Goal: Information Seeking & Learning: Learn about a topic

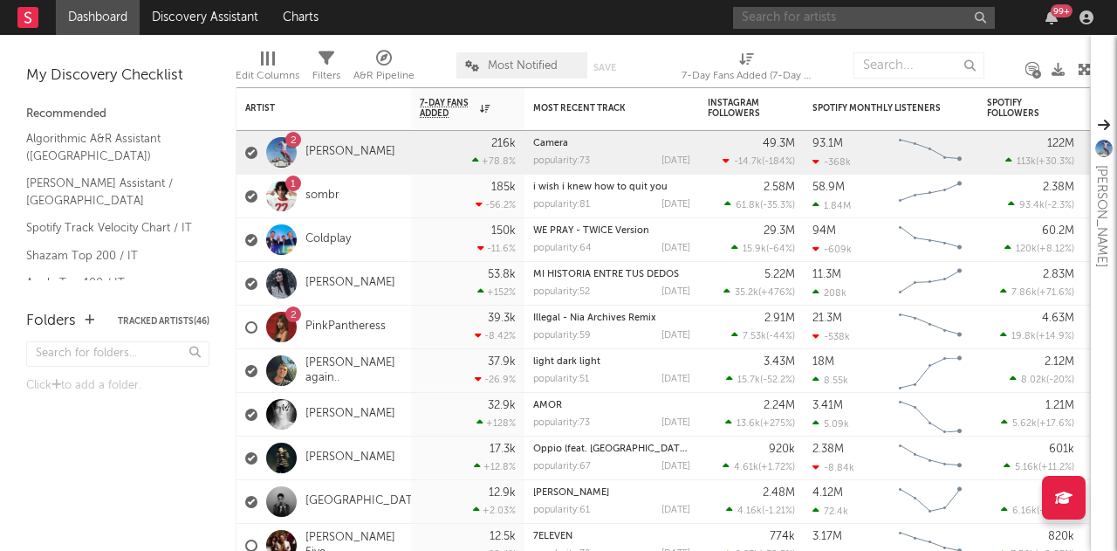
click at [915, 18] on input "text" at bounding box center [864, 18] width 262 height 22
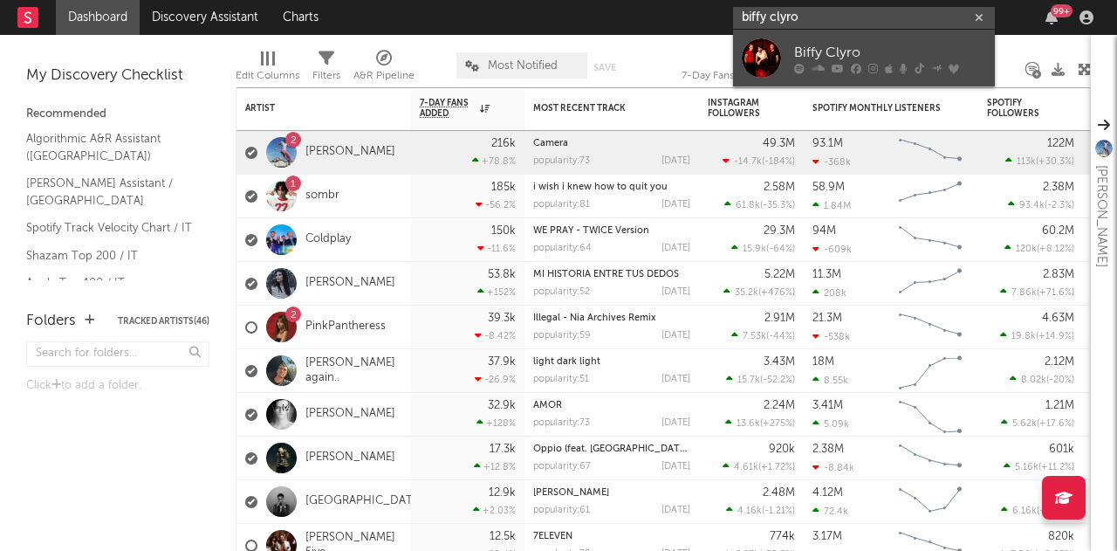
type input "biffy clyro"
click at [813, 45] on div "Biffy Clyro" at bounding box center [890, 52] width 192 height 21
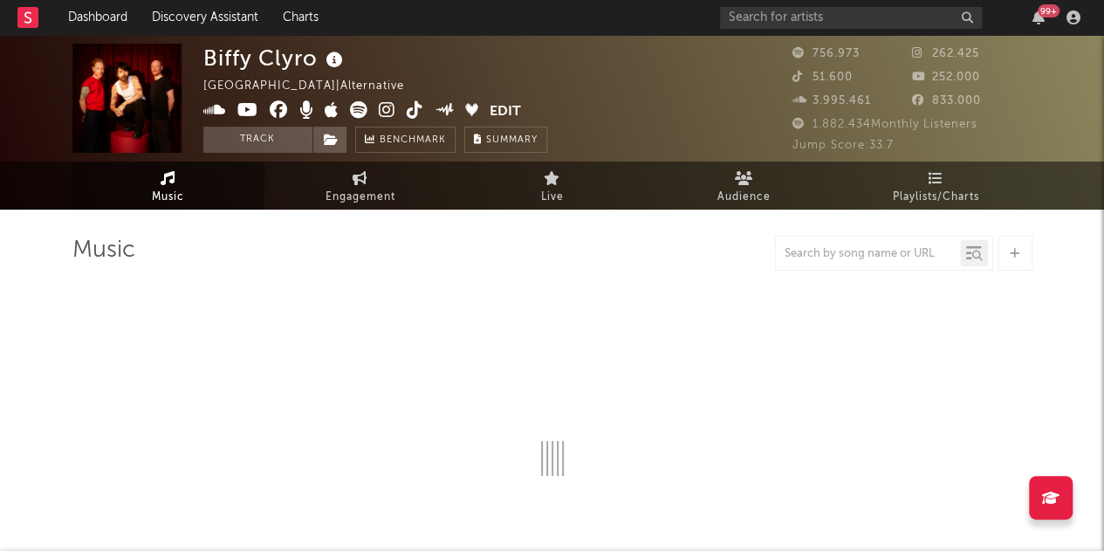
select select "6m"
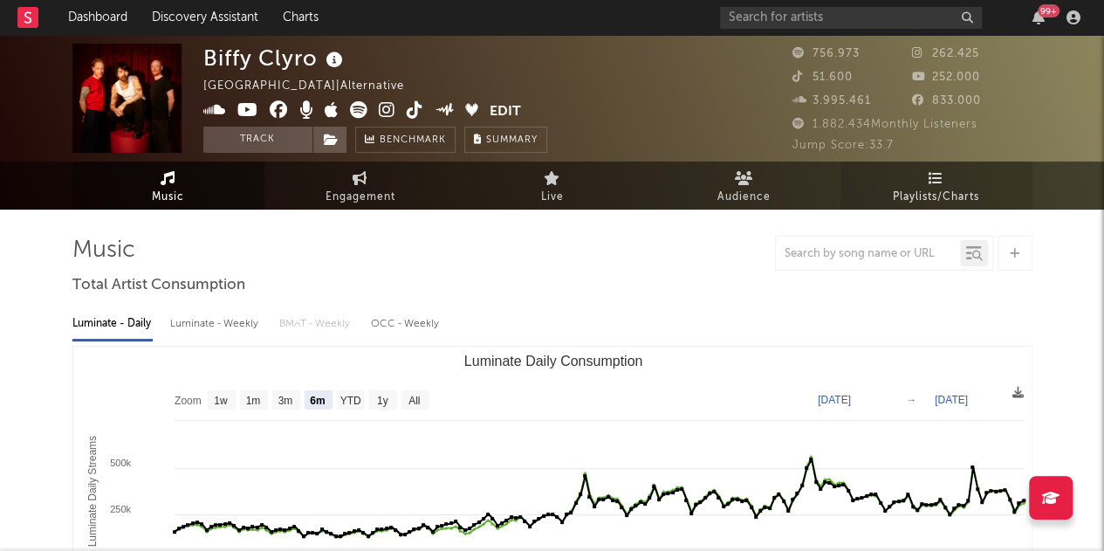
click at [934, 184] on icon at bounding box center [936, 178] width 15 height 14
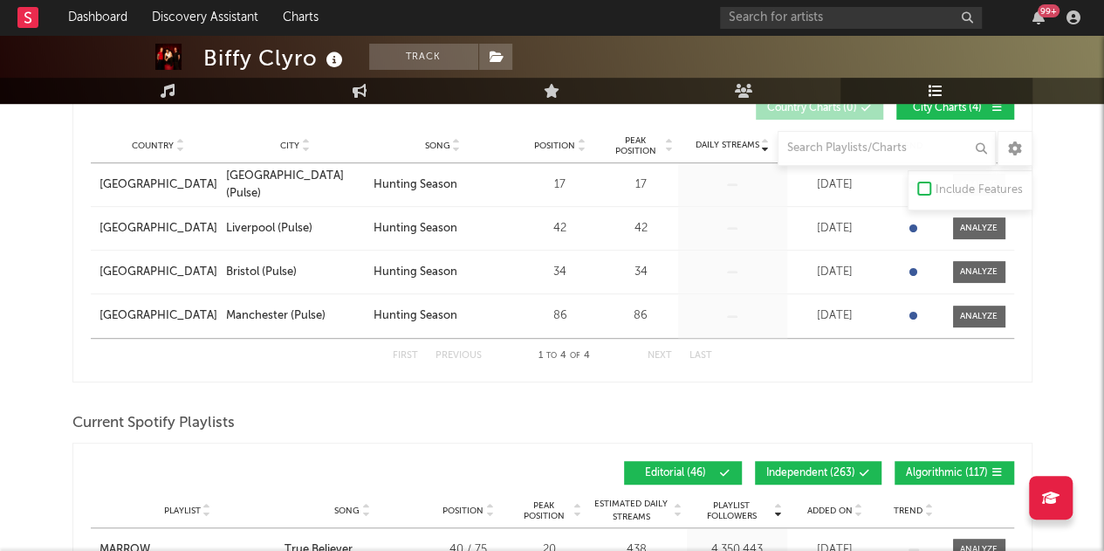
scroll to position [329, 0]
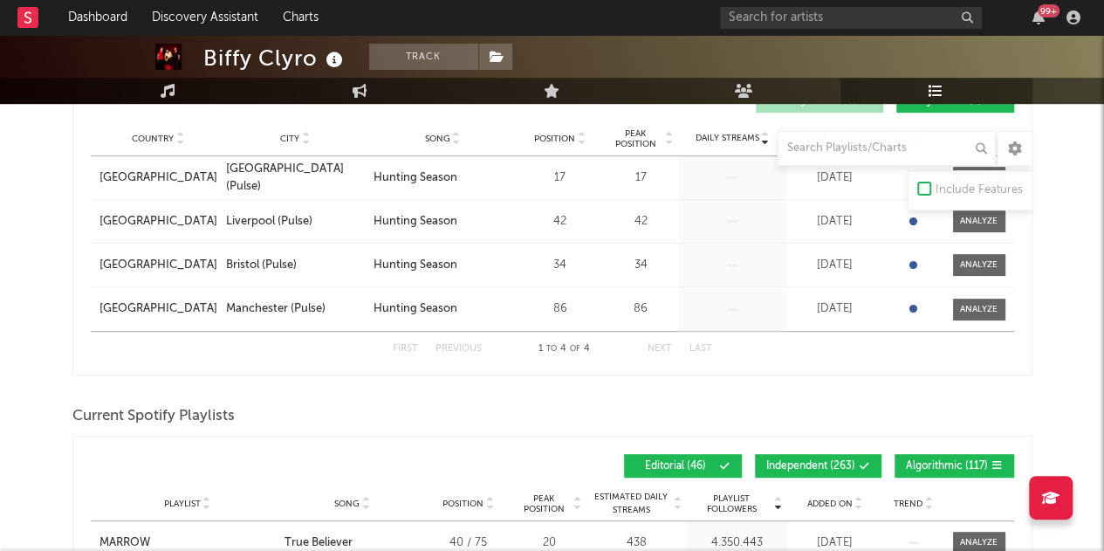
click at [794, 462] on span "Independent ( 263 )" at bounding box center [810, 466] width 89 height 10
click at [939, 464] on span "Algorithmic ( 117 )" at bounding box center [947, 466] width 82 height 10
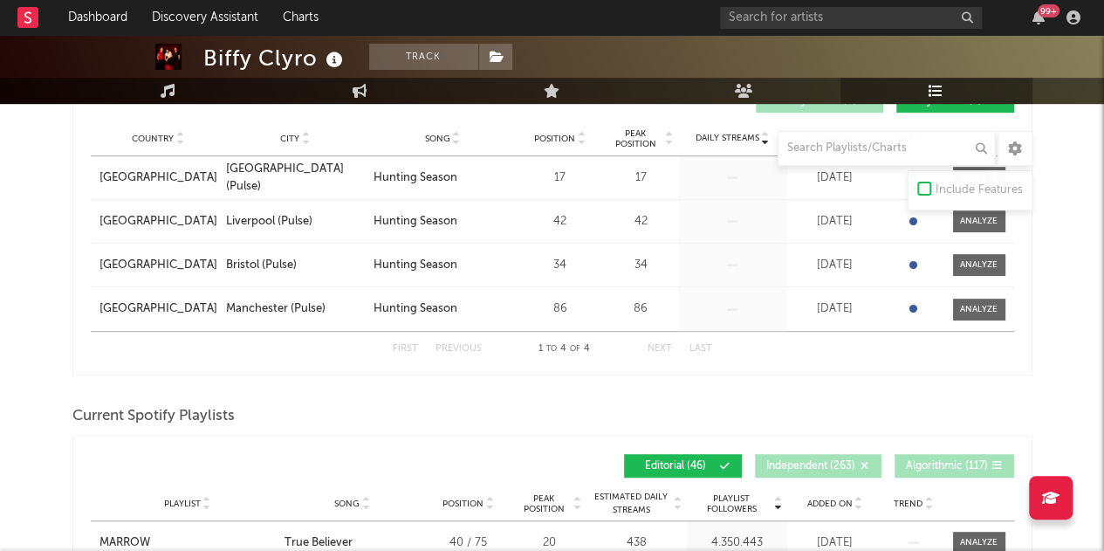
click at [843, 498] on span "Added On" at bounding box center [829, 503] width 45 height 10
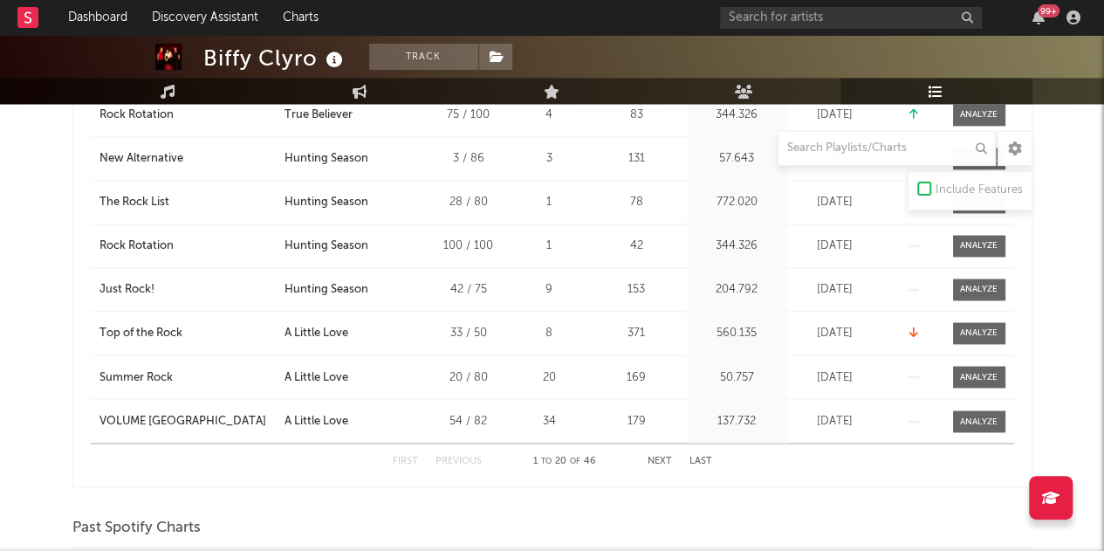
scroll to position [1283, 0]
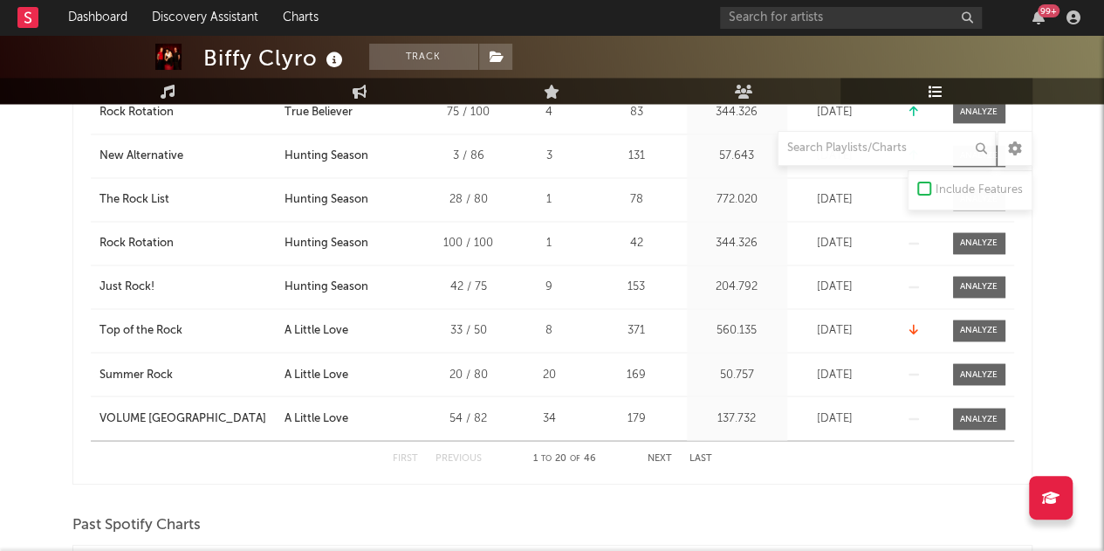
click at [669, 455] on button "Next" at bounding box center [660, 458] width 24 height 10
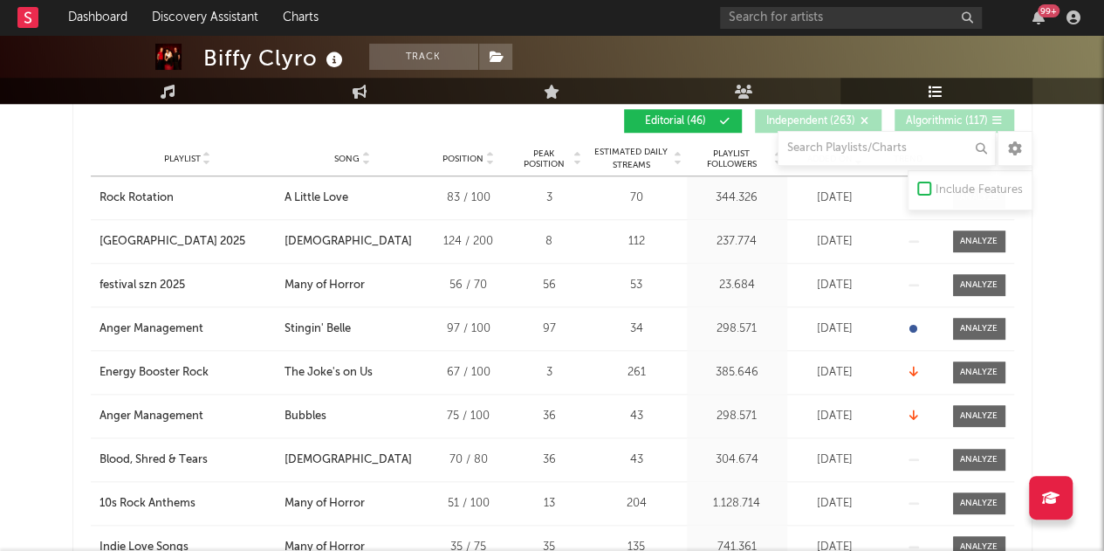
scroll to position [587, 0]
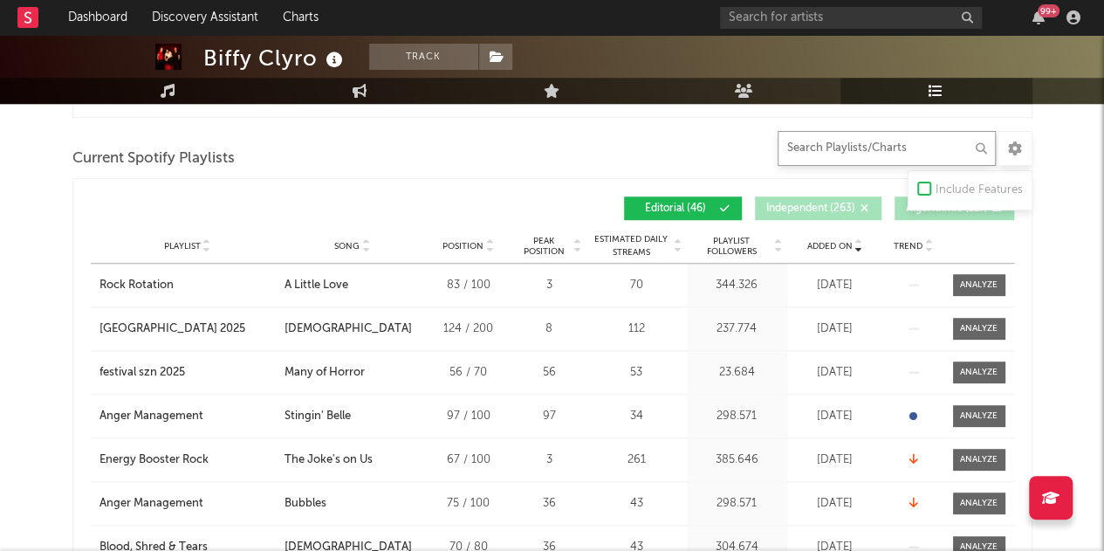
click at [843, 147] on input "text" at bounding box center [887, 148] width 218 height 35
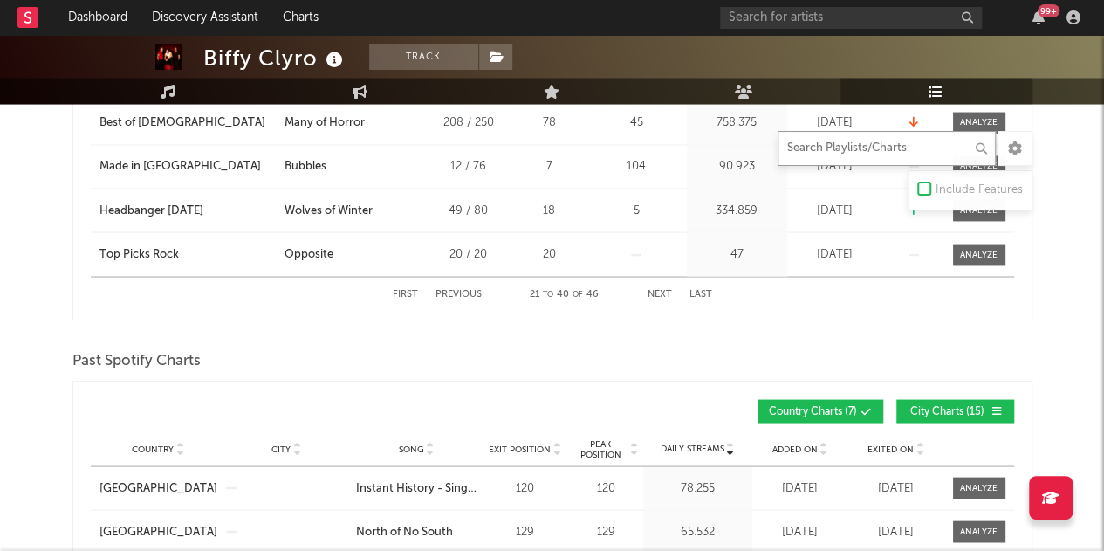
scroll to position [1486, 0]
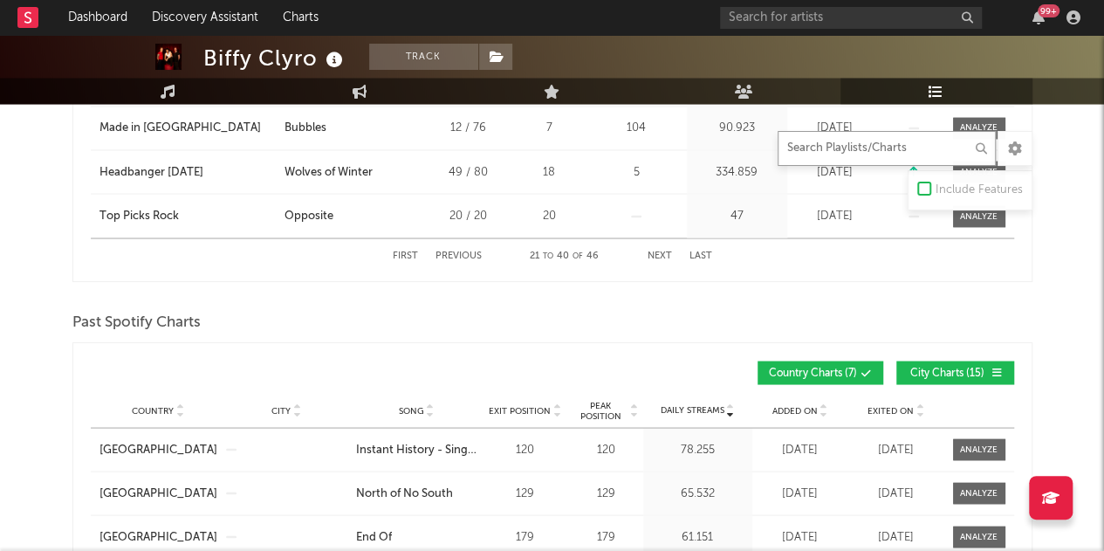
click at [399, 252] on button "First" at bounding box center [405, 255] width 25 height 10
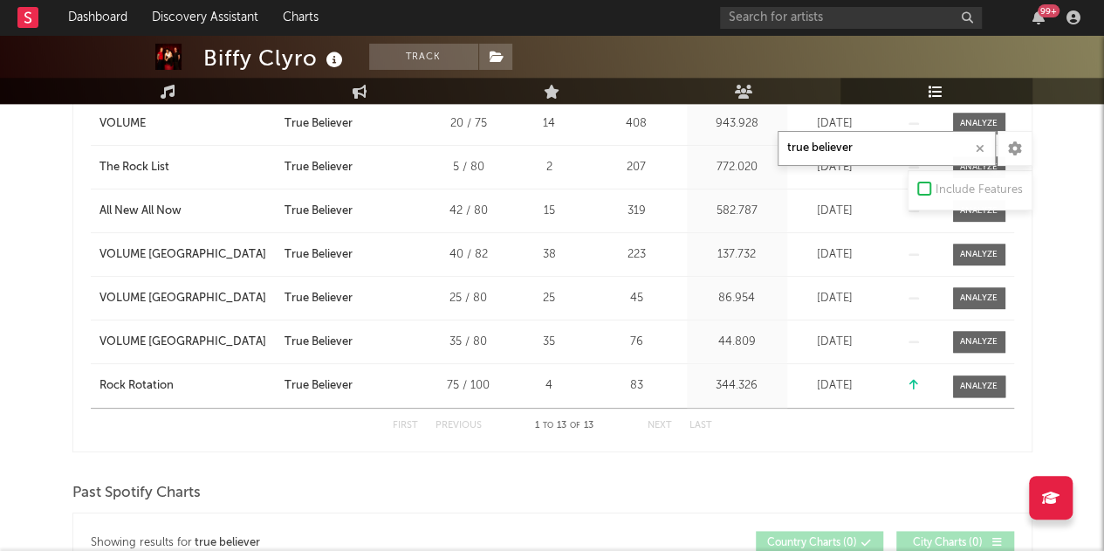
scroll to position [900, 0]
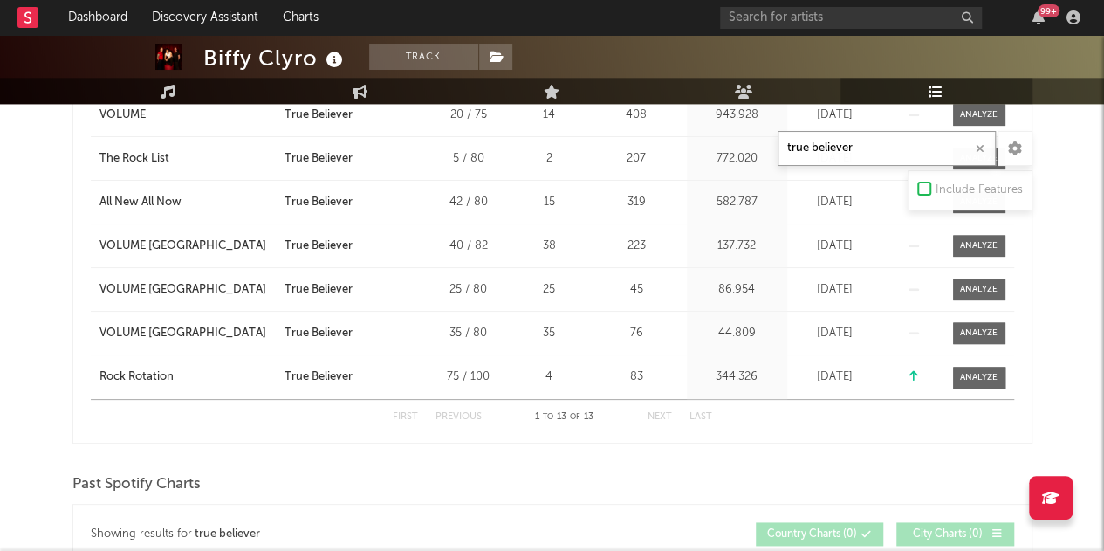
type input "true believer"
click at [672, 414] on div "First Previous 1 to 13 of 13 Next Last" at bounding box center [552, 417] width 319 height 34
click at [928, 18] on input "text" at bounding box center [851, 18] width 262 height 22
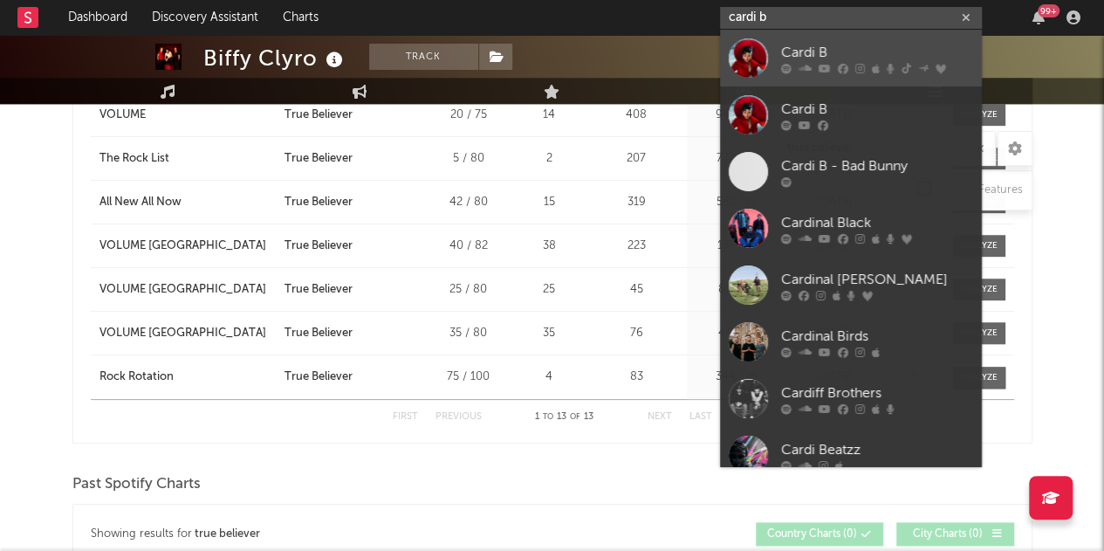
type input "cardi b"
click at [855, 51] on div "Cardi B" at bounding box center [877, 52] width 192 height 21
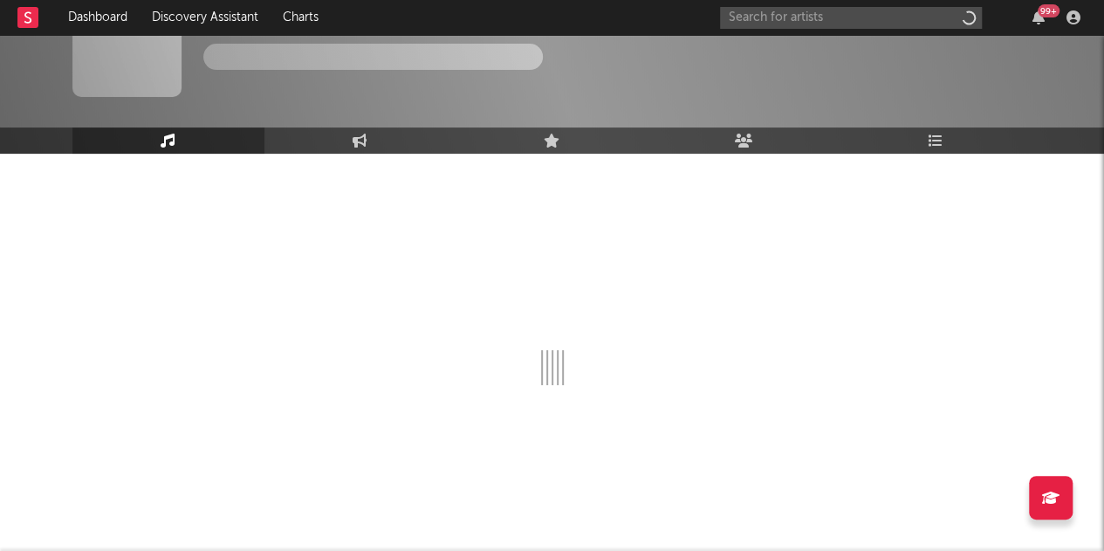
scroll to position [56, 0]
click at [950, 140] on link "Playlists/Charts" at bounding box center [937, 140] width 192 height 26
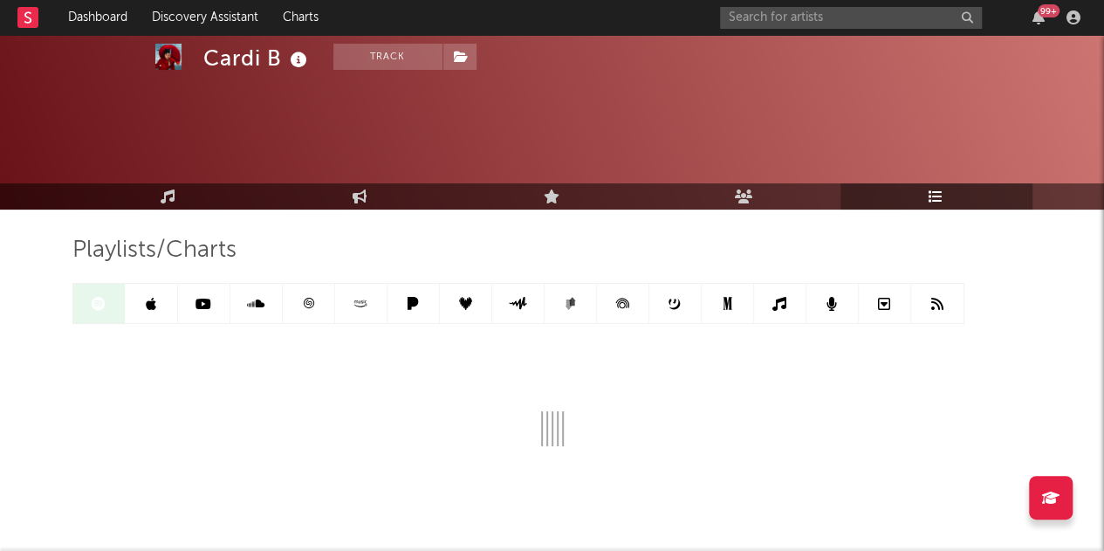
scroll to position [60, 0]
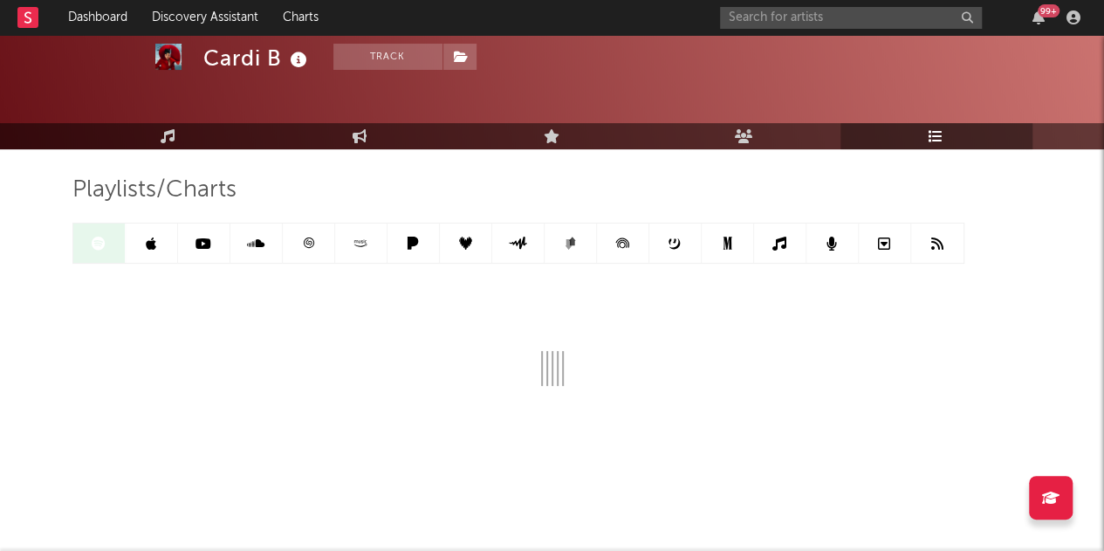
drag, startPoint x: 888, startPoint y: 357, endPoint x: 1034, endPoint y: 228, distance: 195.4
click at [1034, 228] on div "Cardi B Track United States | Hip-Hop/Rap Edit Track Benchmark Summary 25.749.7…" at bounding box center [552, 263] width 1104 height 577
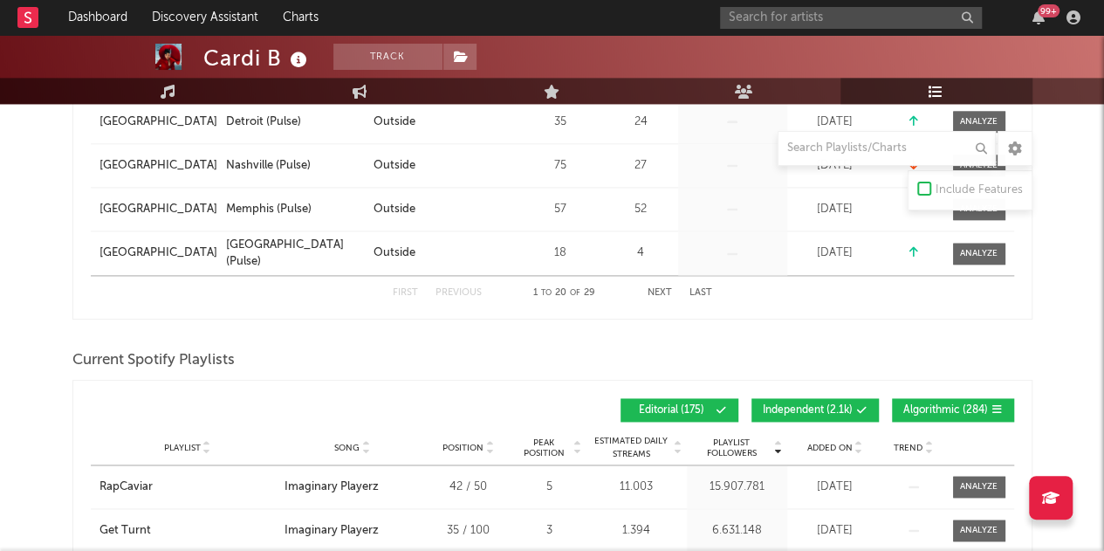
scroll to position [1125, 0]
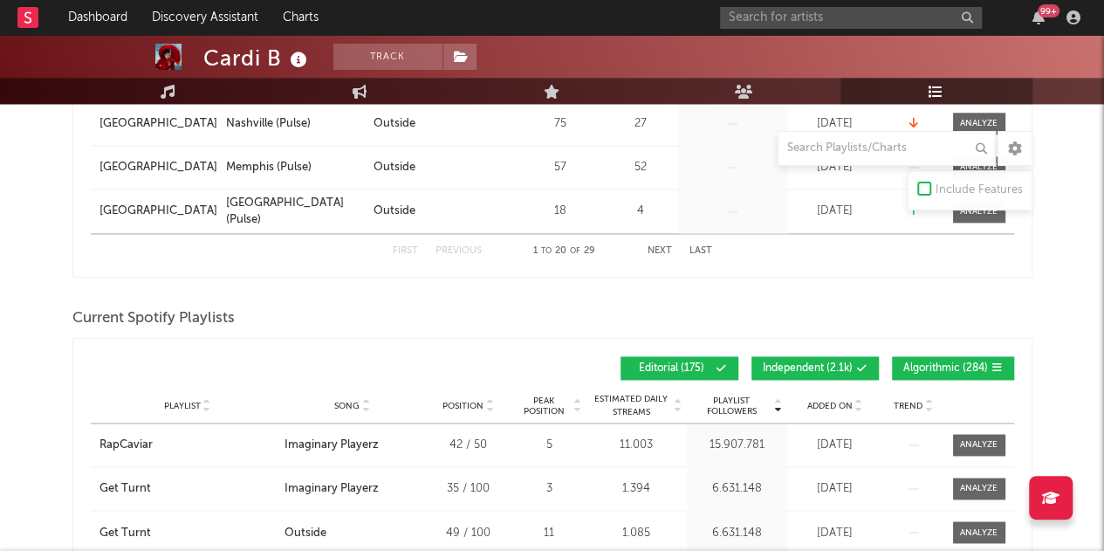
click at [836, 371] on button "Independent ( 2.1k )" at bounding box center [814, 368] width 127 height 24
click at [958, 369] on span "Algorithmic ( 284 )" at bounding box center [945, 368] width 85 height 10
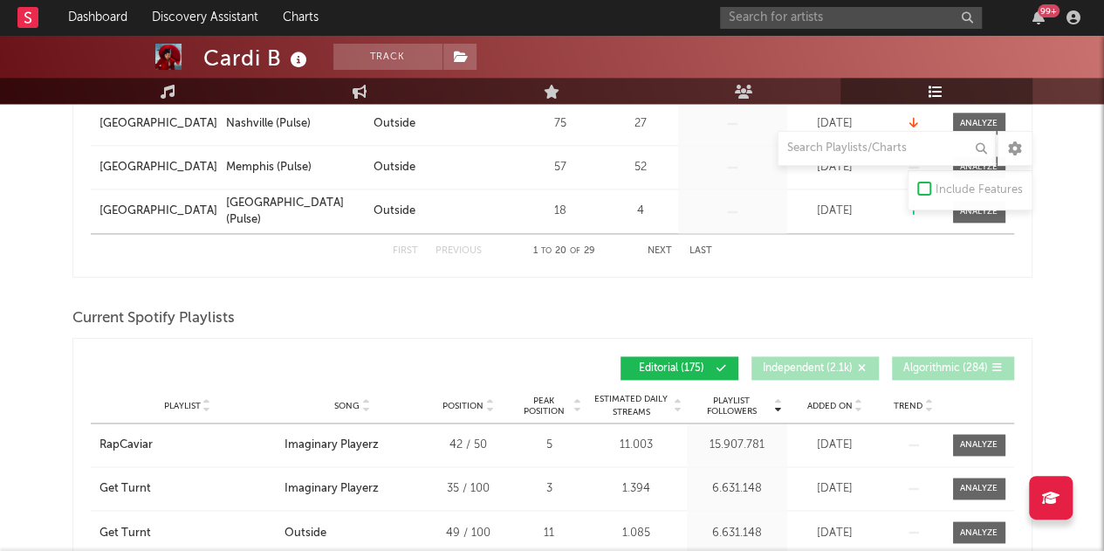
click at [848, 401] on span "Added On" at bounding box center [829, 406] width 45 height 10
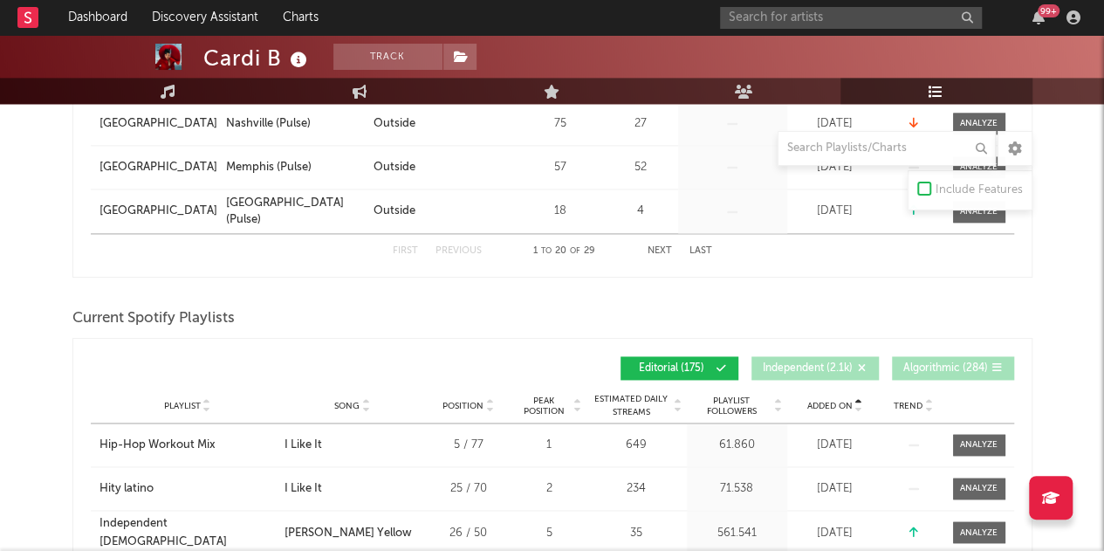
drag, startPoint x: 848, startPoint y: 401, endPoint x: 858, endPoint y: 401, distance: 9.6
click at [858, 401] on div at bounding box center [858, 405] width 10 height 13
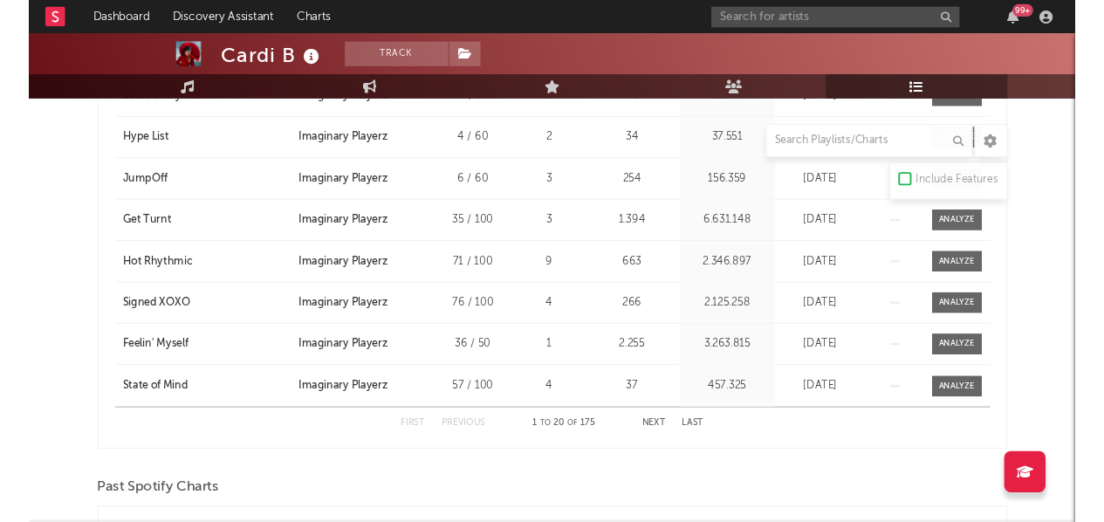
scroll to position [1998, 0]
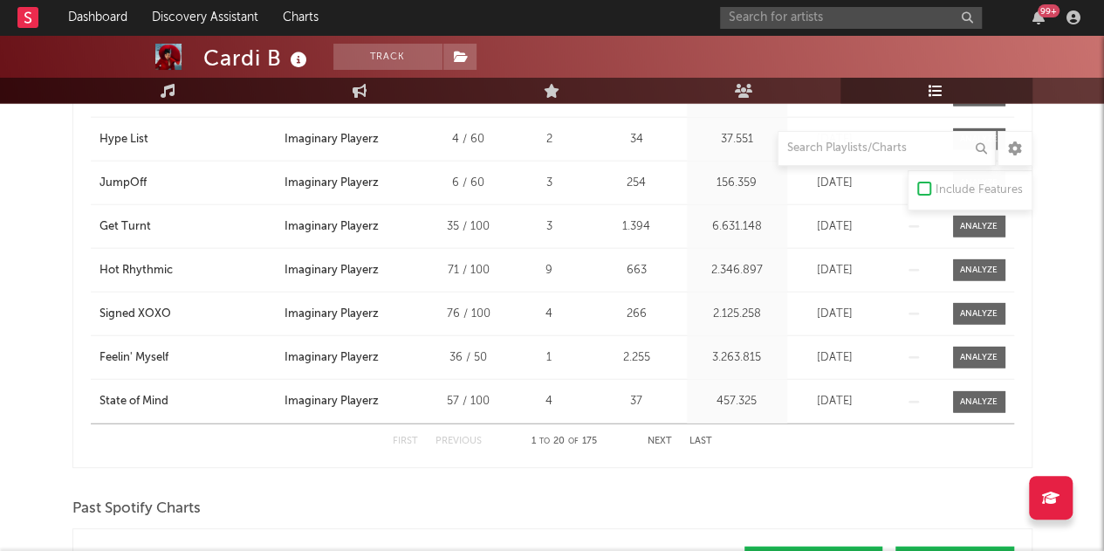
click at [655, 430] on div "First Previous 1 to 20 of 175 Next Last" at bounding box center [552, 441] width 319 height 34
click at [648, 436] on button "Next" at bounding box center [660, 441] width 24 height 10
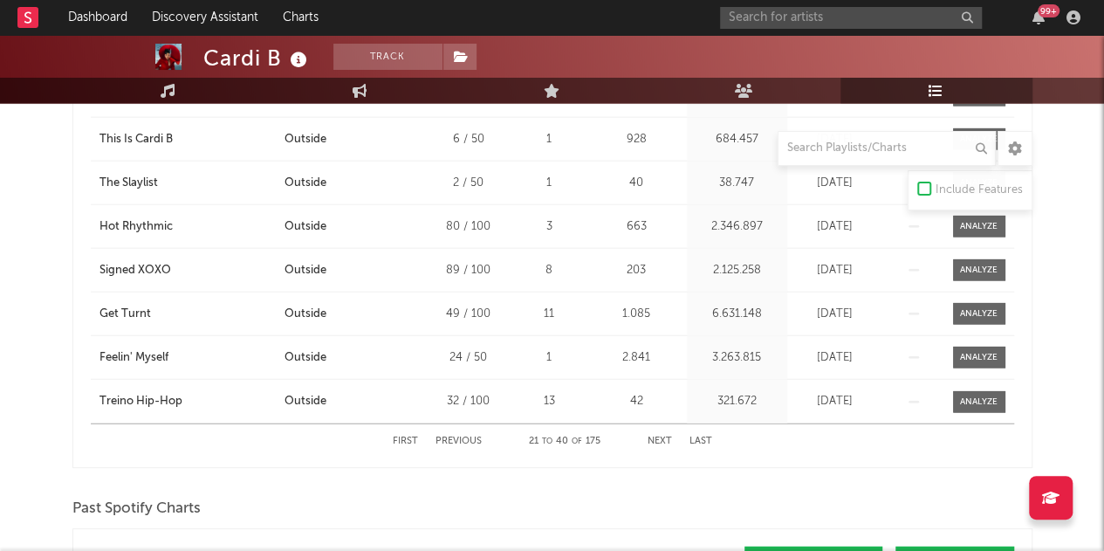
click at [468, 439] on button "Previous" at bounding box center [459, 441] width 46 height 10
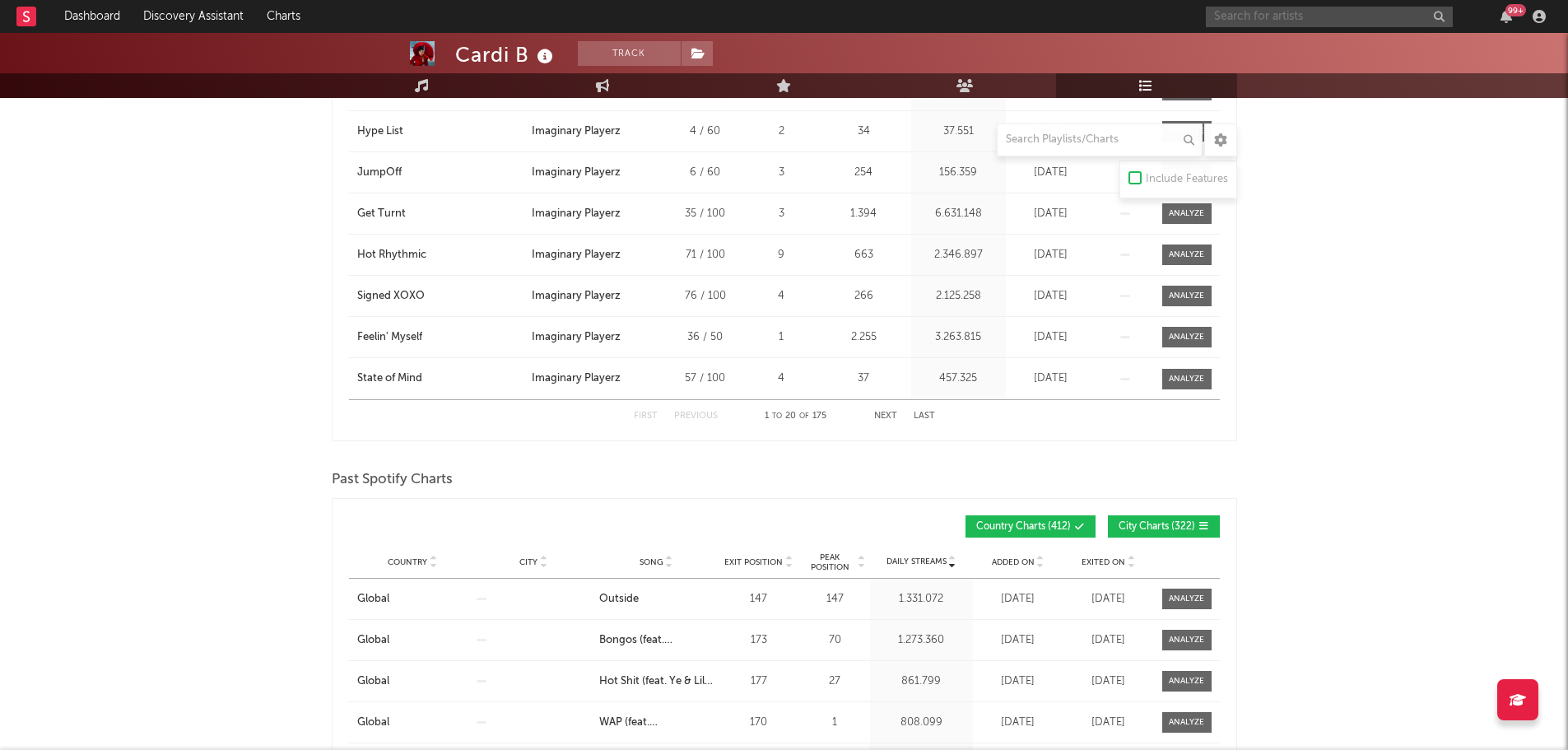
click at [1052, 15] on input "text" at bounding box center [1329, 17] width 247 height 21
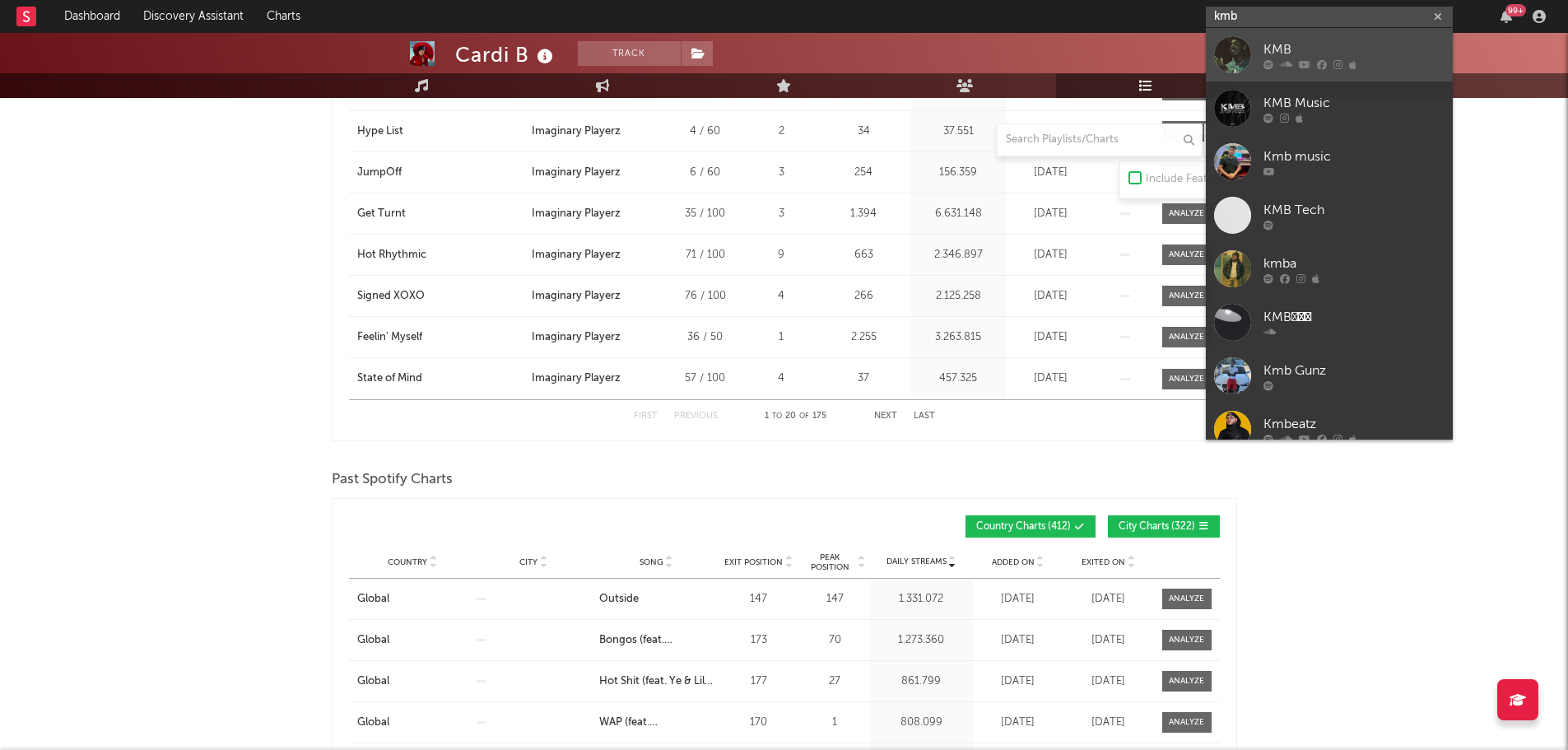
type input "kmb"
drag, startPoint x: 1298, startPoint y: 46, endPoint x: 236, endPoint y: 5, distance: 1062.8
click at [1052, 46] on div "KMB" at bounding box center [1354, 49] width 181 height 20
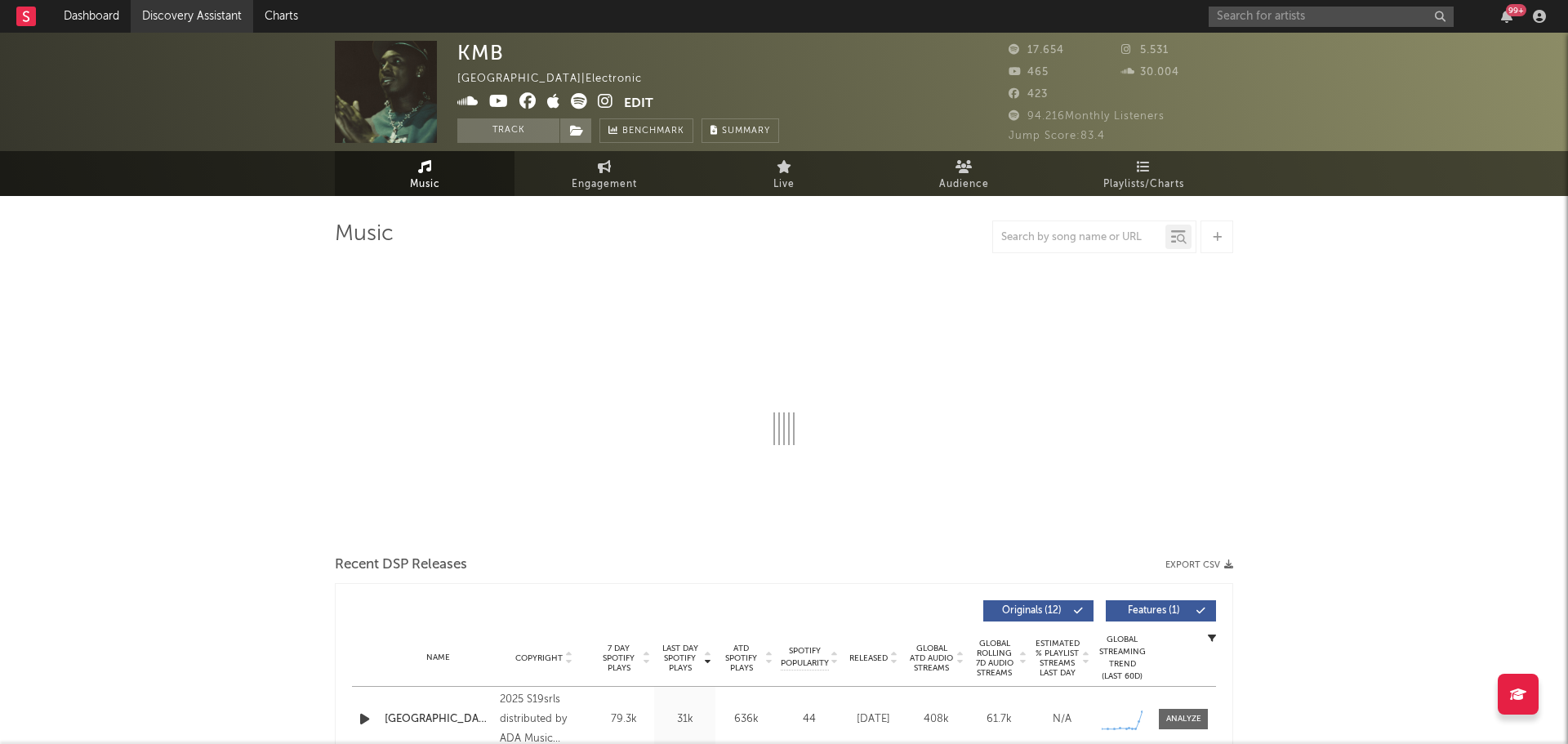
select select "6m"
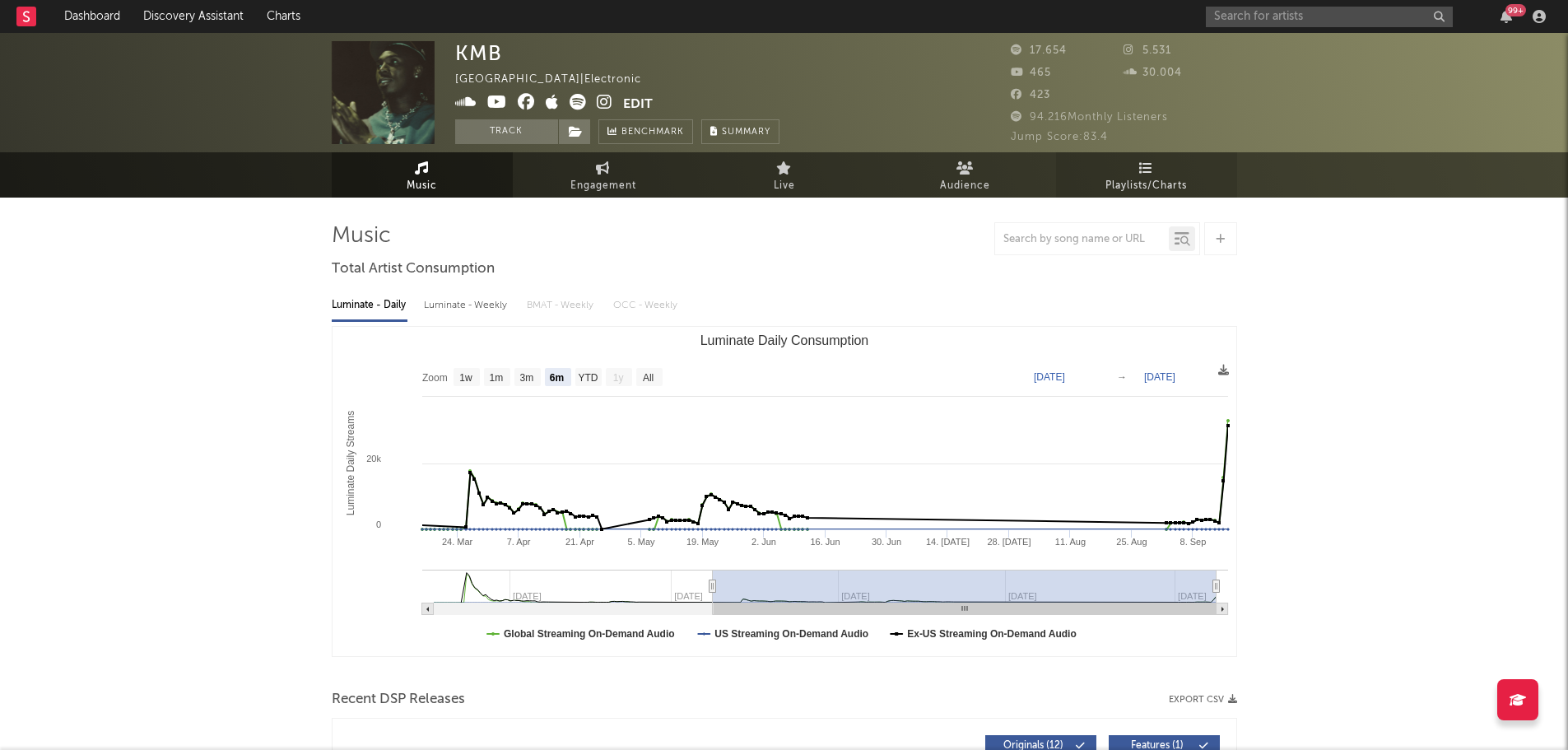
click at [1052, 172] on link "Playlists/Charts" at bounding box center [1147, 175] width 181 height 45
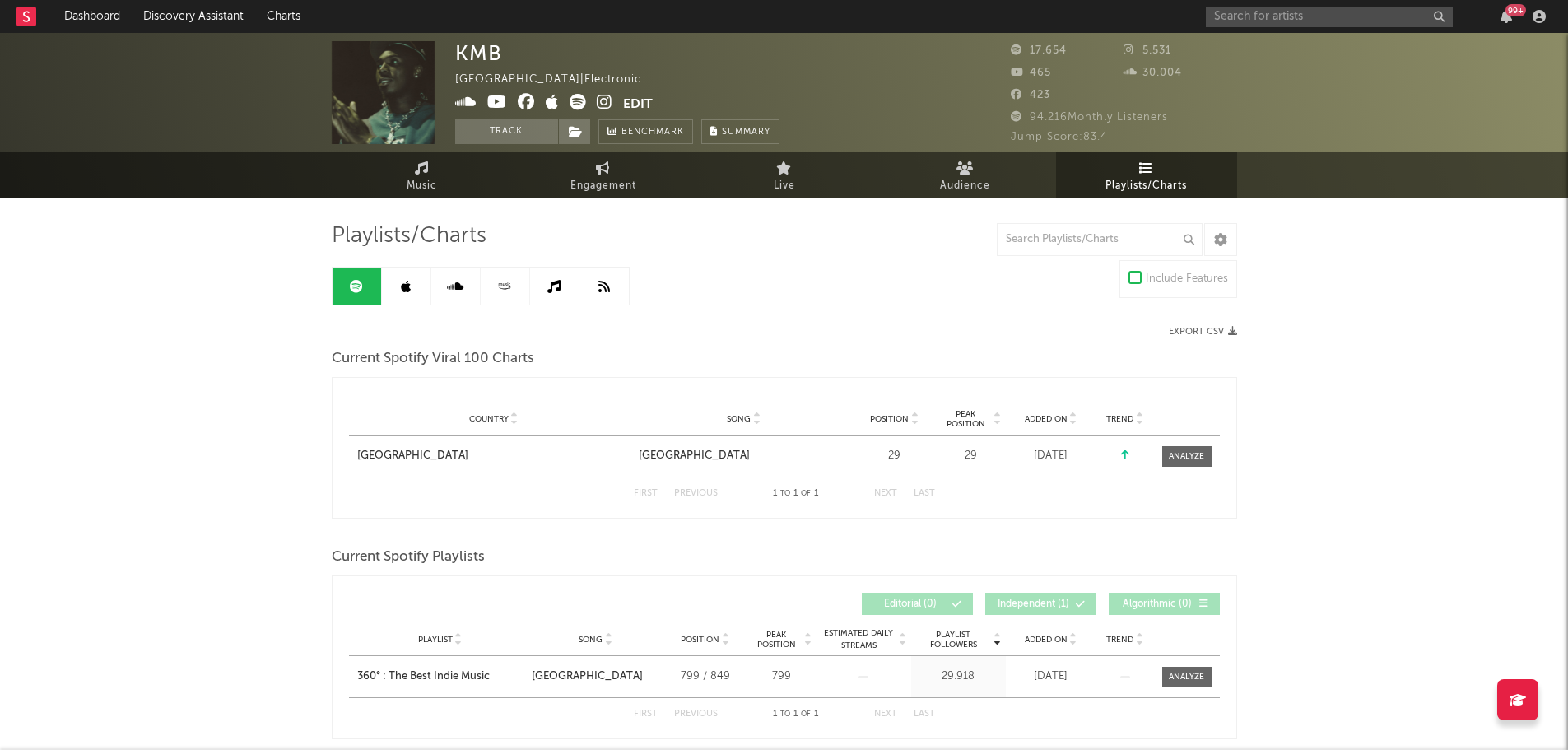
click at [404, 285] on icon at bounding box center [405, 287] width 9 height 13
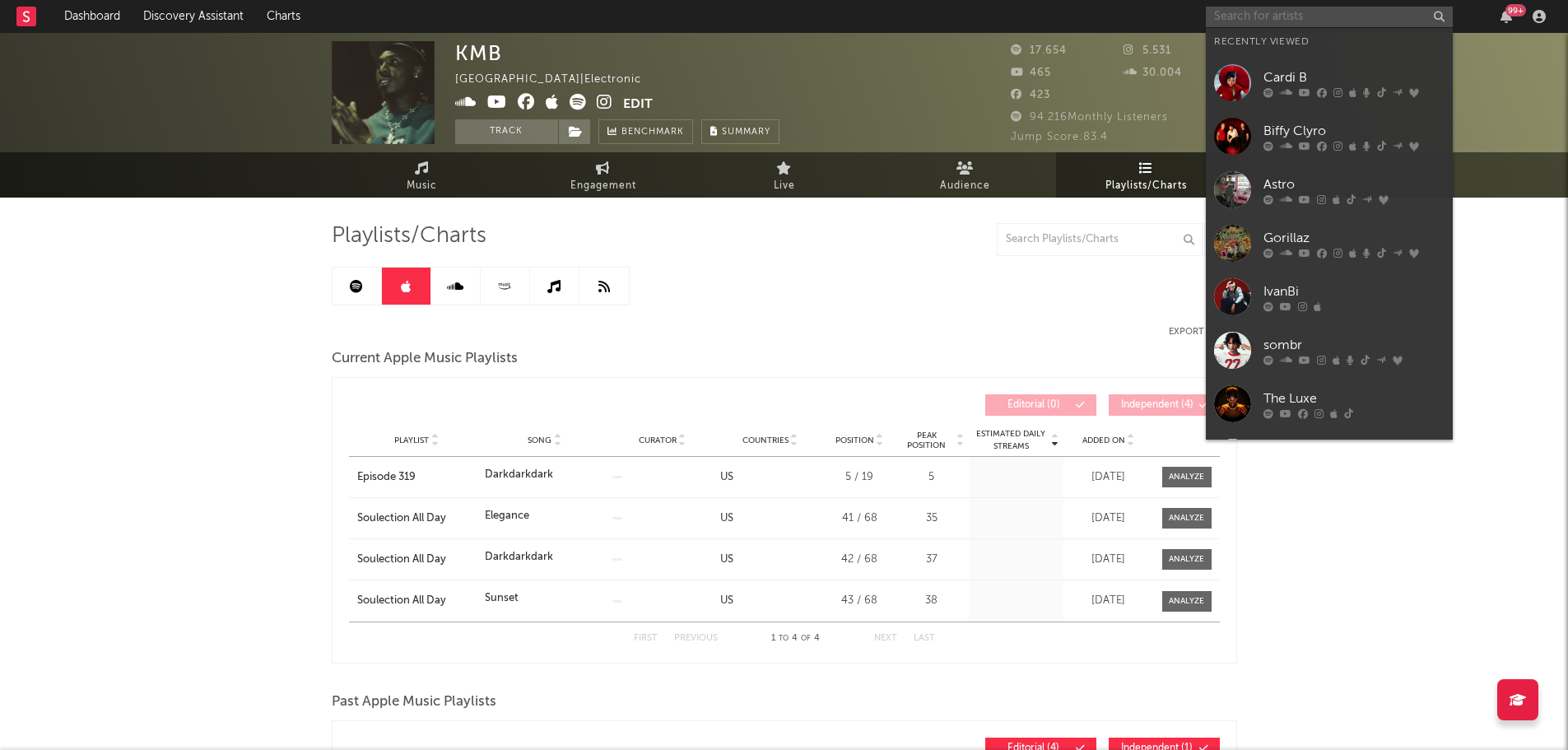
click at [1052, 16] on input "text" at bounding box center [1329, 17] width 247 height 21
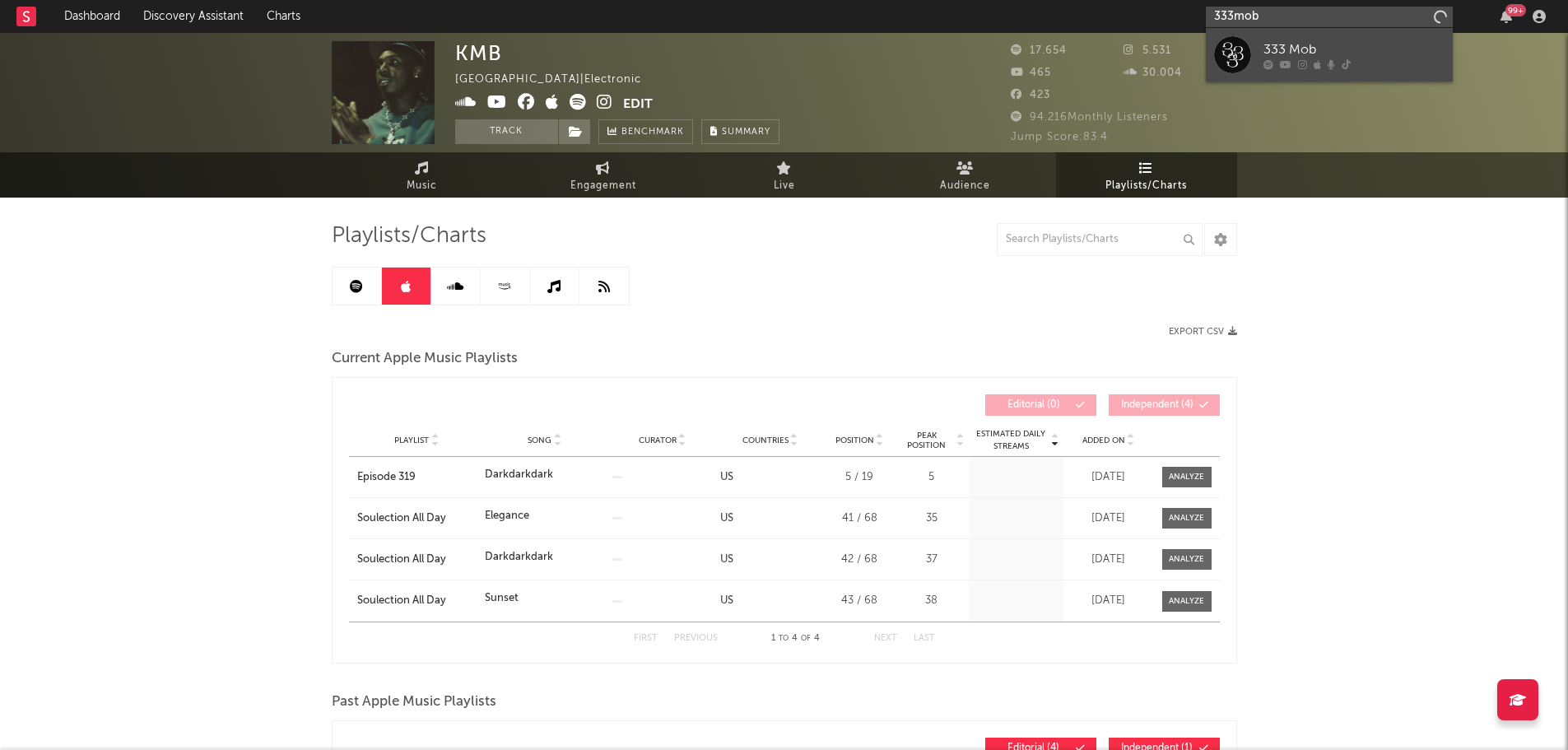
type input "333mob"
click at [1052, 36] on link "333 Mob" at bounding box center [1329, 55] width 247 height 54
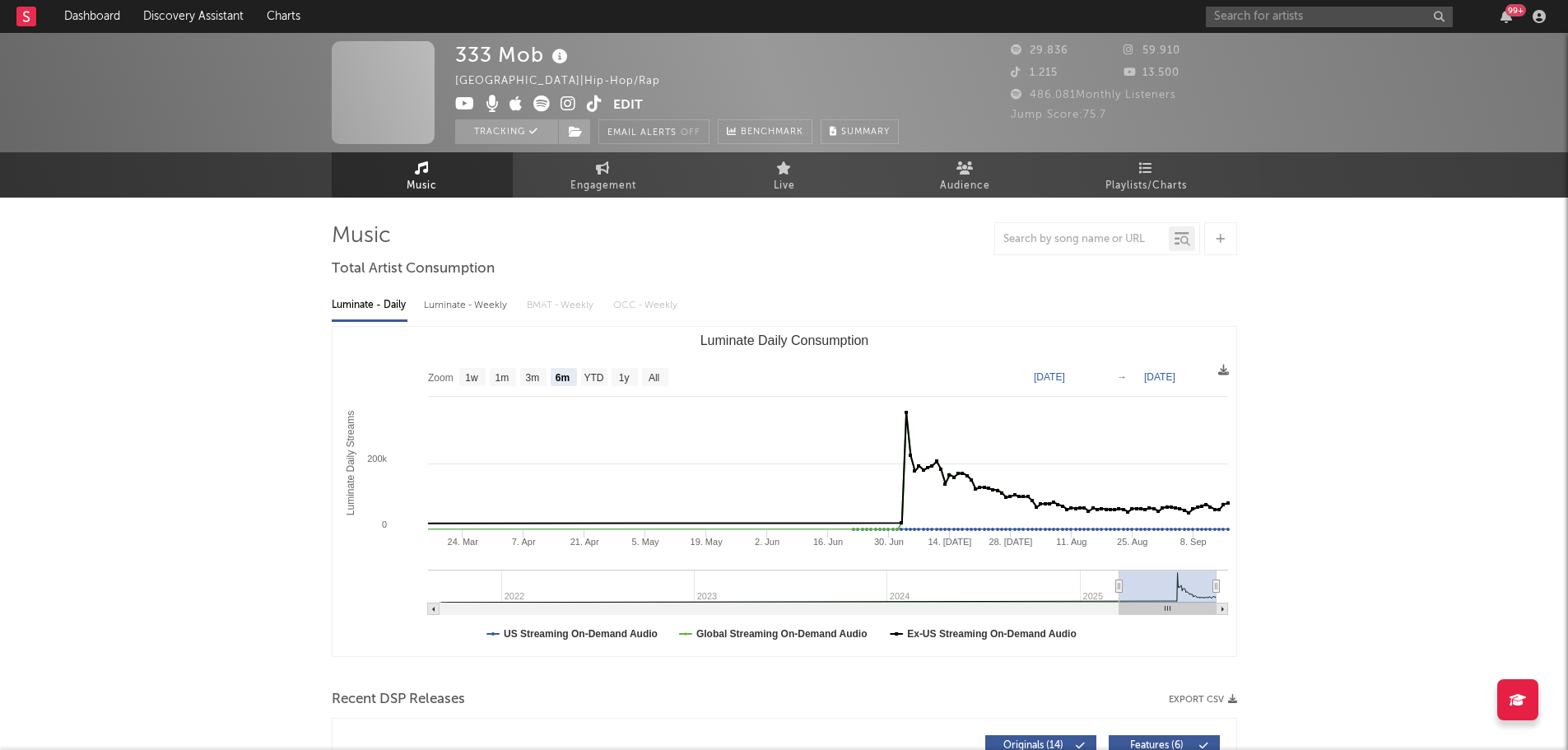
select select "6m"
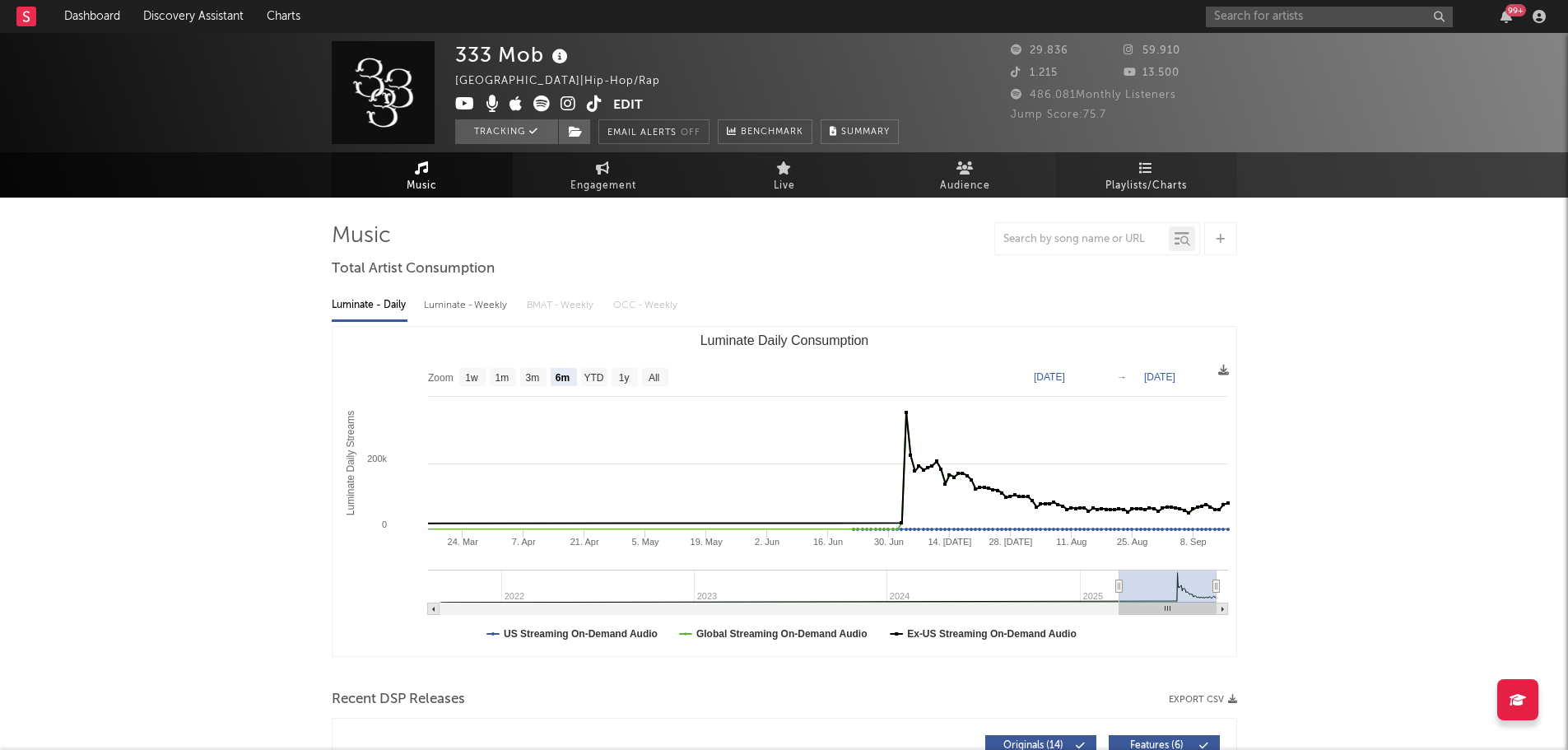
click at [1052, 173] on icon at bounding box center [1146, 168] width 14 height 13
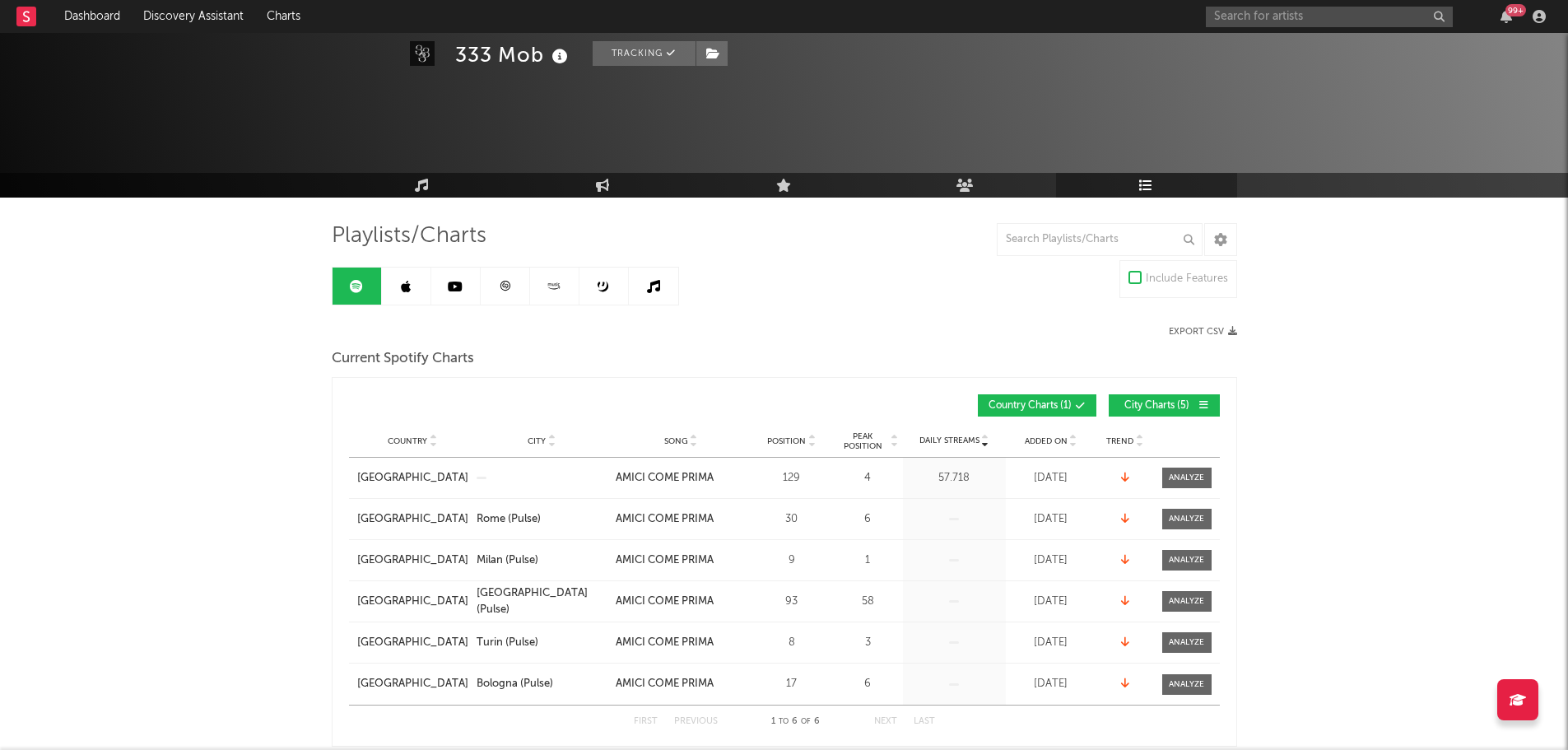
scroll to position [494, 0]
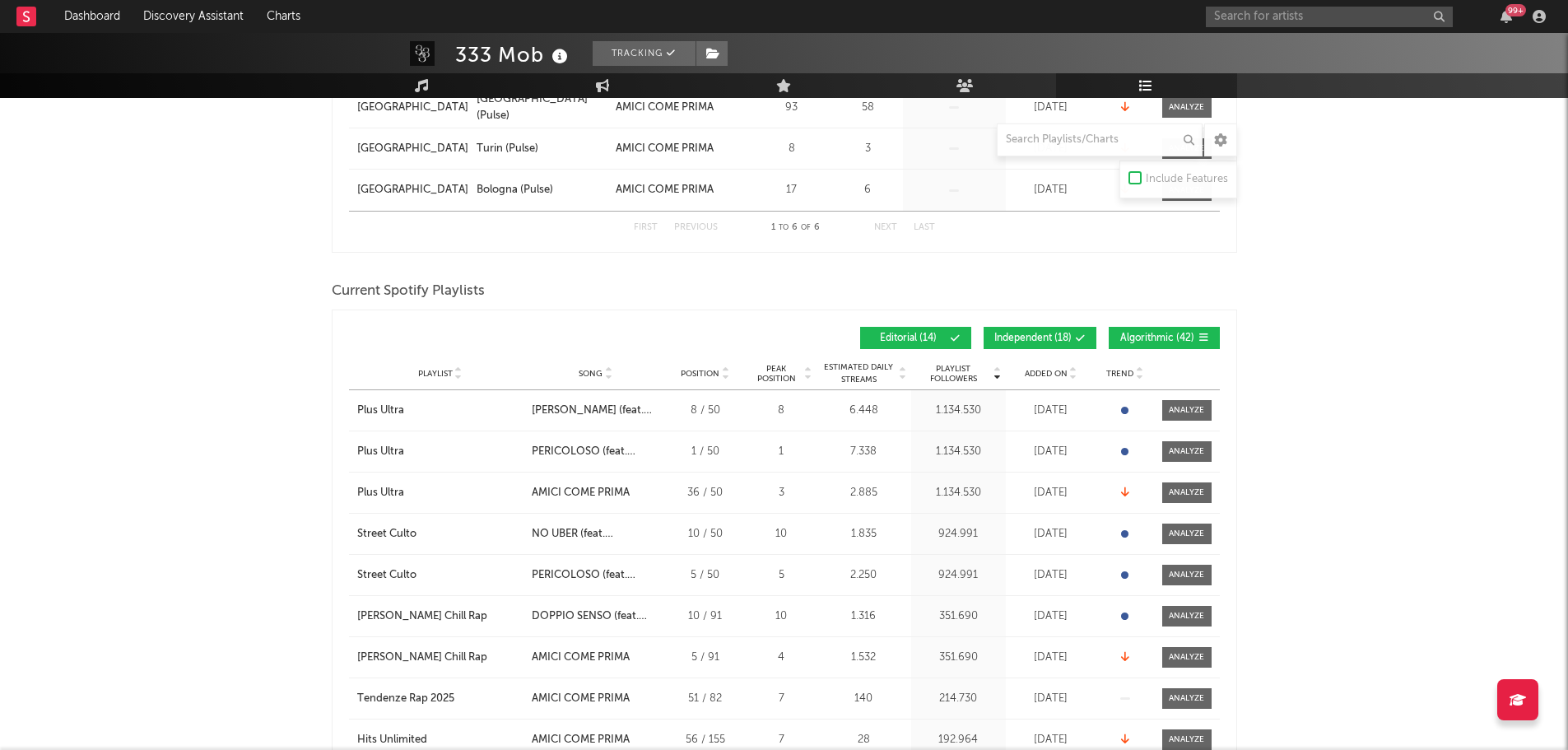
click at [1025, 333] on span "Independent ( 18 )" at bounding box center [1032, 338] width 77 height 9
click at [1052, 333] on span "Algorithmic ( 42 )" at bounding box center [1157, 338] width 75 height 9
click at [1050, 369] on span "Added On" at bounding box center [1046, 374] width 42 height 9
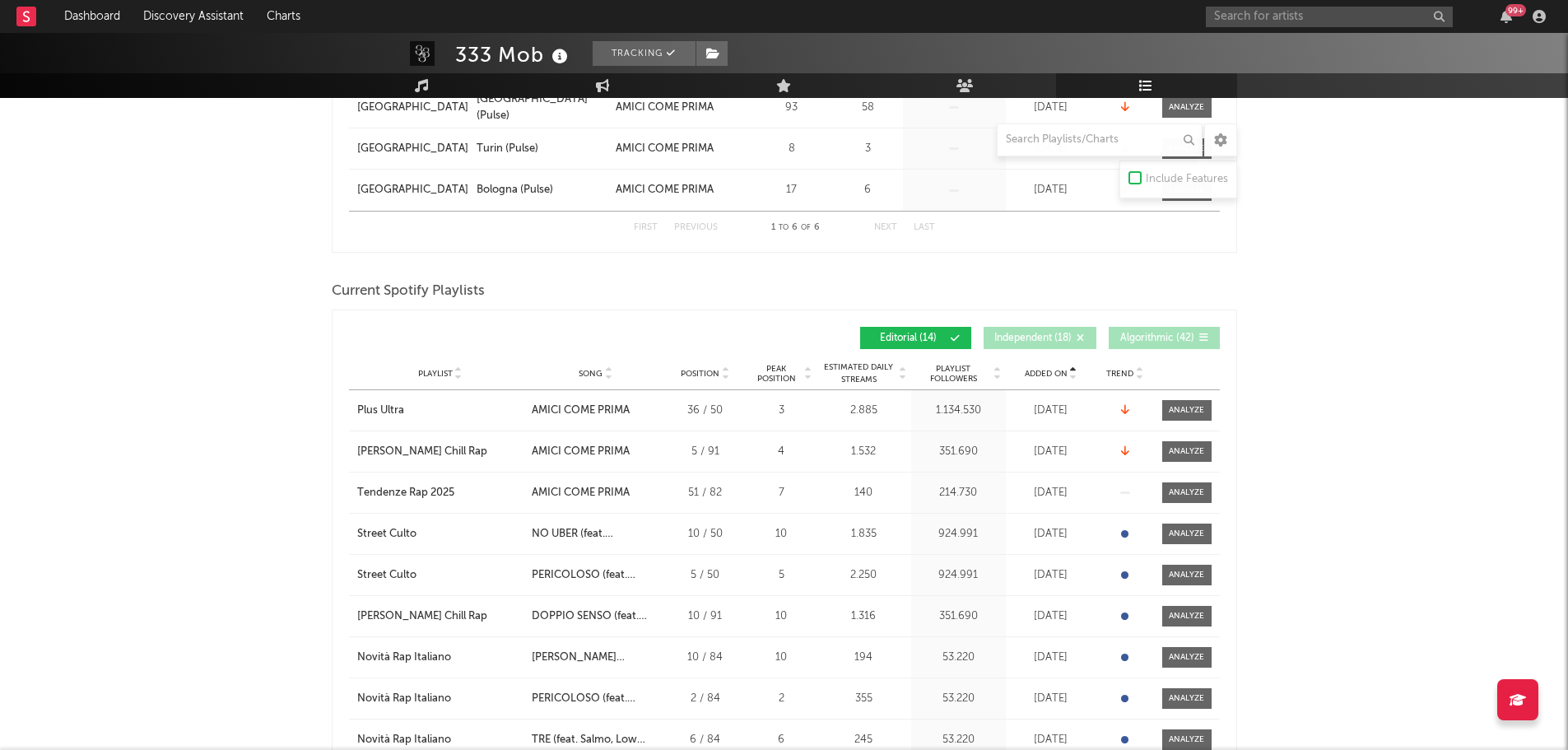
click at [1050, 369] on span "Added On" at bounding box center [1046, 374] width 42 height 9
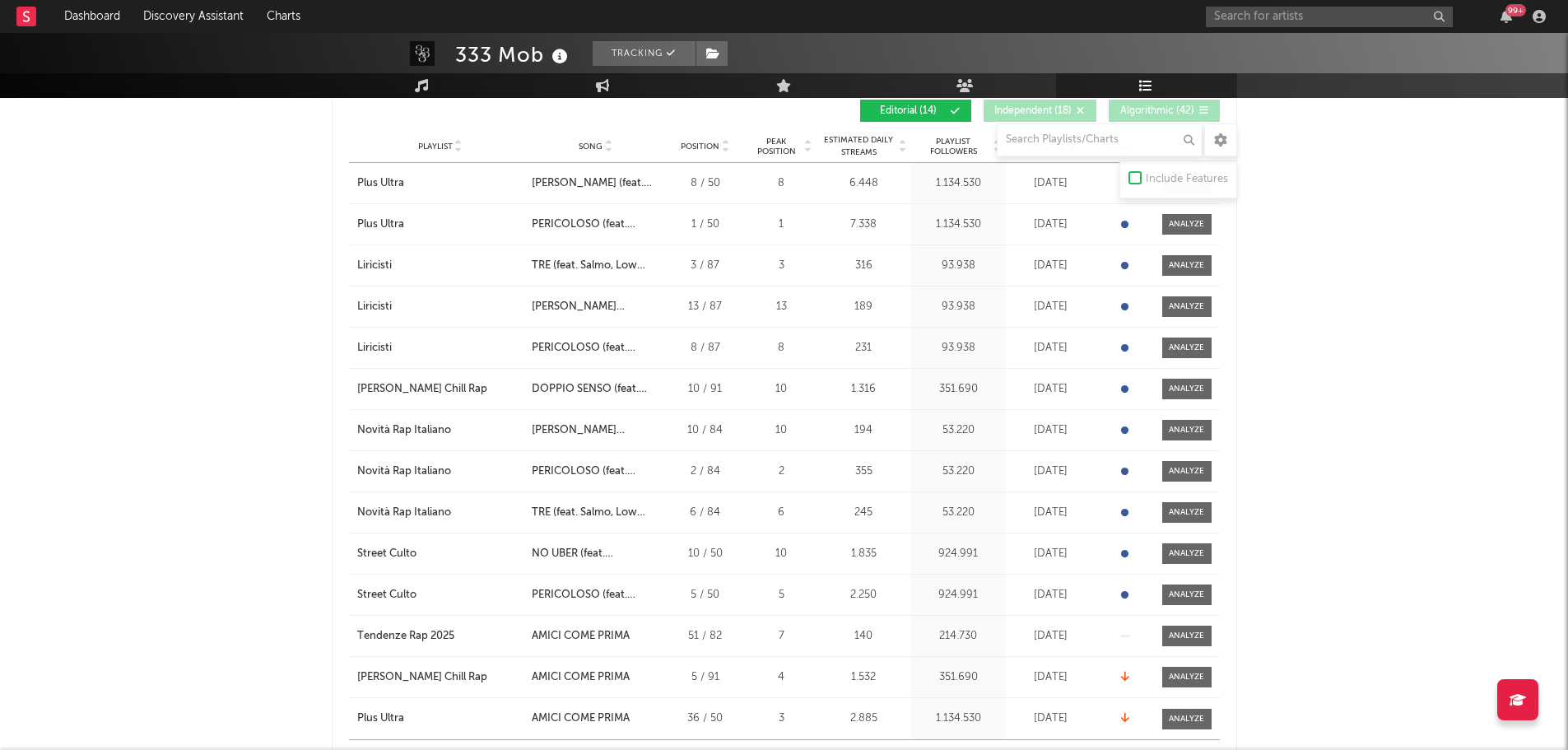
scroll to position [742, 0]
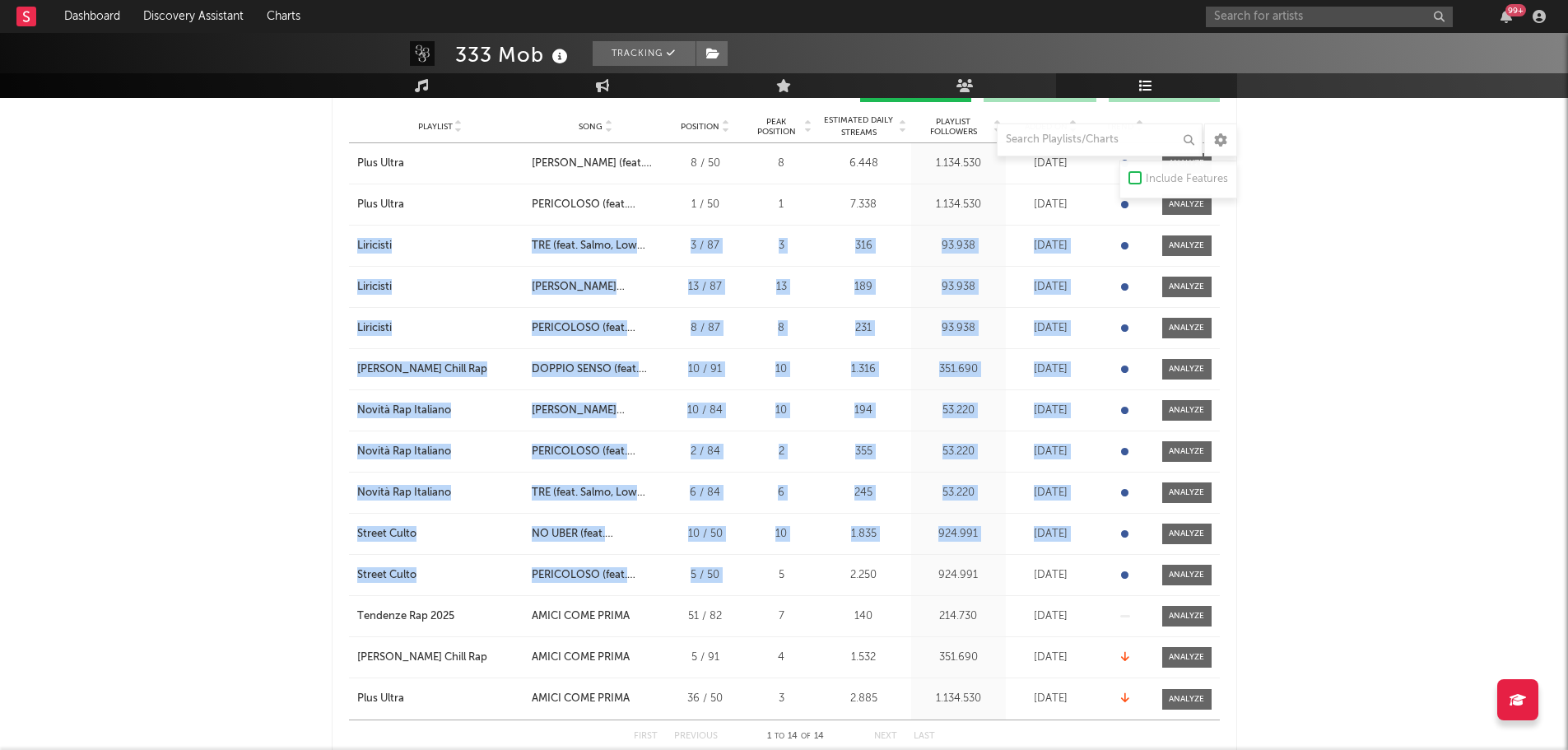
drag, startPoint x: 353, startPoint y: 242, endPoint x: 762, endPoint y: 580, distance: 530.6
click at [762, 519] on div "Added On Playlist Song Position Peak Position Playlist Followers Added On Trend…" at bounding box center [784, 411] width 905 height 699
copy div "Liricisti City Song TRE (feat. Salmo, Low Kidd, Nitro) Position 3 / 87 Peak Pos…"
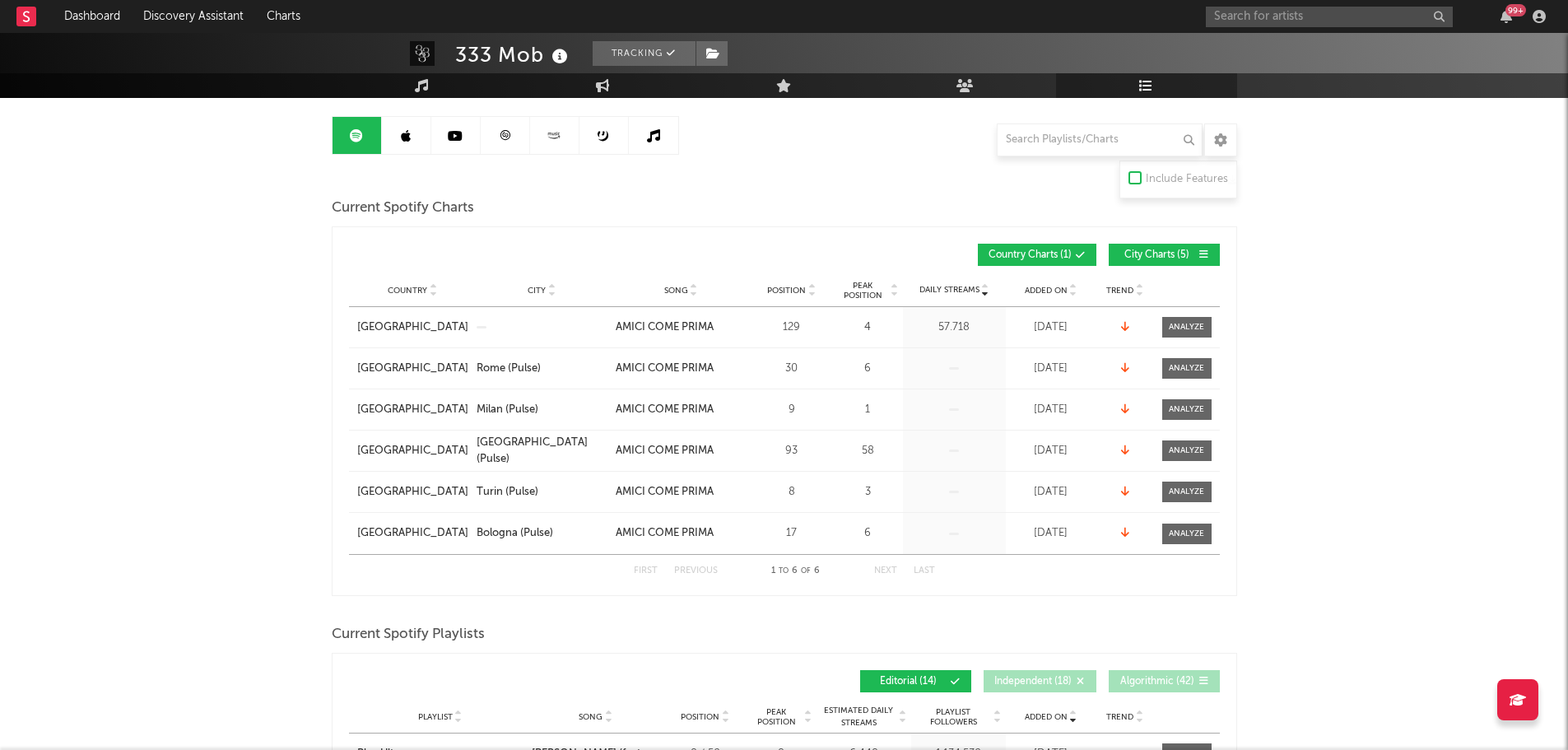
scroll to position [0, 0]
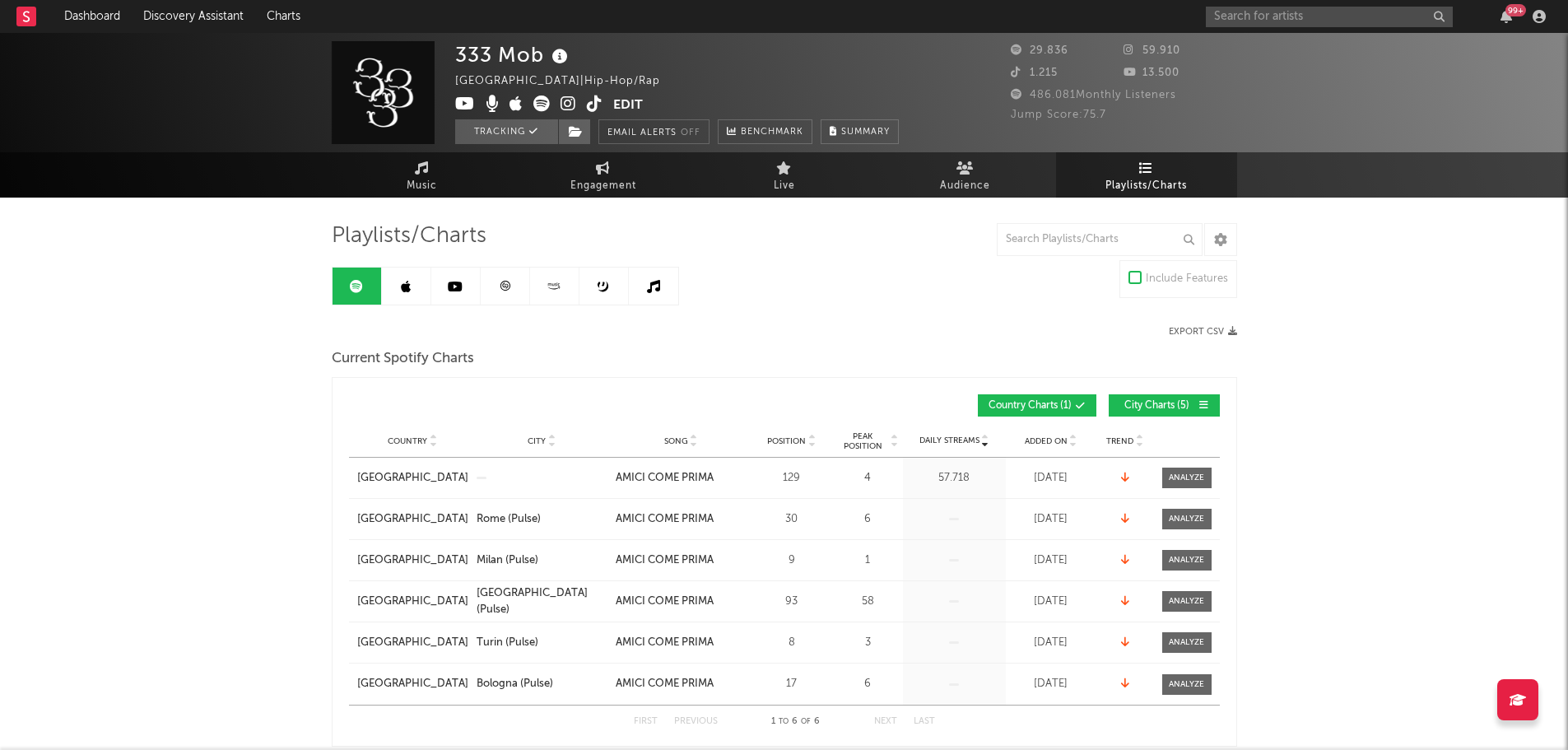
click at [412, 288] on link at bounding box center [406, 286] width 49 height 37
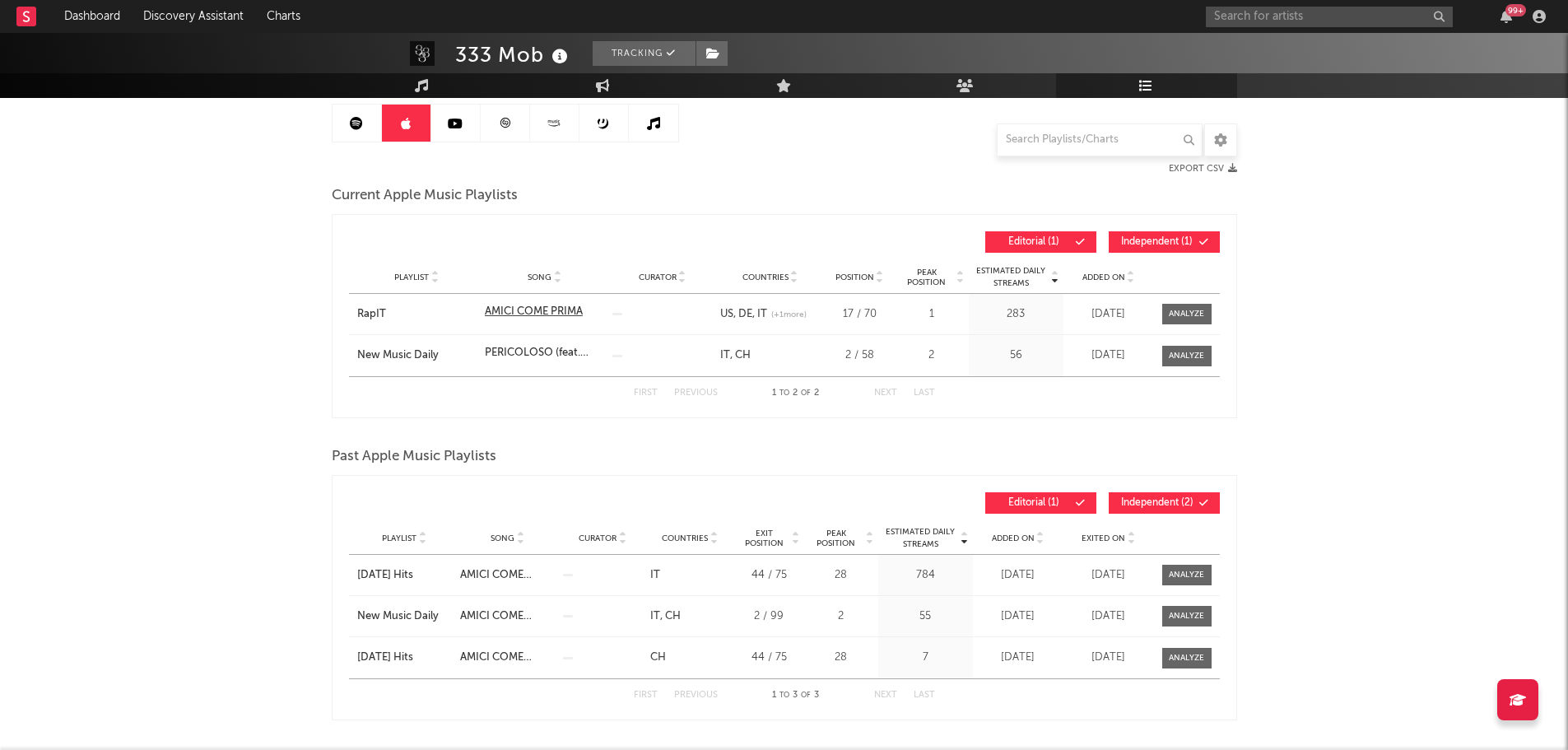
scroll to position [165, 0]
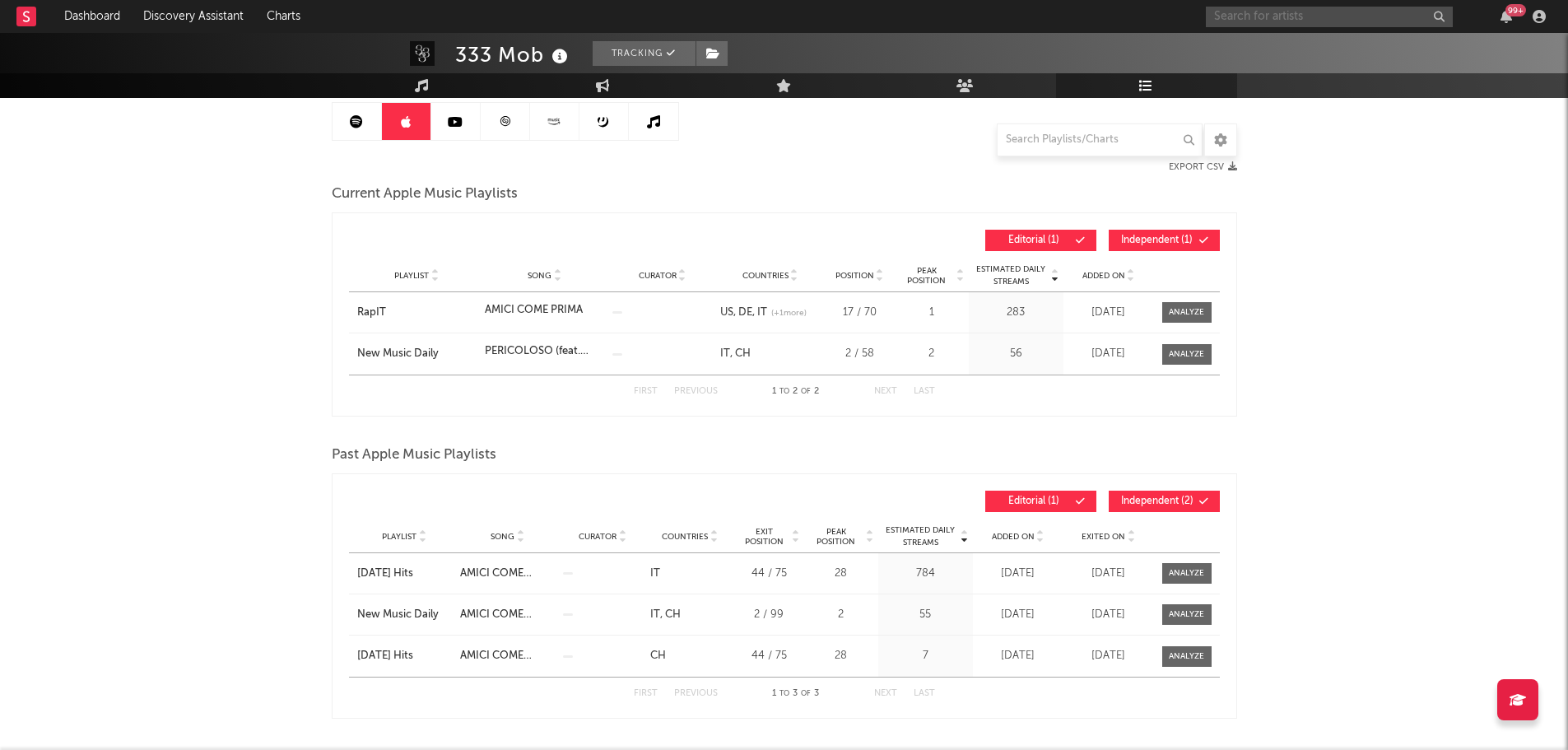
click at [1052, 10] on input "text" at bounding box center [1329, 17] width 247 height 21
type input "greatwater"
click at [1052, 45] on div "greatwaterpressure" at bounding box center [1354, 49] width 181 height 20
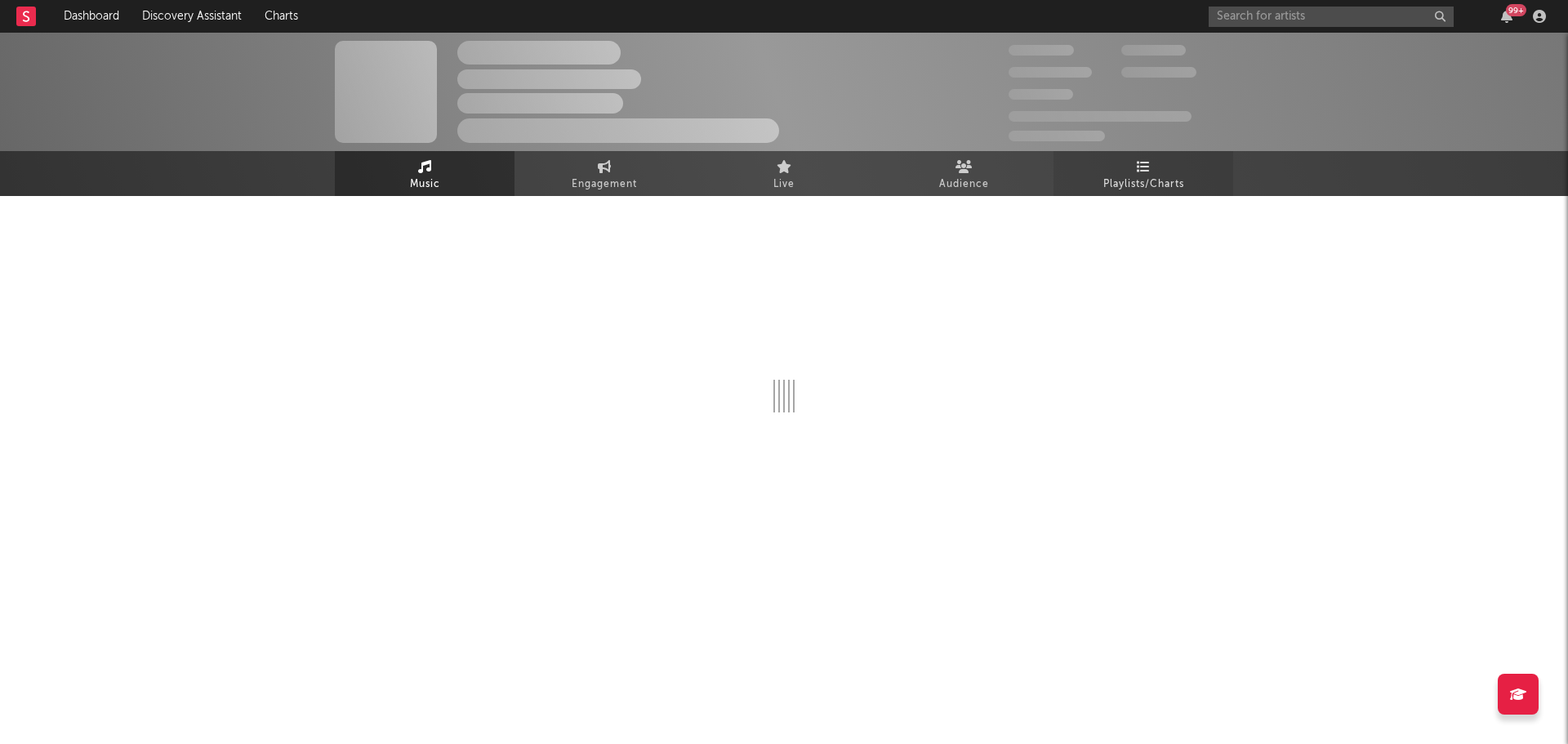
select select "1w"
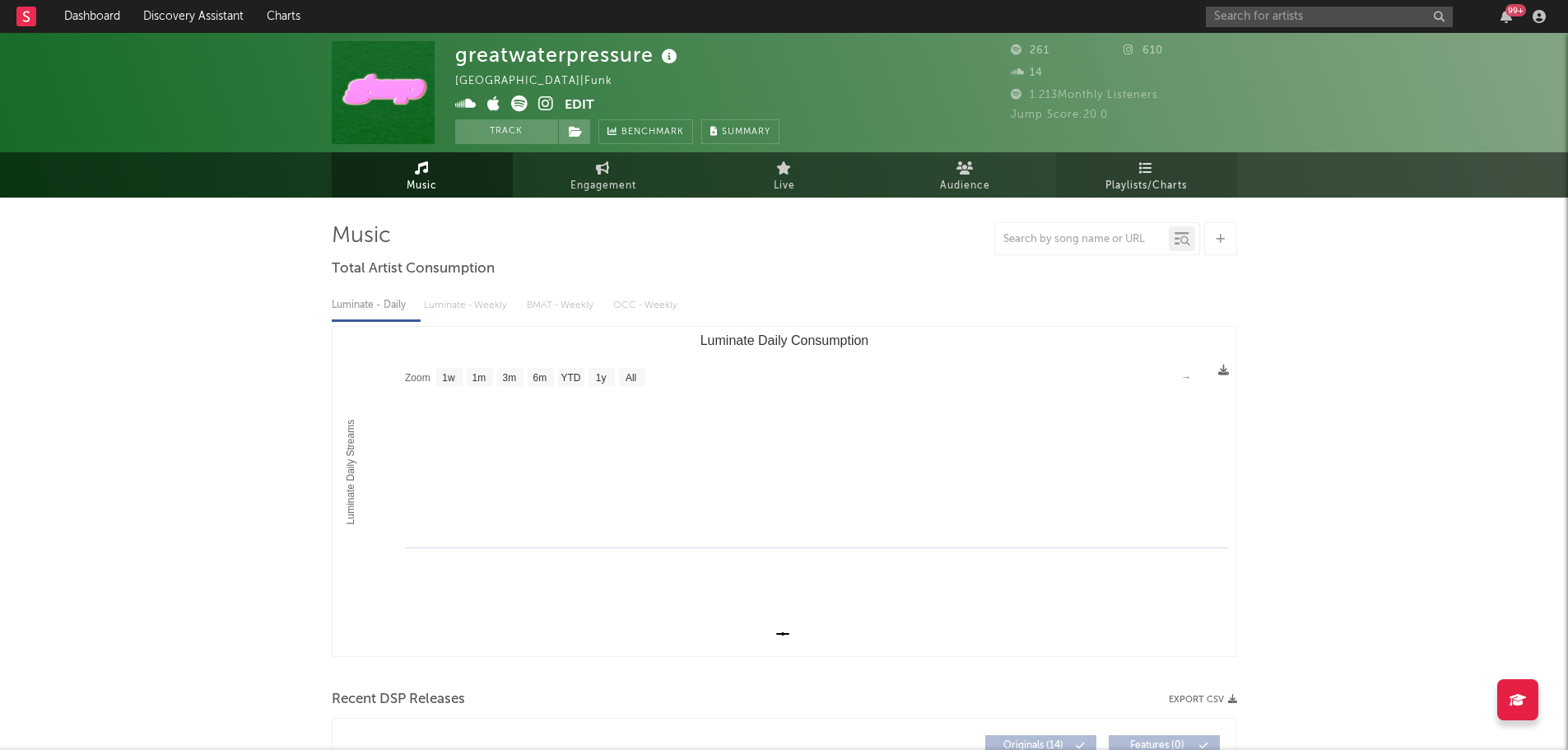
click at [1052, 185] on span "Playlists/Charts" at bounding box center [1146, 186] width 81 height 20
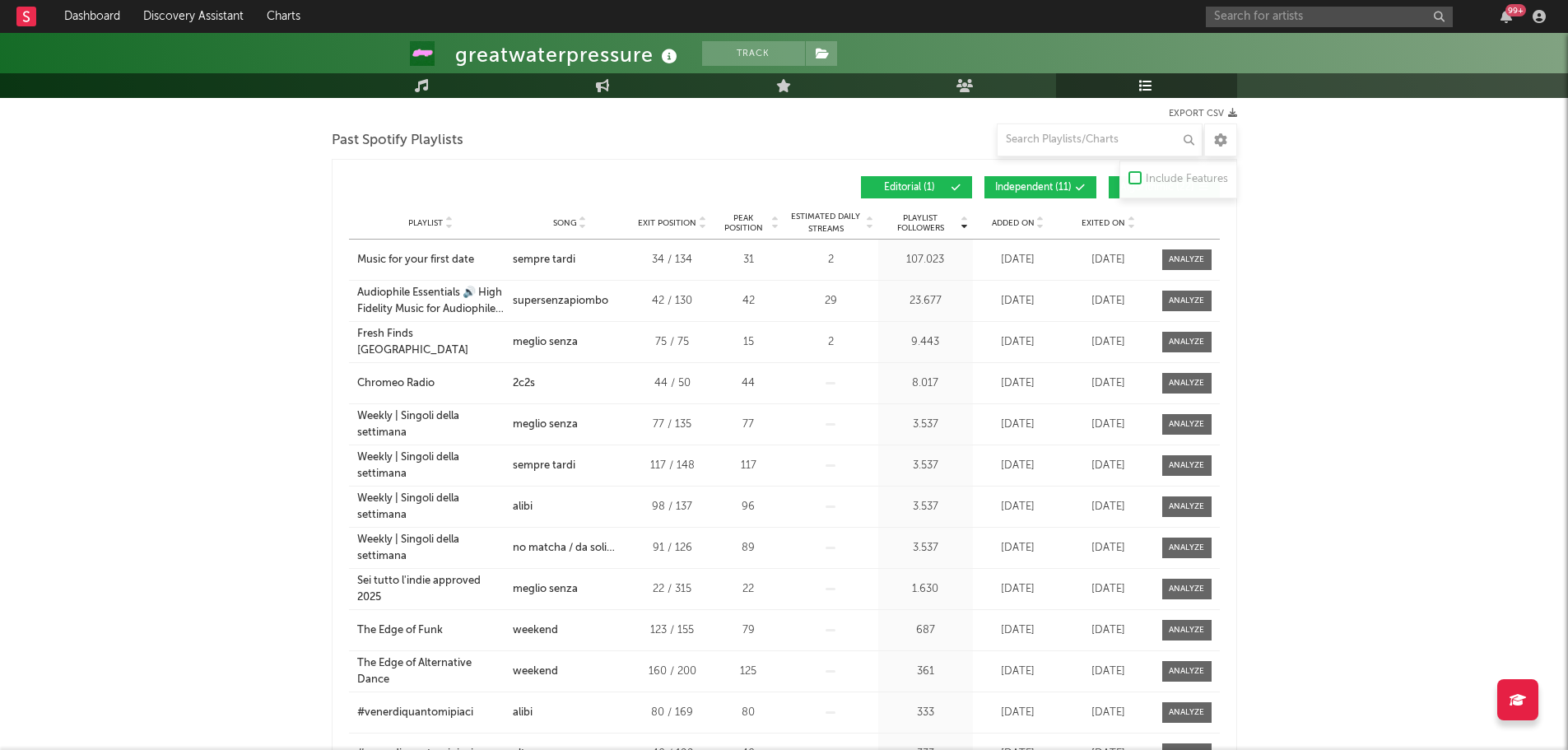
scroll to position [247, 0]
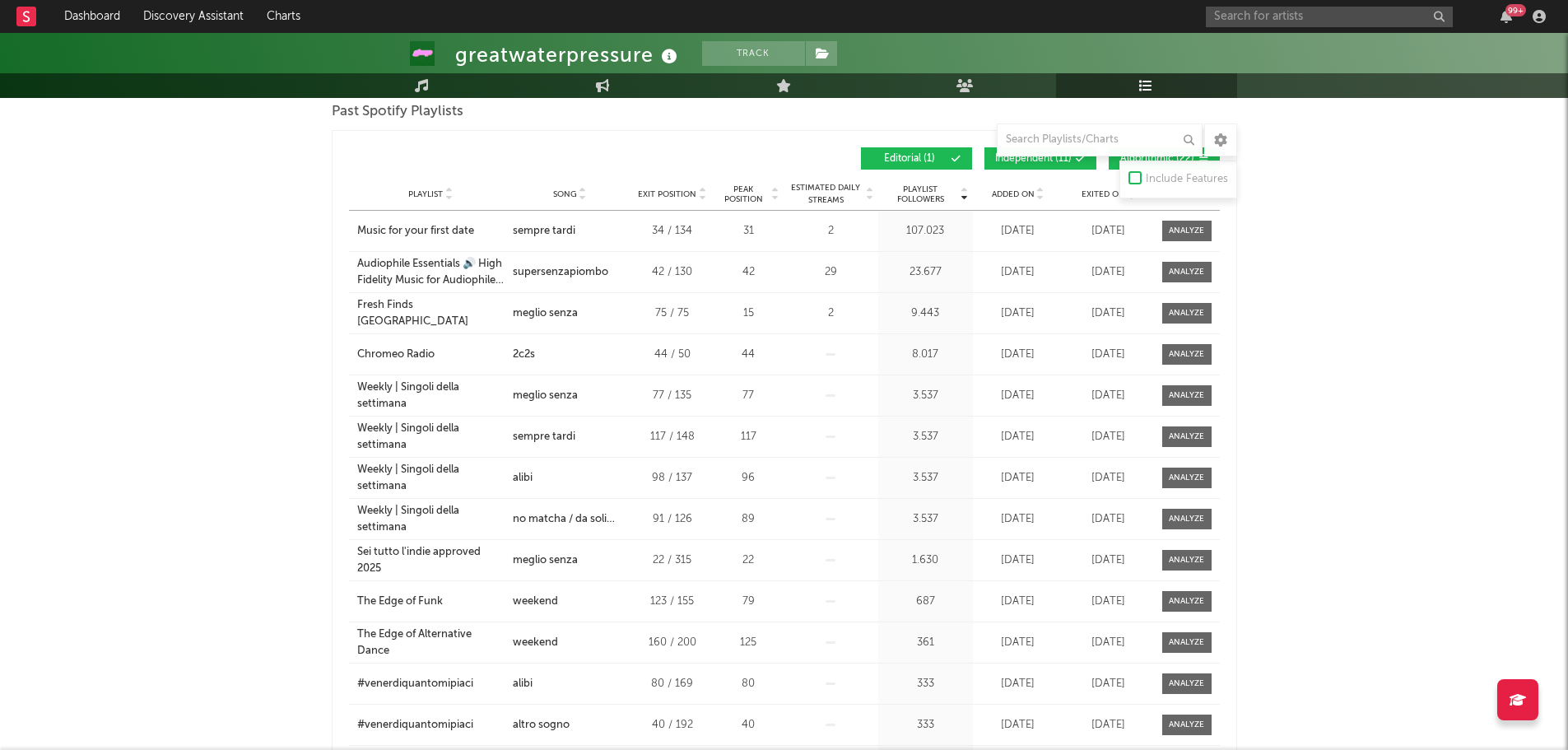
click at [998, 185] on div "Playlist City Song Exit Position Peak Position Estimated Daily Streams Playlist…" at bounding box center [784, 194] width 870 height 33
click at [978, 185] on div "Playlist City Song Exit Position Peak Position Estimated Daily Streams Playlist…" at bounding box center [784, 194] width 870 height 33
click at [993, 190] on span "Added On" at bounding box center [1013, 194] width 42 height 9
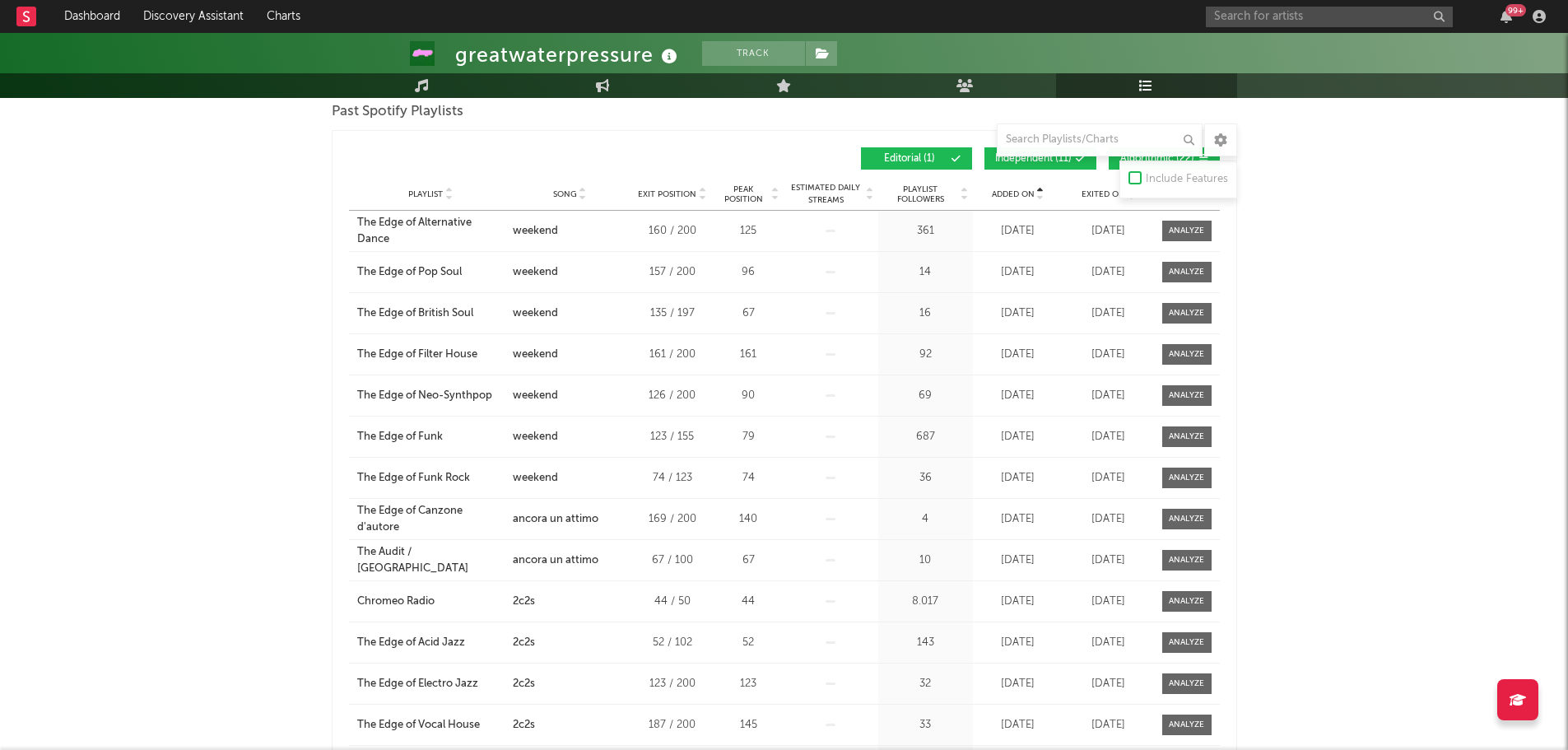
click at [1013, 190] on span "Added On" at bounding box center [1013, 194] width 42 height 9
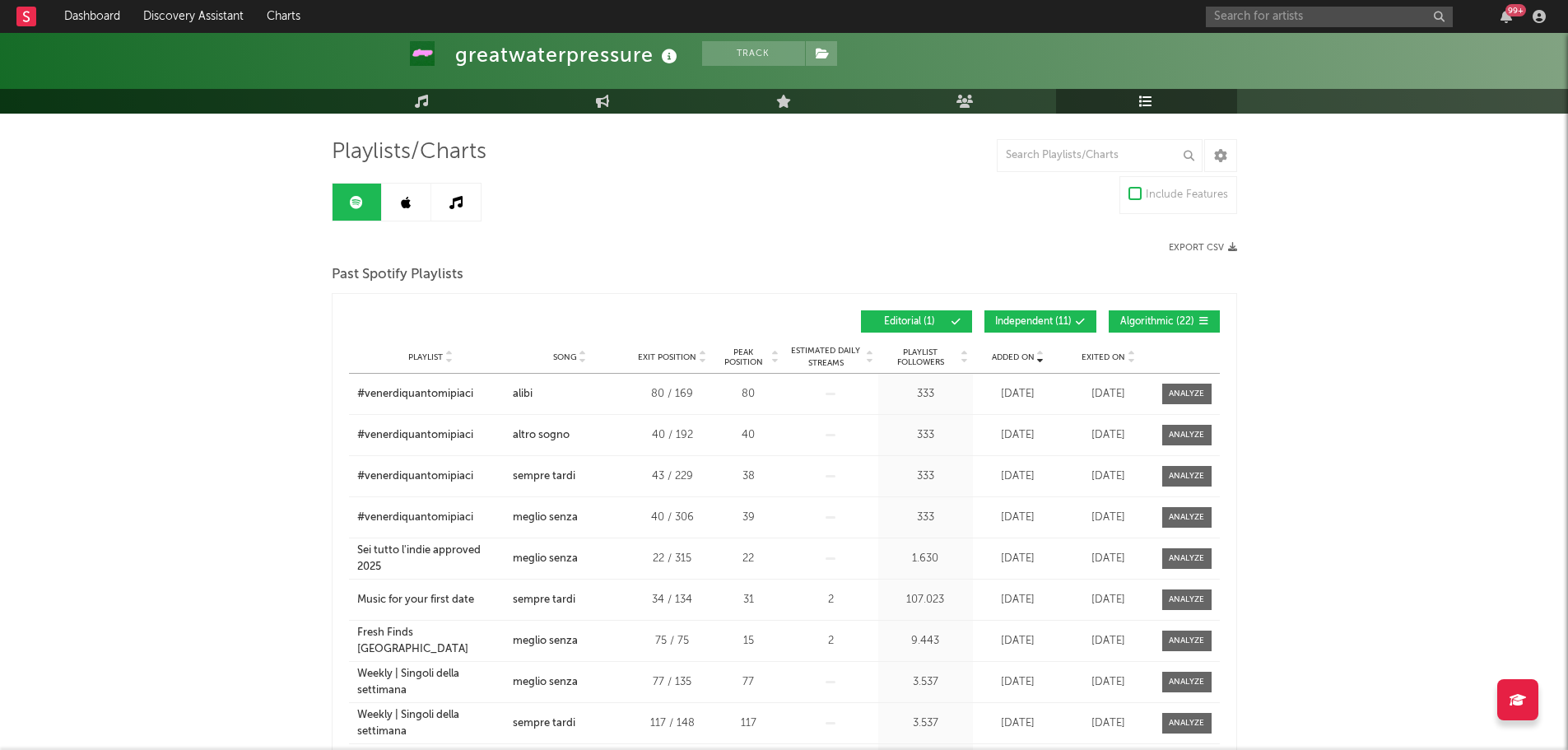
scroll to position [82, 0]
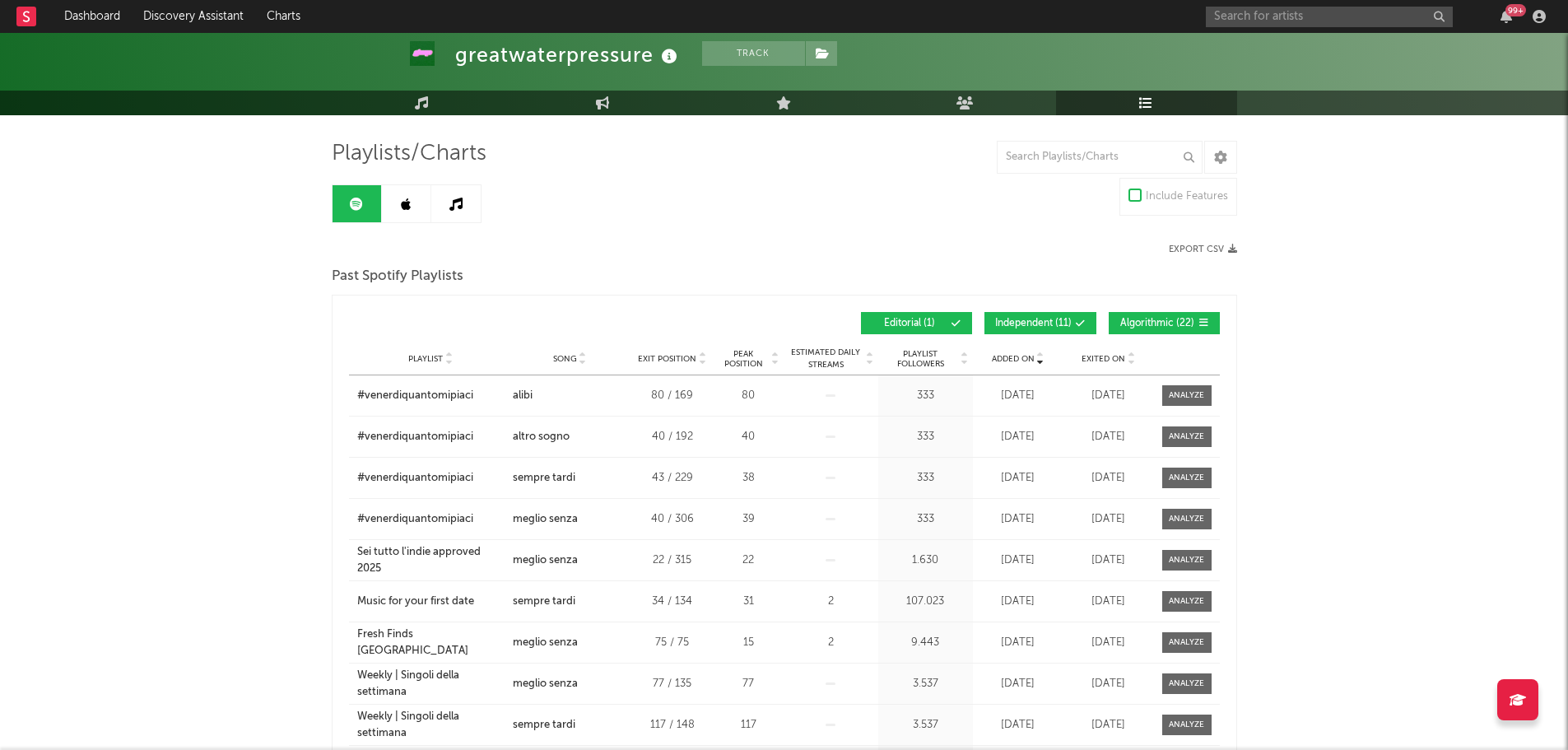
click at [1047, 321] on span "Independent ( 11 )" at bounding box center [1032, 324] width 76 height 9
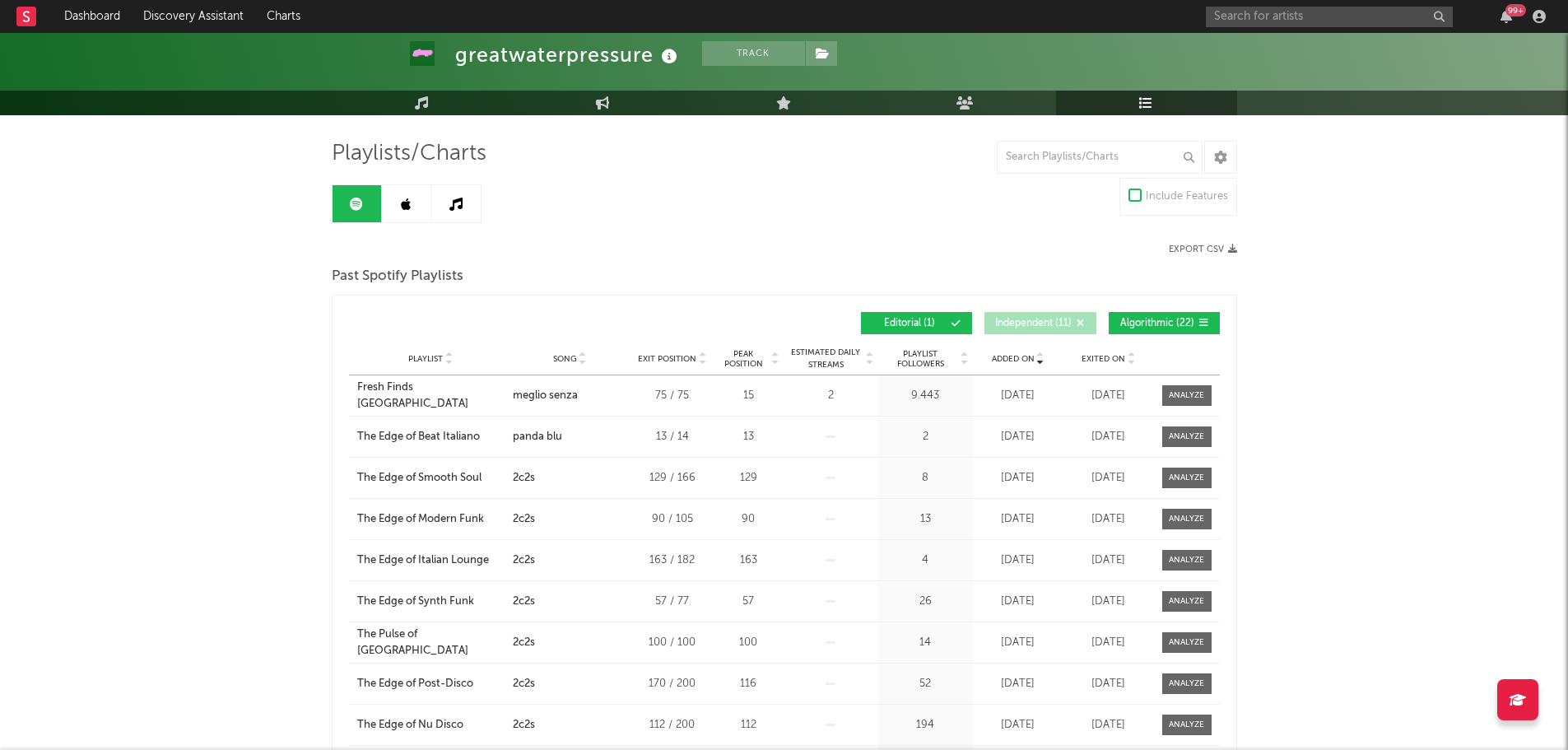
click at [1052, 327] on span "Algorithmic ( 22 )" at bounding box center [1157, 324] width 75 height 9
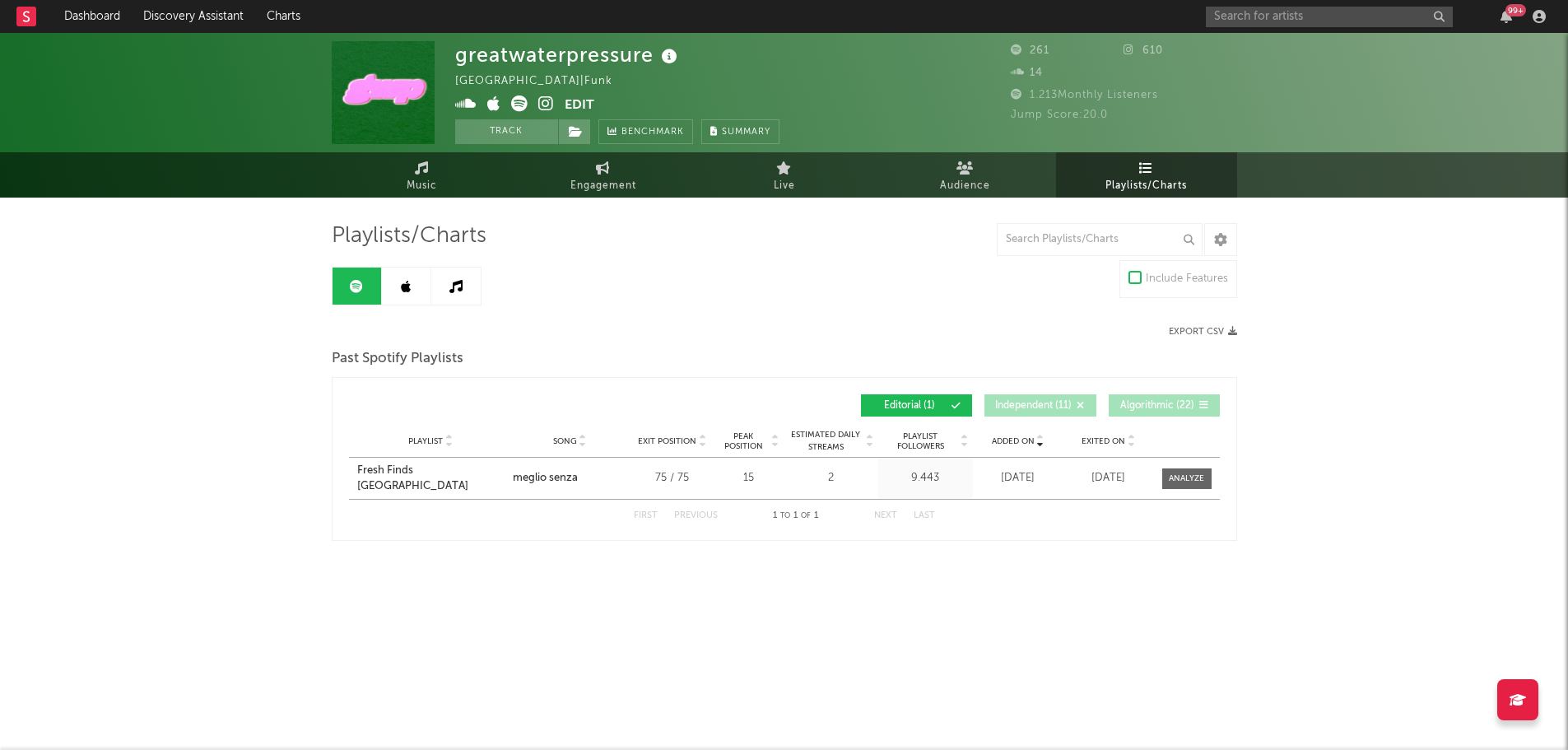
scroll to position [0, 0]
click at [403, 290] on link at bounding box center [412, 286] width 49 height 37
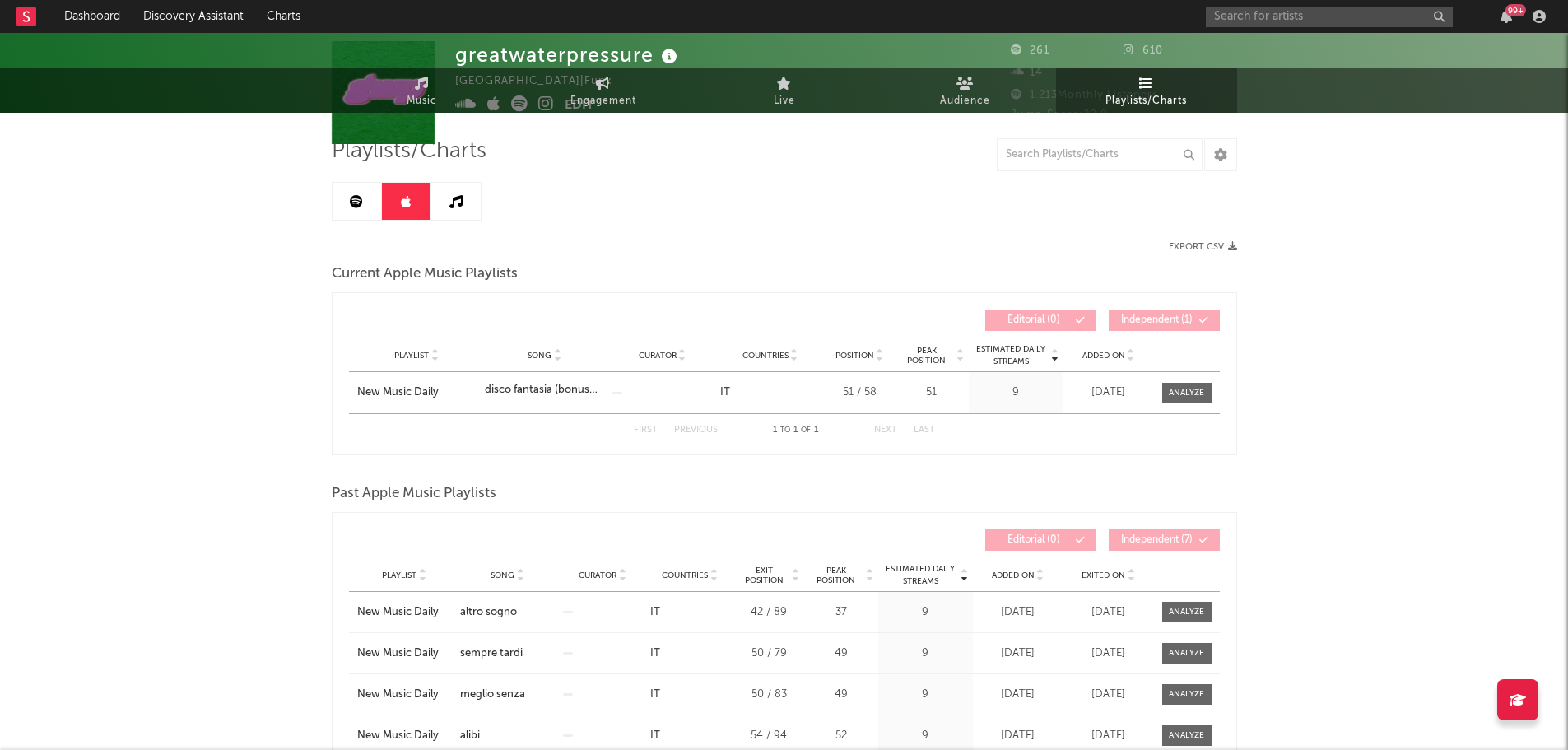
scroll to position [165, 0]
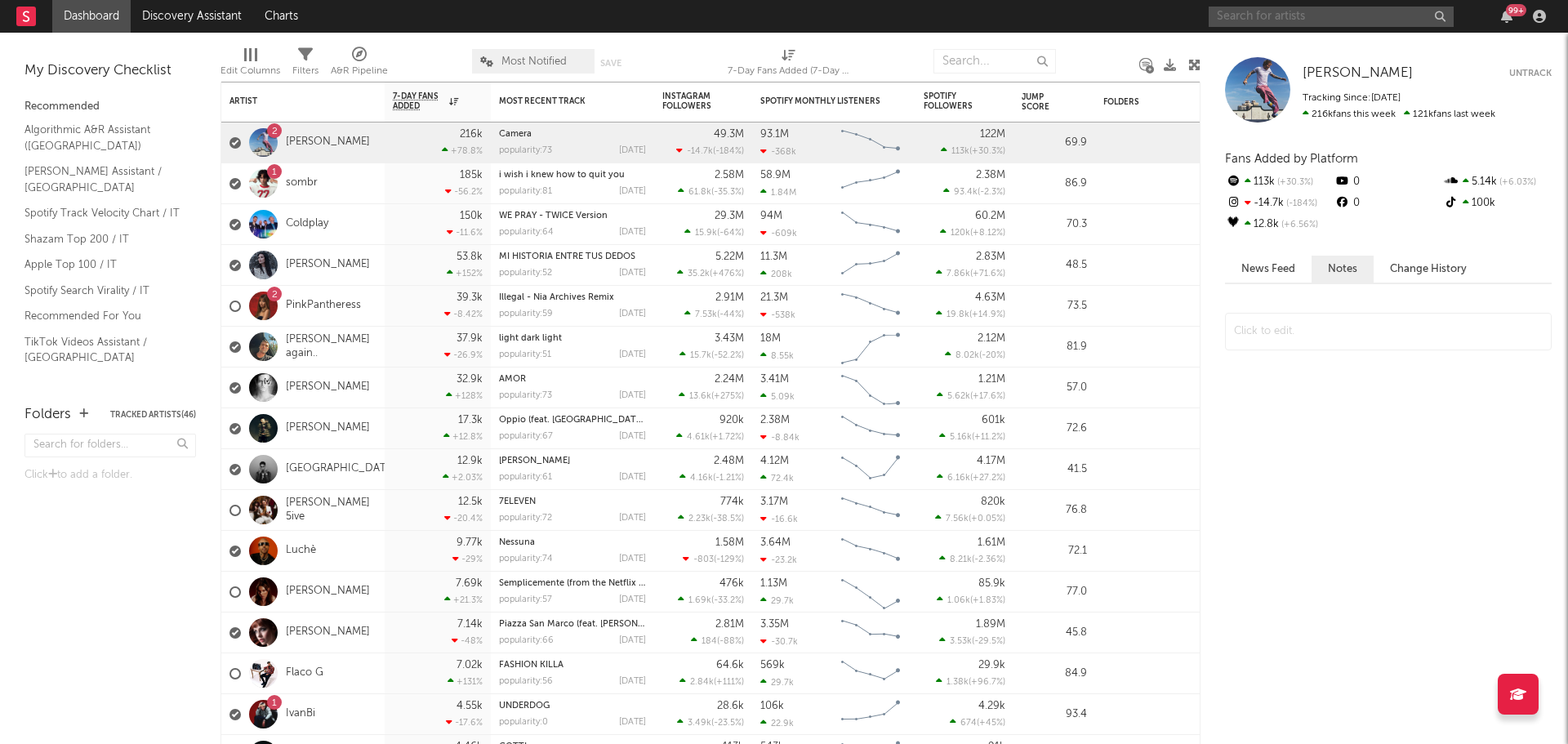
click at [1241, 18] on input "text" at bounding box center [1331, 17] width 245 height 21
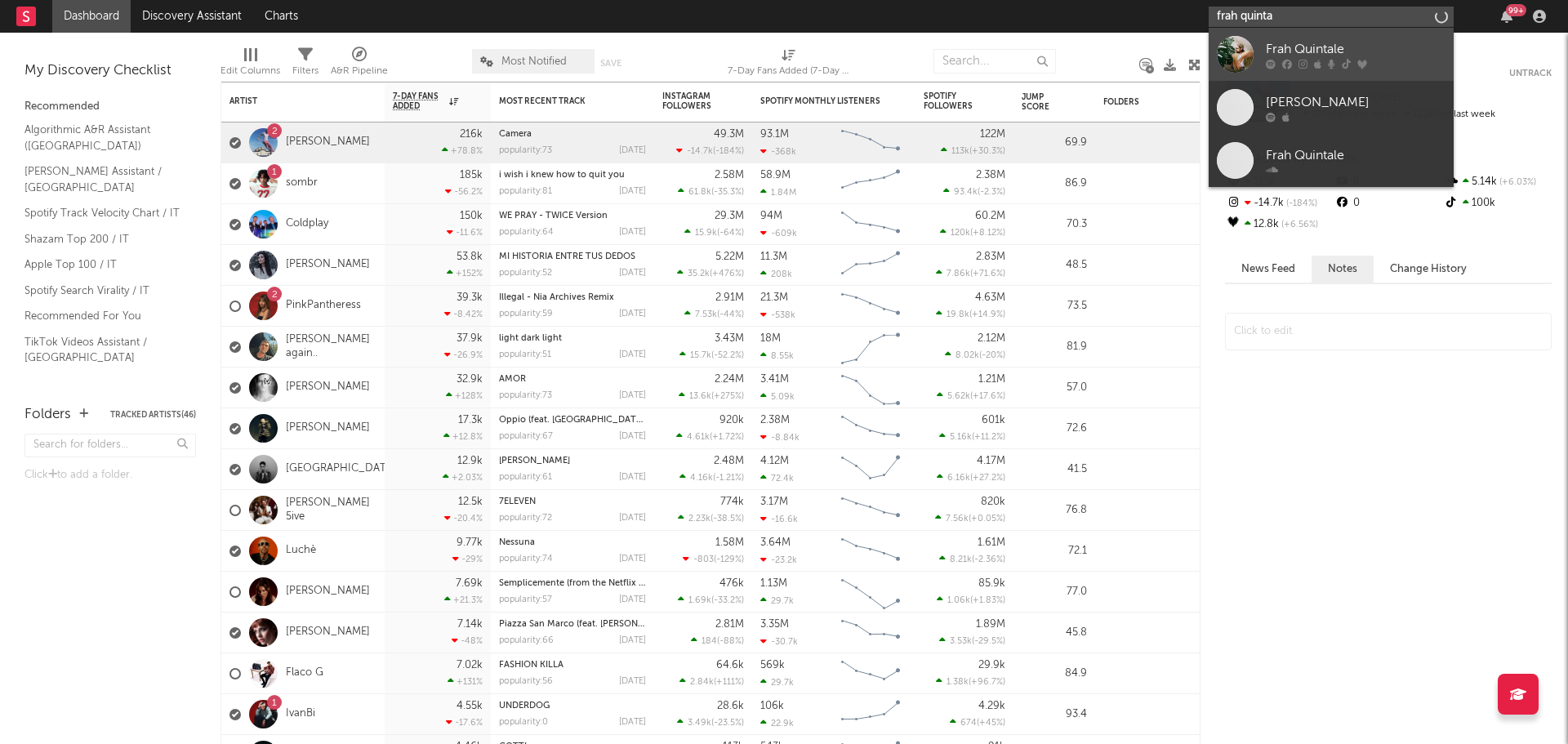
type input "frah quinta"
click at [1287, 36] on link "Frah Quintale" at bounding box center [1331, 54] width 245 height 53
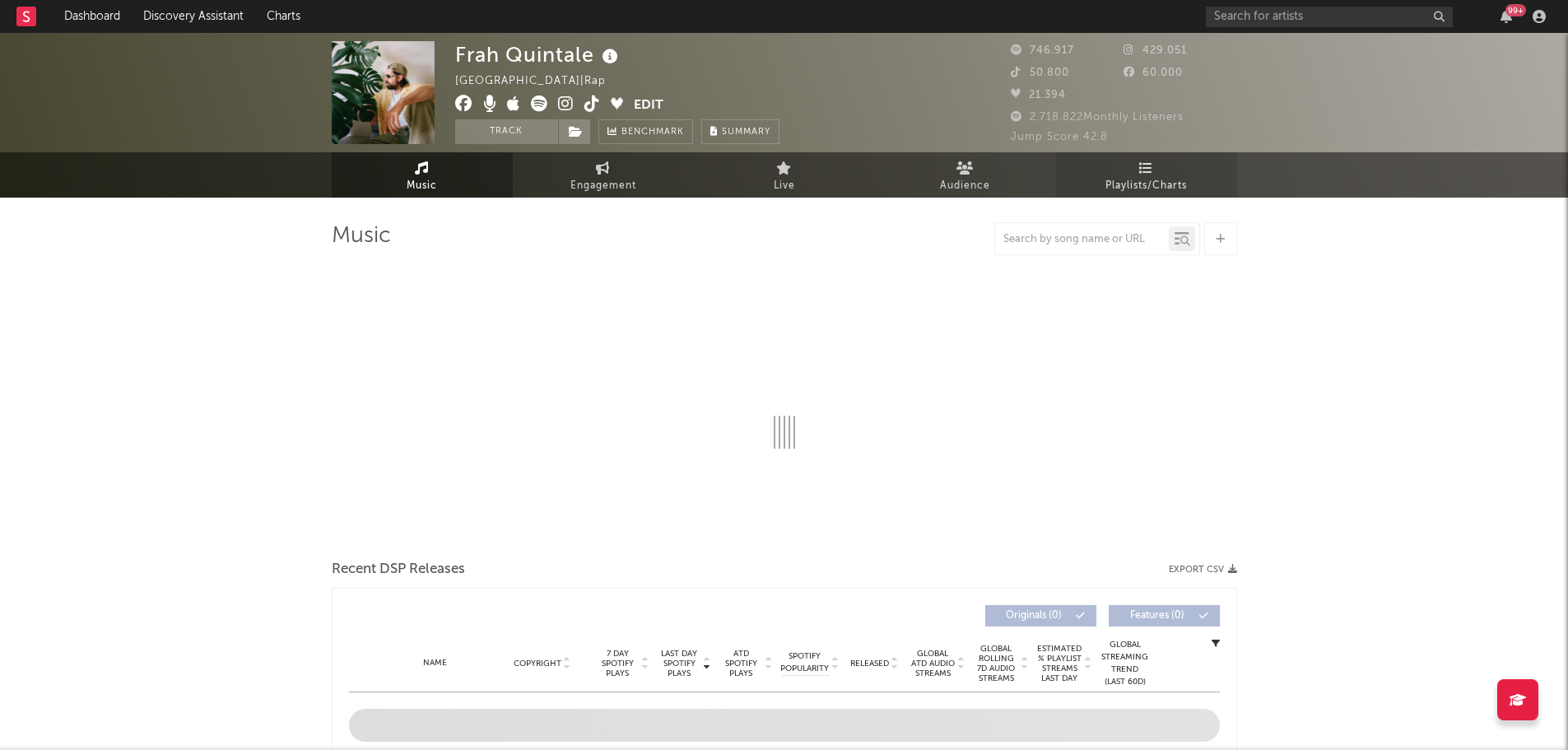
click at [1175, 183] on span "Playlists/Charts" at bounding box center [1146, 186] width 81 height 20
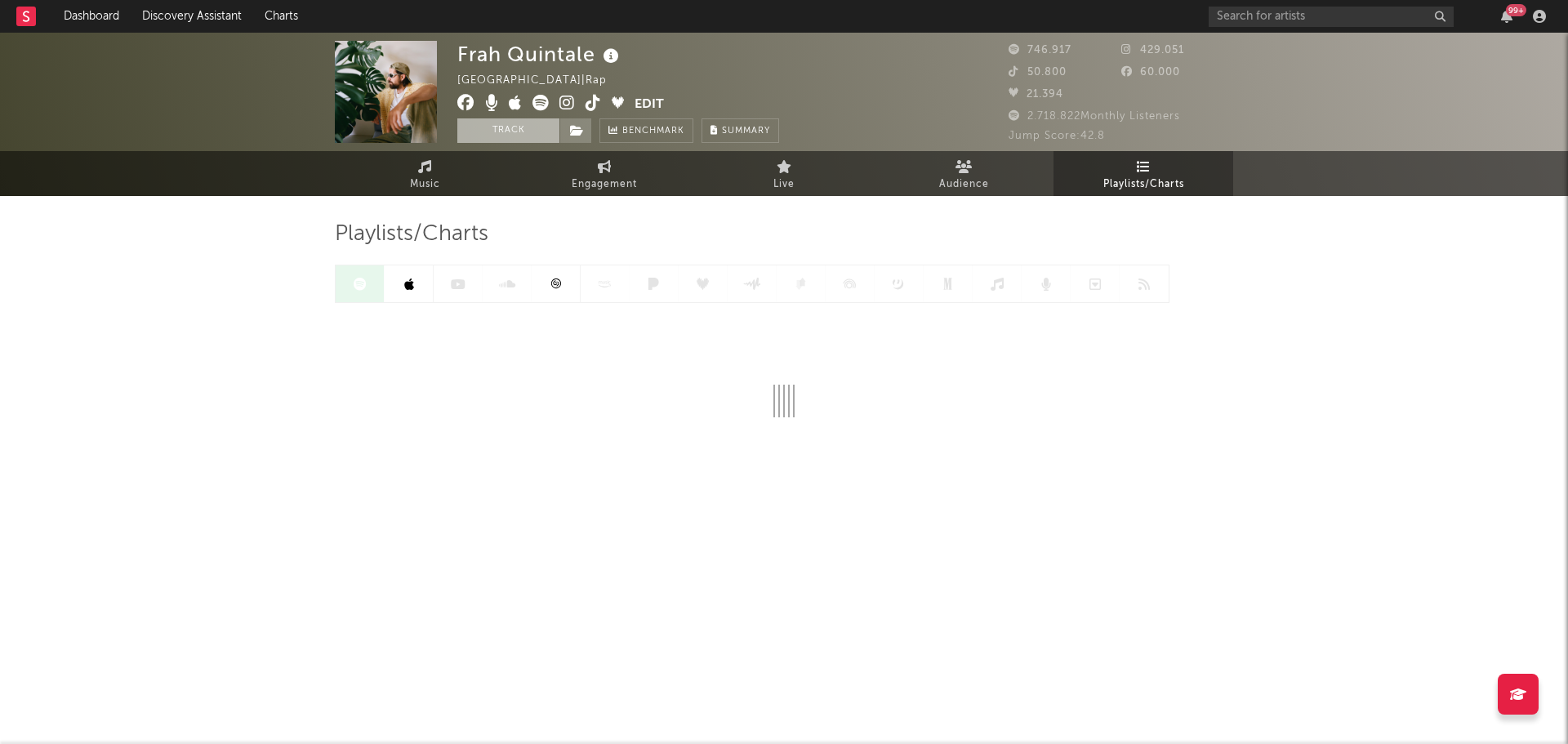
click at [506, 128] on button "Track" at bounding box center [508, 131] width 102 height 24
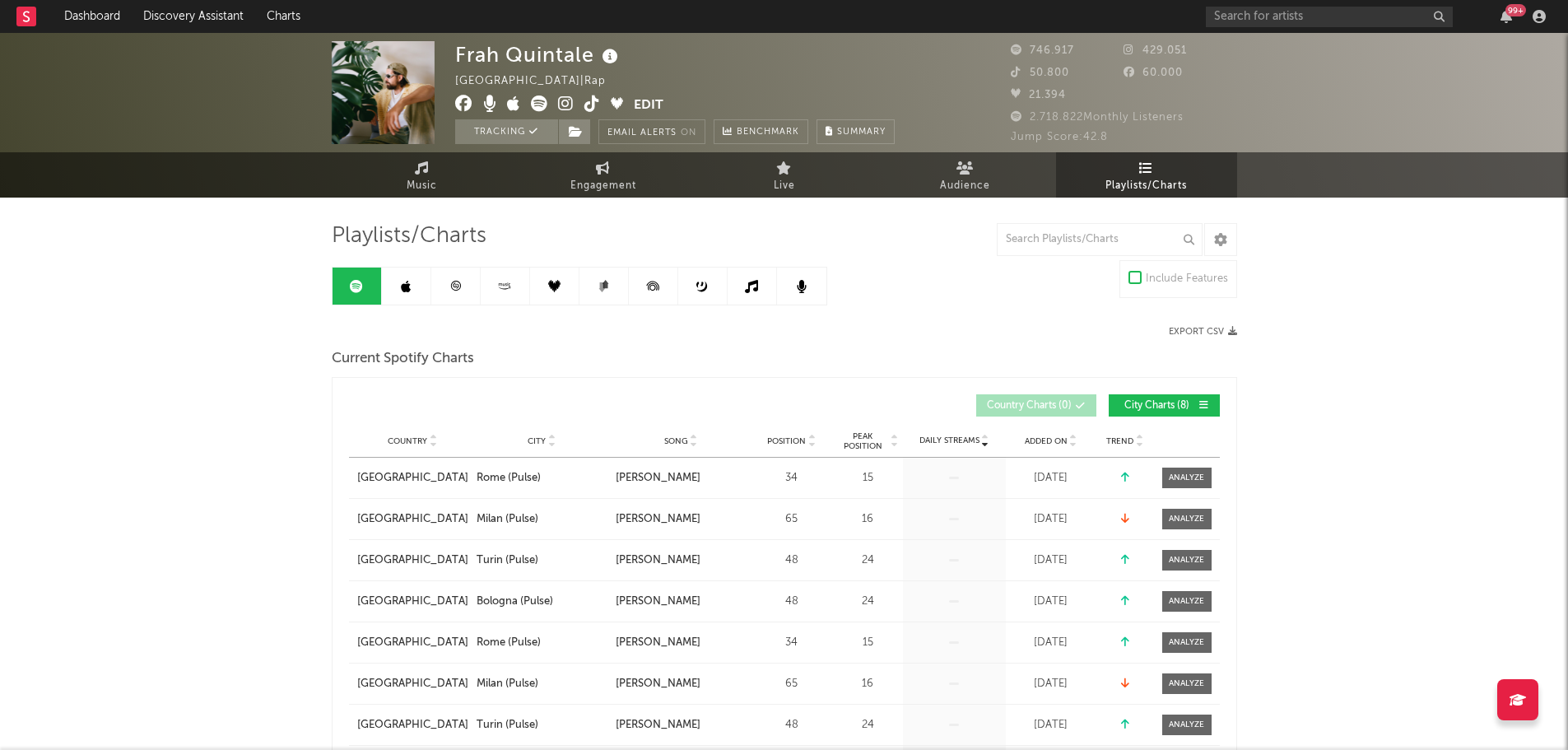
click at [1130, 177] on span "Playlists/Charts" at bounding box center [1146, 186] width 81 height 20
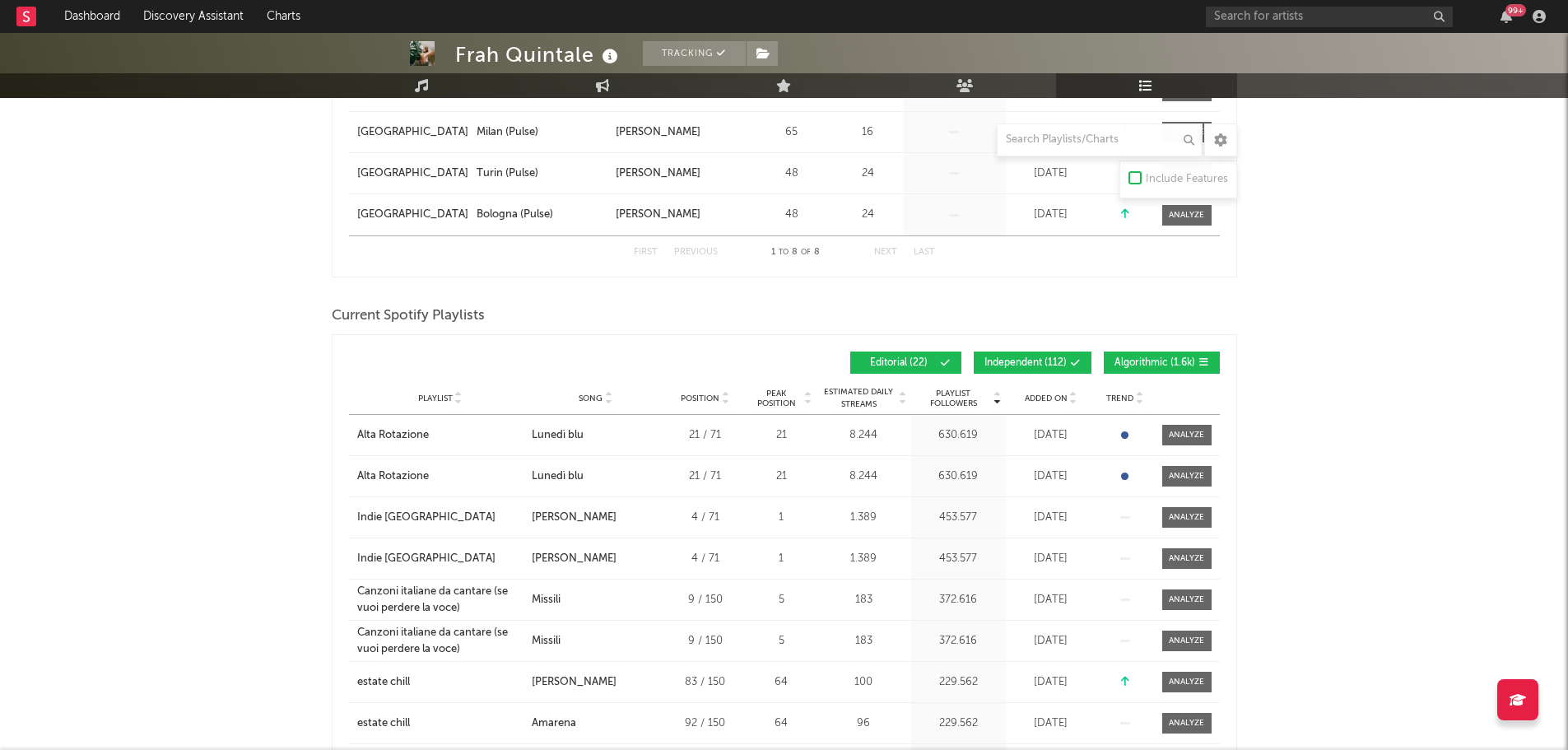
scroll to position [576, 0]
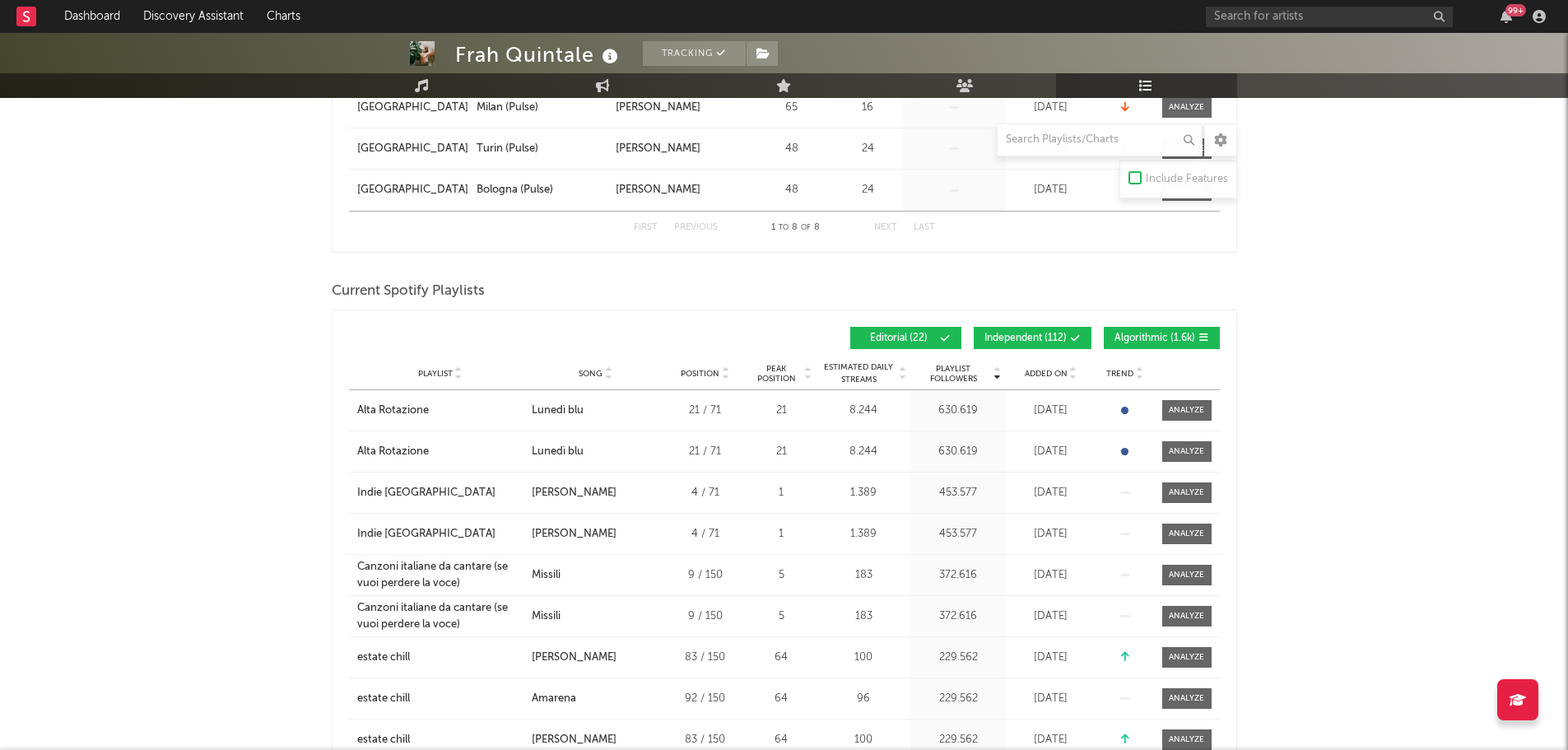
click at [1045, 342] on button "Independent ( 112 )" at bounding box center [1032, 339] width 118 height 23
click at [1134, 334] on span "Algorithmic ( 1.6k )" at bounding box center [1155, 338] width 81 height 9
click at [1046, 370] on span "Added On" at bounding box center [1046, 374] width 42 height 9
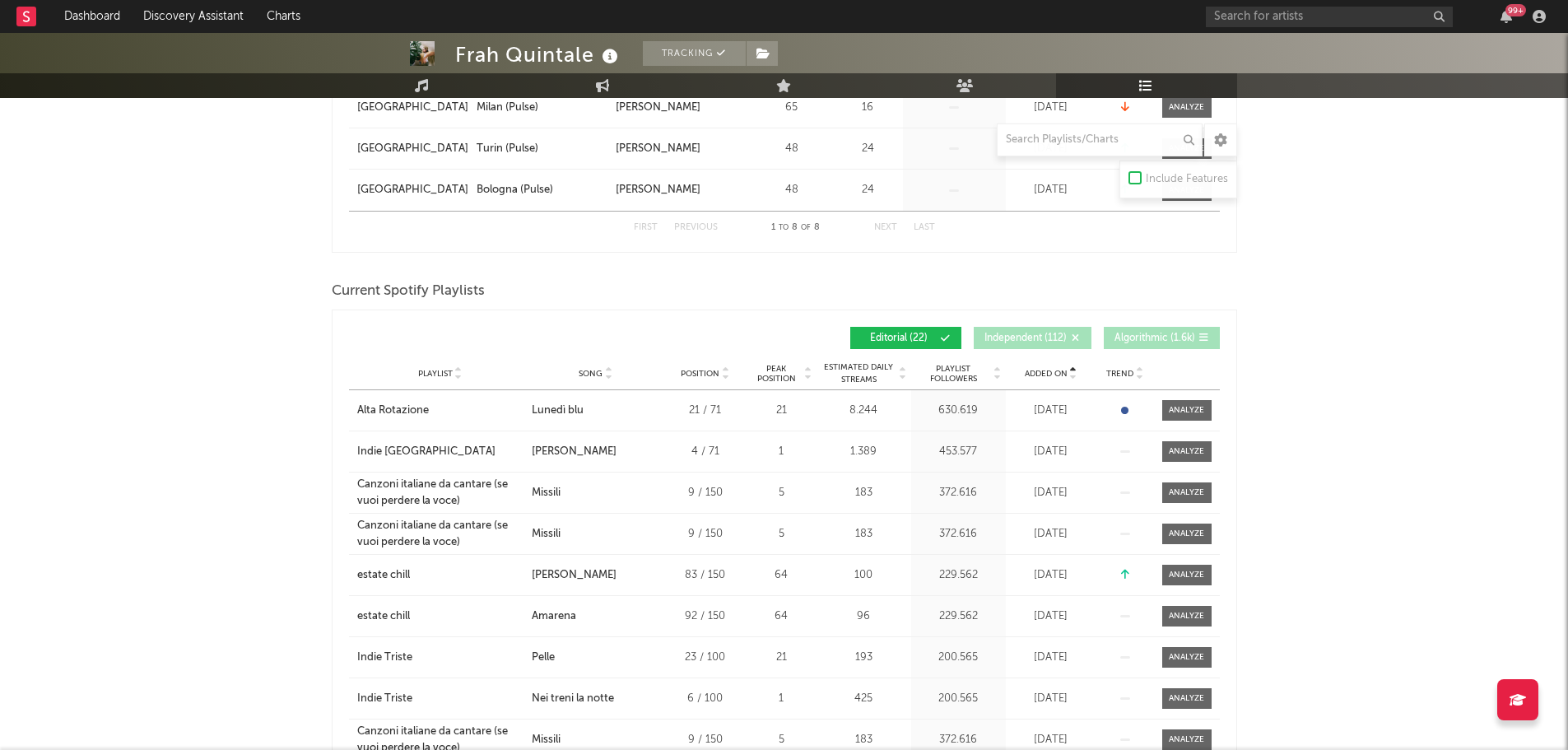
click at [1046, 370] on span "Added On" at bounding box center [1046, 374] width 42 height 9
click at [1045, 243] on div "First Previous 1 to 8 of 8 Next Last" at bounding box center [784, 226] width 870 height 33
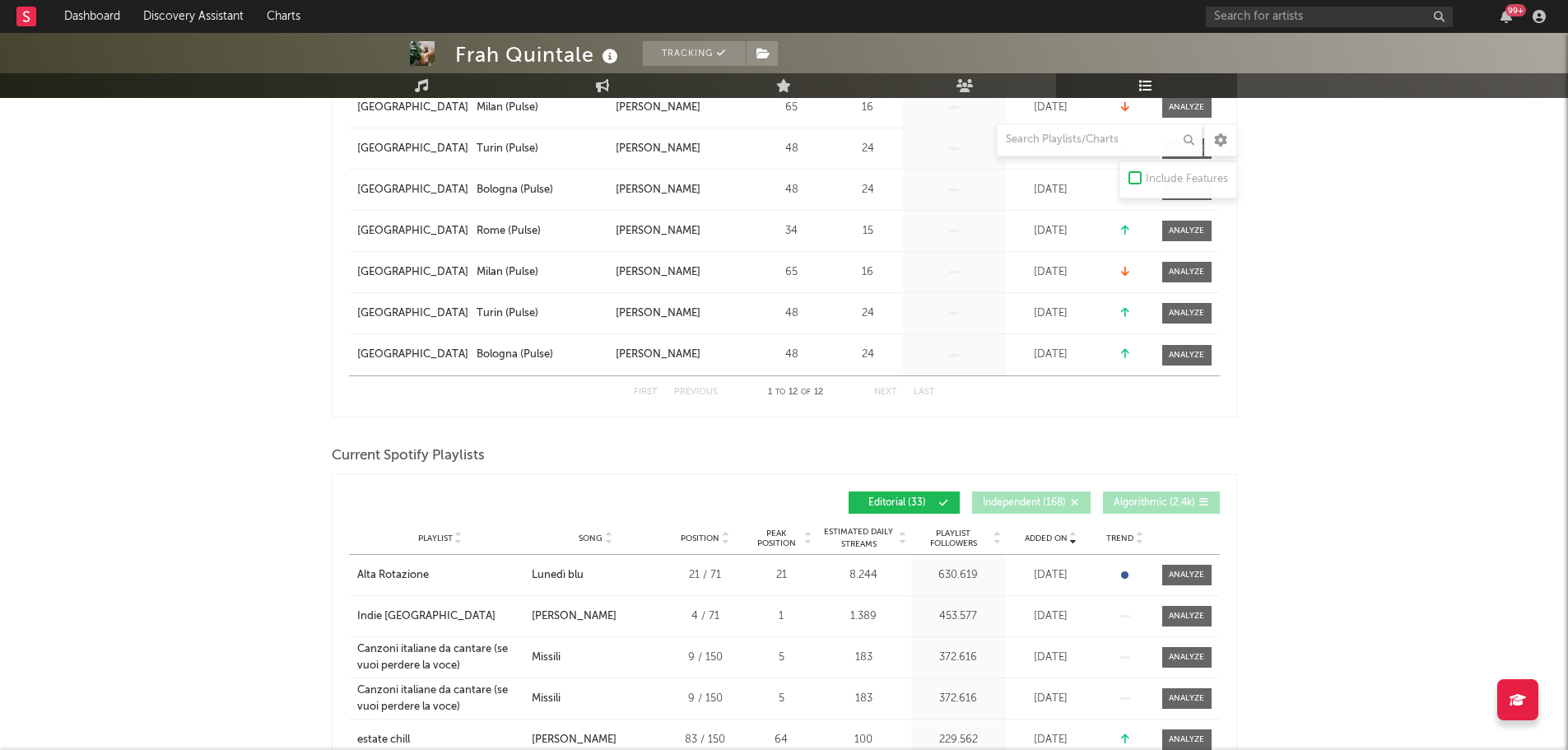
click at [1045, 375] on div "First Previous 1 to 12 of 12 Next Last" at bounding box center [784, 392] width 870 height 33
click at [1053, 542] on div "Added On" at bounding box center [1050, 538] width 82 height 12
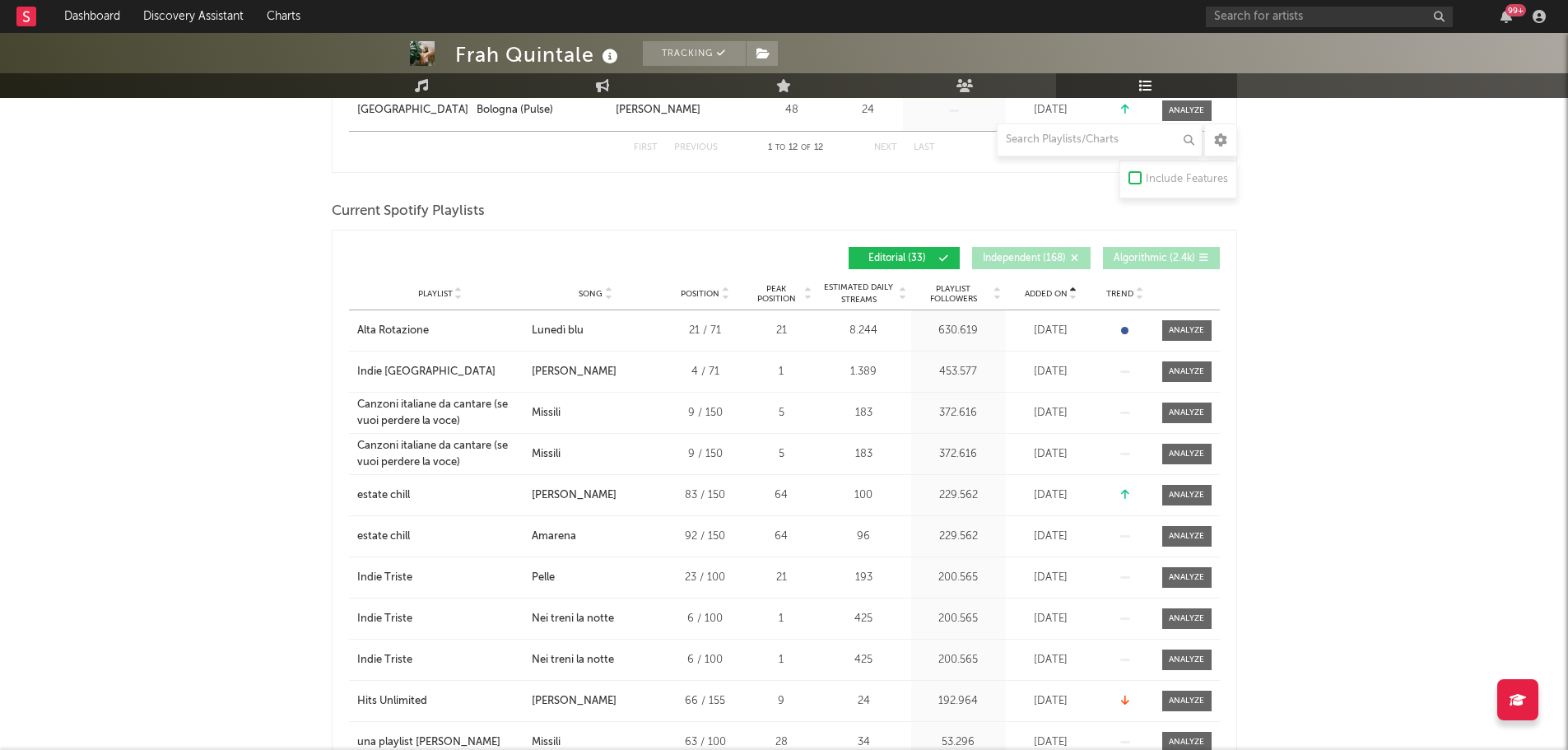
scroll to position [824, 0]
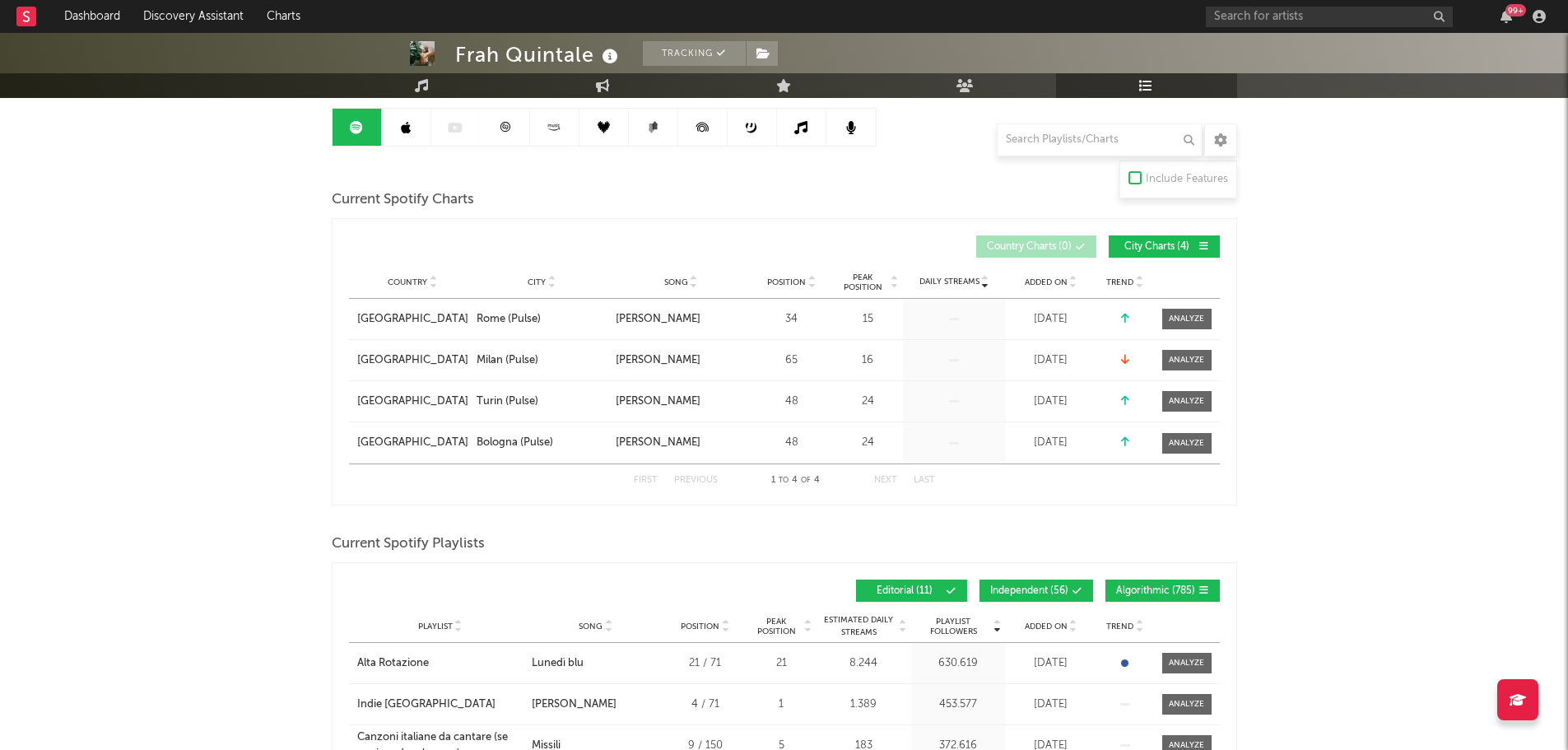
scroll to position [165, 0]
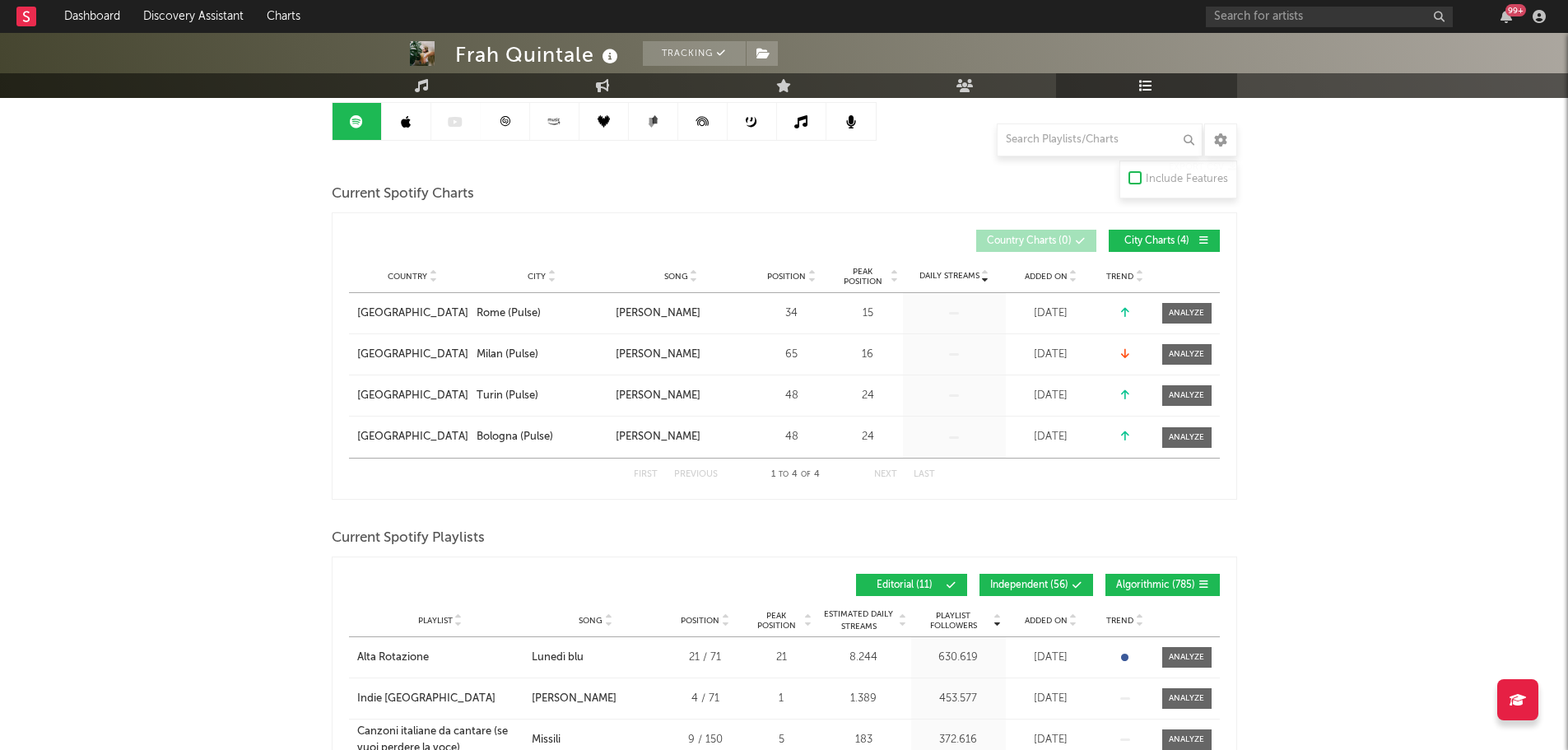
drag, startPoint x: 1047, startPoint y: 583, endPoint x: 1065, endPoint y: 584, distance: 18.0
click at [1047, 583] on span "Independent ( 56 )" at bounding box center [1029, 585] width 78 height 9
click at [1138, 581] on span "Algorithmic ( 785 )" at bounding box center [1156, 585] width 79 height 9
click at [1073, 621] on icon at bounding box center [1073, 624] width 8 height 7
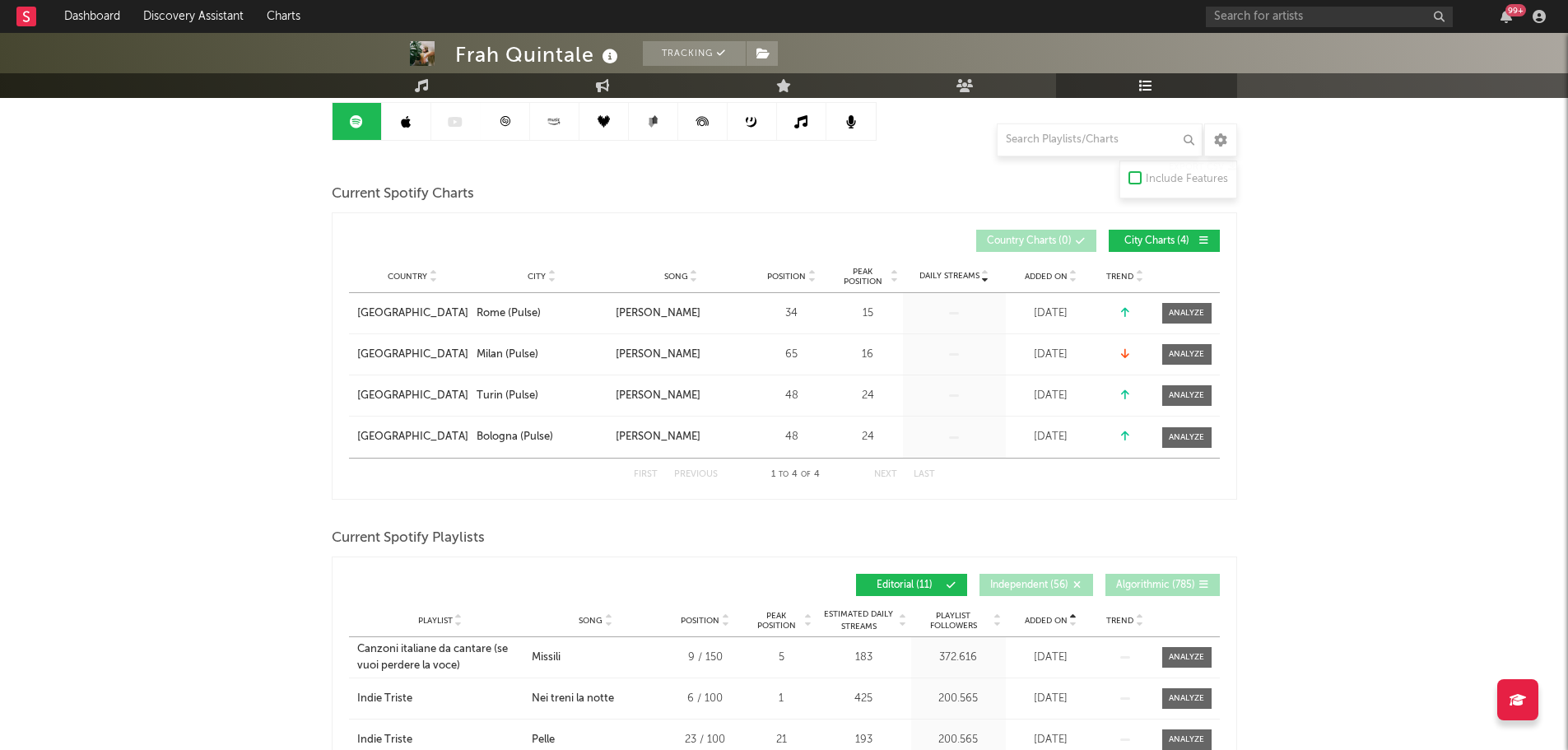
click at [1073, 621] on icon at bounding box center [1073, 624] width 8 height 7
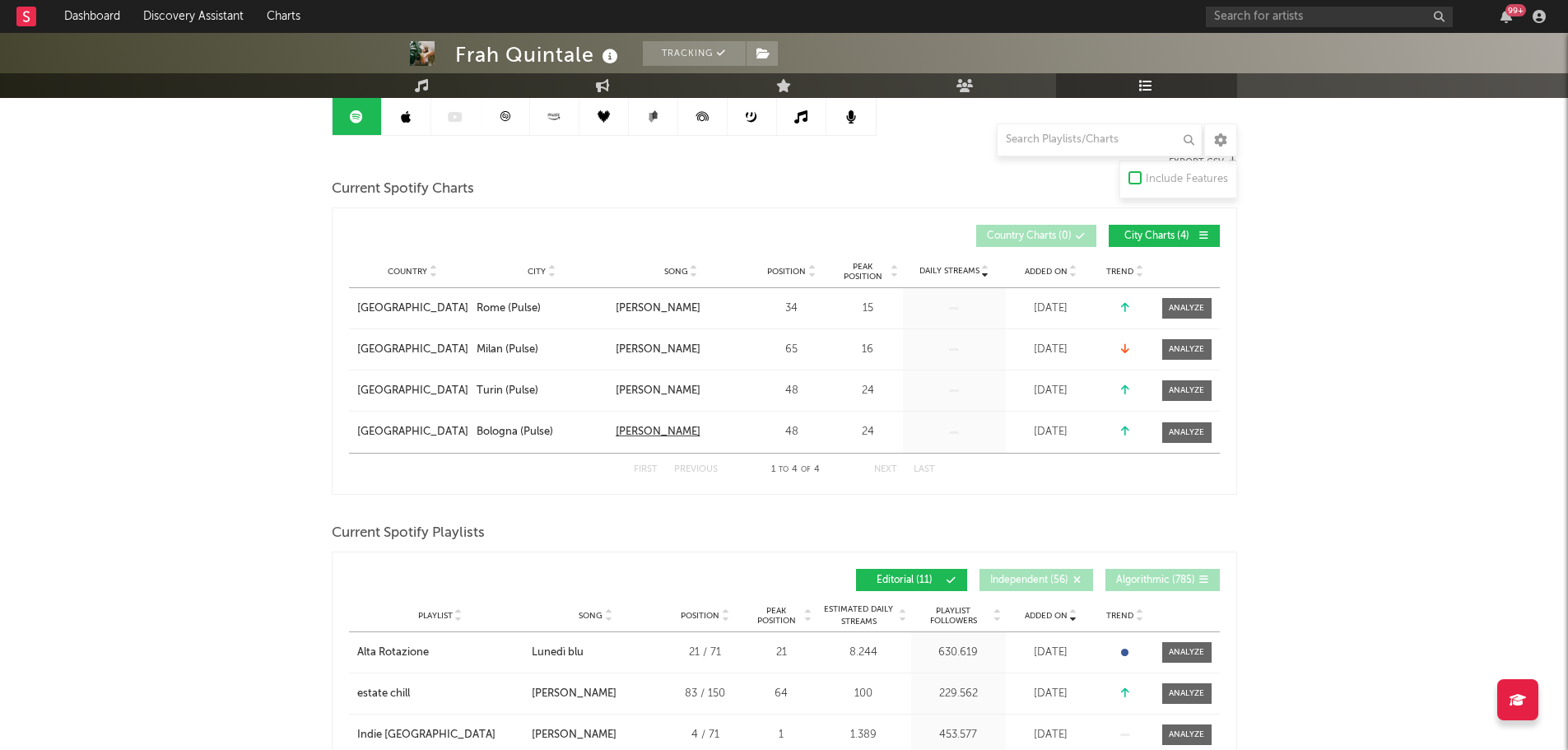
scroll to position [329, 0]
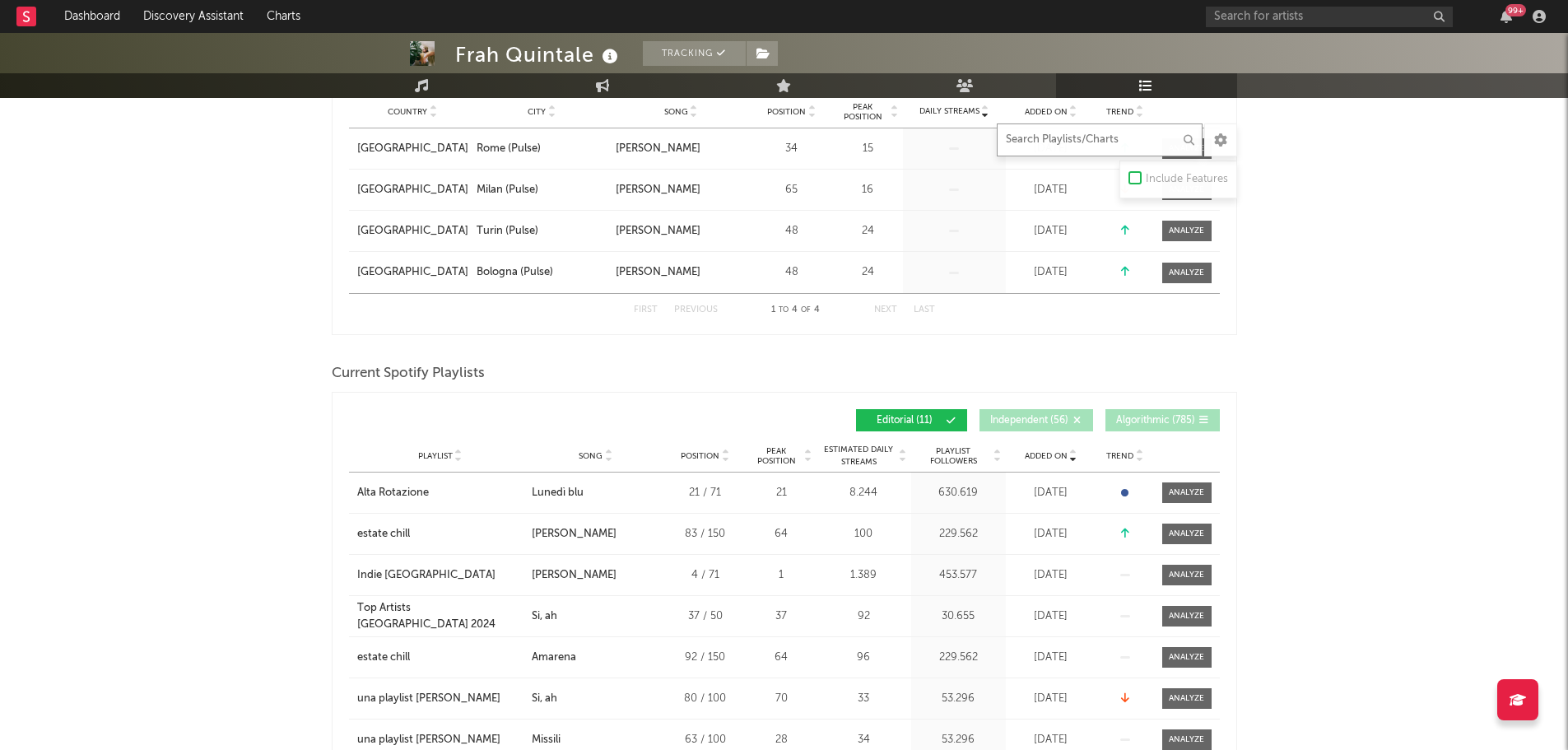
click at [1127, 146] on input "text" at bounding box center [1099, 140] width 206 height 33
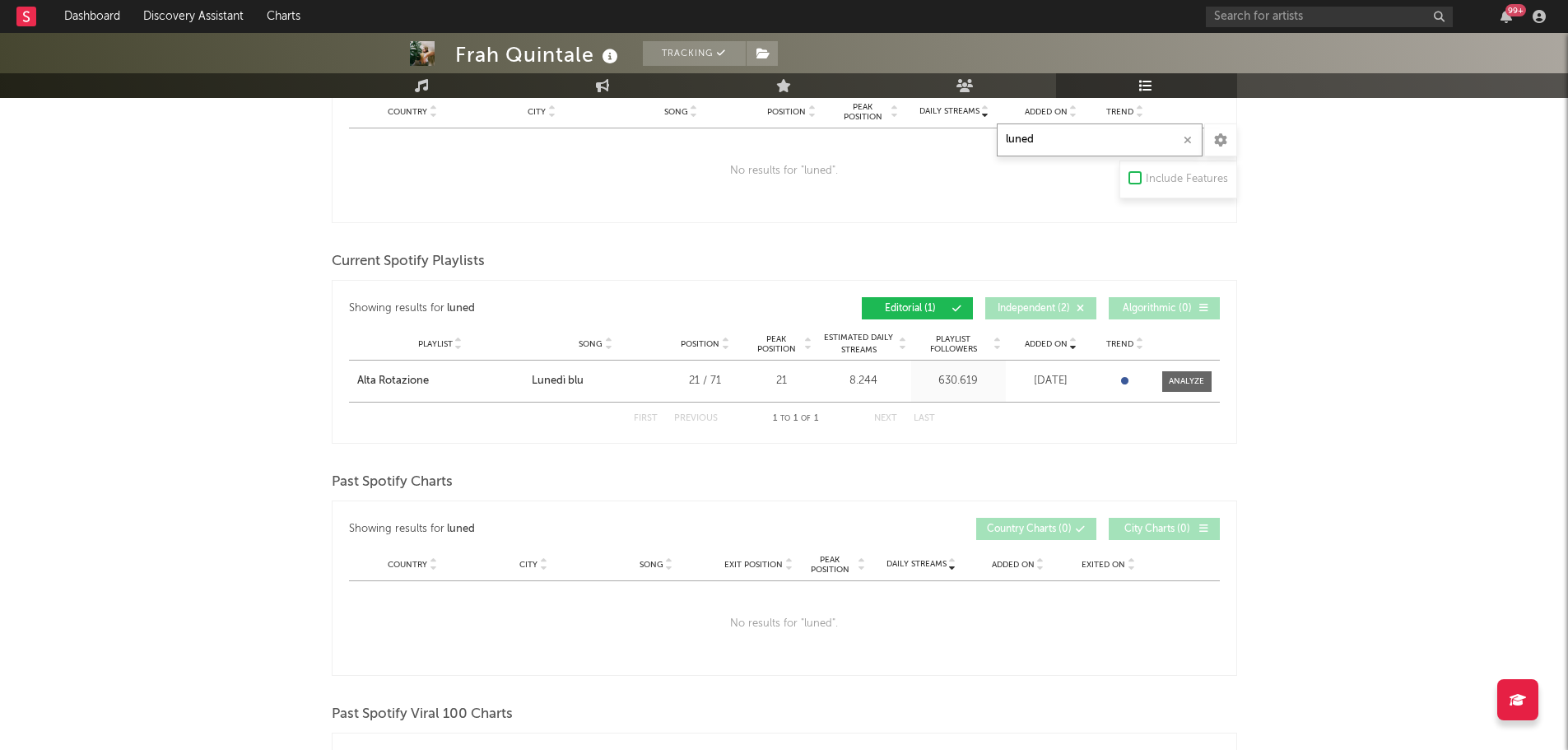
type input "luned"
click at [1299, 16] on input "text" at bounding box center [1329, 17] width 247 height 21
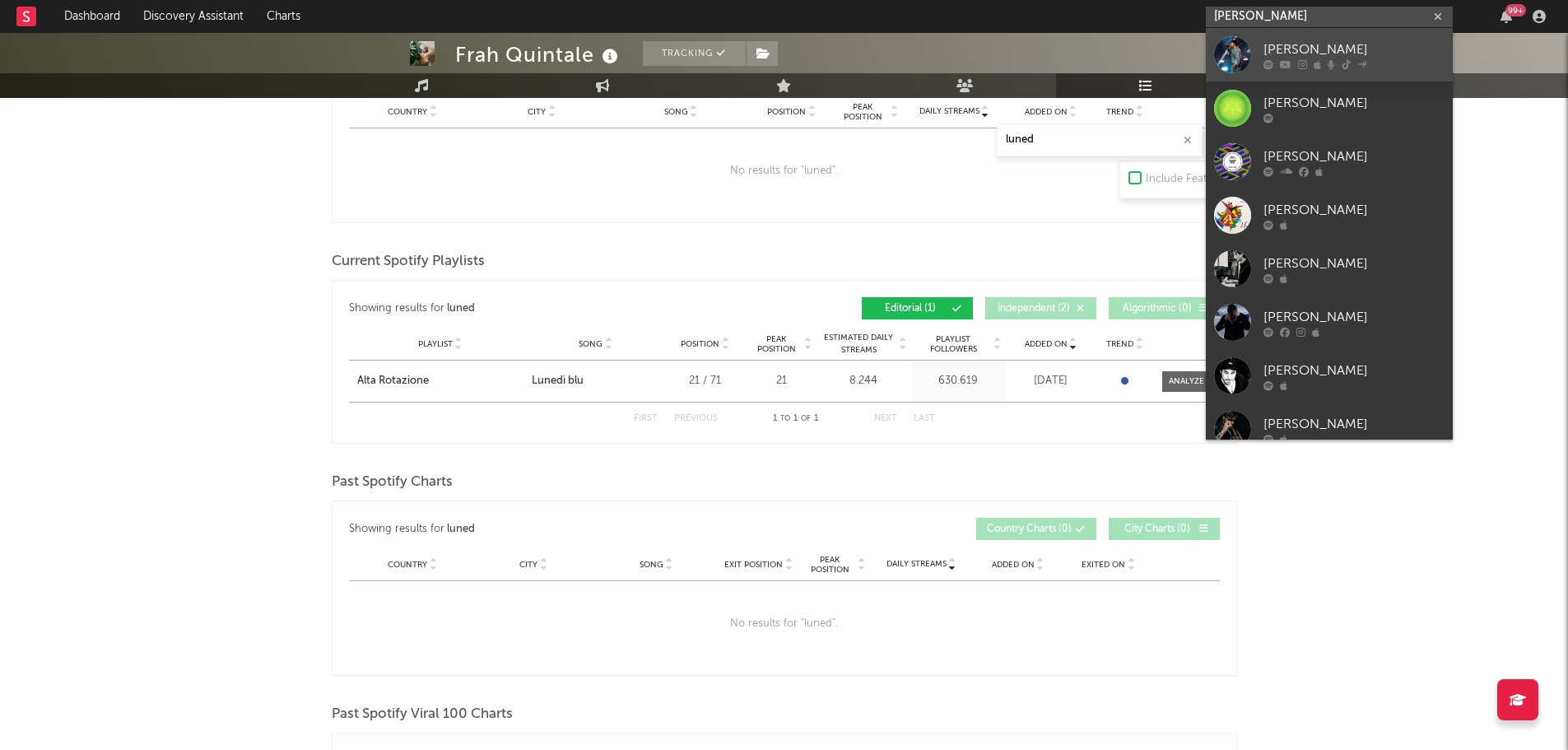
type input "[PERSON_NAME]"
drag, startPoint x: 1293, startPoint y: 42, endPoint x: 1269, endPoint y: 6, distance: 43.3
click at [1293, 42] on div "[PERSON_NAME]" at bounding box center [1354, 49] width 181 height 20
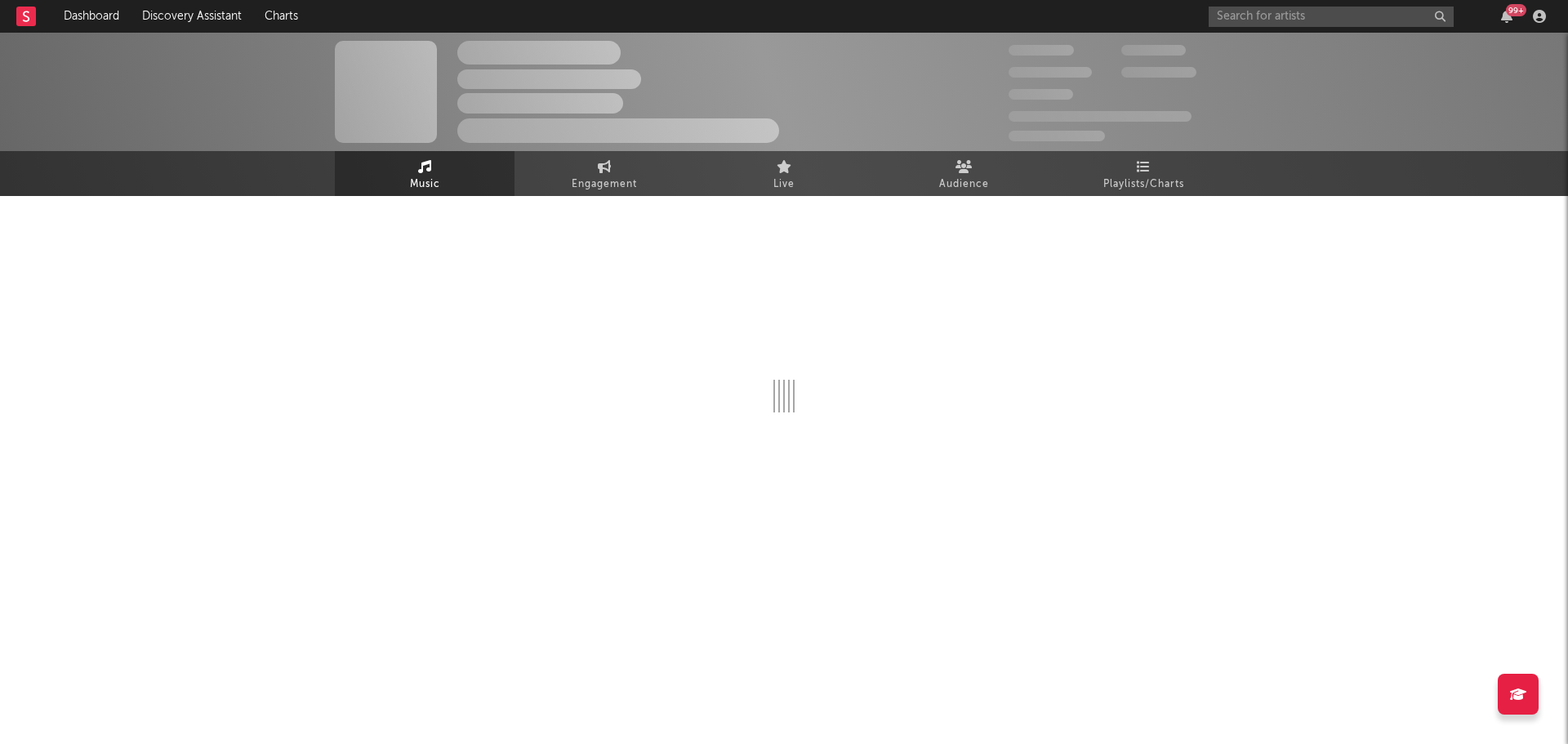
select select "6m"
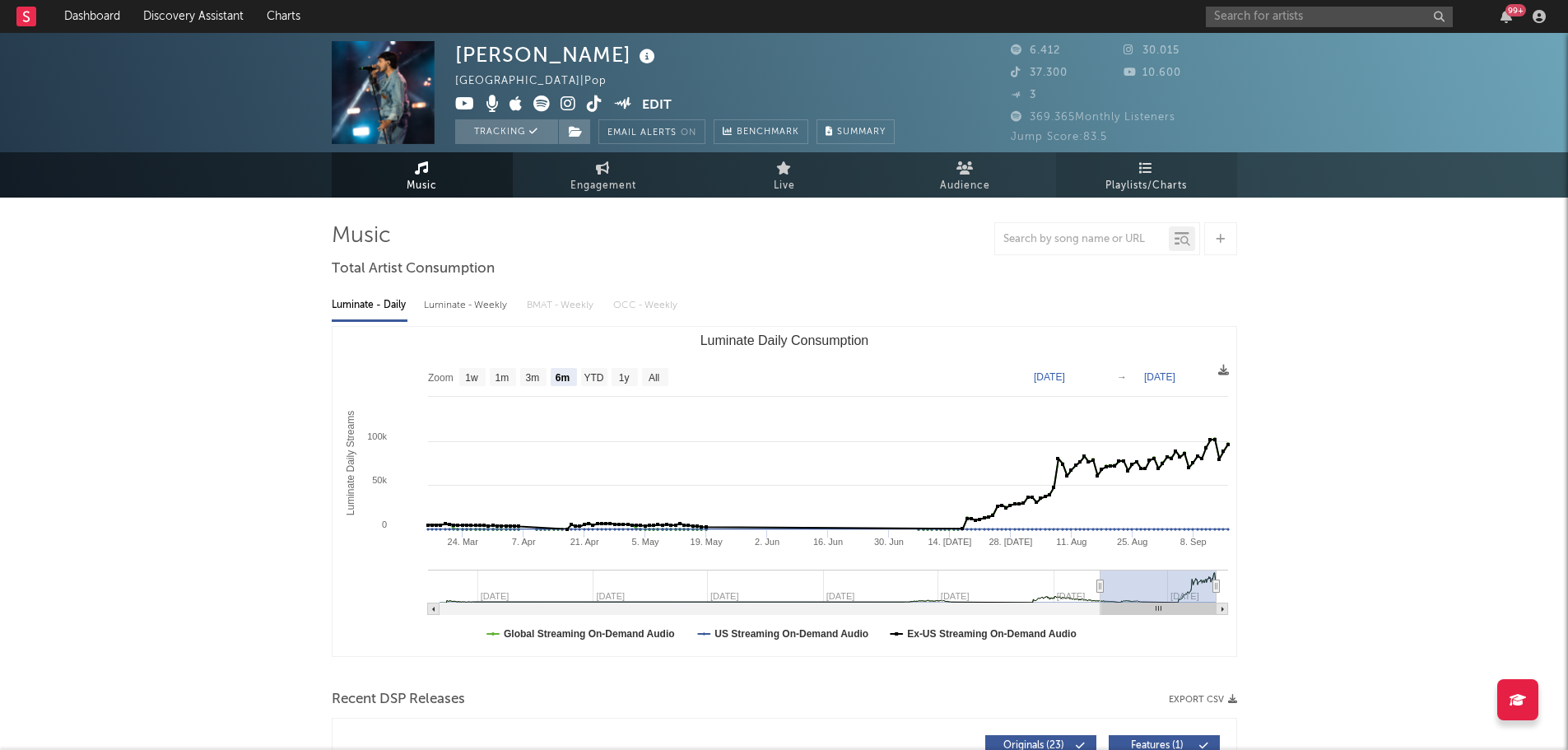
click at [1117, 194] on span "Playlists/Charts" at bounding box center [1146, 186] width 81 height 20
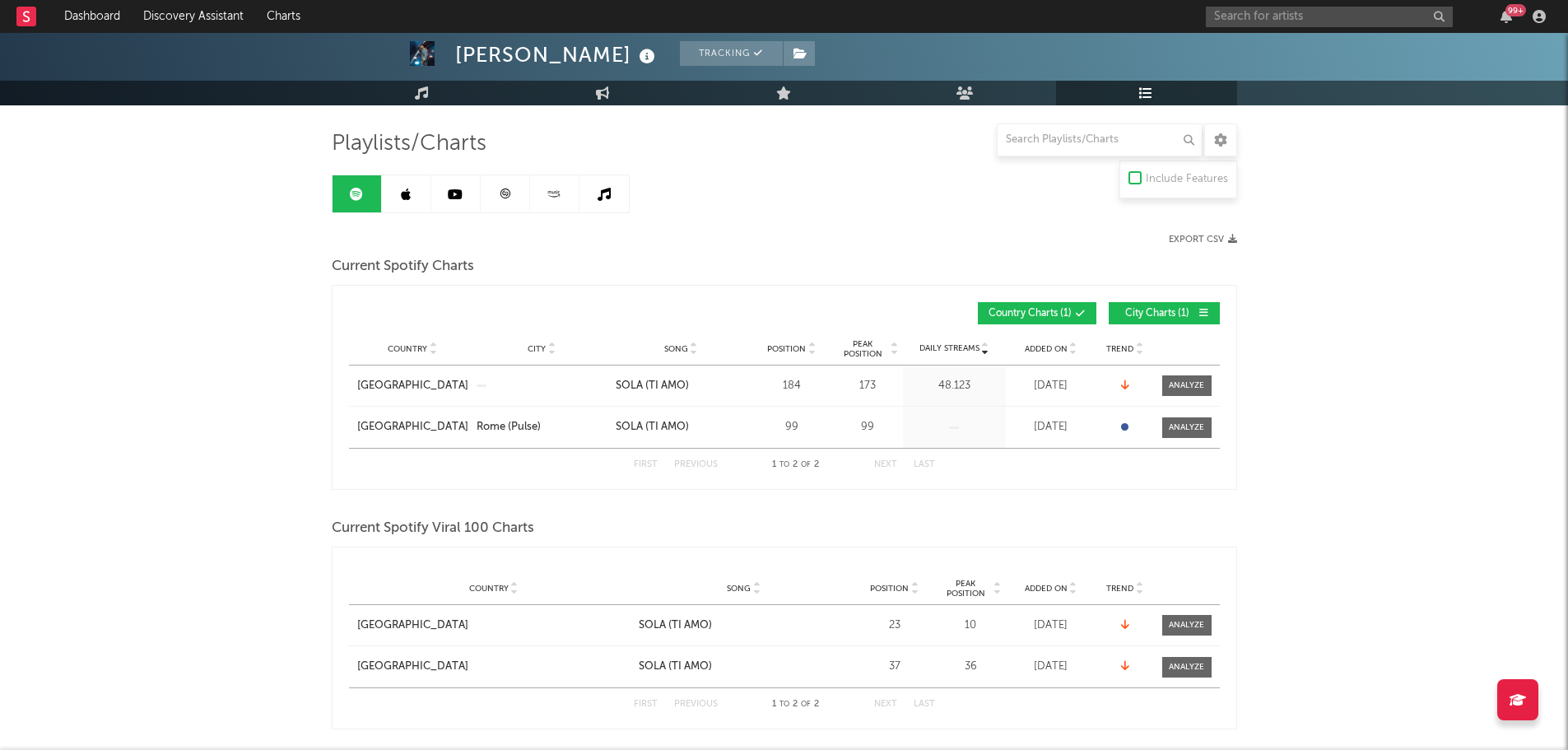
scroll to position [329, 0]
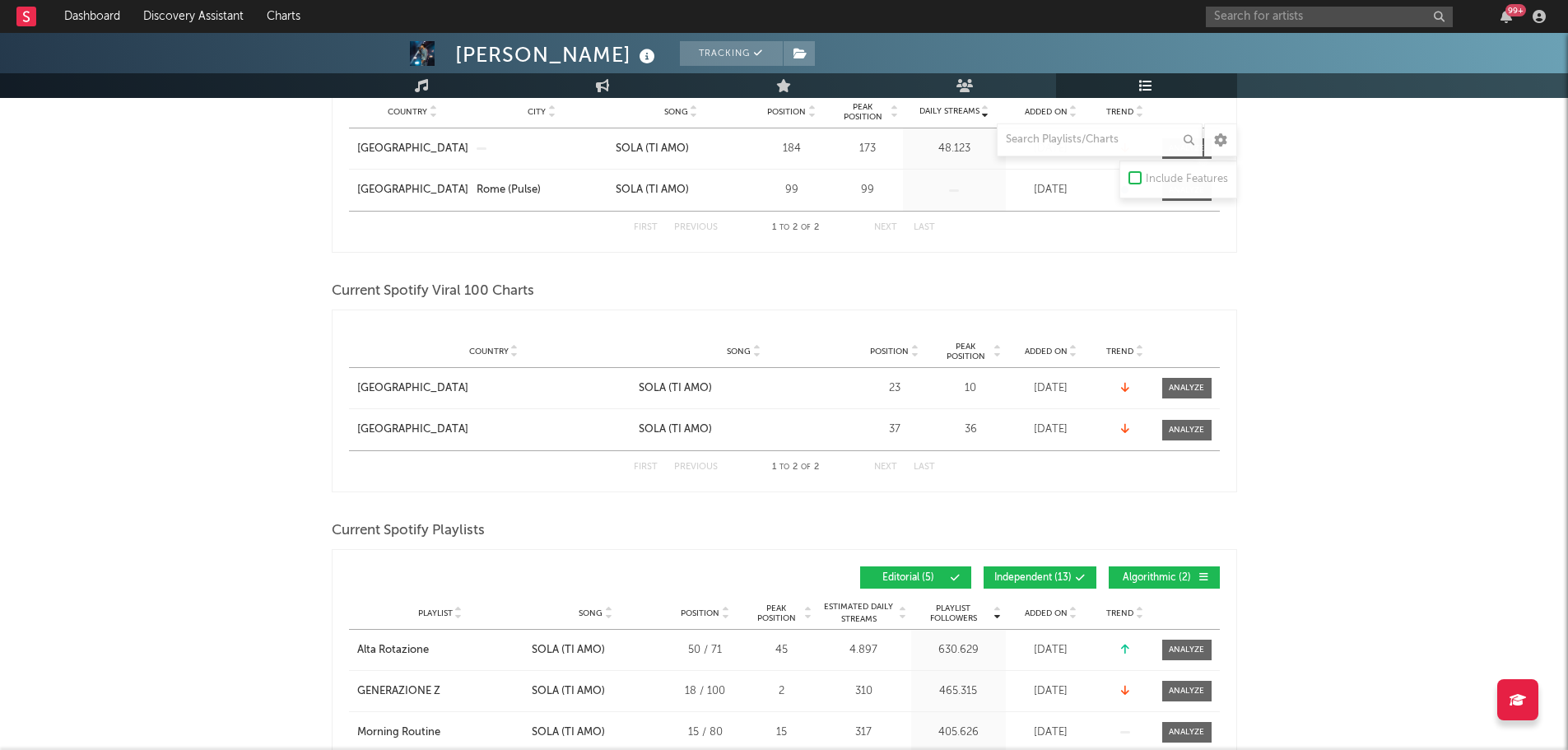
click at [1023, 575] on span "Independent ( 13 )" at bounding box center [1032, 577] width 77 height 9
click at [1124, 573] on span "Algorithmic ( 2 )" at bounding box center [1157, 577] width 75 height 9
click at [1060, 613] on span "Added On" at bounding box center [1046, 613] width 42 height 9
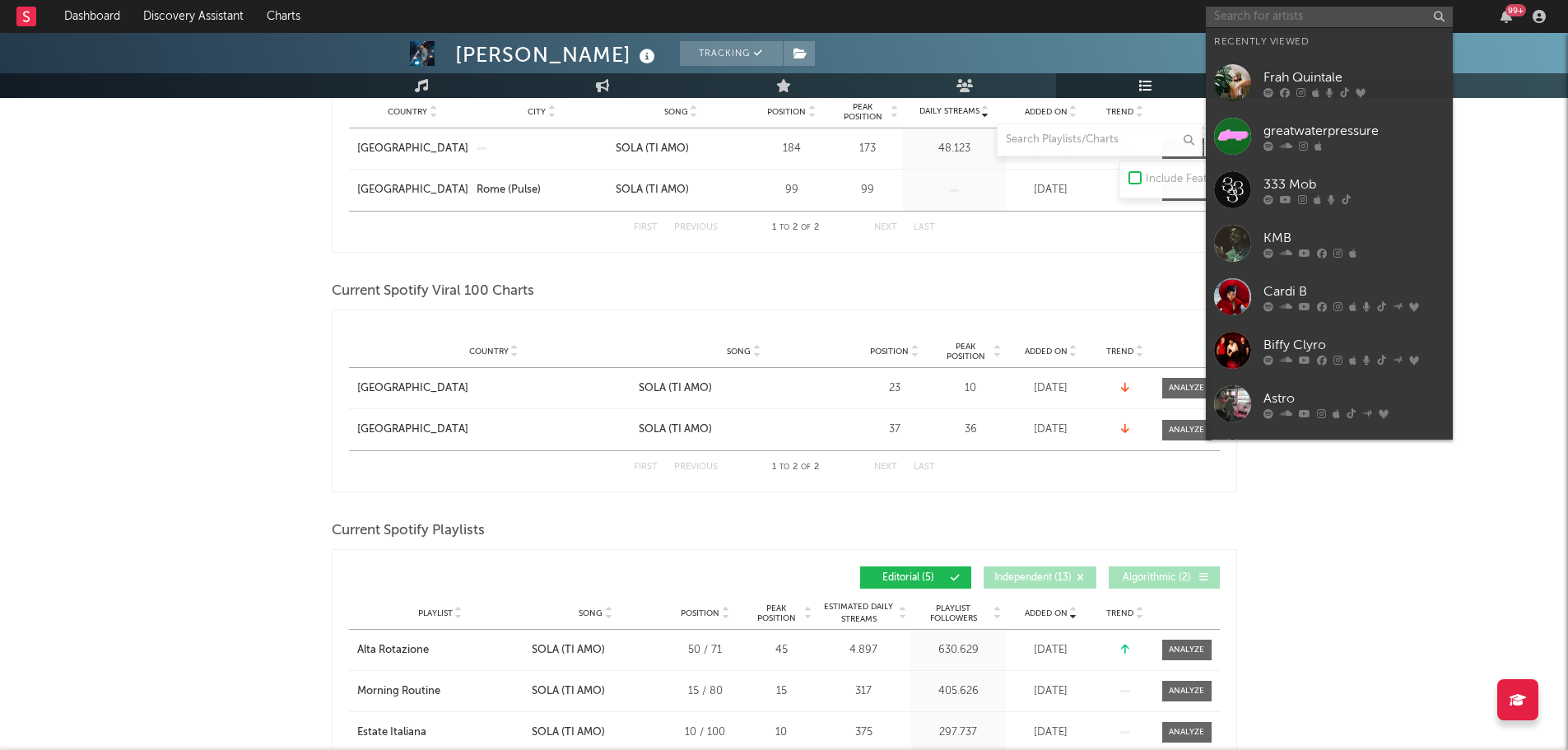
click at [1258, 22] on input "text" at bounding box center [1329, 17] width 247 height 21
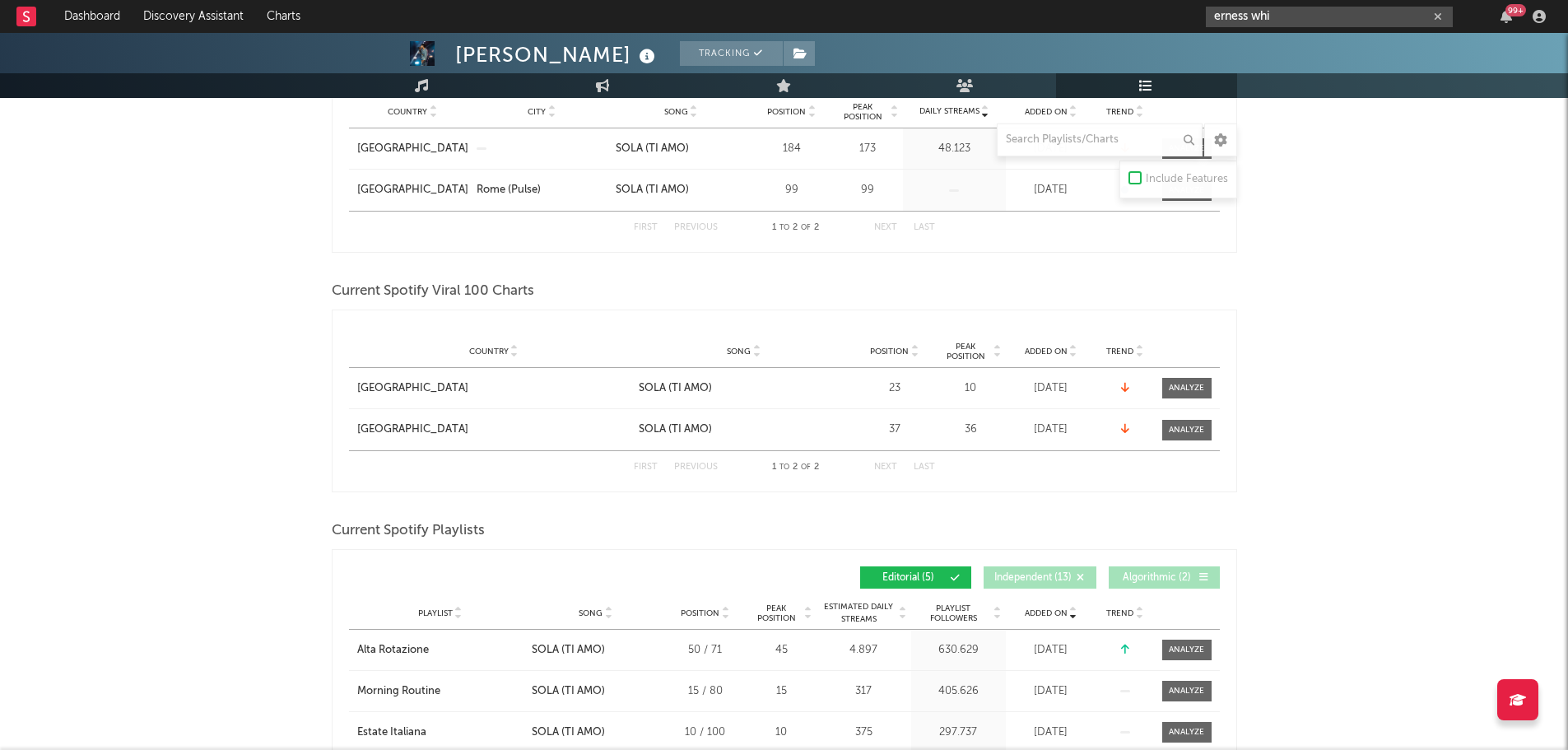
click at [1267, 21] on input "erness whi" at bounding box center [1329, 17] width 247 height 21
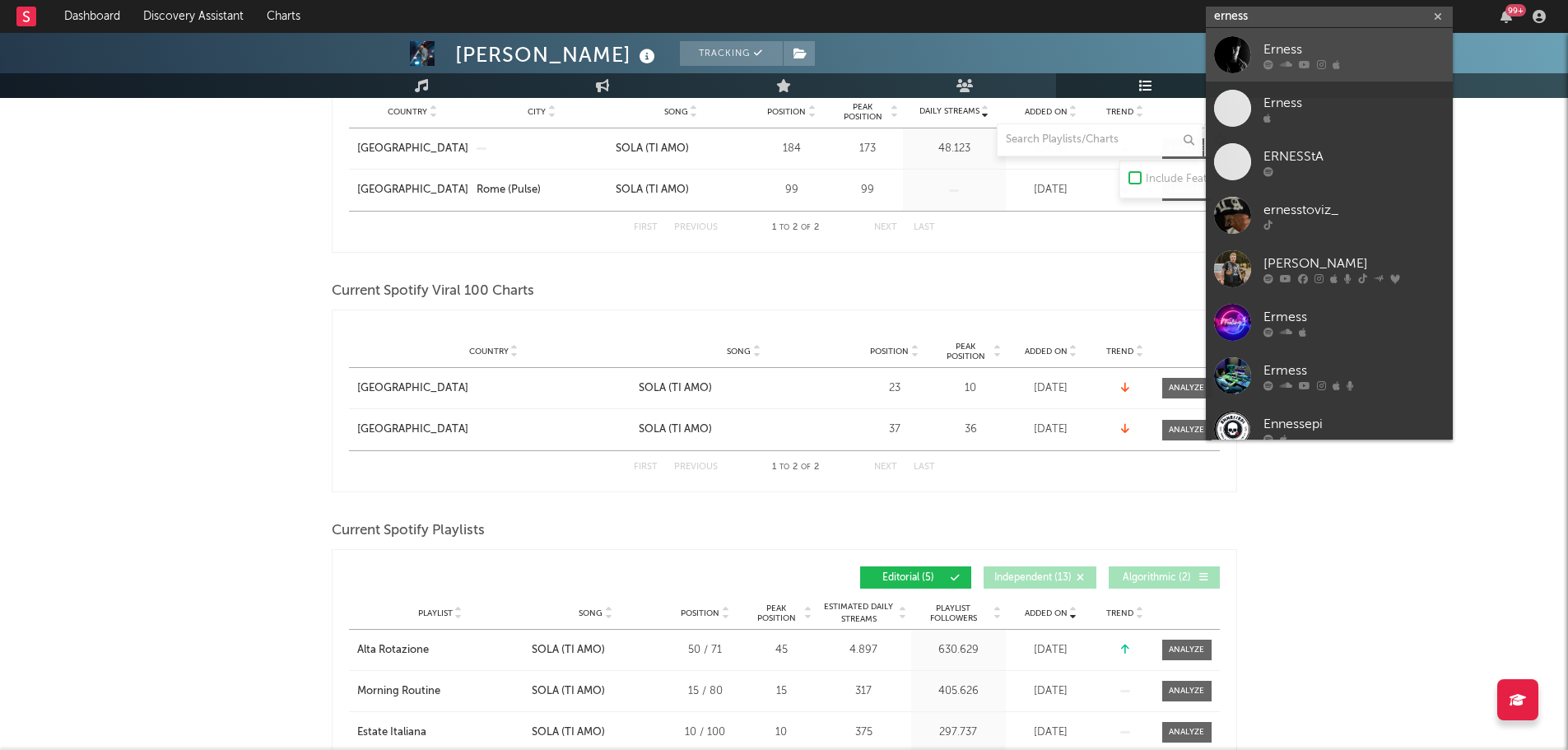
type input "erness"
click at [1276, 48] on div "Erness" at bounding box center [1354, 49] width 181 height 20
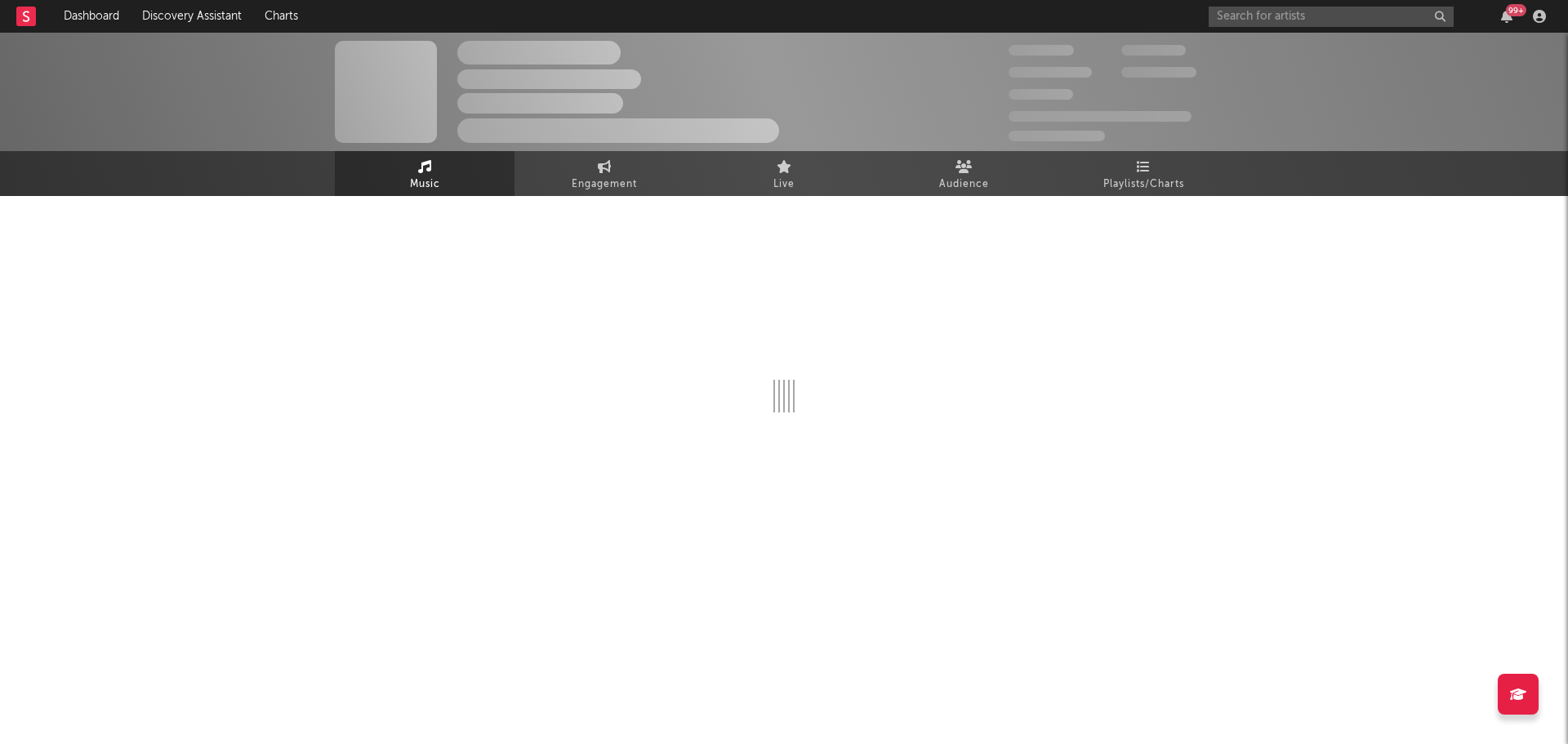
select select "6m"
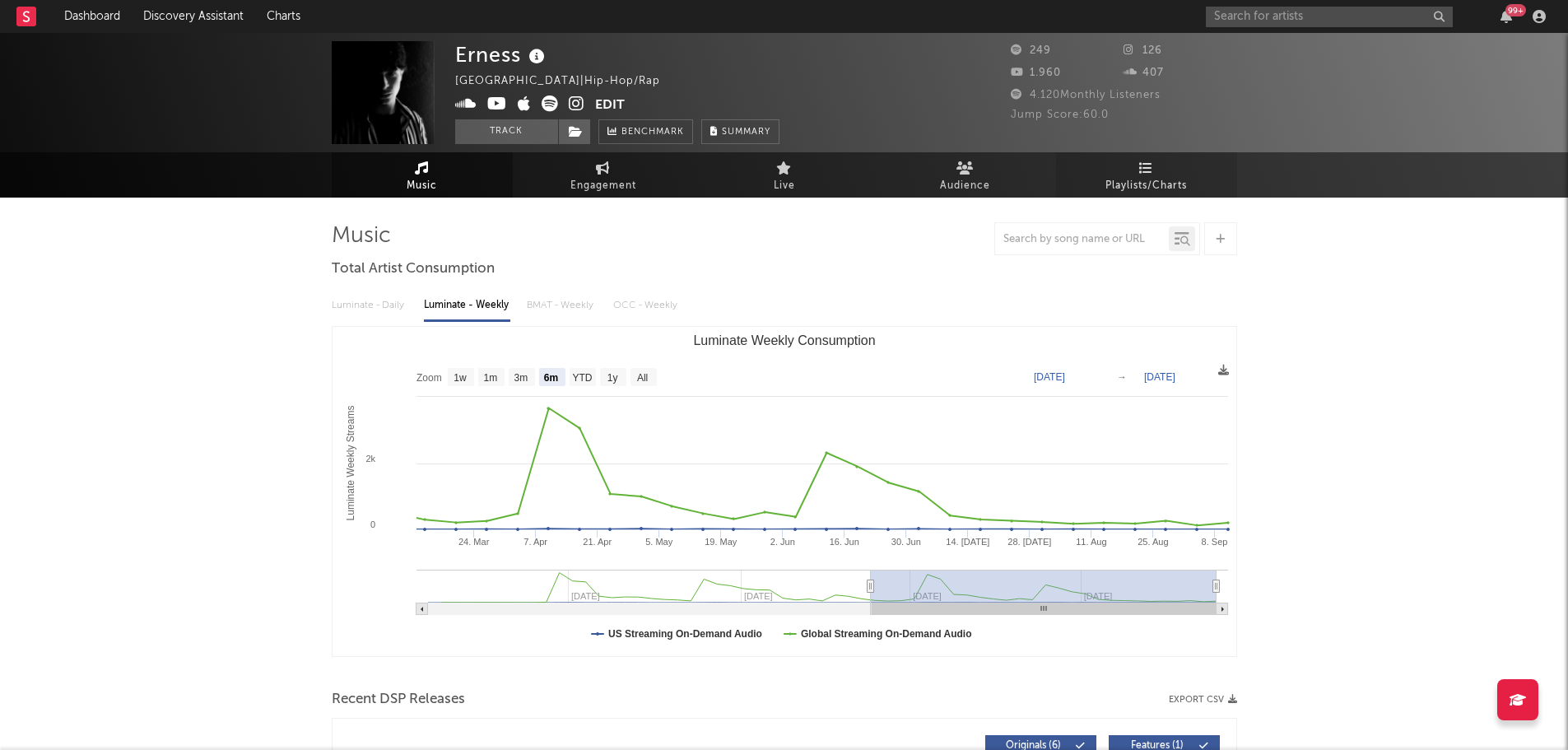
click at [1154, 186] on span "Playlists/Charts" at bounding box center [1146, 186] width 81 height 20
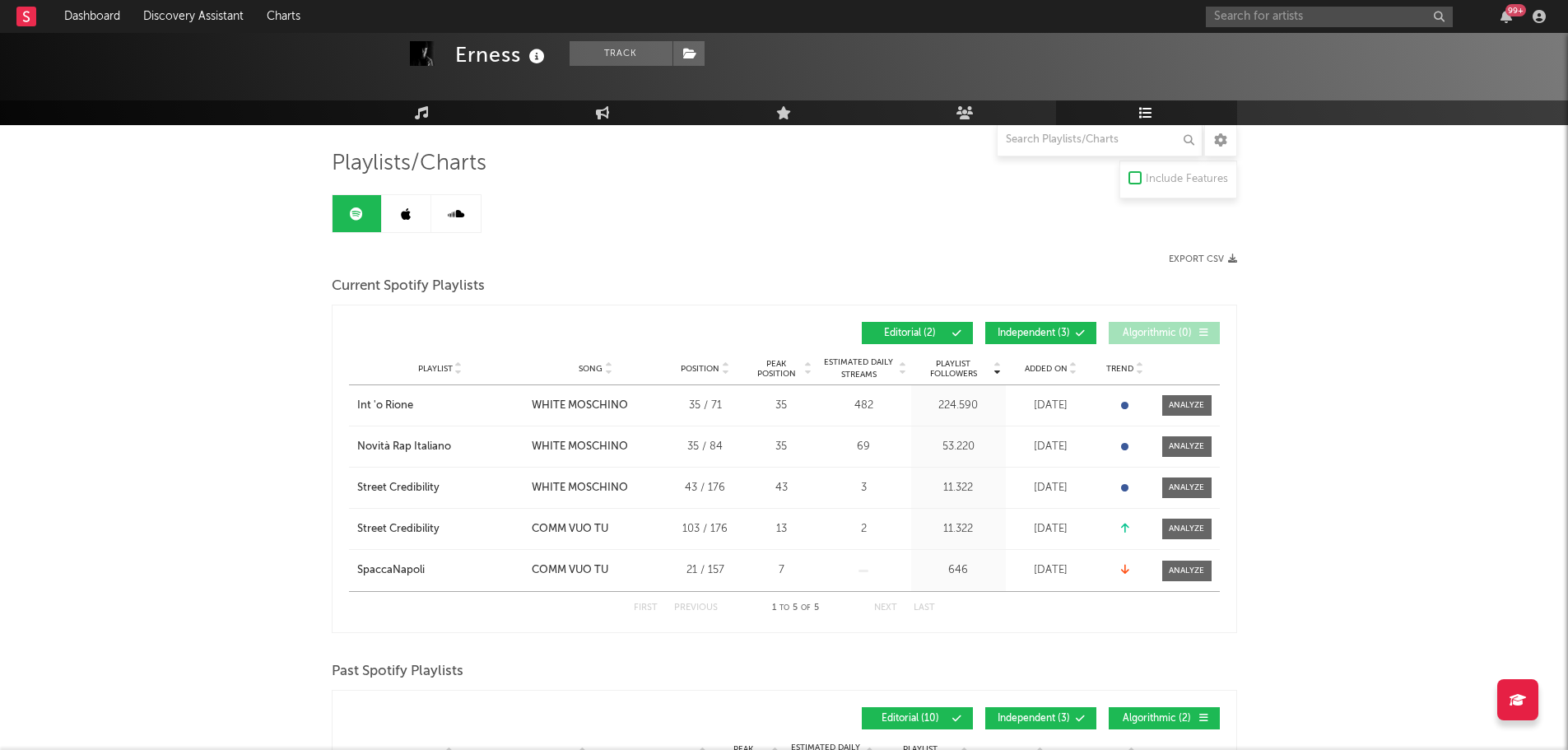
scroll to position [165, 0]
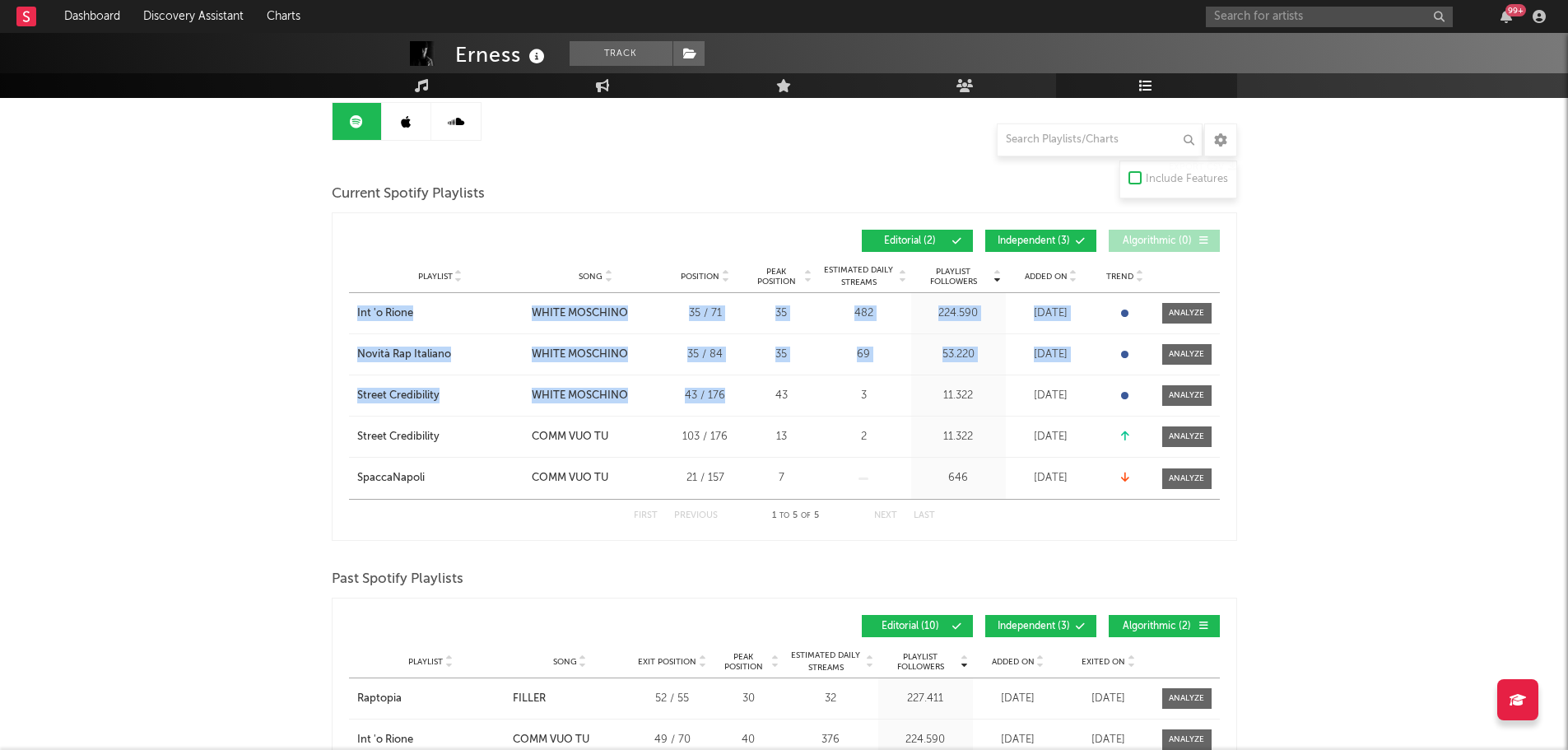
drag, startPoint x: 342, startPoint y: 306, endPoint x: 729, endPoint y: 406, distance: 399.7
click at [729, 406] on div "Playlist Followers Playlist Song Position Peak Position Playlist Followers Adde…" at bounding box center [784, 376] width 905 height 328
copy div "Int 'o Rione City Song WHITE MOSCHINO Position 35 / 71 Peak Position 35 Estimat…"
click at [421, 133] on link at bounding box center [406, 121] width 49 height 37
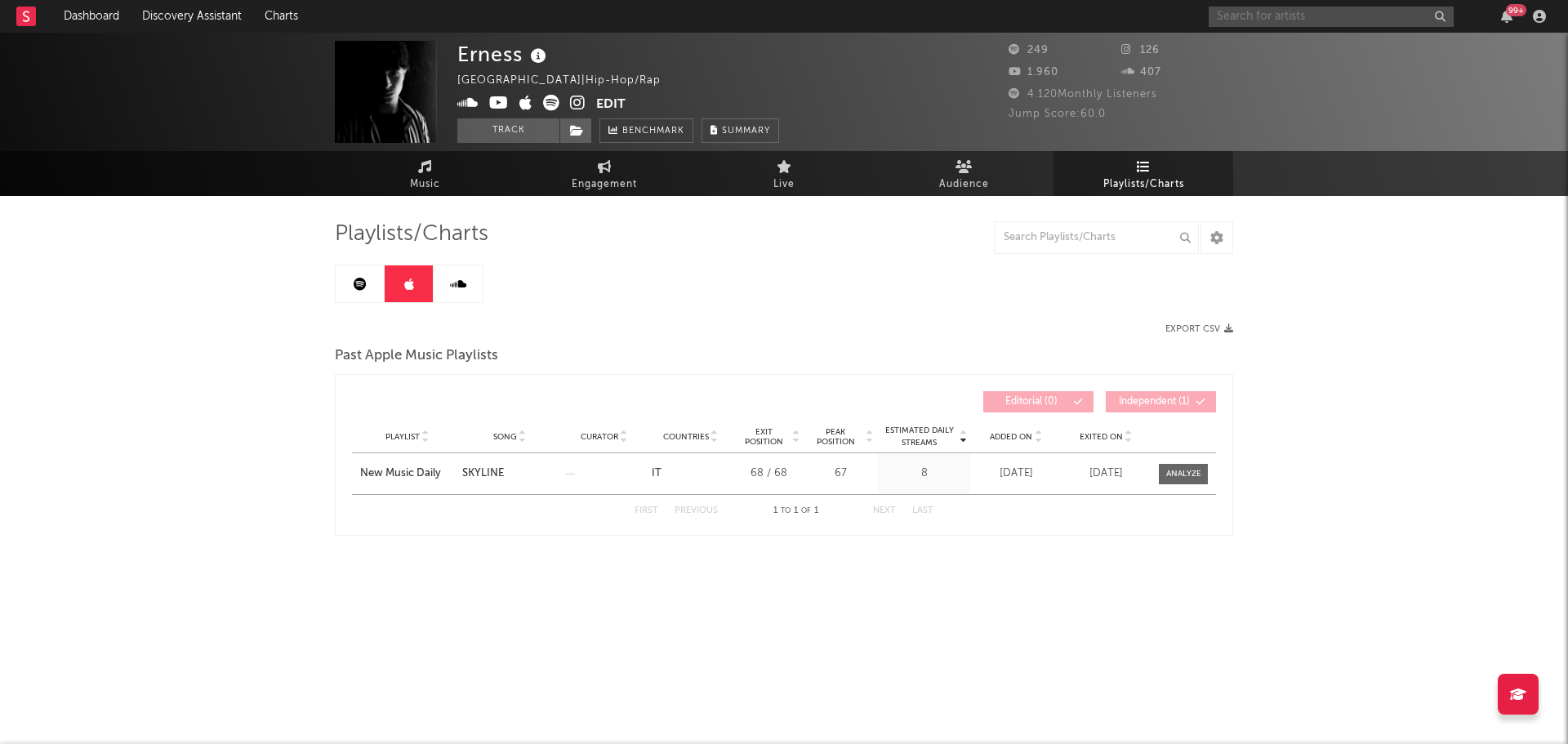
click at [1304, 19] on input "text" at bounding box center [1331, 17] width 245 height 21
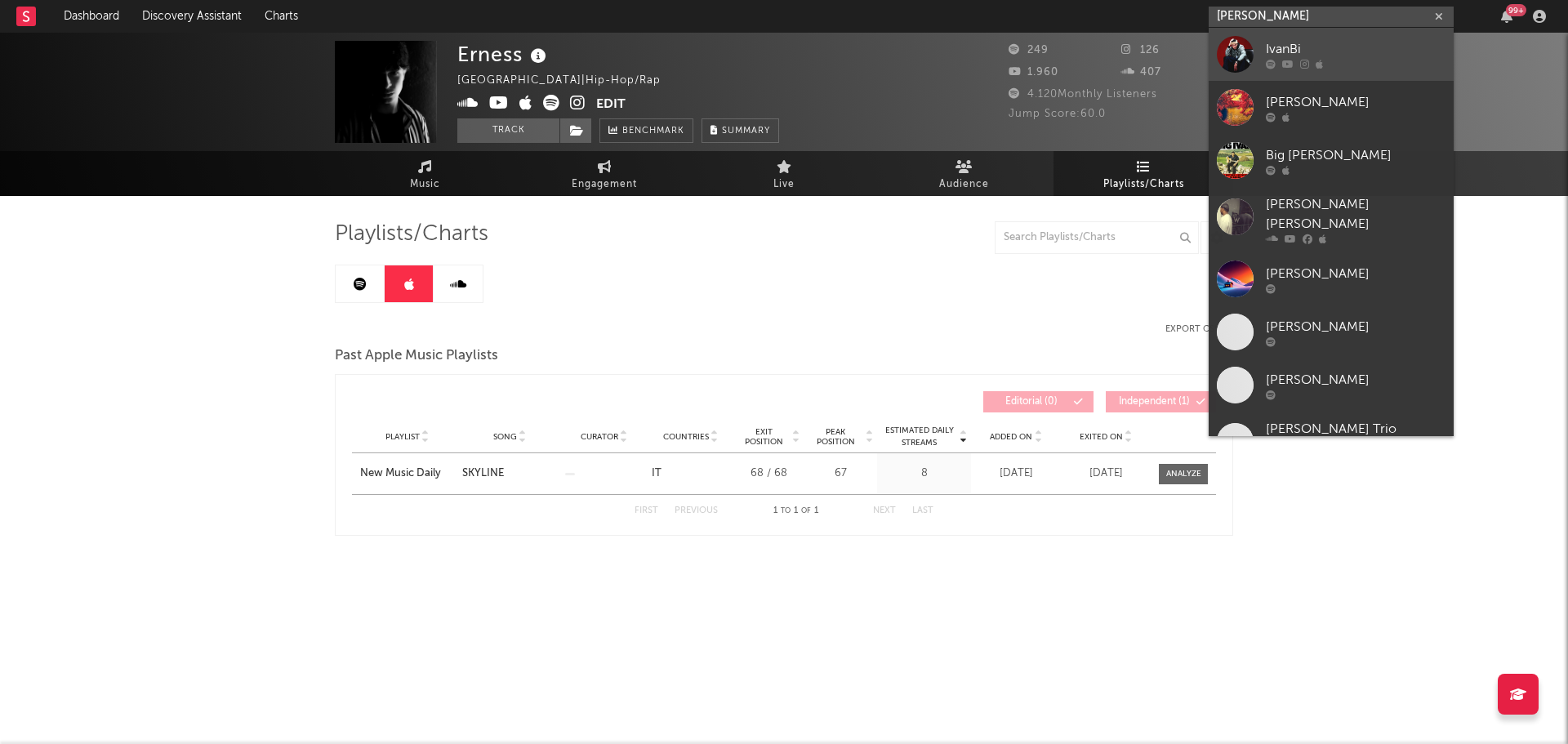
type input "[PERSON_NAME]"
click at [1322, 48] on div "IvanBi" at bounding box center [1356, 49] width 180 height 20
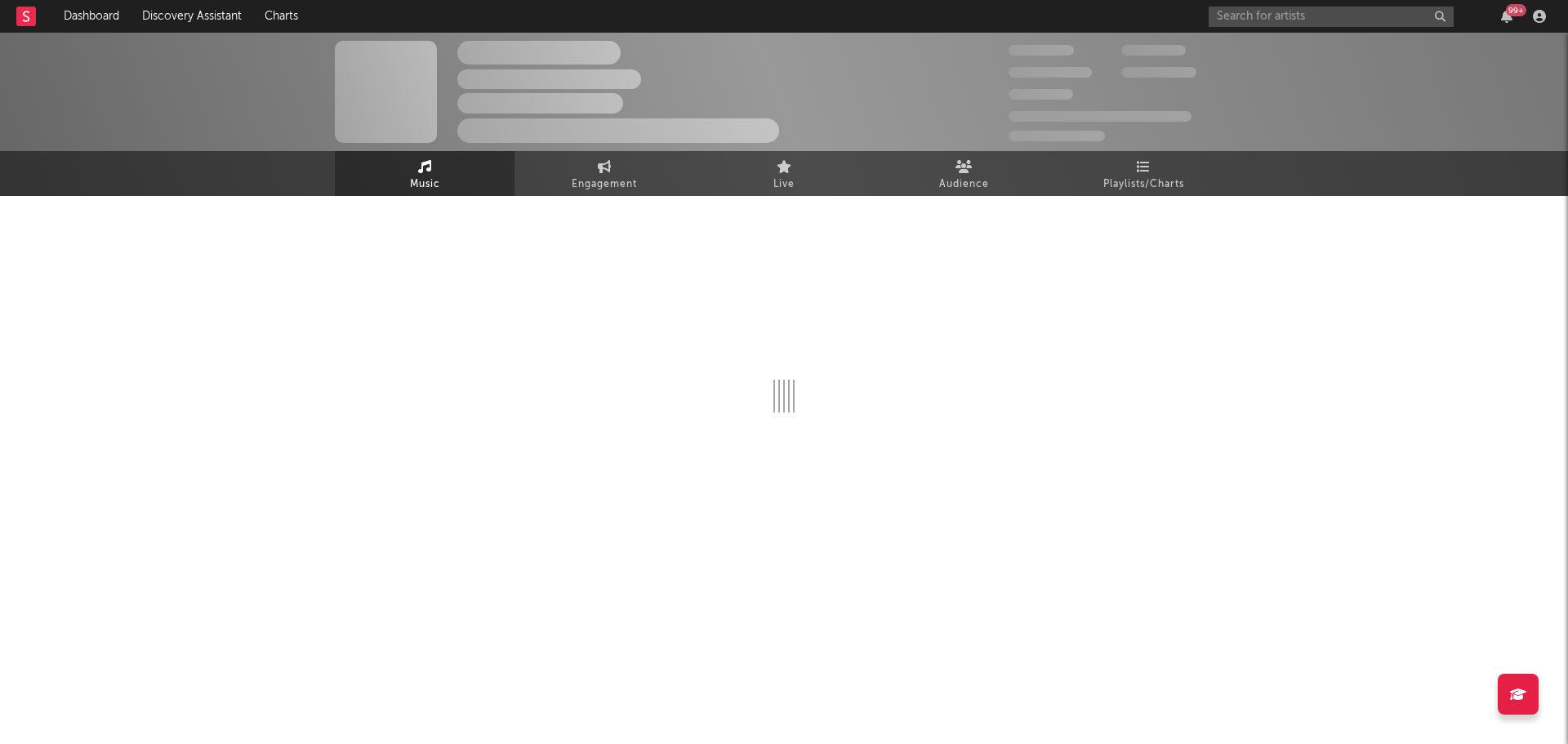
select select "1w"
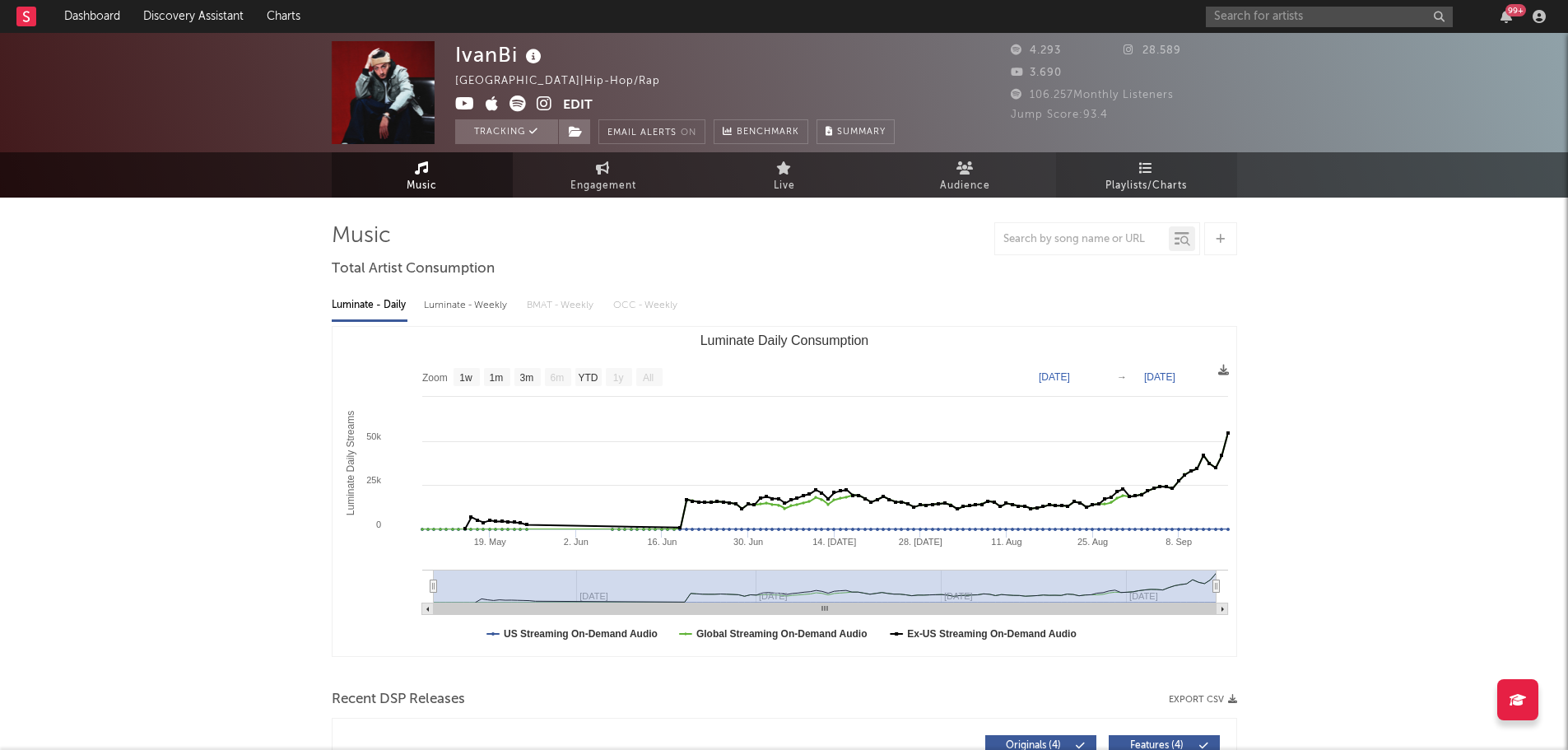
click at [1143, 192] on span "Playlists/Charts" at bounding box center [1146, 186] width 81 height 20
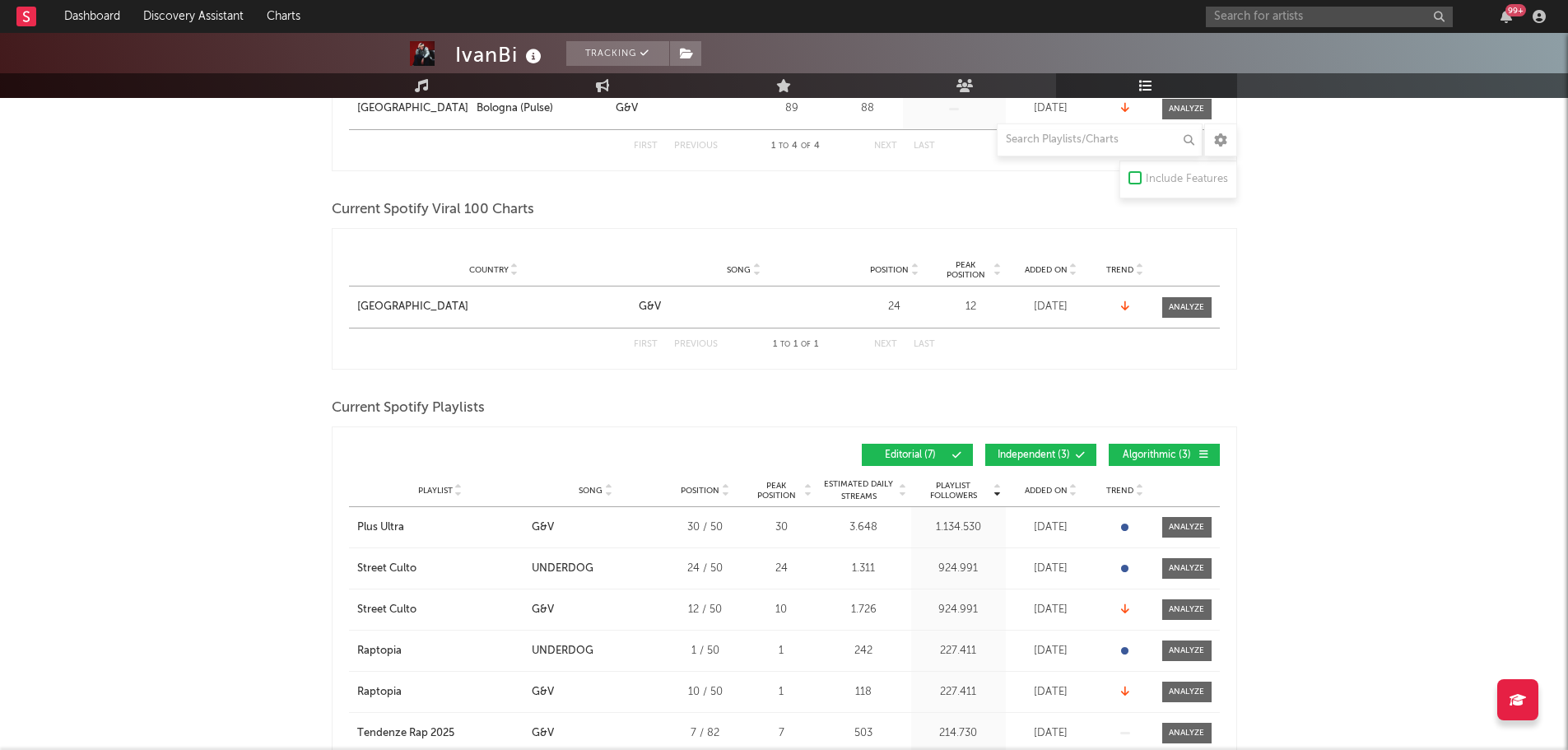
scroll to position [494, 0]
click at [1062, 451] on span "Independent ( 3 )" at bounding box center [1033, 455] width 75 height 9
click at [1156, 450] on span "Algorithmic ( 3 )" at bounding box center [1157, 455] width 75 height 9
click at [1043, 490] on span "Added On" at bounding box center [1046, 490] width 42 height 9
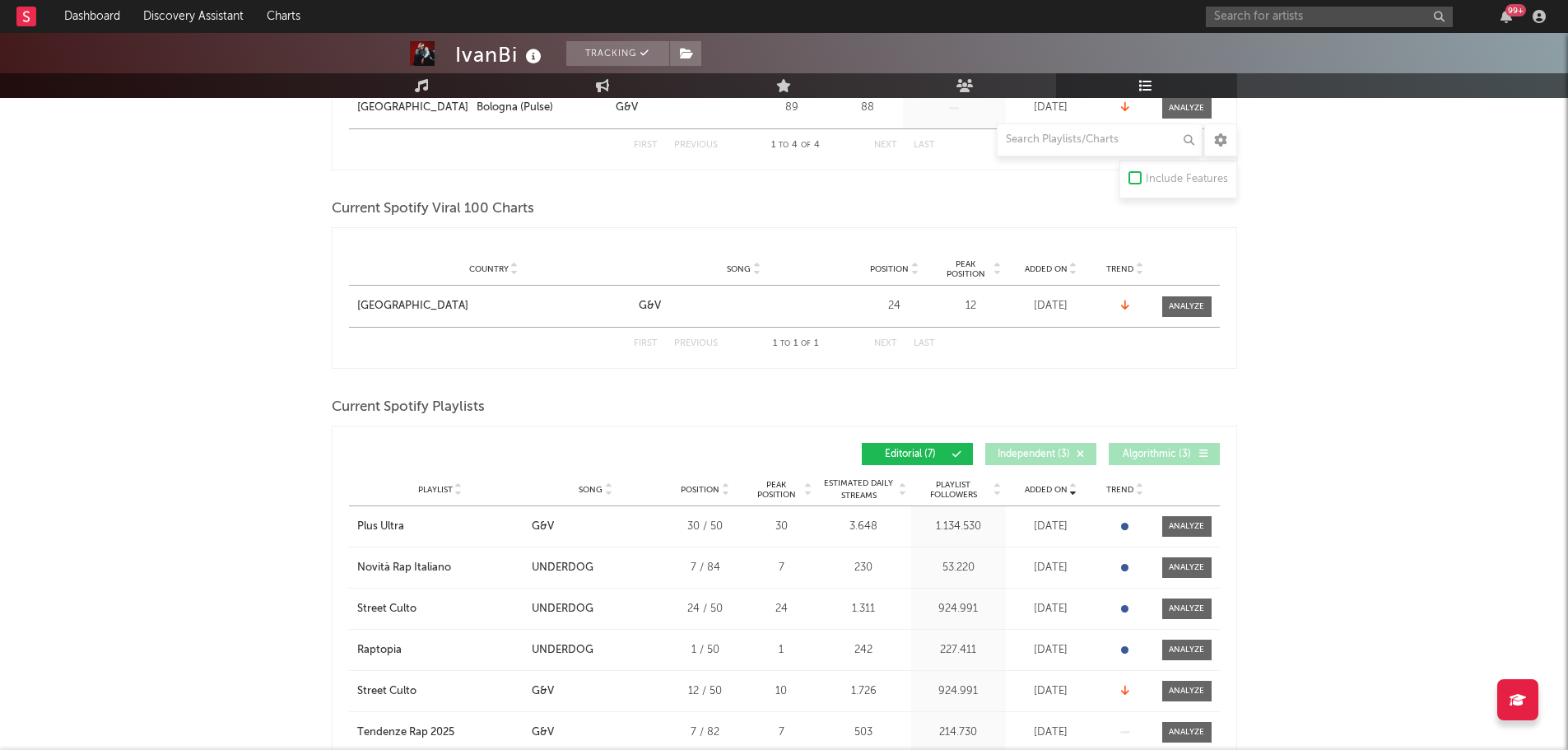
scroll to position [658, 0]
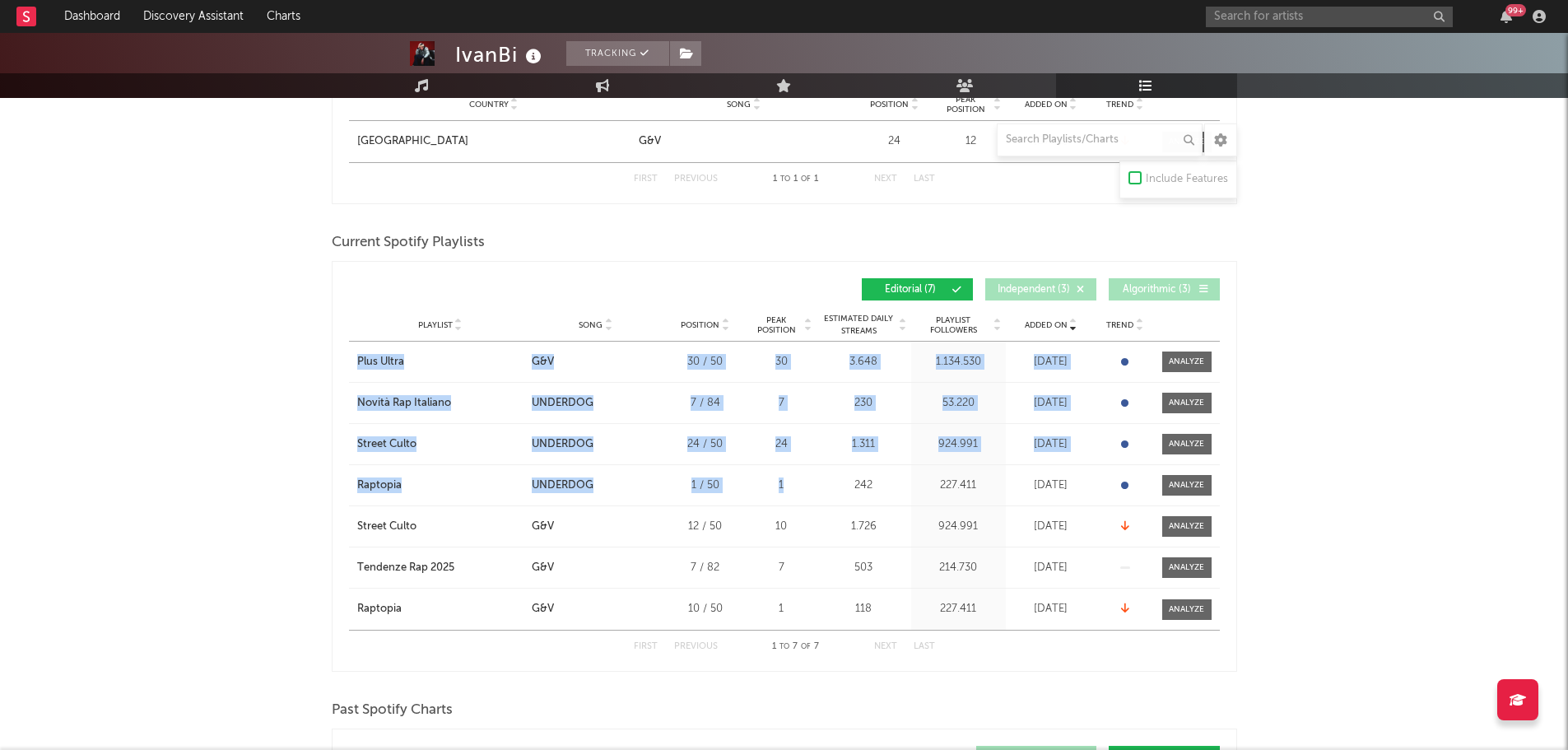
drag, startPoint x: 338, startPoint y: 355, endPoint x: 800, endPoint y: 486, distance: 480.2
click at [800, 486] on div "Added On Playlist Song Position Peak Position Playlist Followers Added On Trend…" at bounding box center [784, 467] width 905 height 411
copy div "Plus Ultra City Song G&V Position 30 / 50 Peak Position 30 Estimated Daily Stre…"
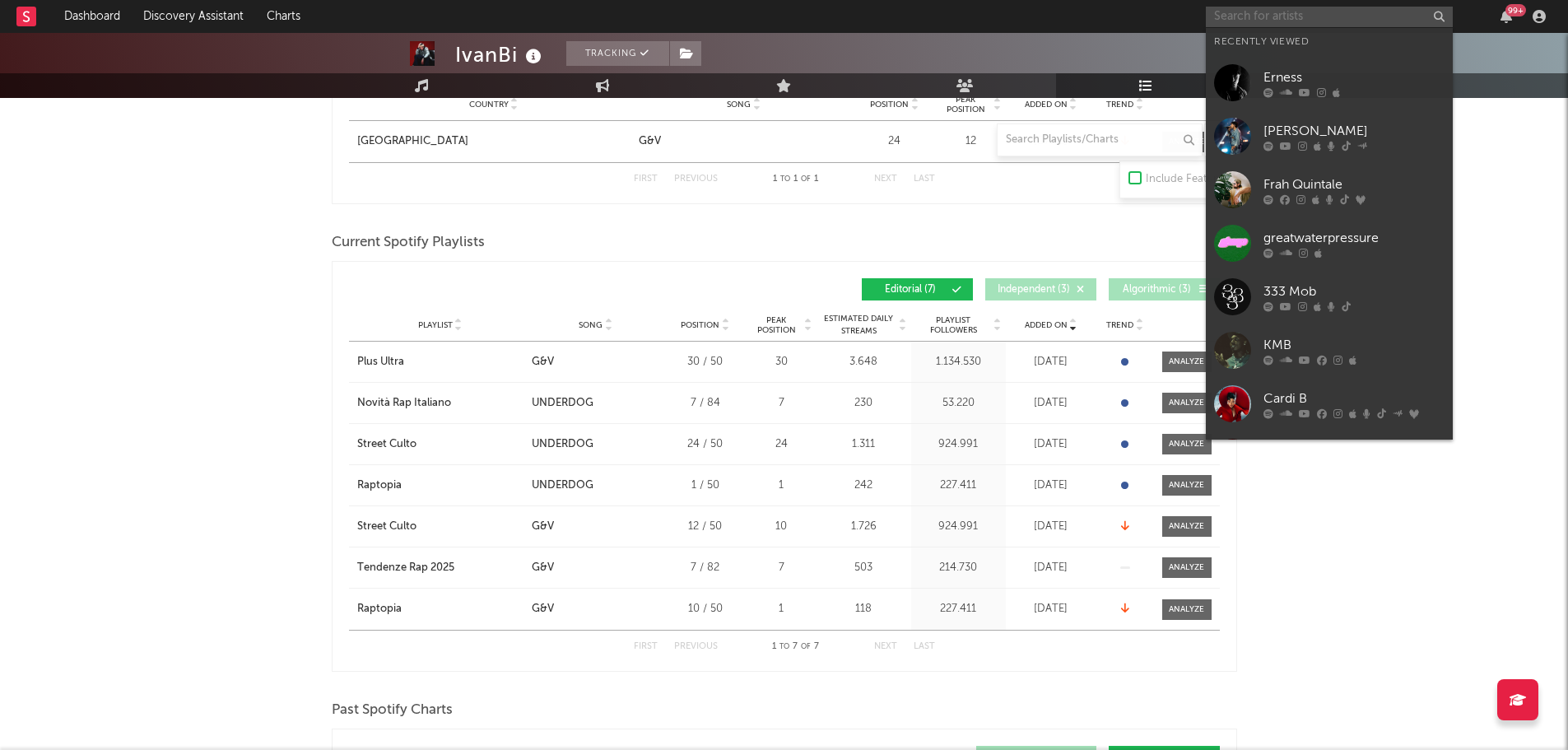
click at [1376, 10] on input "text" at bounding box center [1329, 17] width 247 height 21
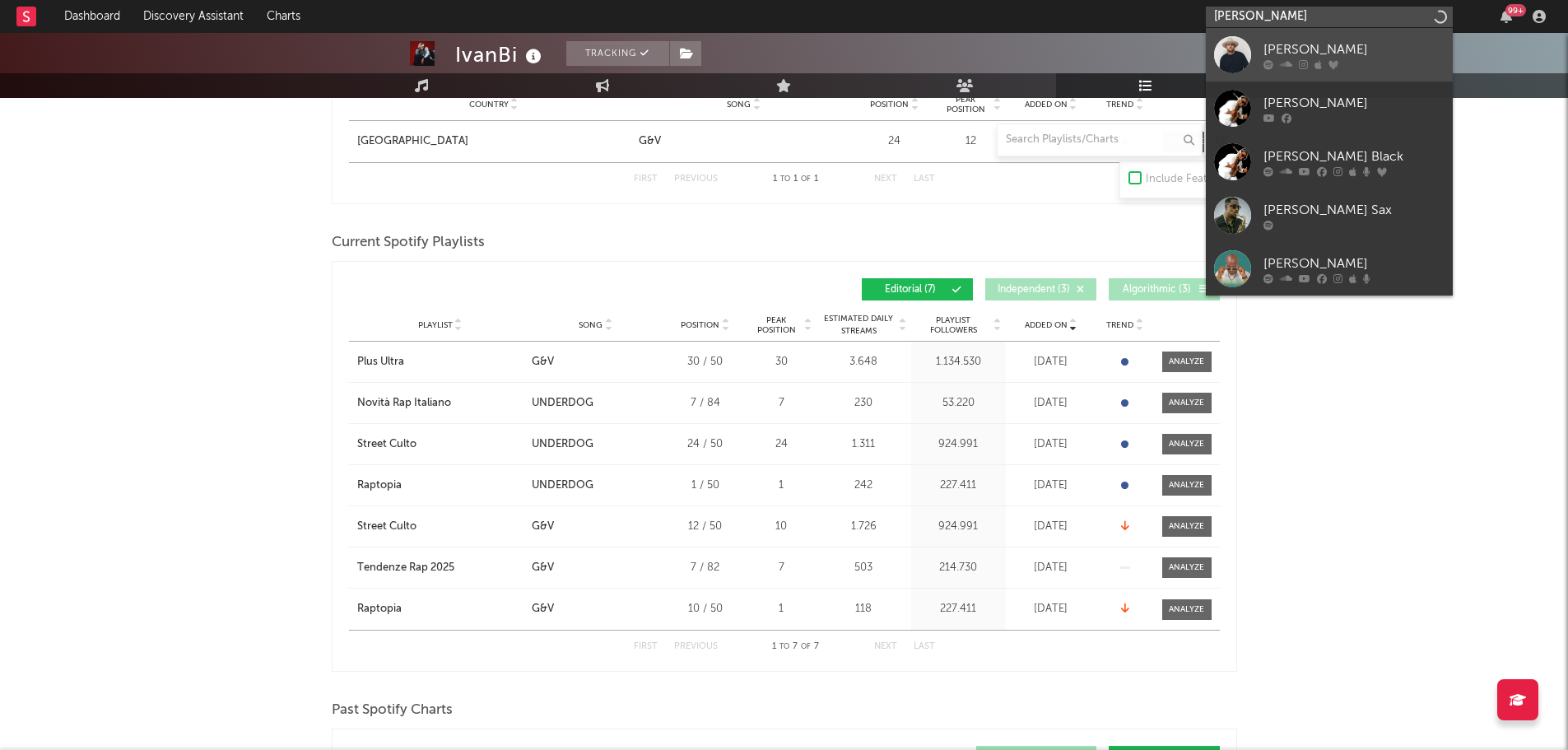
type input "[PERSON_NAME]"
click at [1329, 53] on div "[PERSON_NAME]" at bounding box center [1354, 49] width 181 height 20
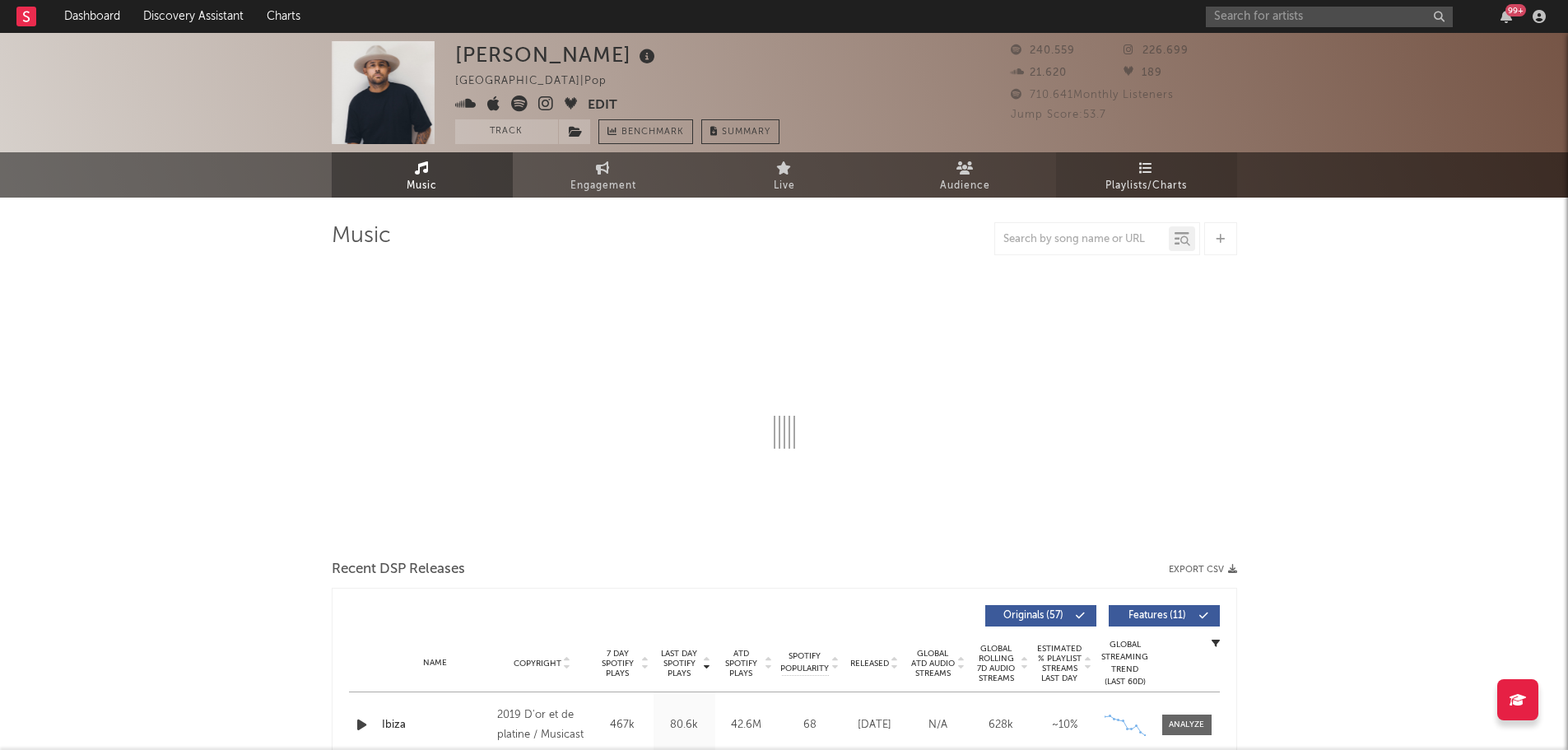
click at [1130, 171] on link "Playlists/Charts" at bounding box center [1147, 175] width 181 height 45
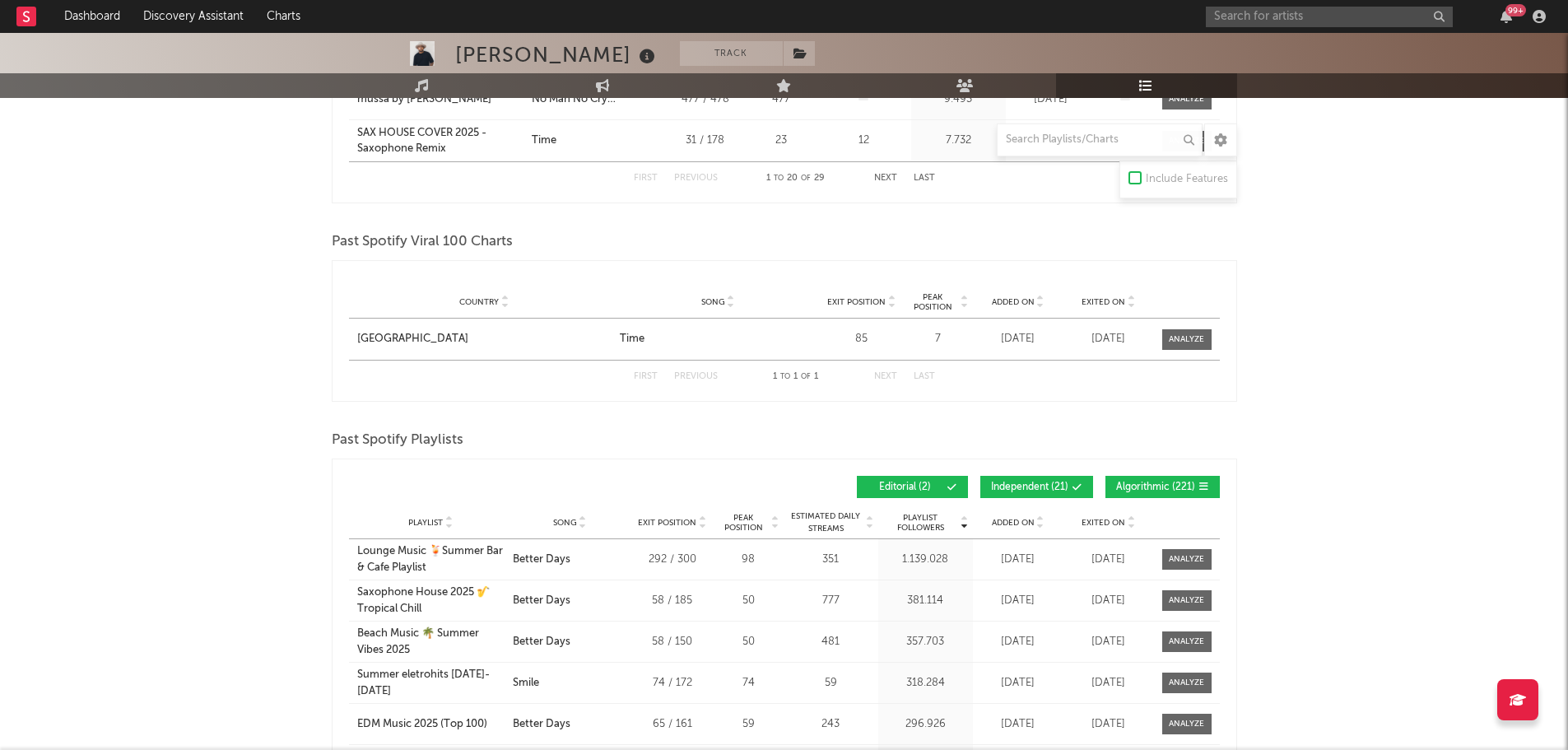
scroll to position [1318, 0]
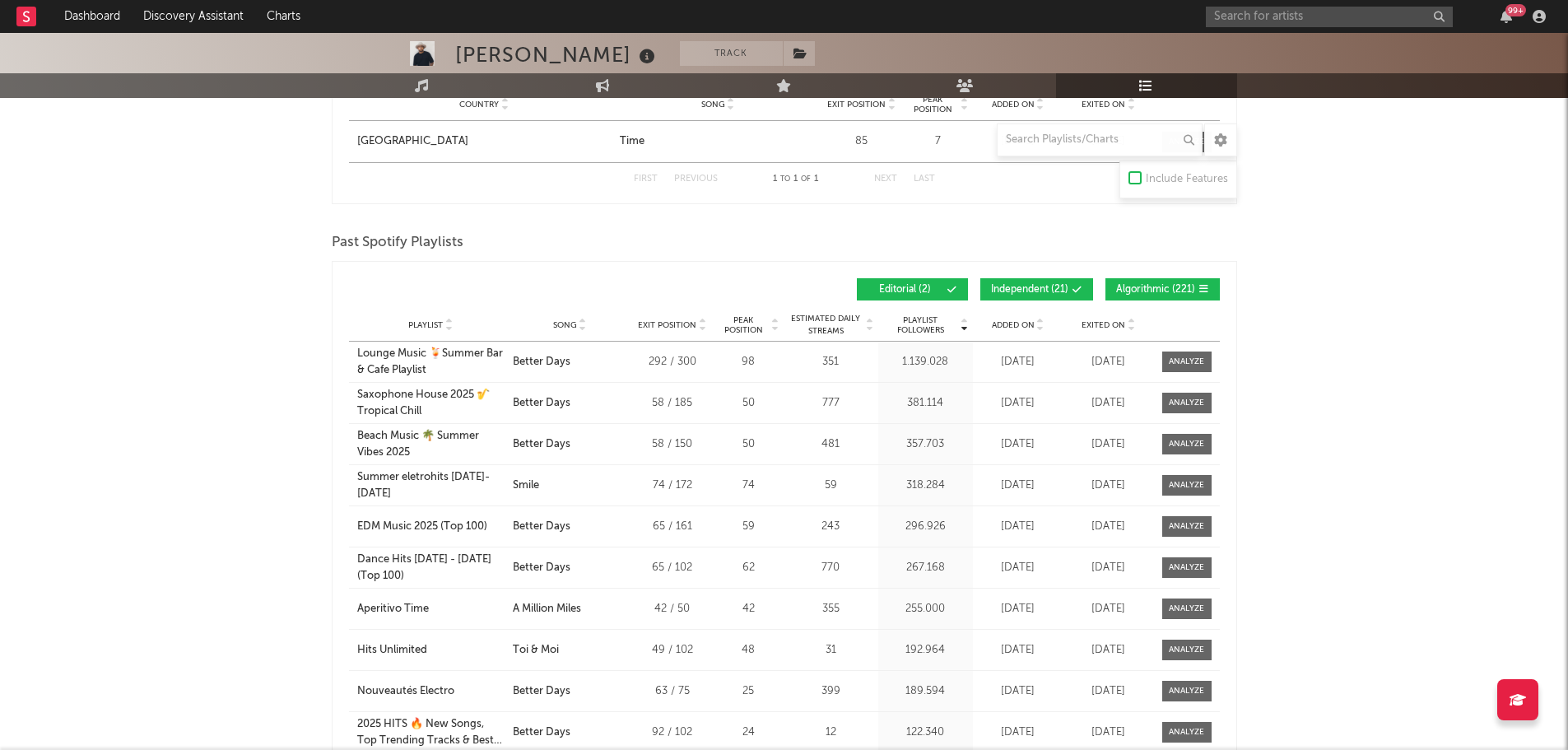
click at [1034, 282] on button "Independent ( 21 )" at bounding box center [1037, 290] width 113 height 23
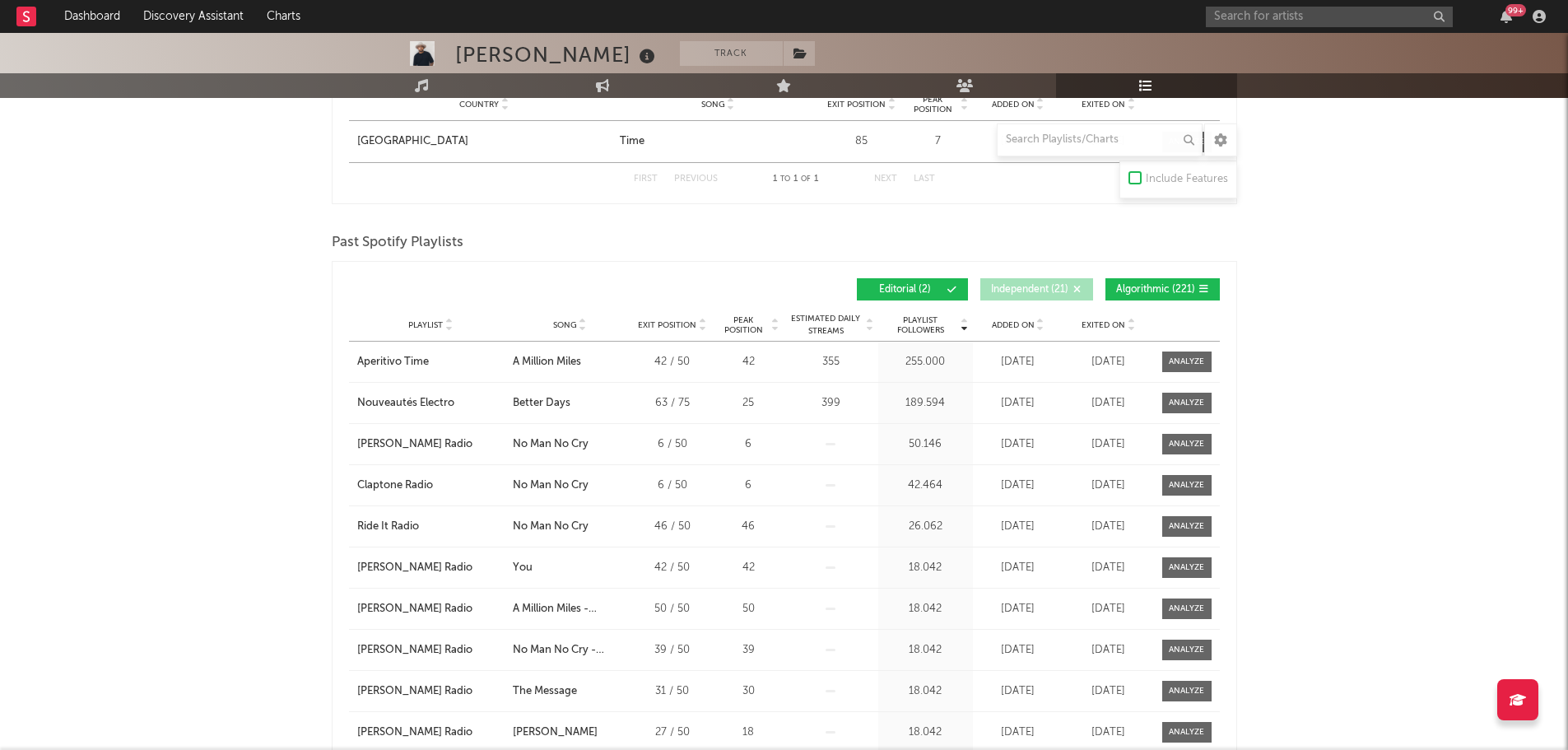
click at [1143, 285] on span "Algorithmic ( 221 )" at bounding box center [1156, 290] width 79 height 9
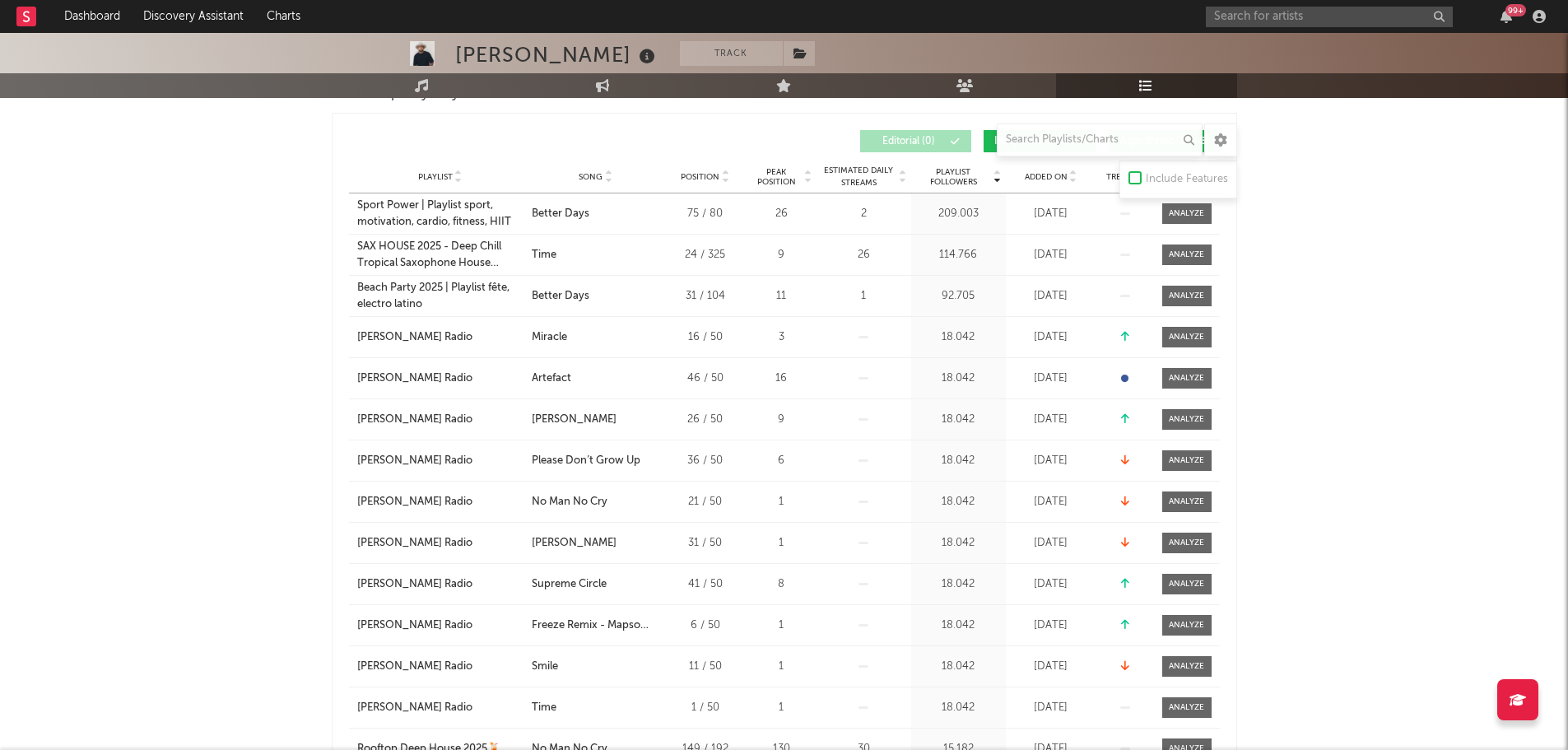
scroll to position [142, 0]
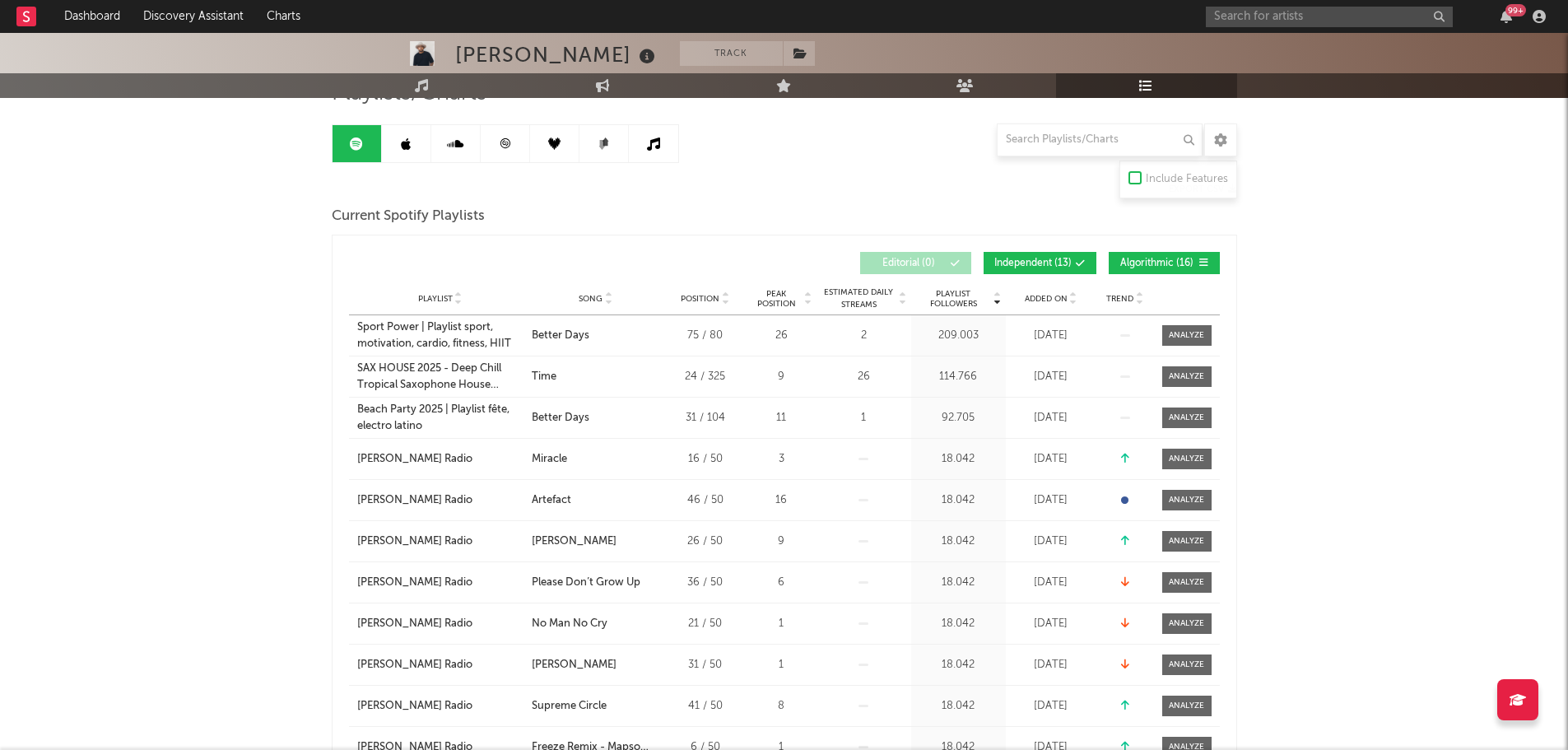
click at [1031, 266] on span "Independent ( 13 )" at bounding box center [1032, 263] width 77 height 9
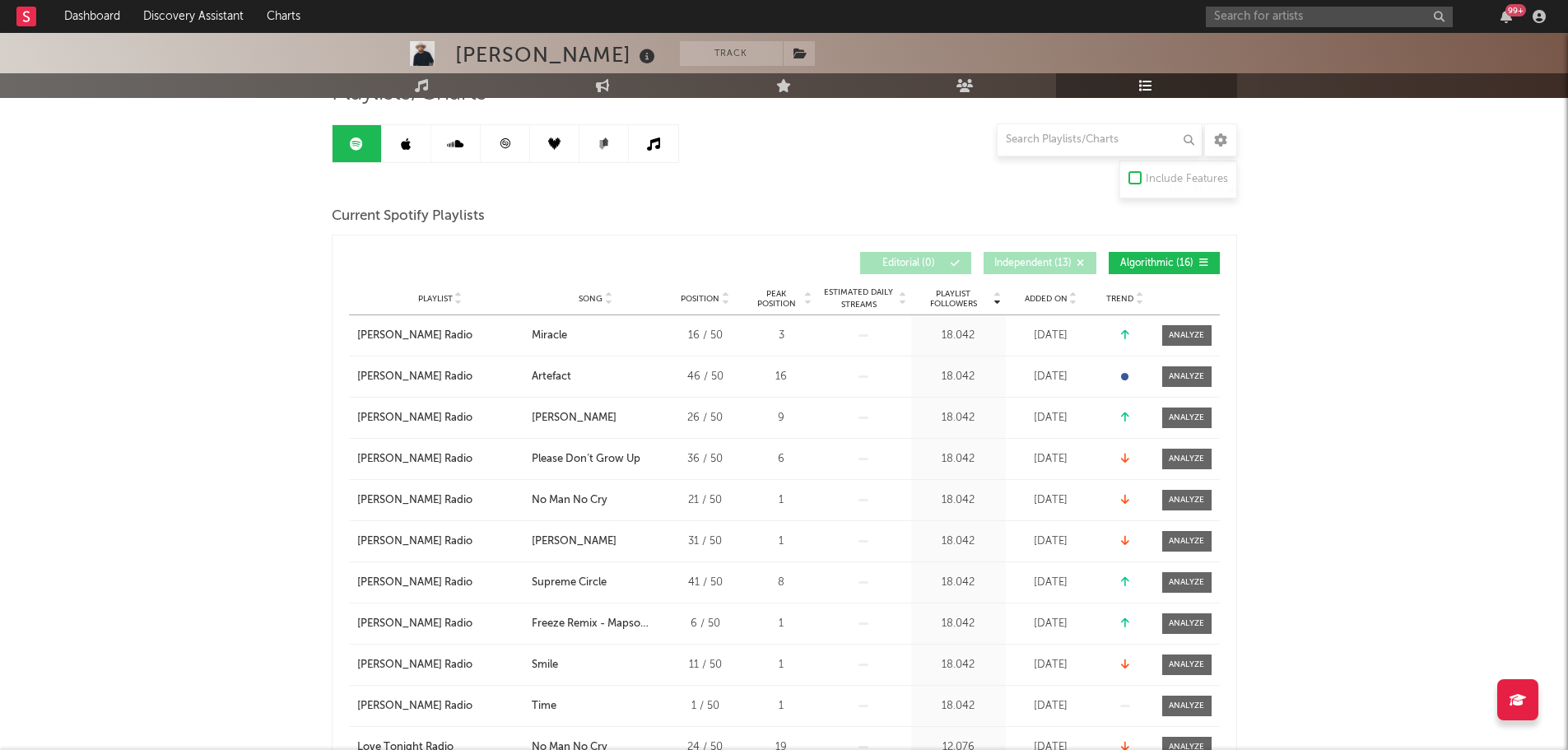
click at [1148, 270] on button "Algorithmic ( 16 )" at bounding box center [1164, 263] width 111 height 23
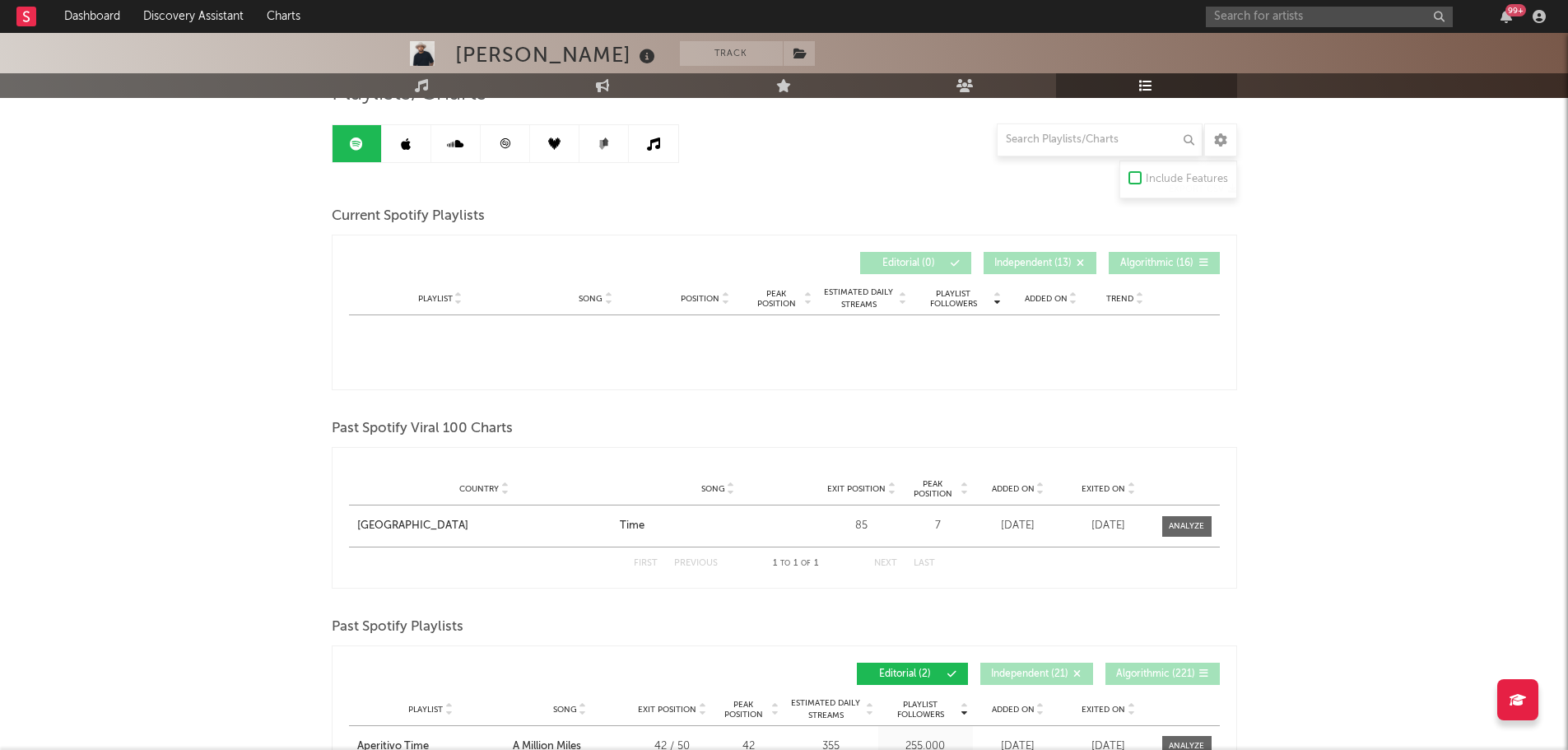
click at [1035, 264] on span "Independent ( 13 )" at bounding box center [1032, 263] width 77 height 9
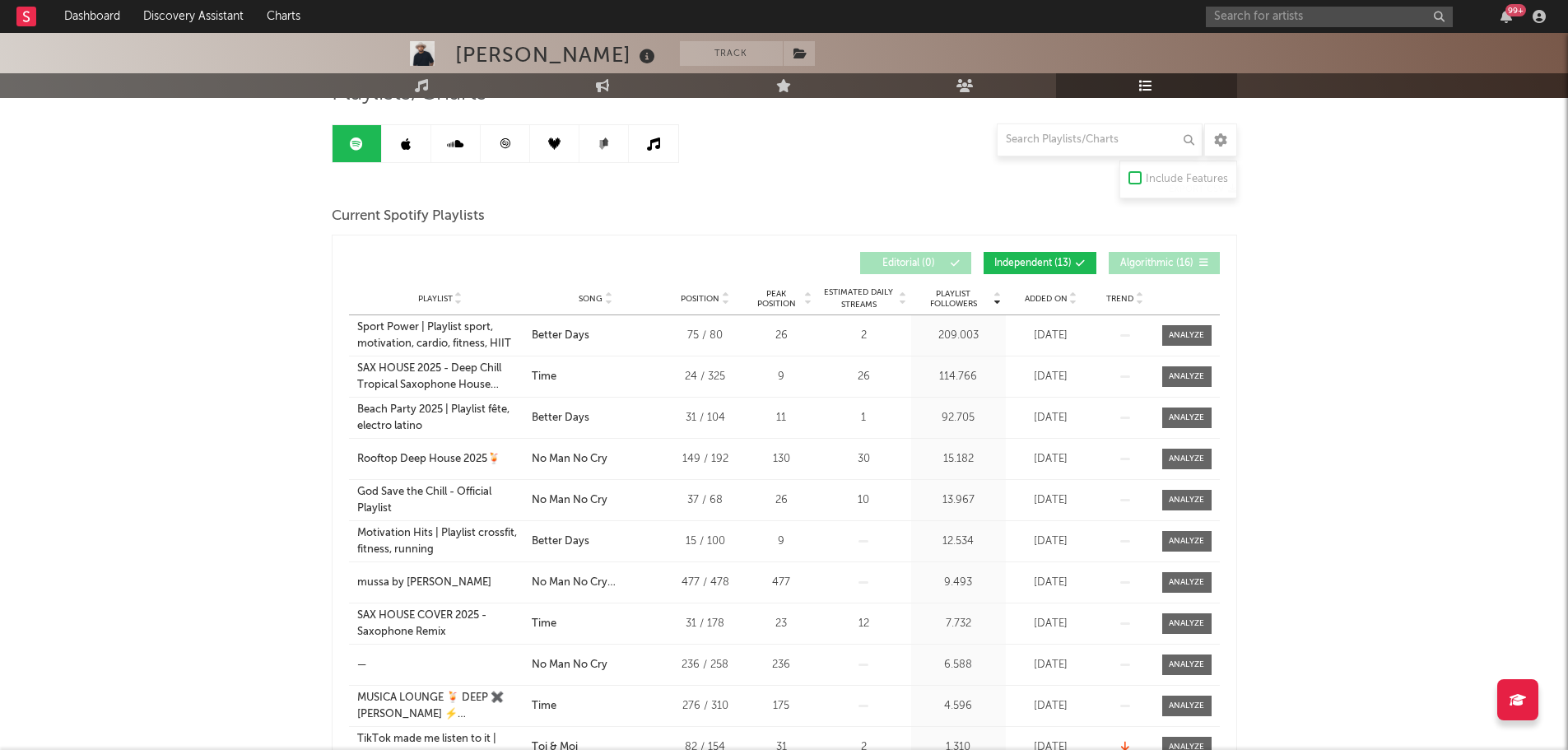
click at [1126, 258] on span "Algorithmic ( 16 )" at bounding box center [1157, 263] width 75 height 9
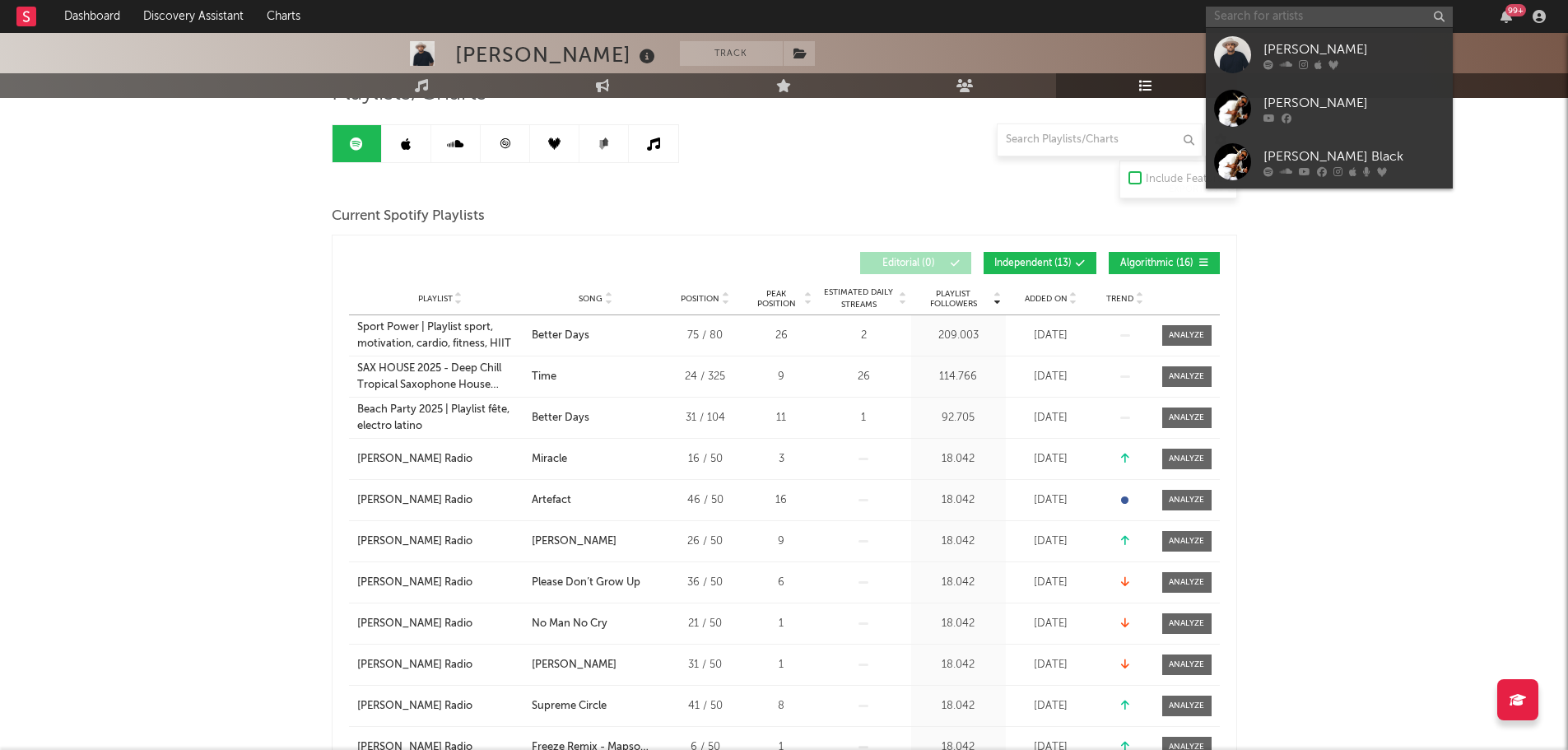
click at [1281, 20] on input "text" at bounding box center [1329, 17] width 247 height 21
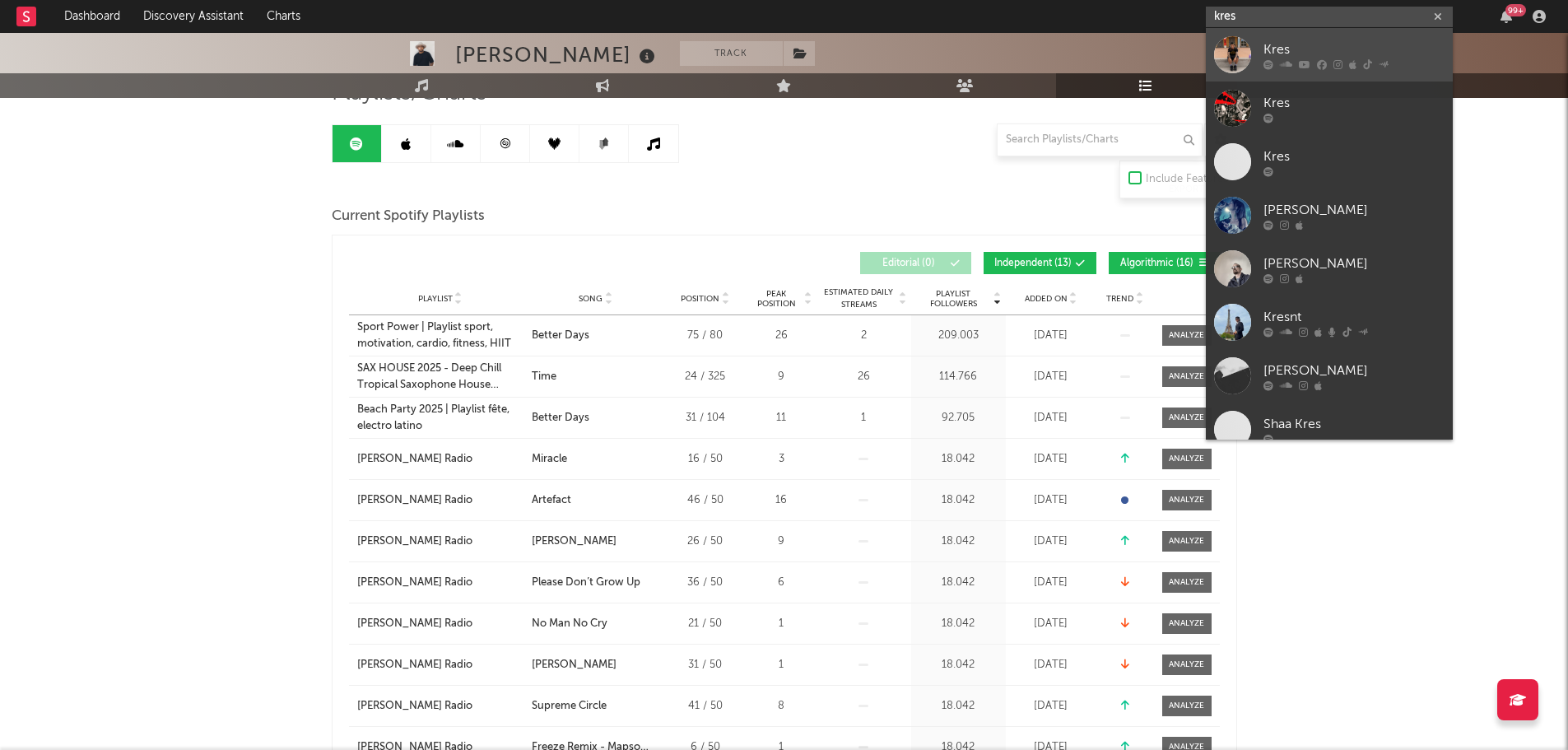
type input "kres"
click at [1303, 45] on div "Kres" at bounding box center [1354, 49] width 181 height 20
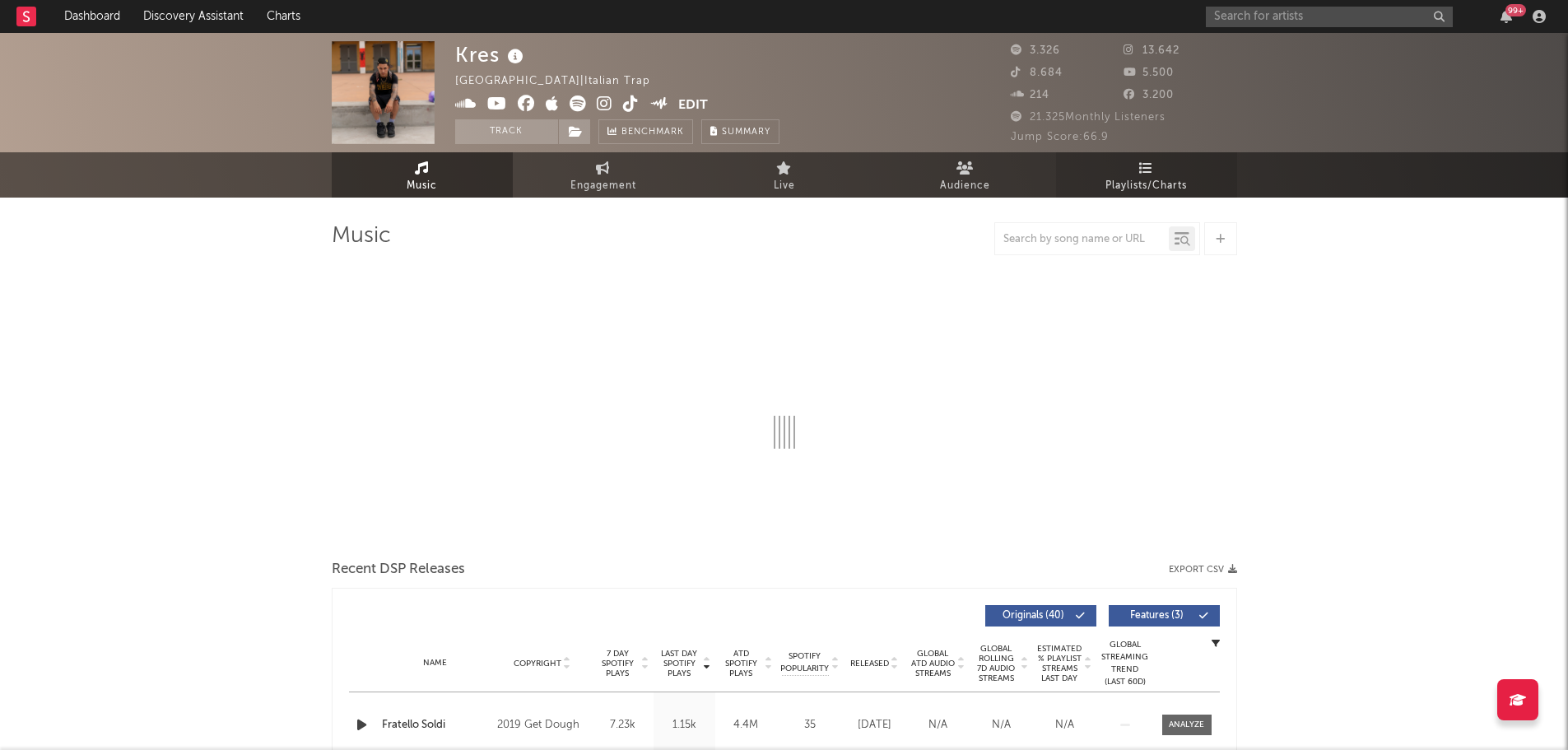
click at [1153, 182] on span "Playlists/Charts" at bounding box center [1146, 186] width 81 height 20
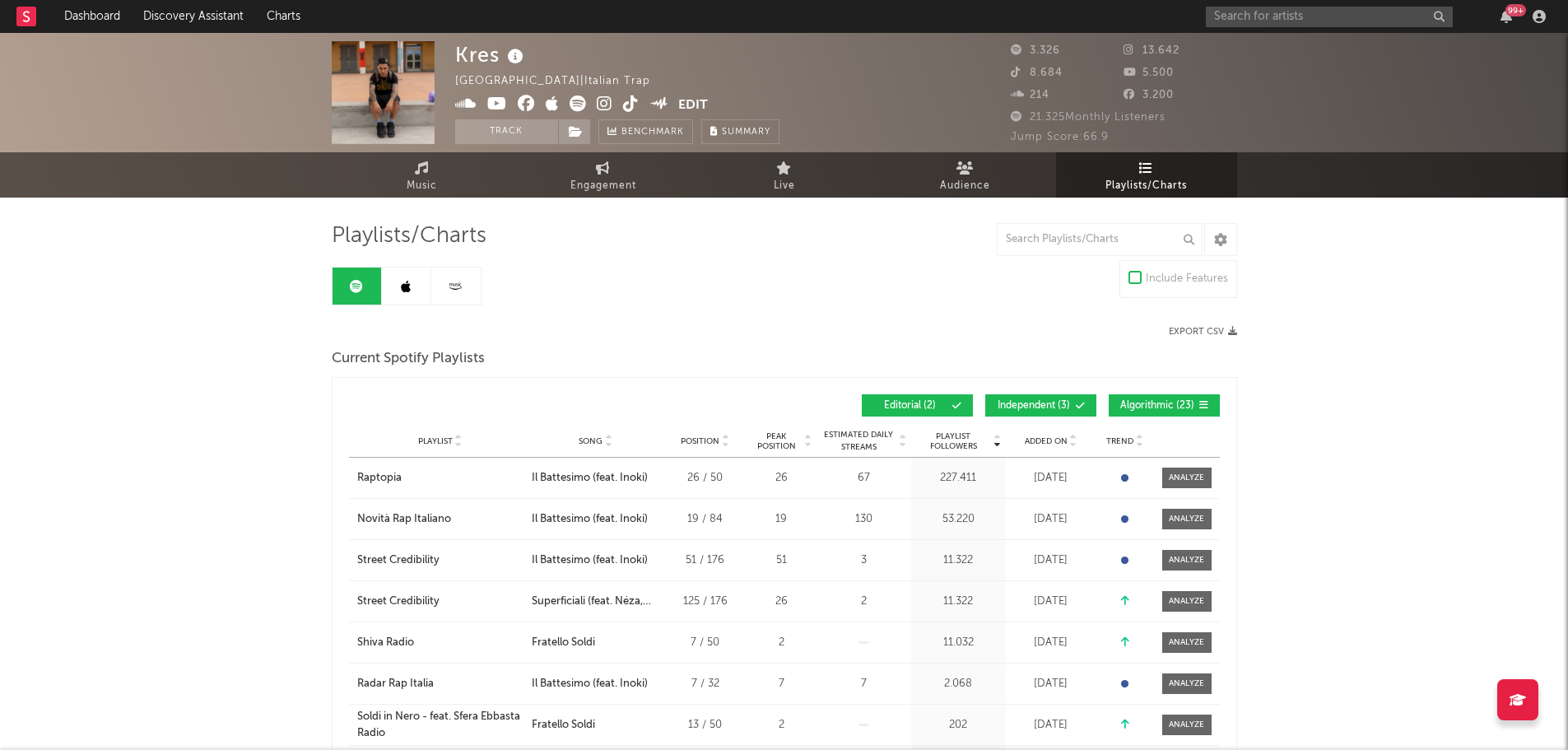
click at [1053, 393] on div "Playlist Followers Playlist Song Position Peak Position Playlist Followers Adde…" at bounding box center [784, 405] width 870 height 39
click at [1126, 403] on span "Algorithmic ( 23 )" at bounding box center [1157, 406] width 75 height 9
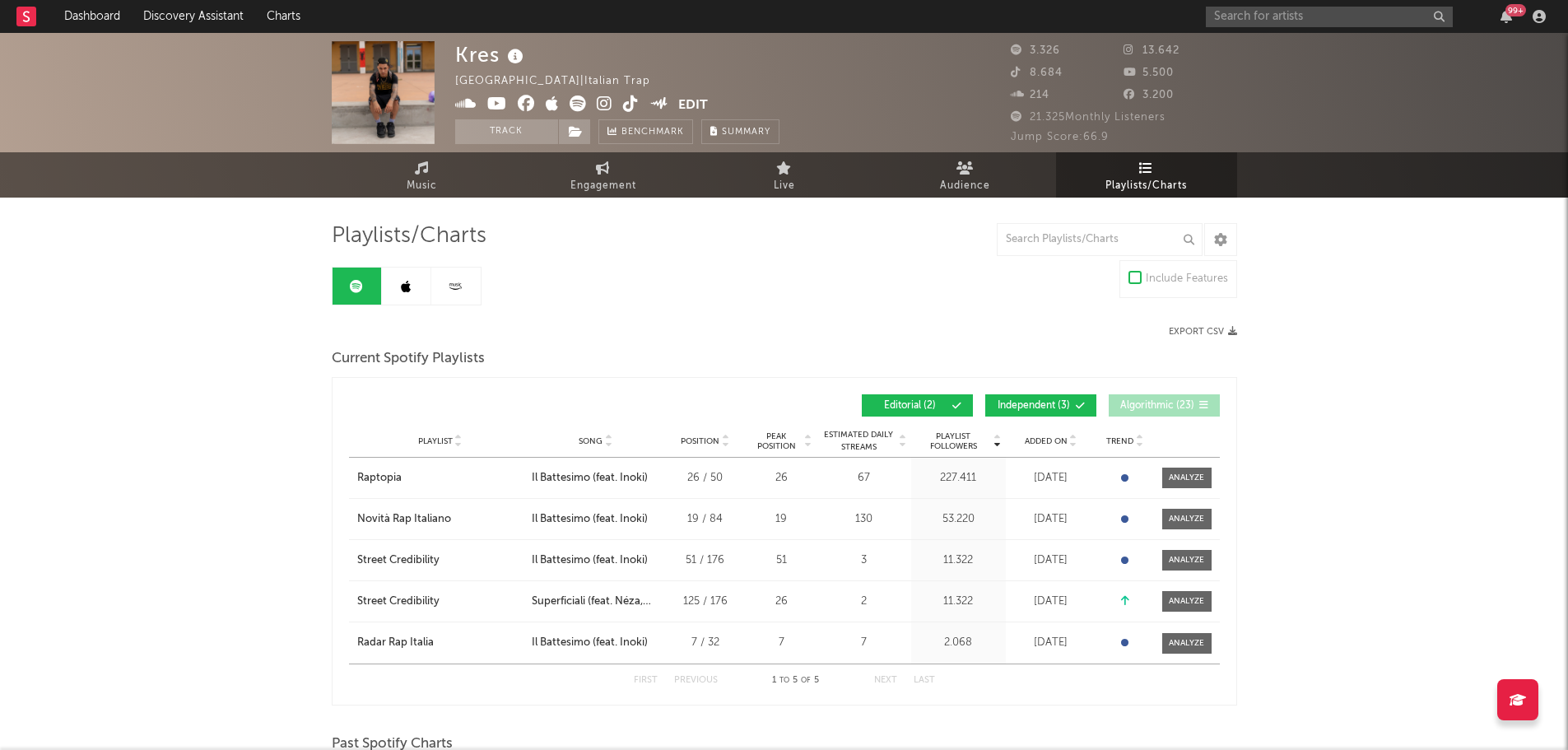
click at [1076, 405] on icon at bounding box center [1081, 406] width 9 height 9
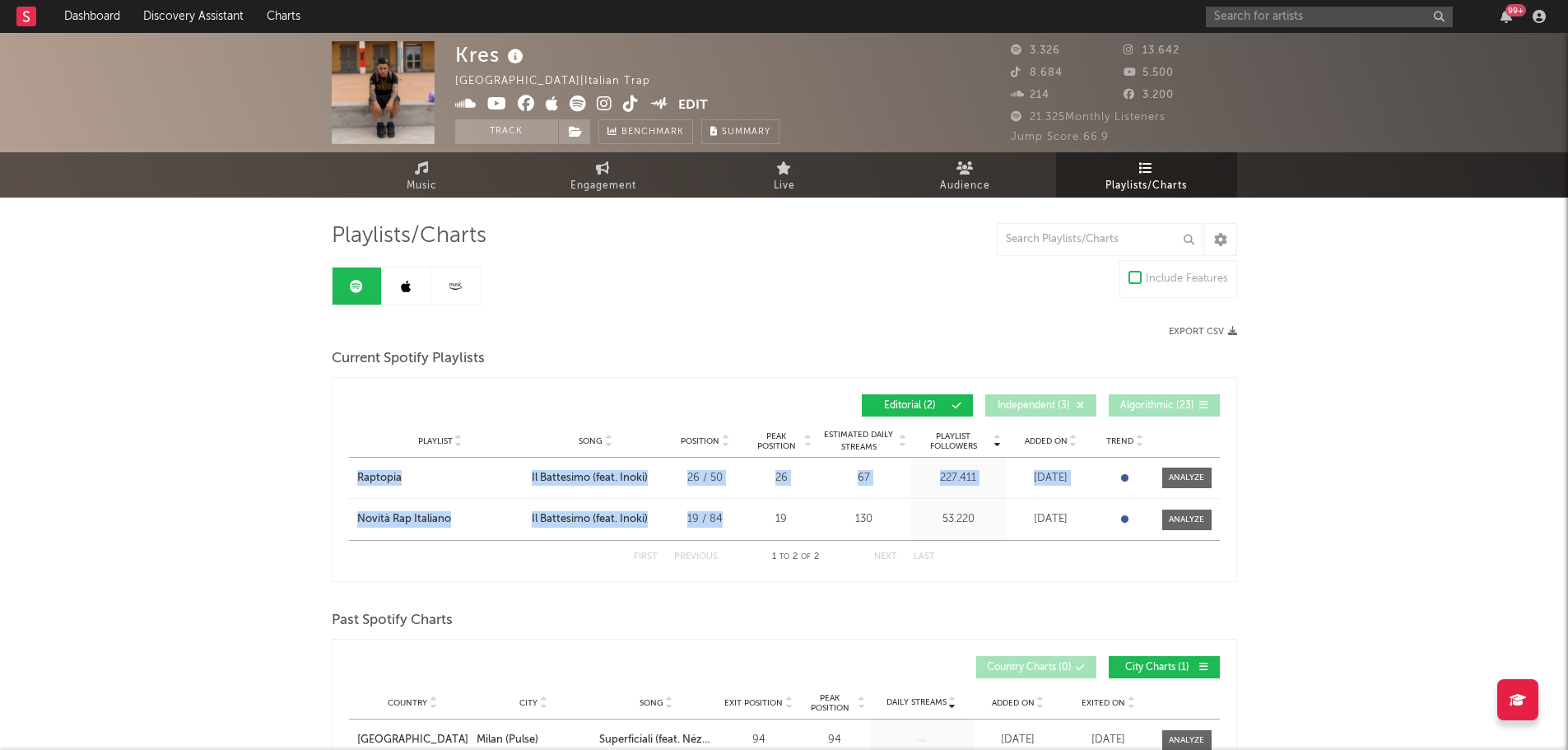
drag, startPoint x: 350, startPoint y: 475, endPoint x: 730, endPoint y: 514, distance: 382.0
click at [730, 514] on div "Playlist Followers Playlist Song Position Peak Position Playlist Followers Adde…" at bounding box center [784, 479] width 905 height 205
copy div "Raptopia City Song Il Battesimo (feat. Inoki) Position 26 / 50 Peak Position 26…"
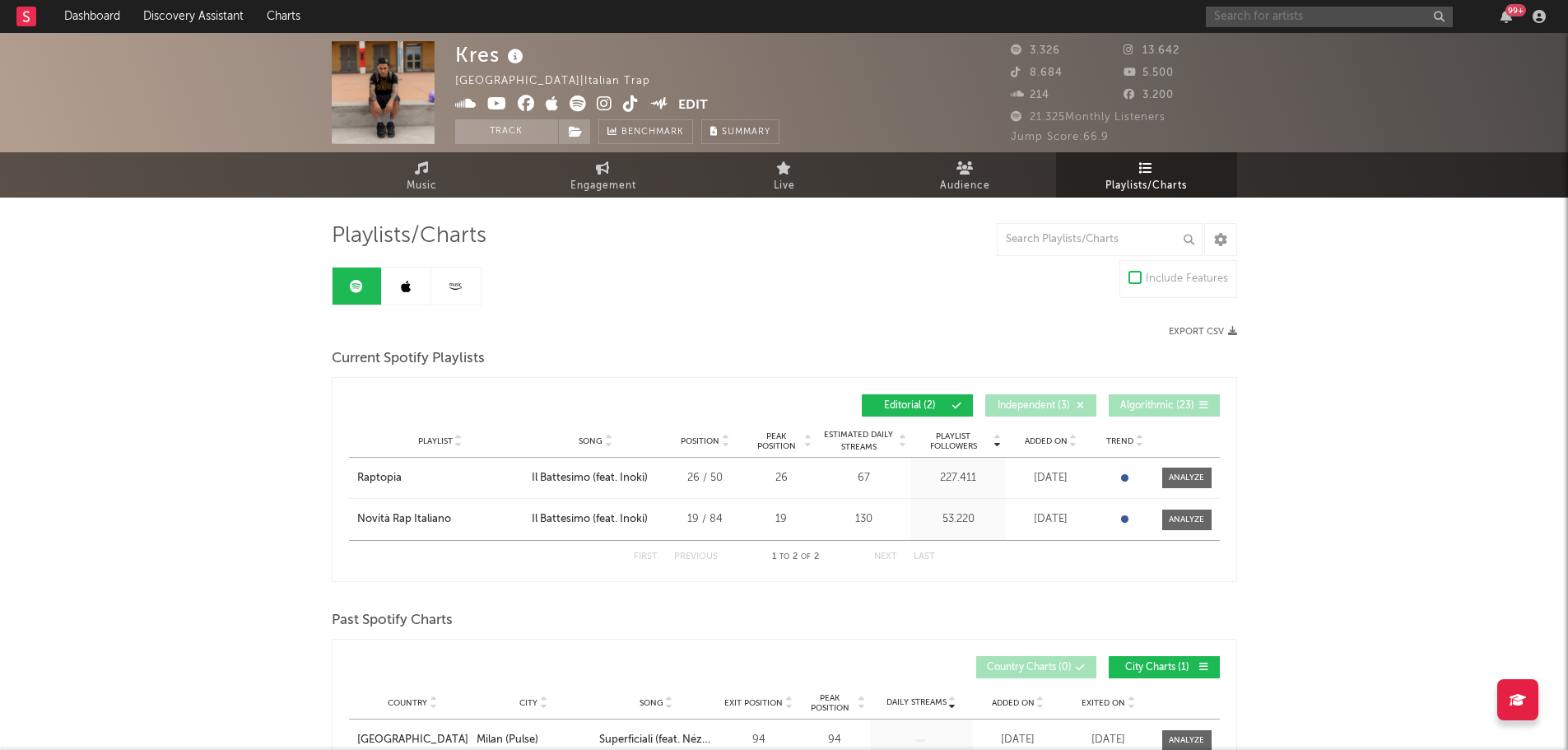
click at [1353, 16] on input "text" at bounding box center [1329, 17] width 247 height 21
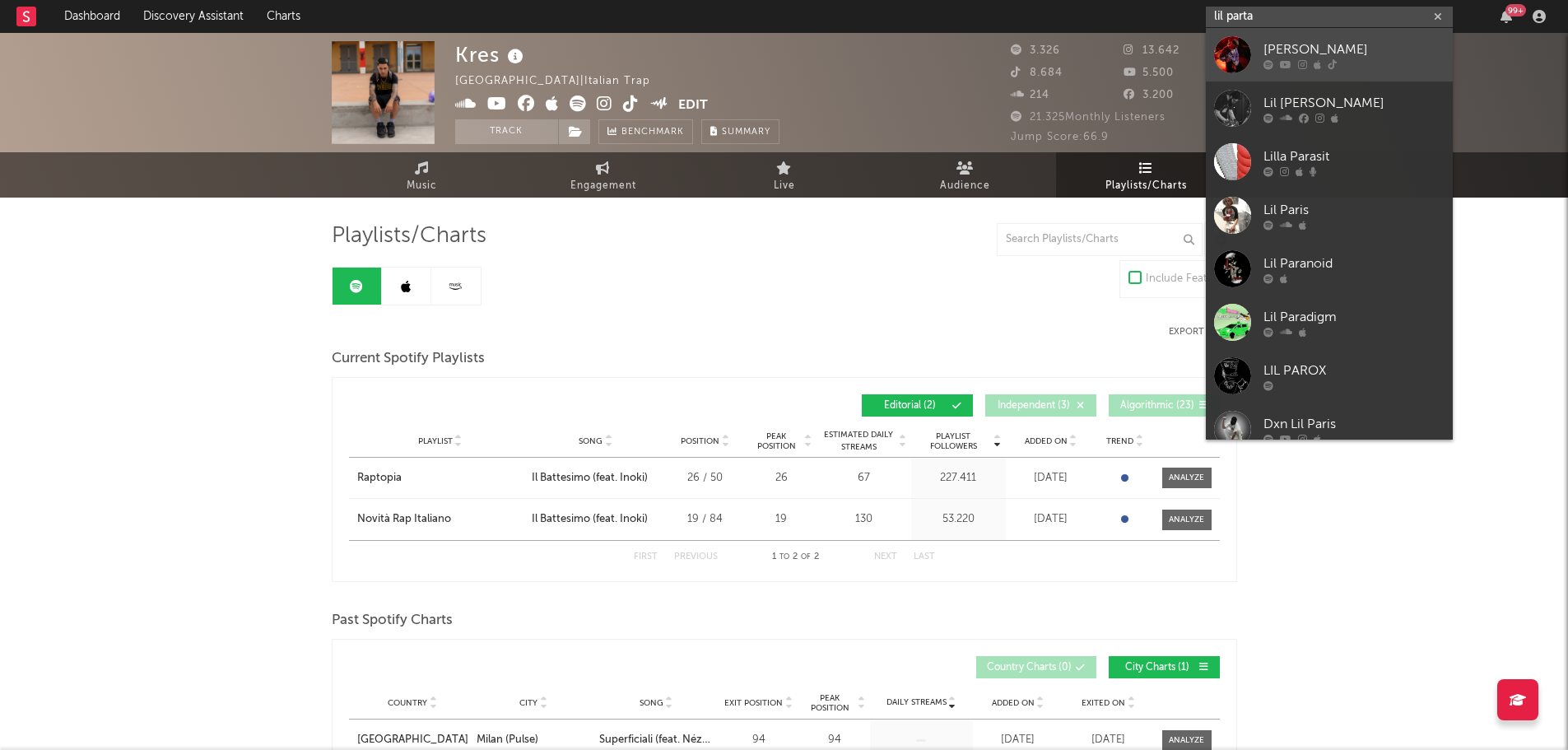
type input "lil parta"
click at [1328, 42] on div "[PERSON_NAME]" at bounding box center [1354, 49] width 181 height 20
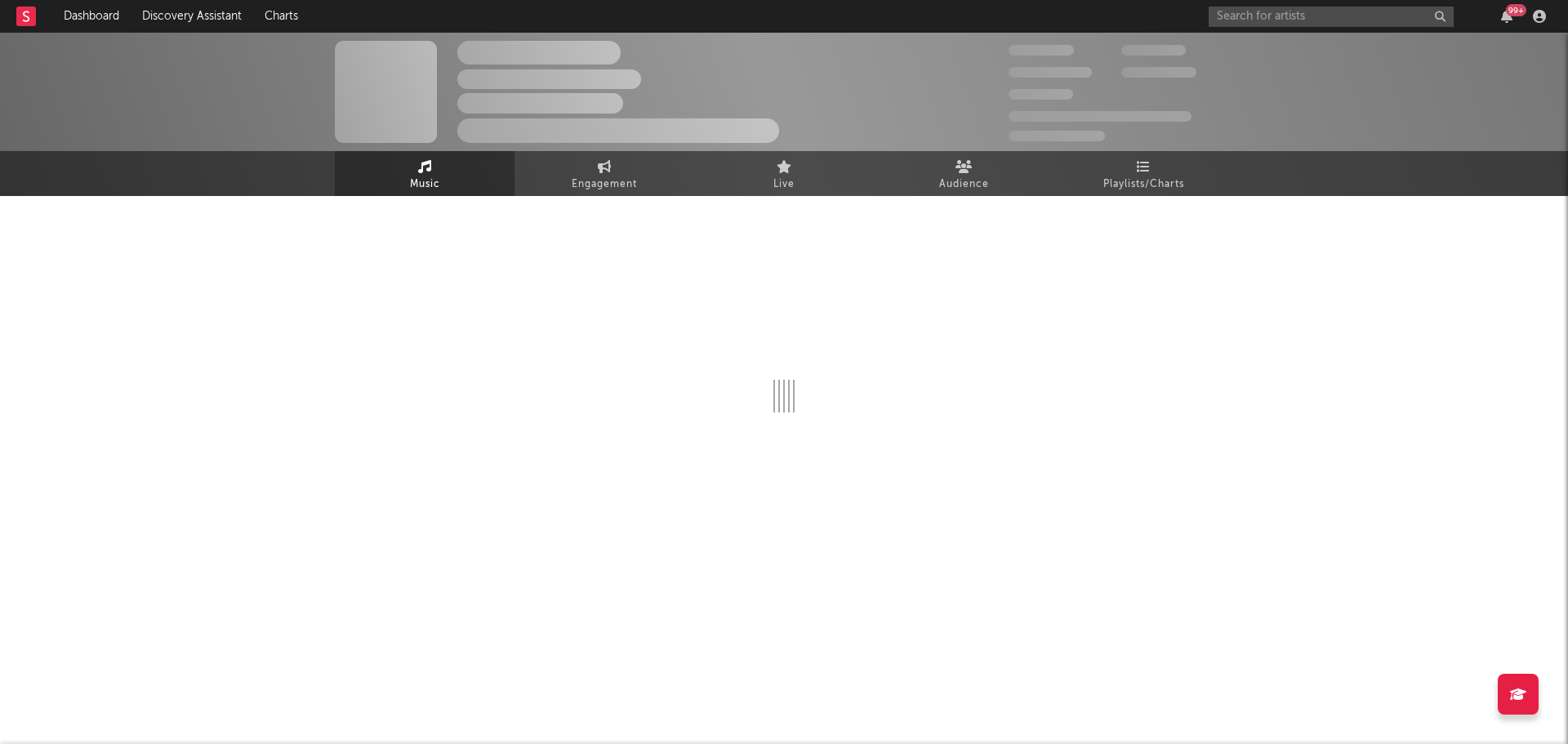
select select "1w"
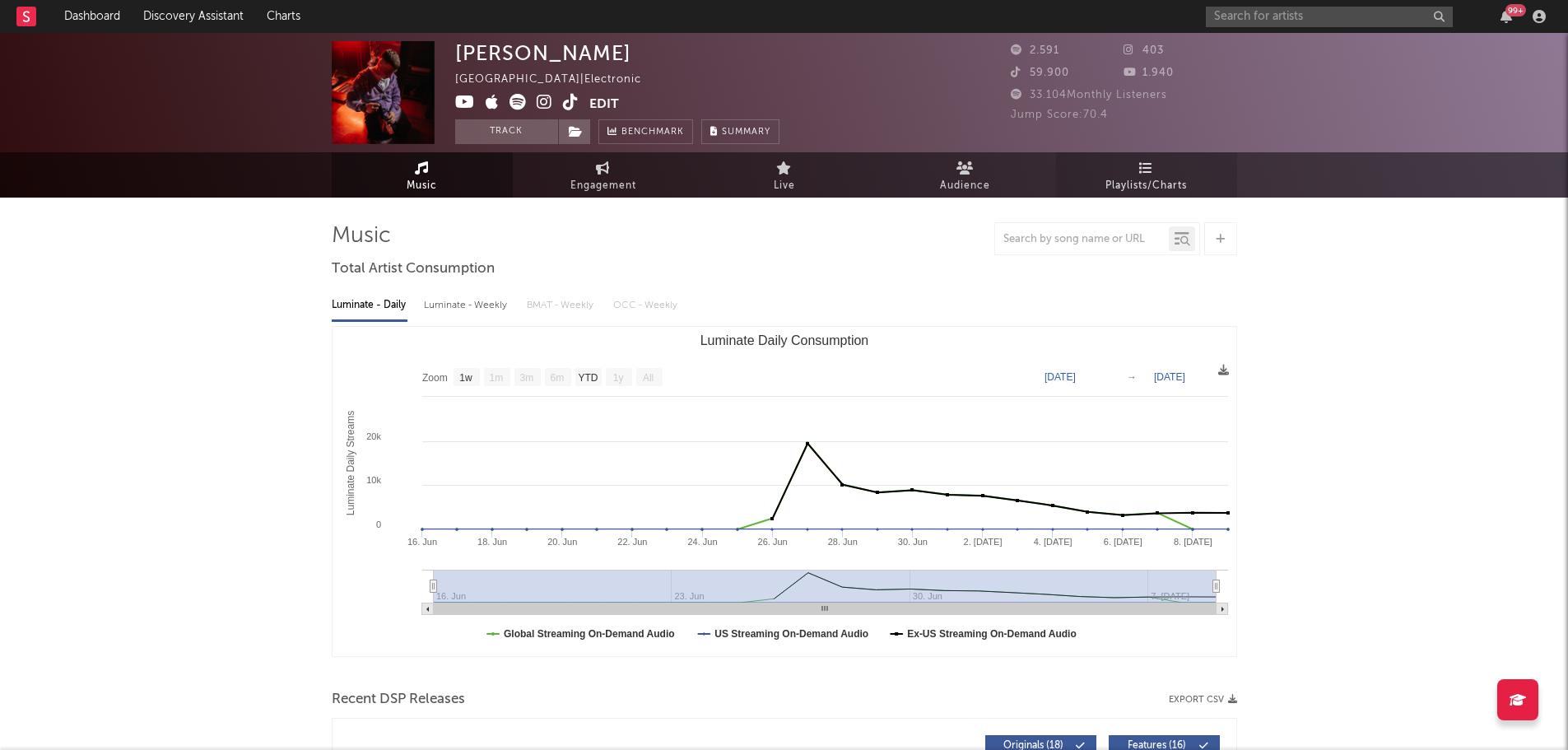
click at [1174, 169] on link "Playlists/Charts" at bounding box center [1147, 175] width 181 height 45
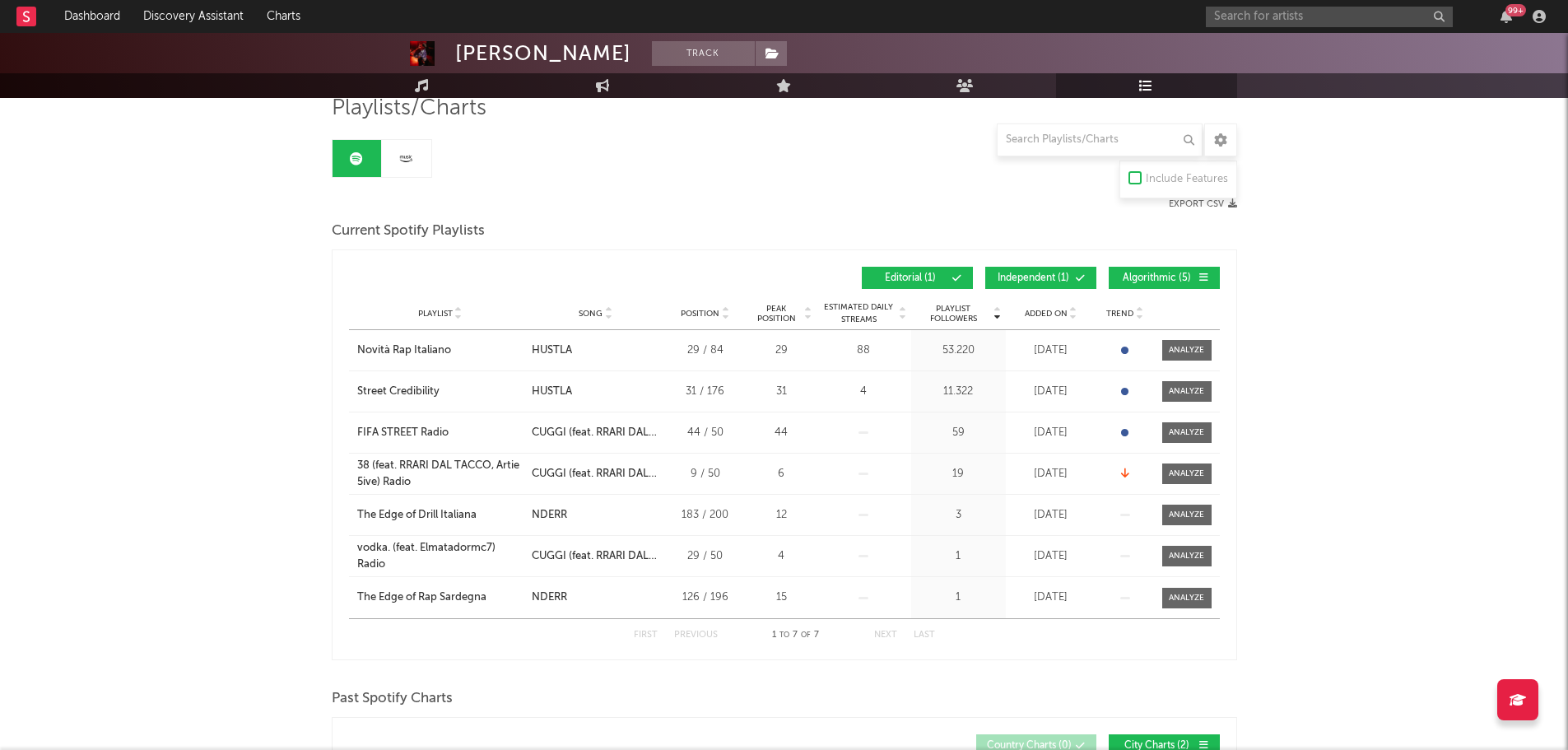
scroll to position [247, 0]
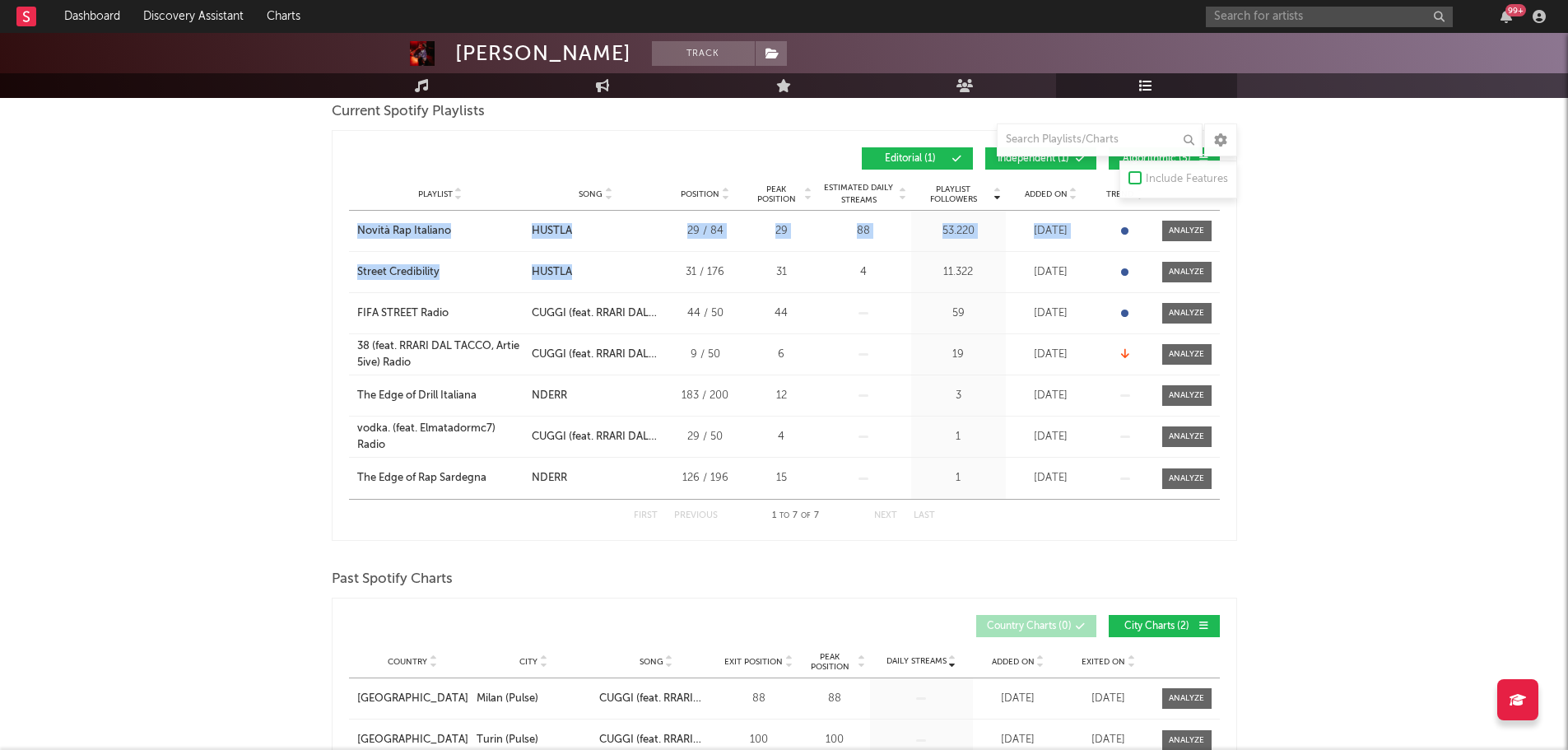
drag, startPoint x: 345, startPoint y: 225, endPoint x: 584, endPoint y: 270, distance: 243.2
click at [584, 270] on div "Playlist Followers Playlist Song Position Peak Position Playlist Followers Adde…" at bounding box center [784, 336] width 905 height 411
click at [1018, 158] on span "Independent ( 1 )" at bounding box center [1033, 158] width 75 height 9
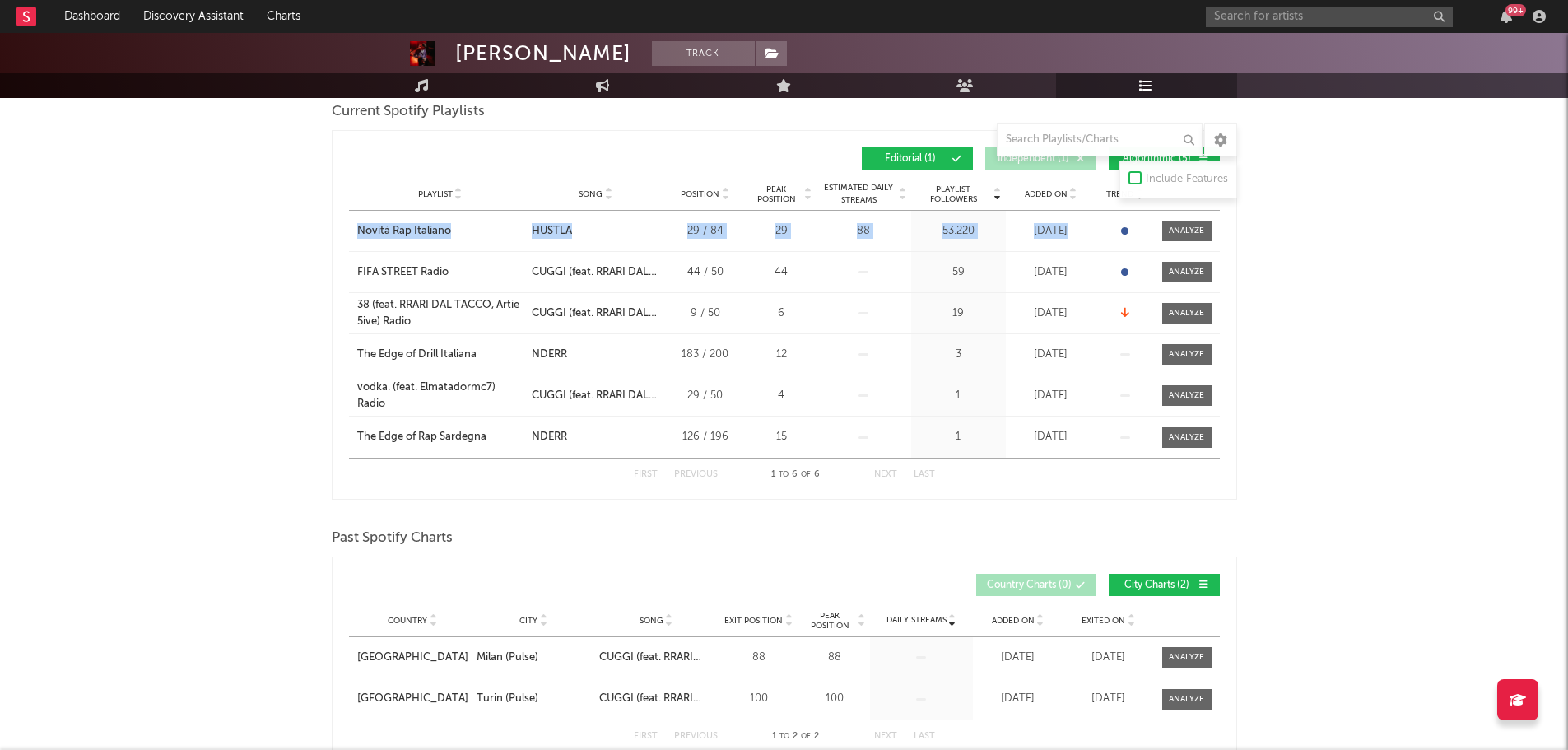
scroll to position [165, 0]
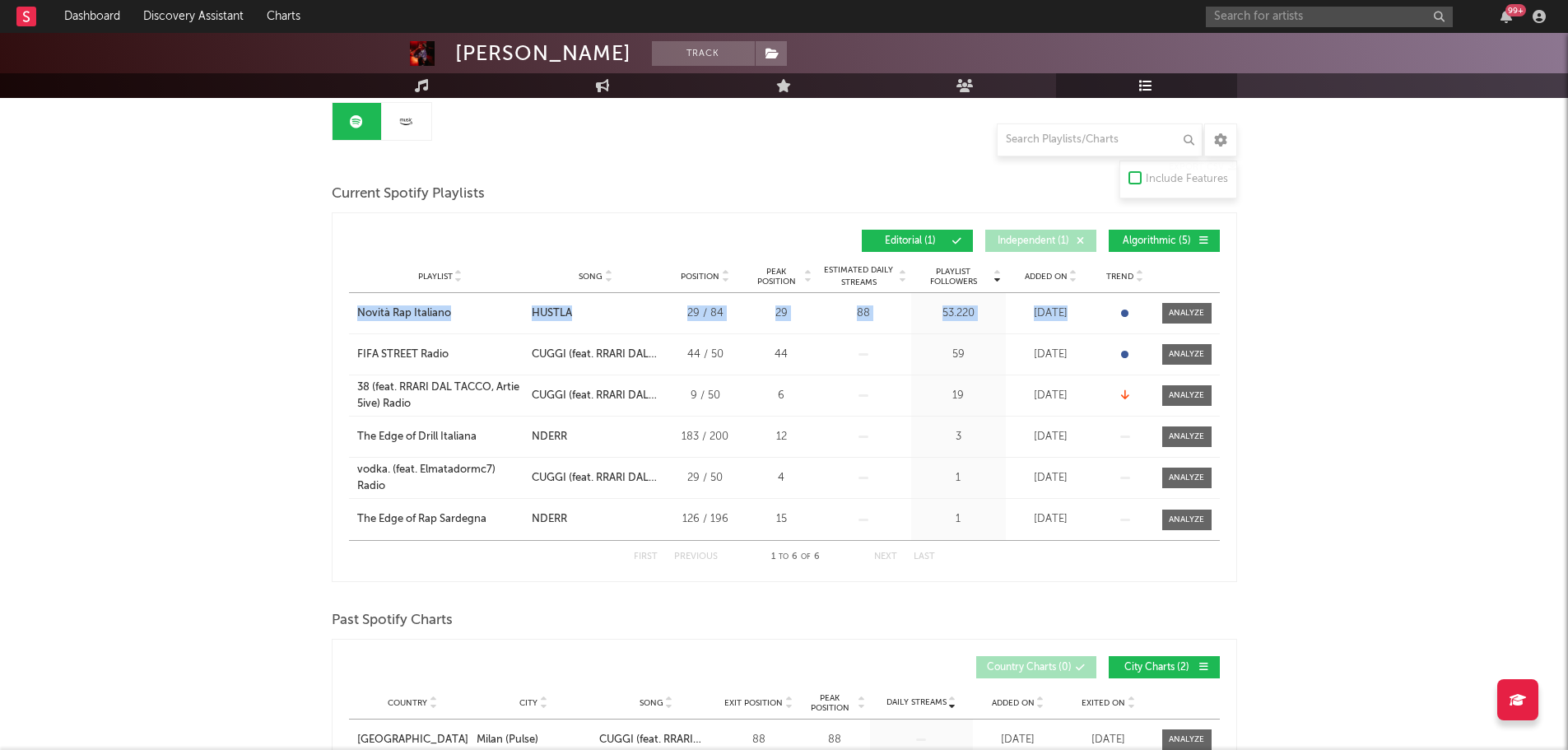
click at [1148, 245] on span "Algorithmic ( 5 )" at bounding box center [1157, 241] width 75 height 9
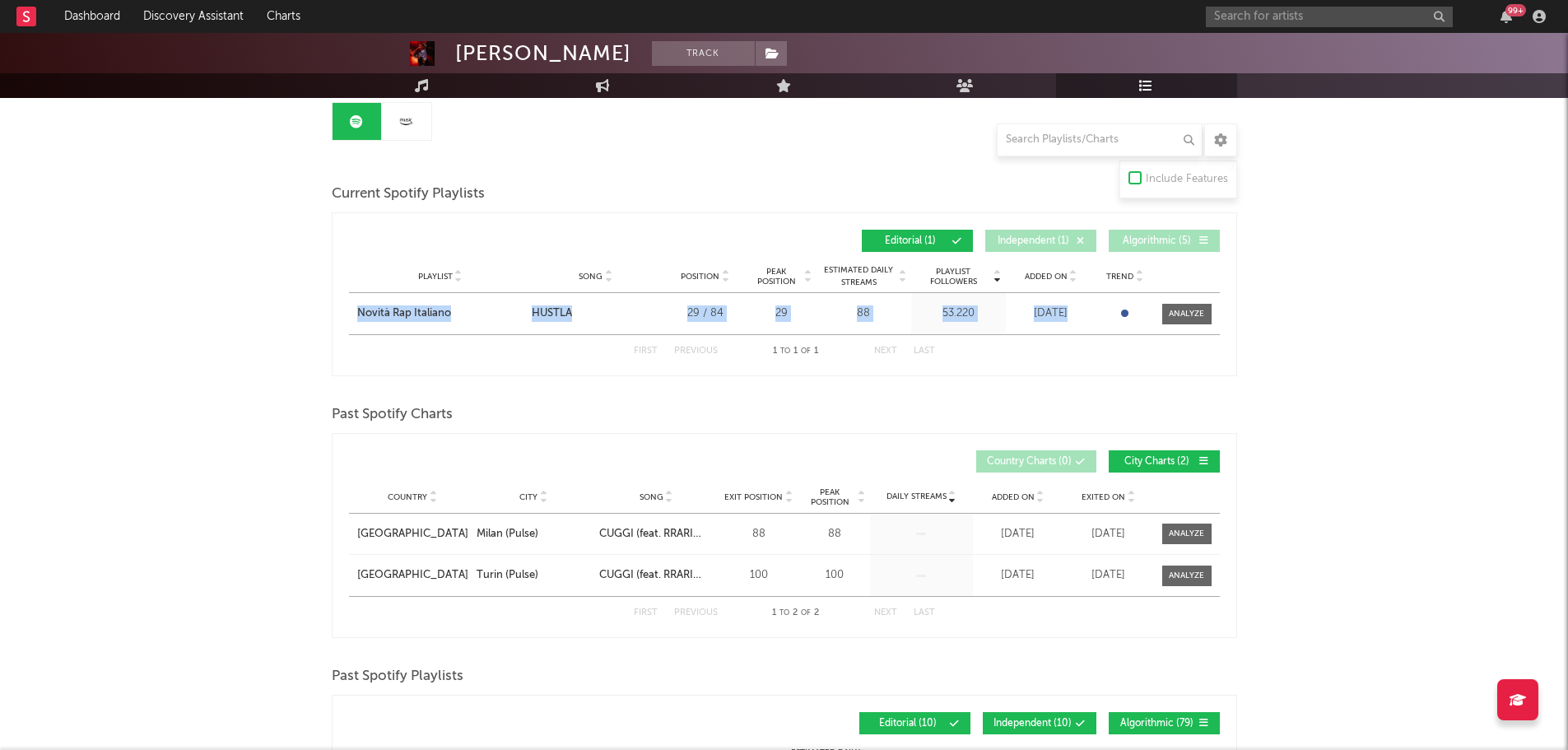
click at [1125, 243] on span "Algorithmic ( 5 )" at bounding box center [1157, 241] width 75 height 9
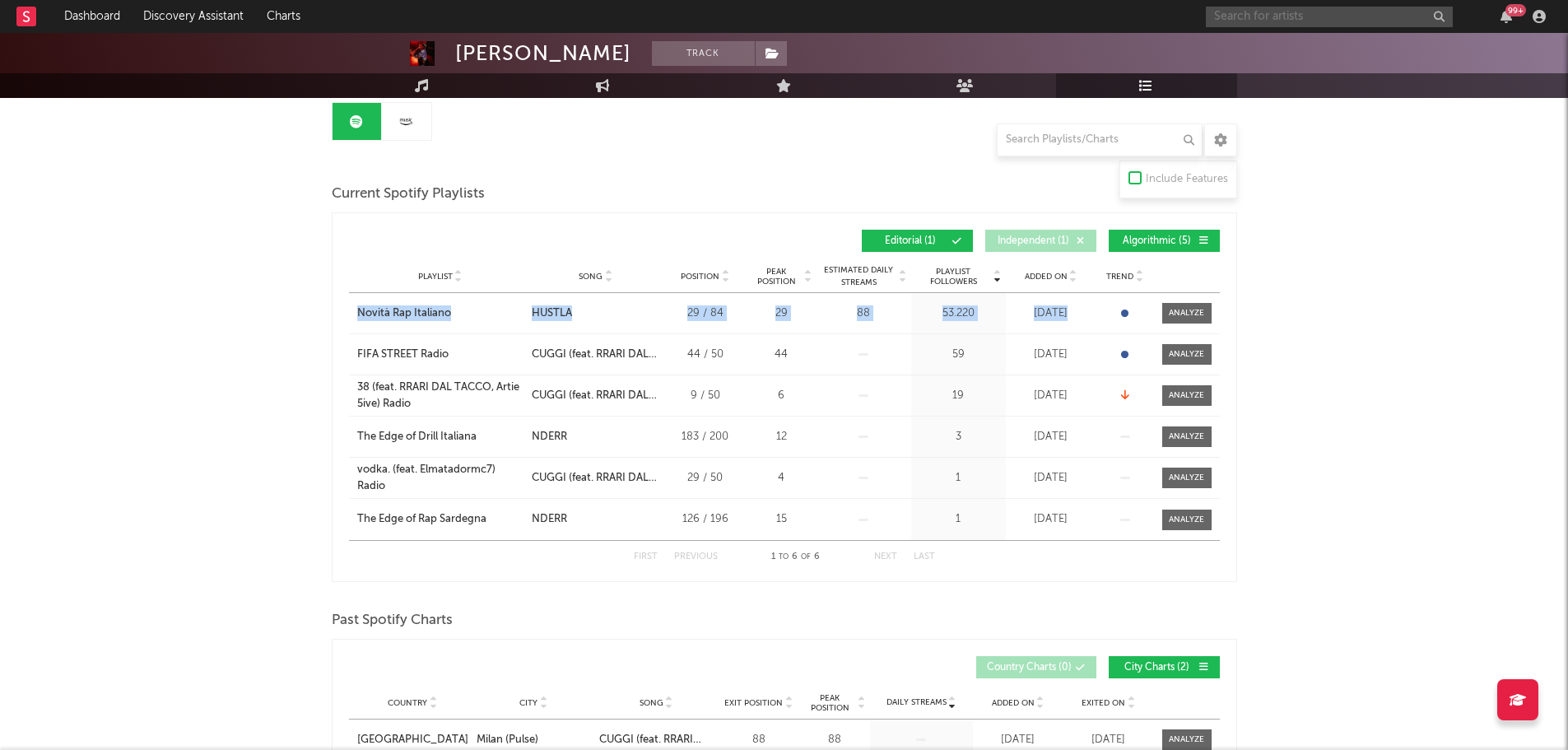
click at [1302, 24] on input "text" at bounding box center [1329, 17] width 247 height 21
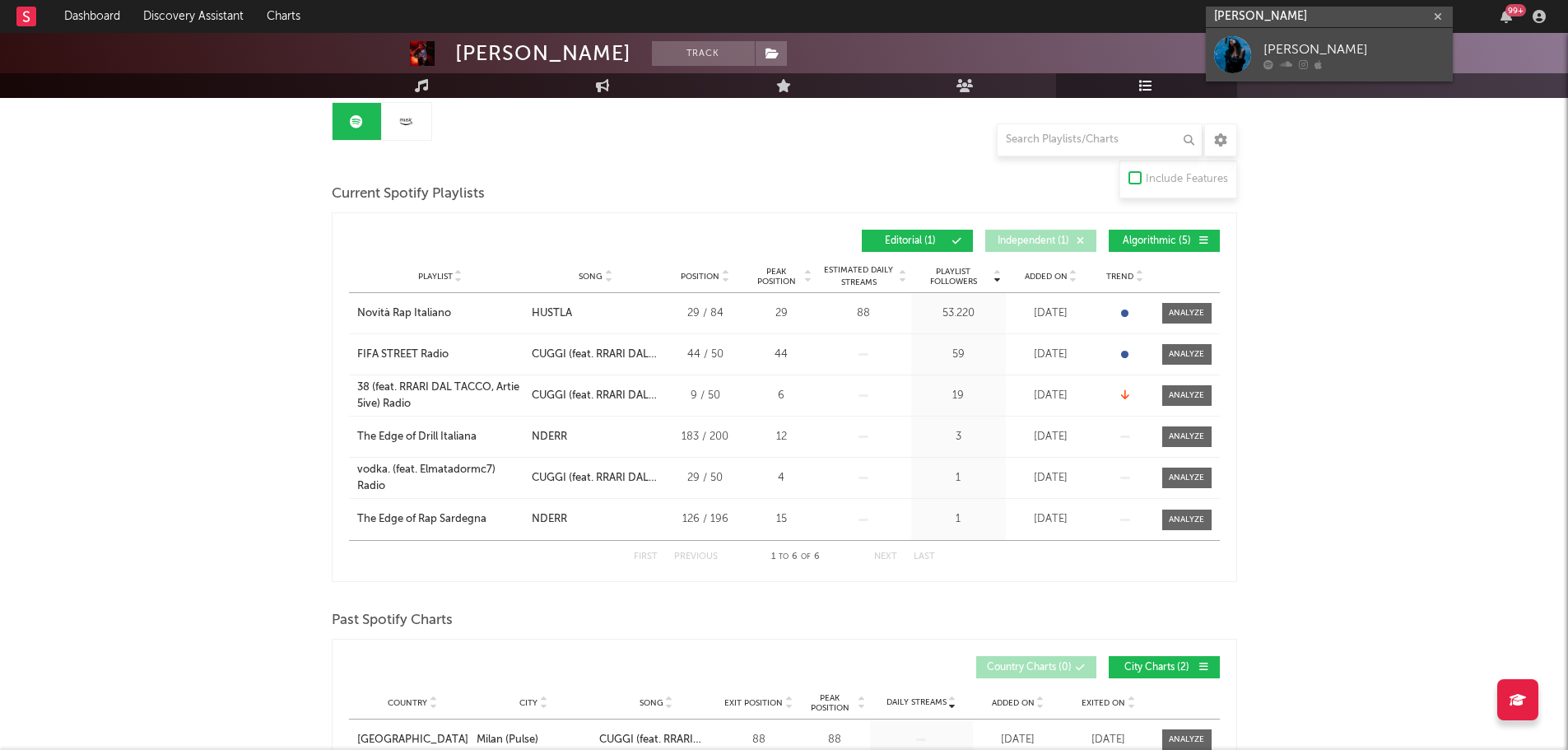
type input "[PERSON_NAME]"
click at [1326, 46] on div "[PERSON_NAME]" at bounding box center [1354, 49] width 181 height 20
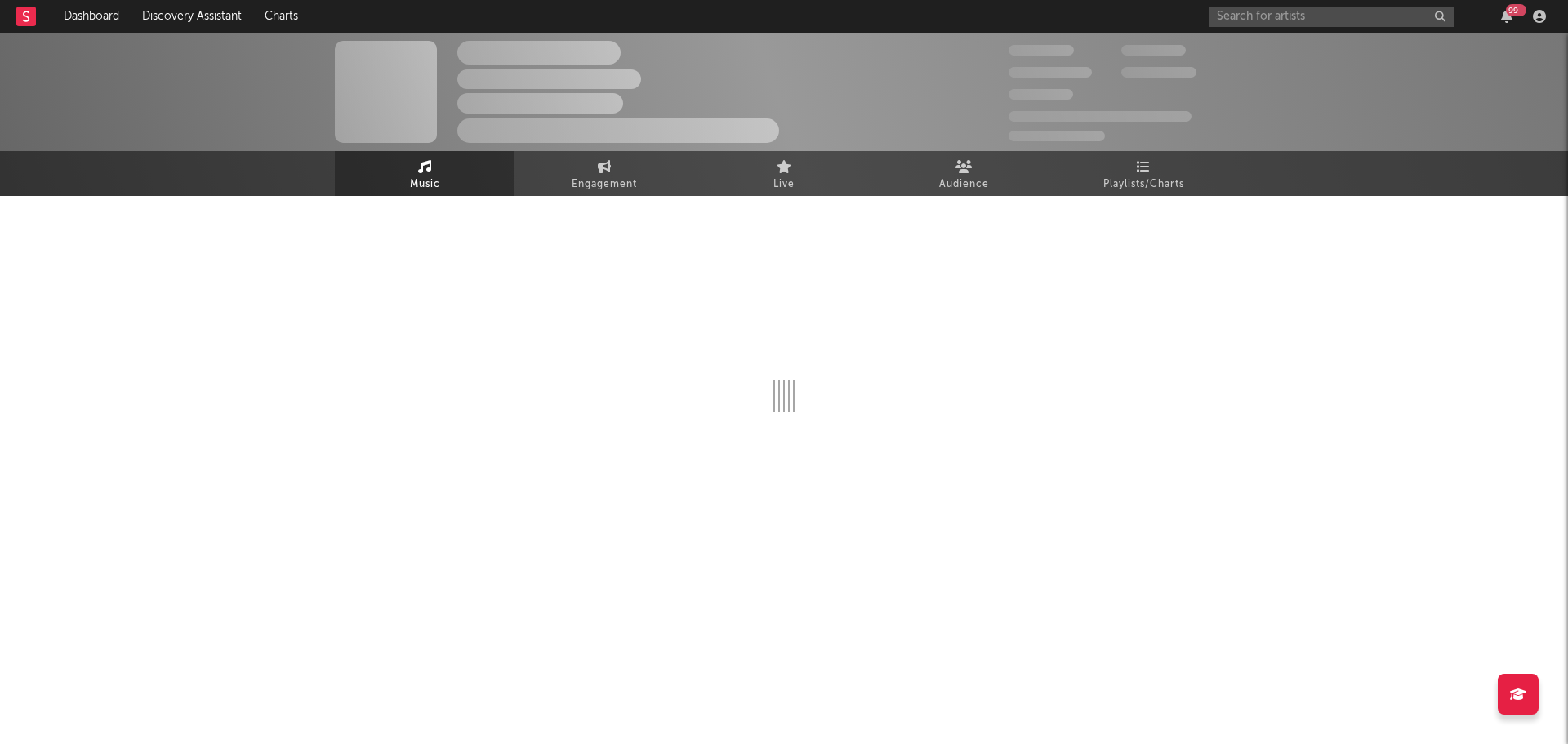
select select "6m"
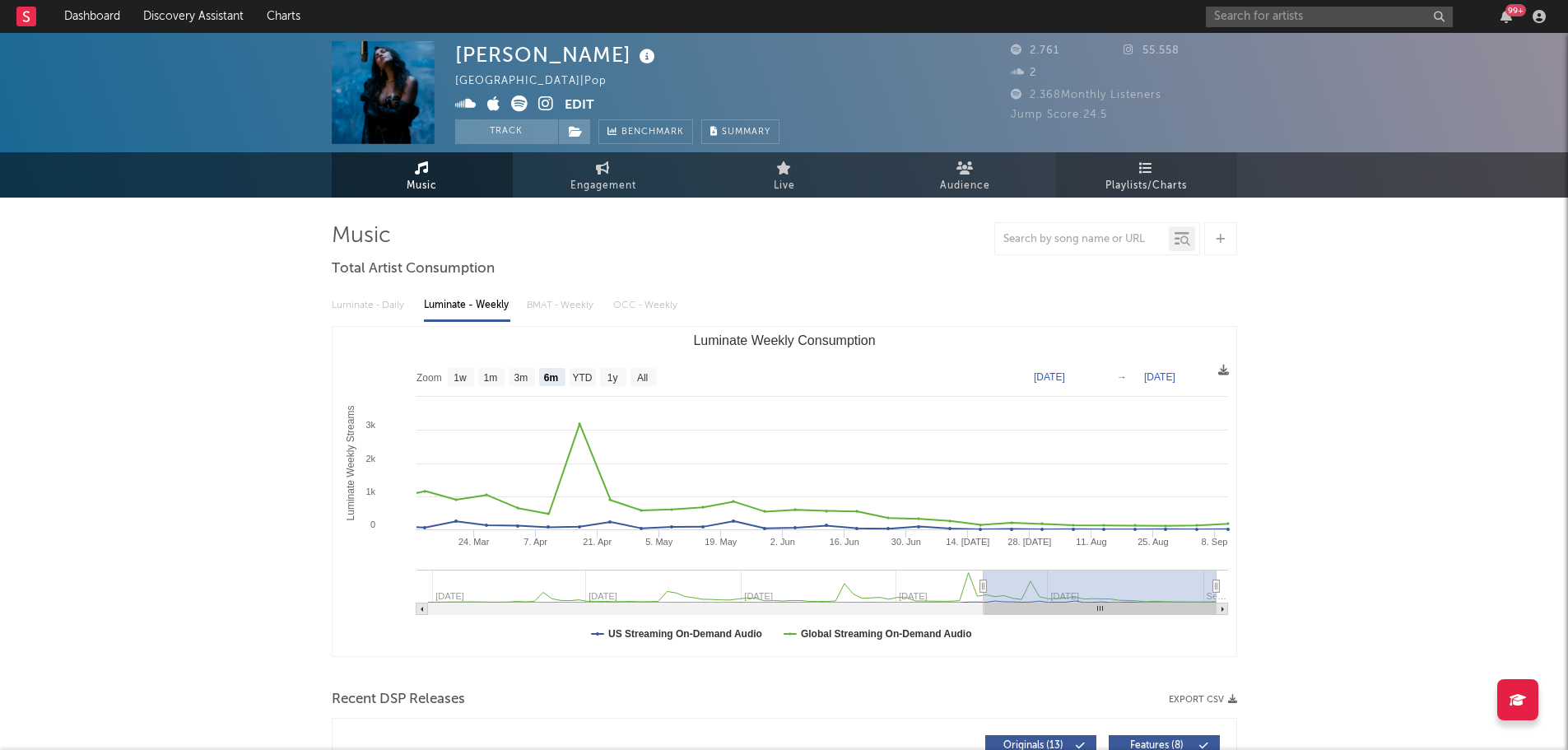
click at [1128, 166] on link "Playlists/Charts" at bounding box center [1147, 175] width 181 height 45
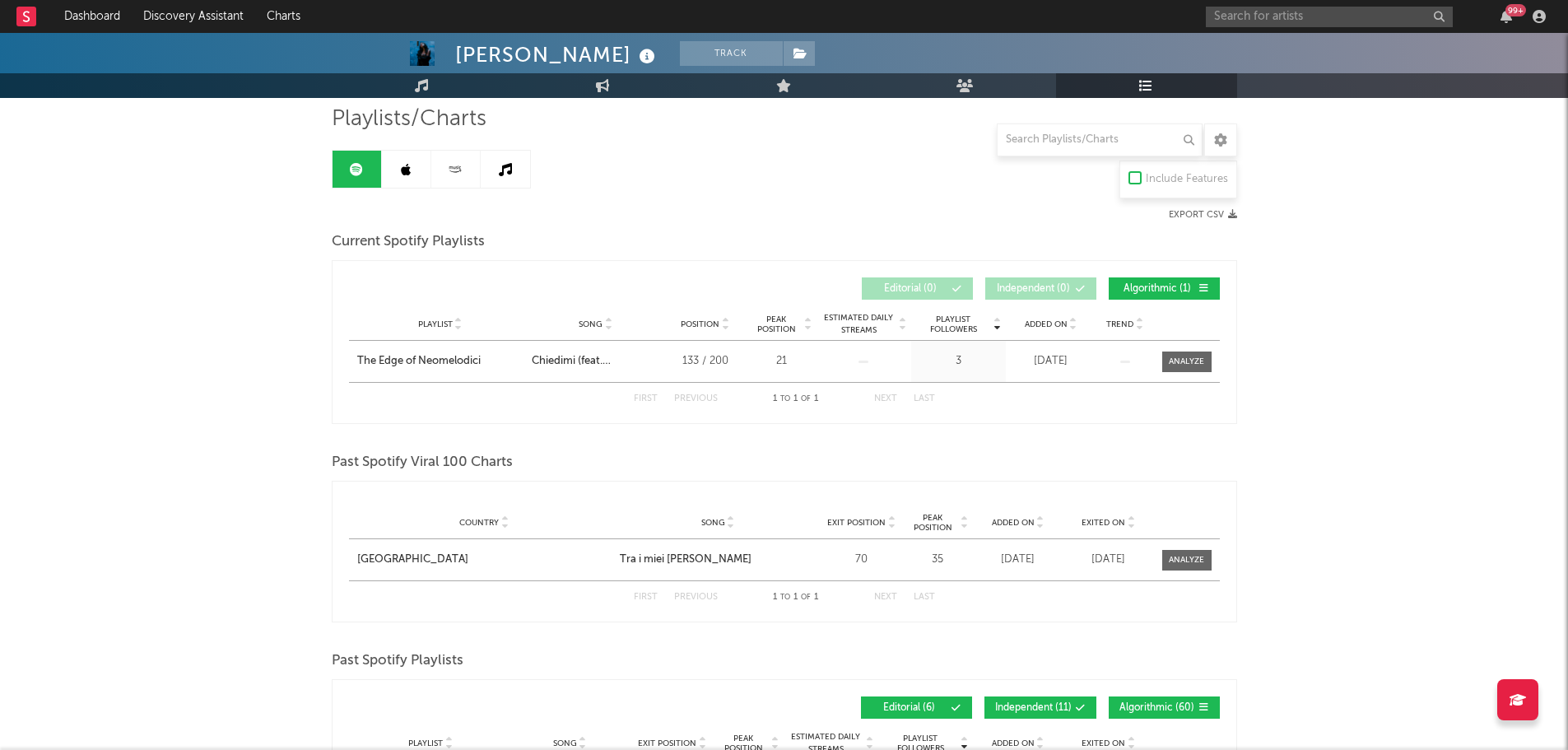
scroll to position [82, 0]
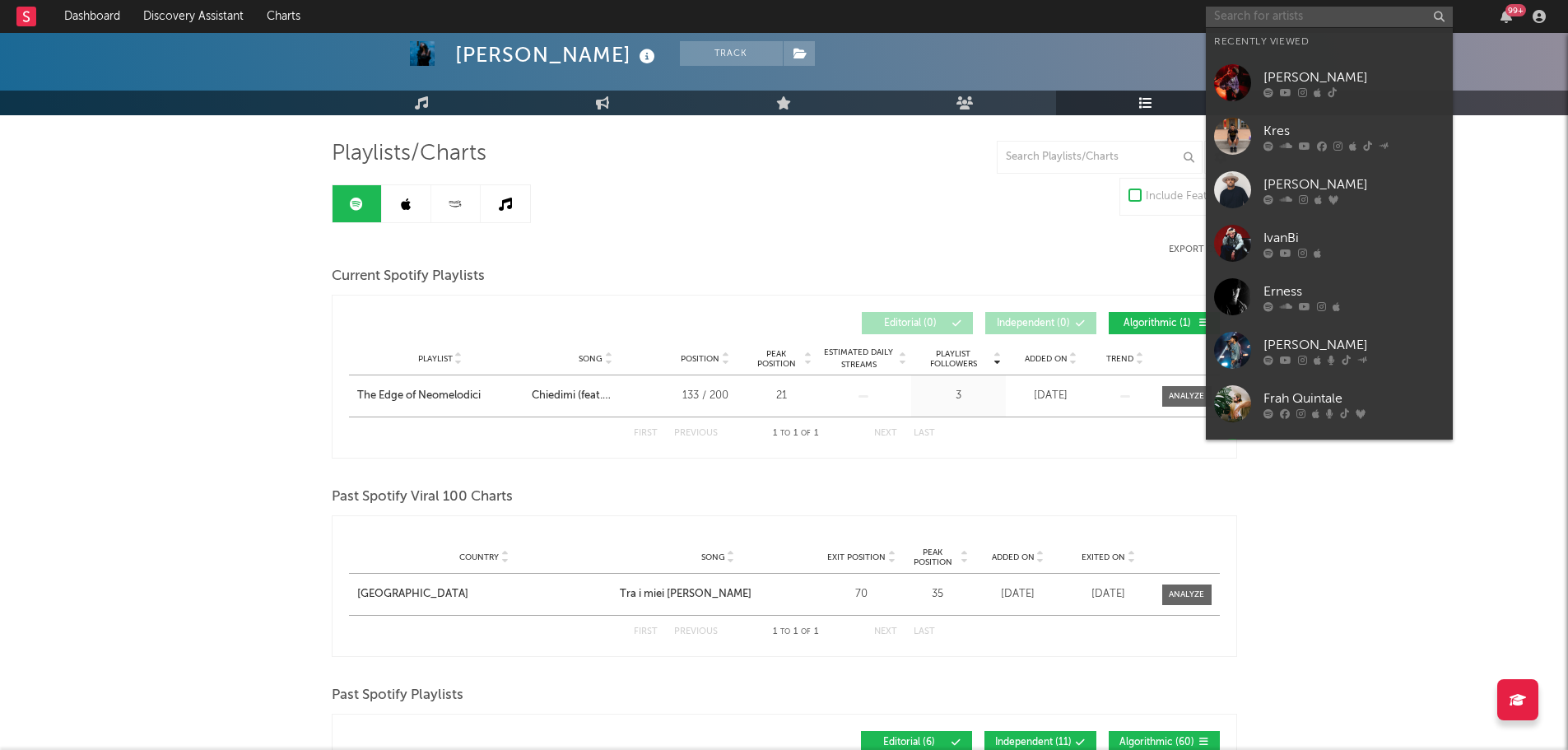
click at [1269, 18] on input "text" at bounding box center [1329, 17] width 247 height 21
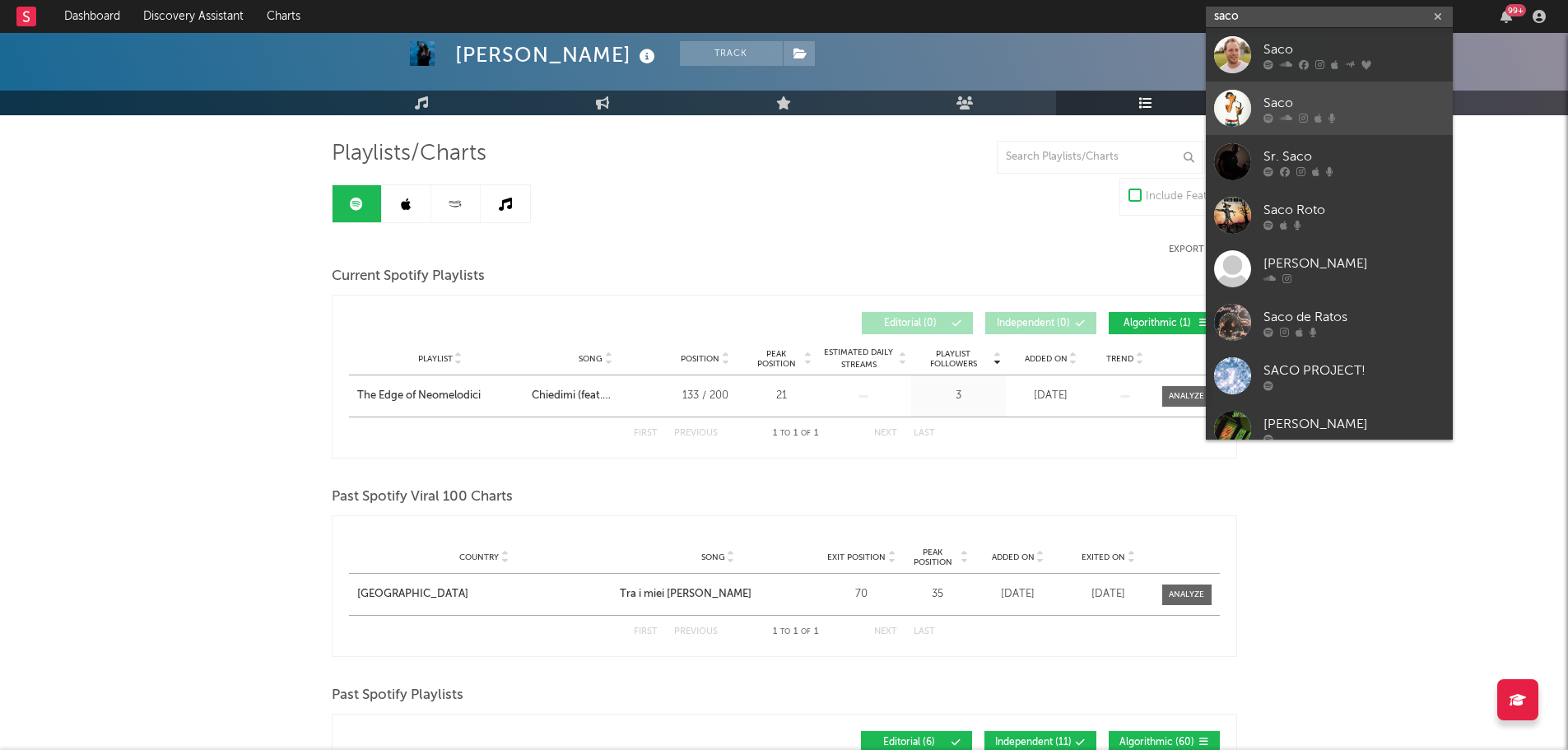
type input "saco"
click at [1309, 98] on div "Saco" at bounding box center [1354, 103] width 181 height 20
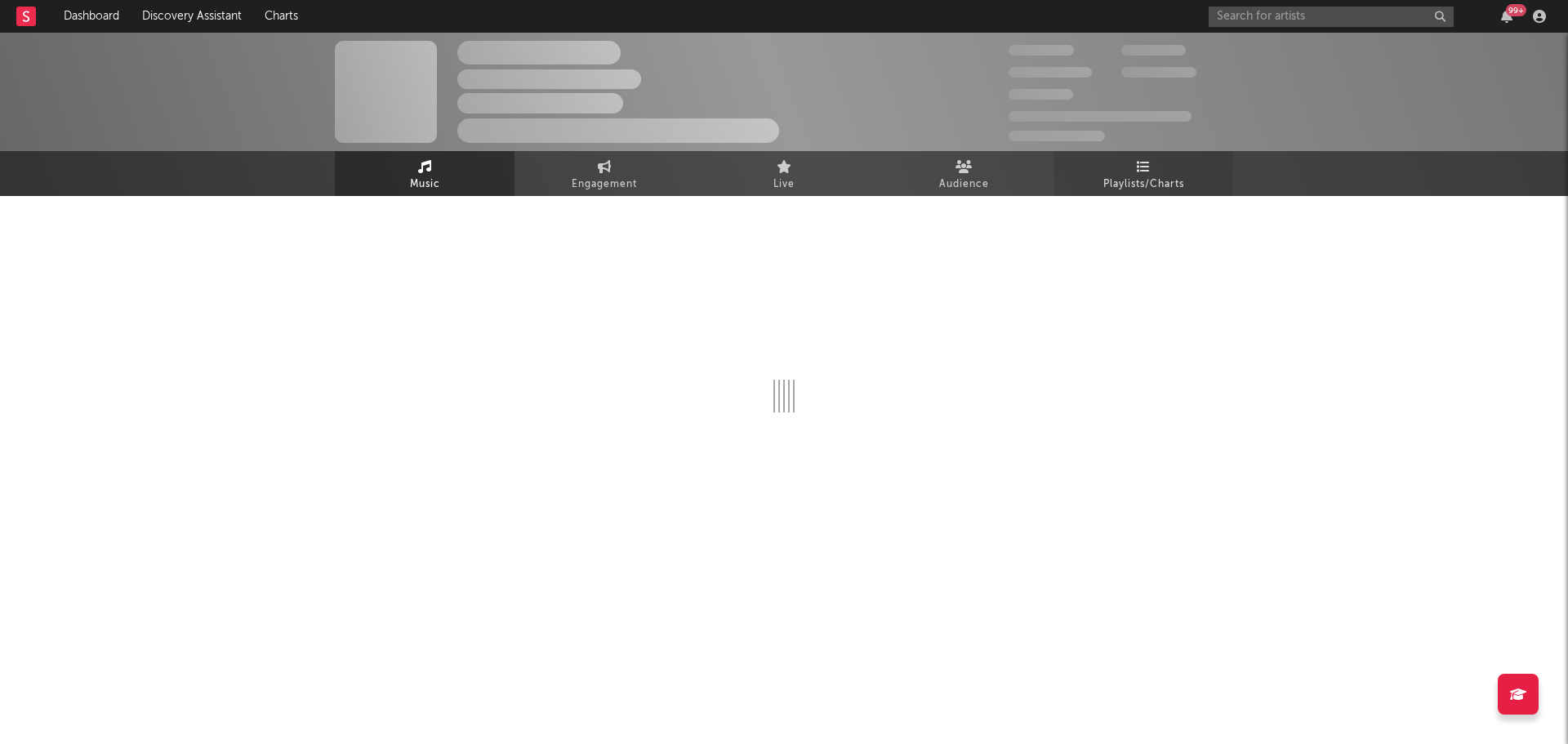
select select "1w"
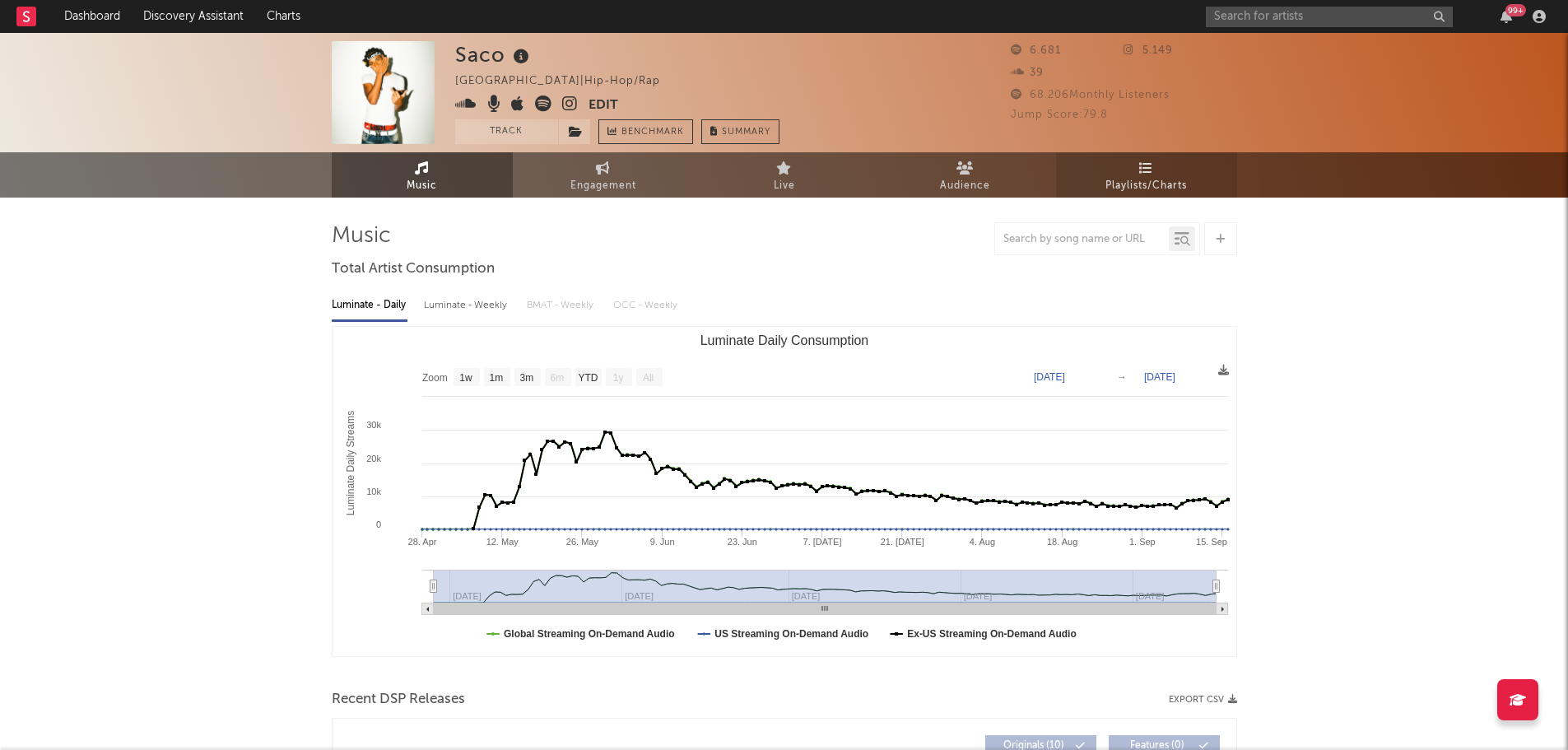
click at [1152, 177] on span "Playlists/Charts" at bounding box center [1146, 186] width 81 height 20
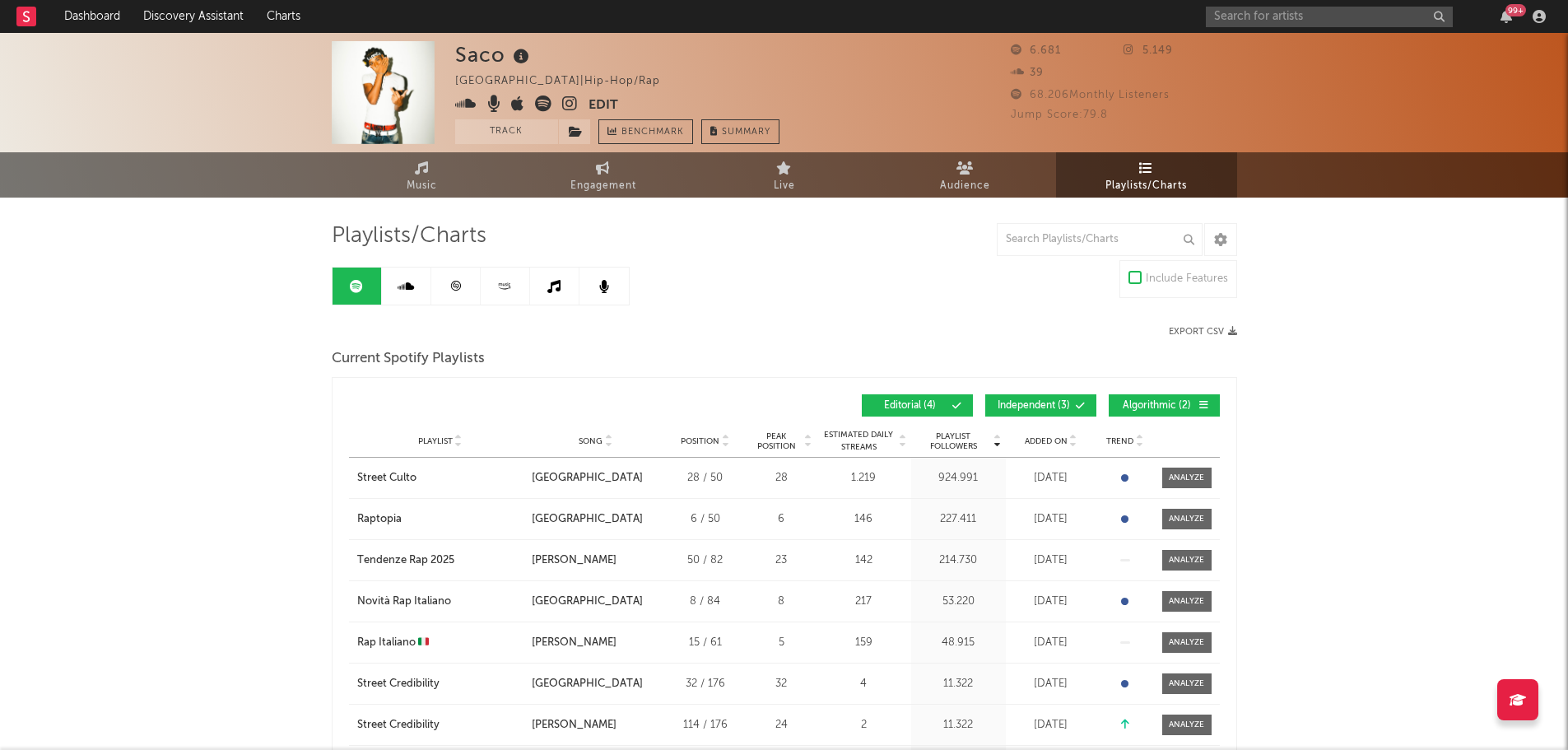
click at [1047, 439] on span "Added On" at bounding box center [1046, 442] width 42 height 9
click at [1048, 440] on span "Added On" at bounding box center [1046, 442] width 42 height 9
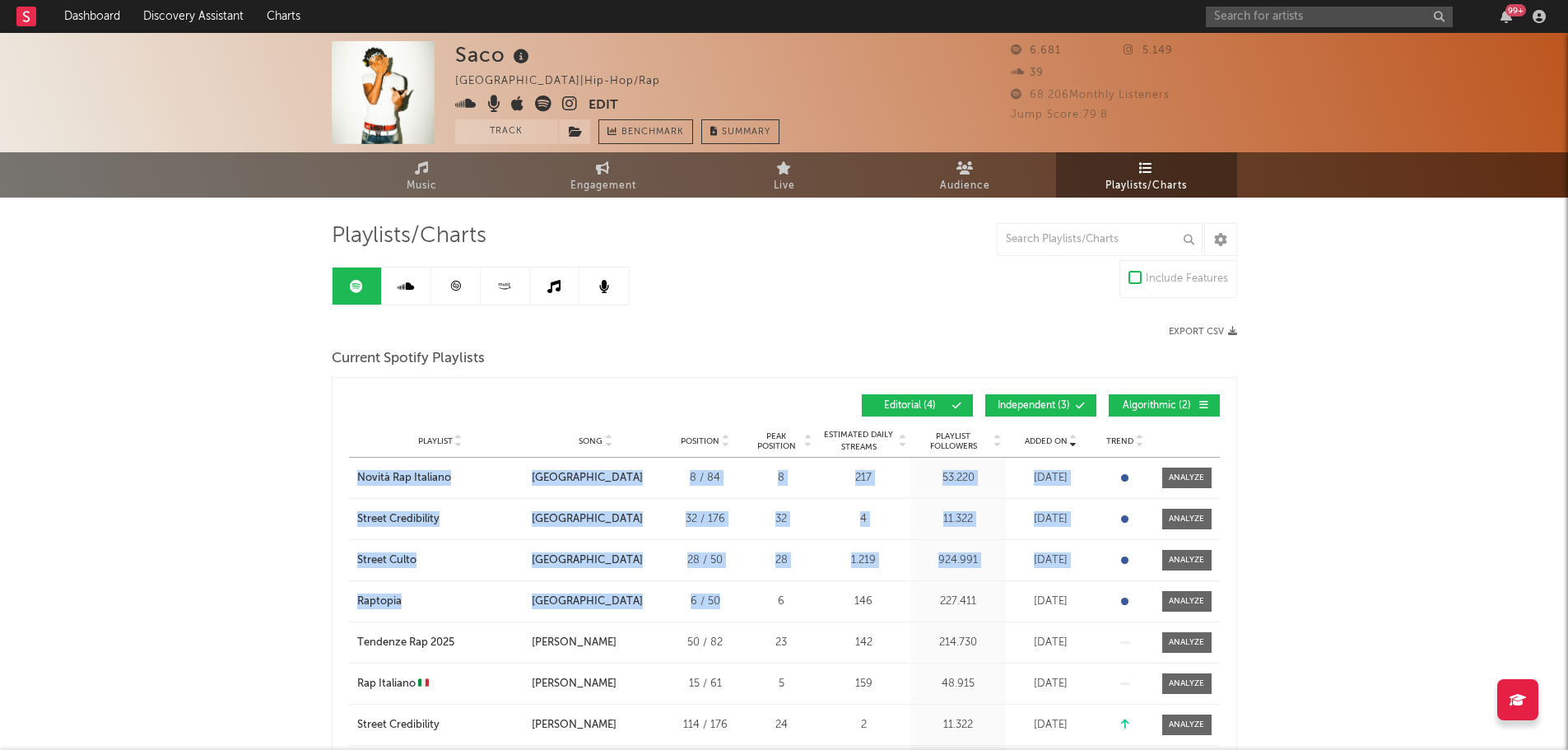
drag, startPoint x: 387, startPoint y: 483, endPoint x: 723, endPoint y: 602, distance: 356.5
click at [723, 602] on div "Added On Playlist Song Position Peak Position Playlist Followers Added On Trend…" at bounding box center [784, 624] width 905 height 493
copy div "Novità Rap Italiano City Song [GEOGRAPHIC_DATA] Position 8 / 84 Peak Position 8…"
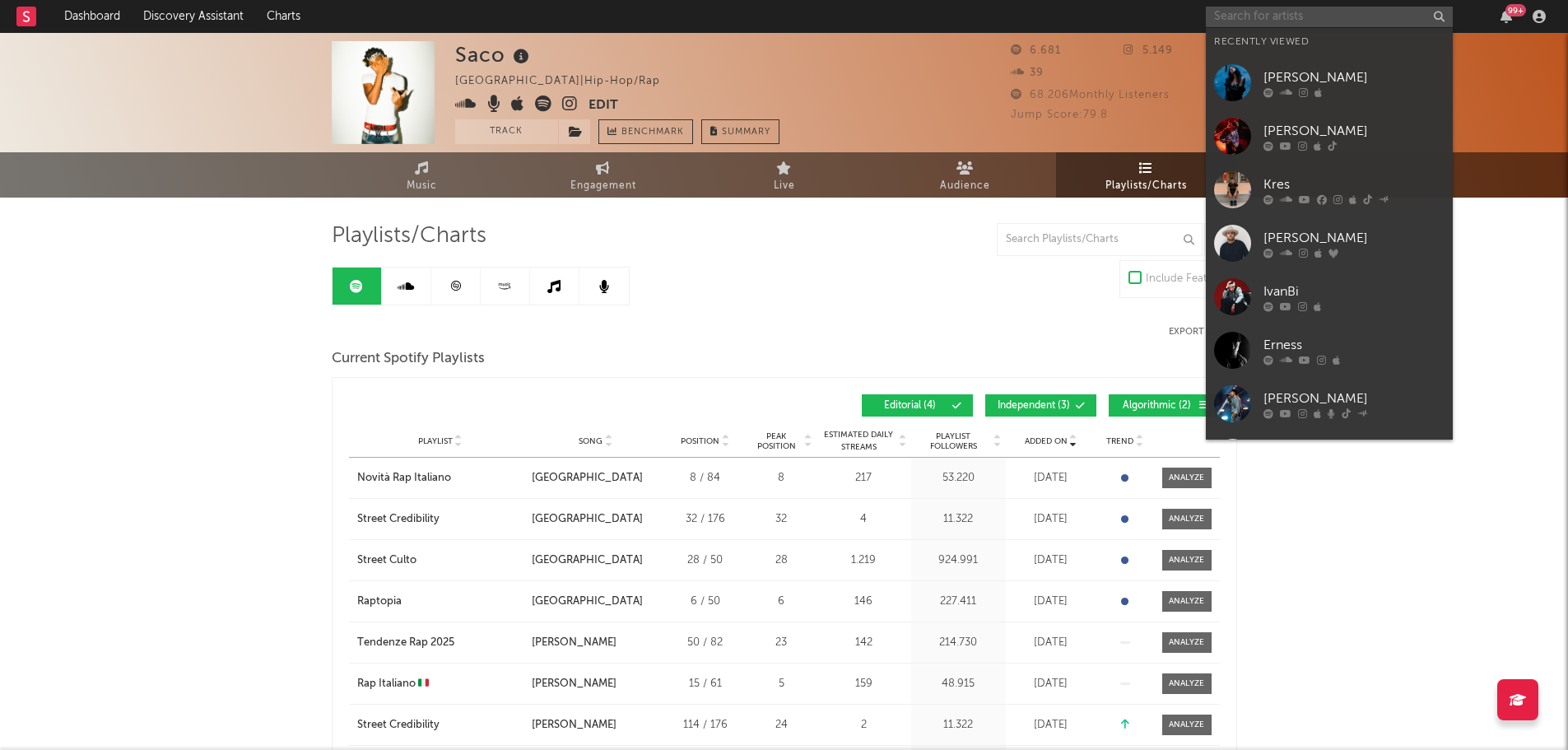
click at [1271, 9] on input "text" at bounding box center [1329, 17] width 247 height 21
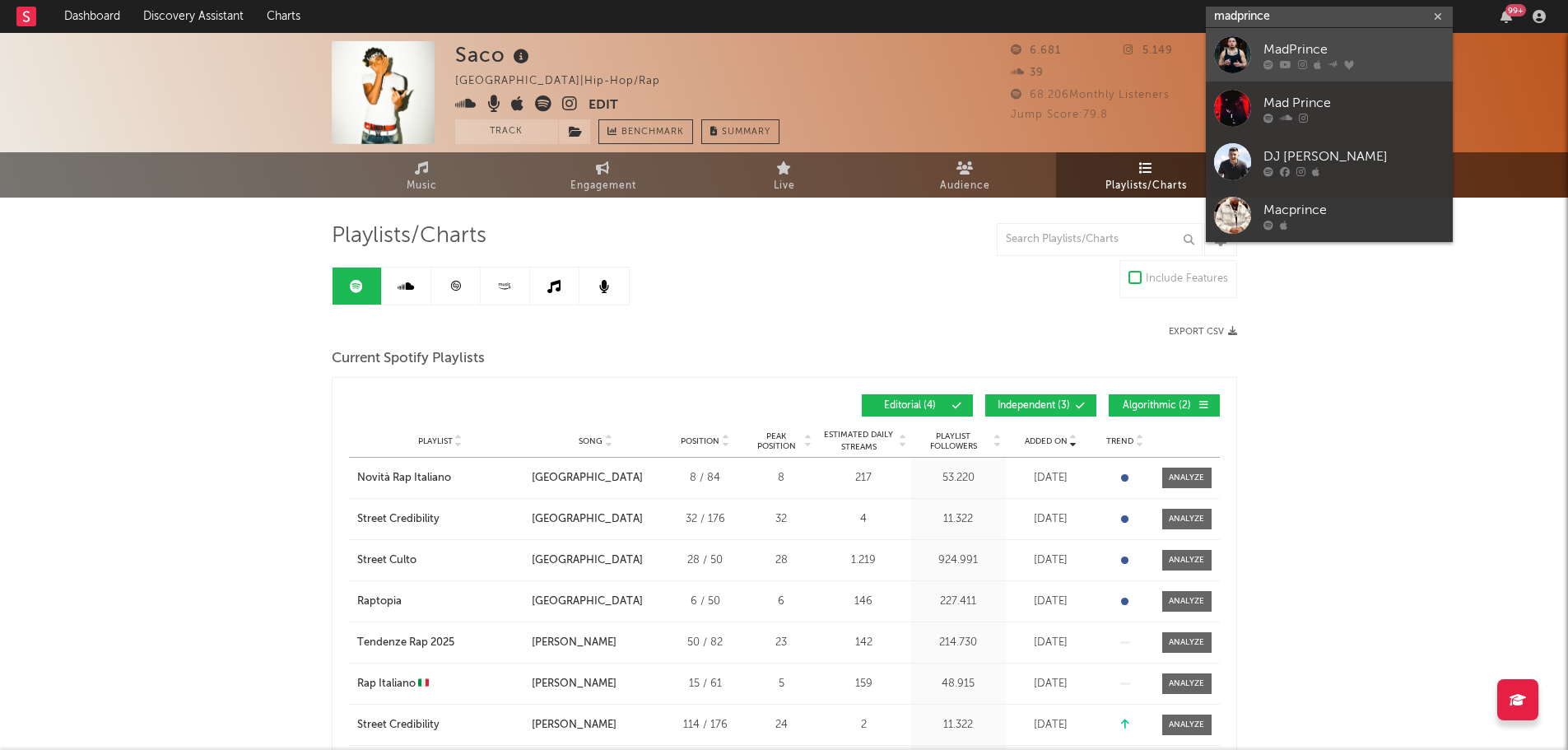
type input "madprince"
click at [1264, 51] on div "MadPrince" at bounding box center [1354, 49] width 181 height 20
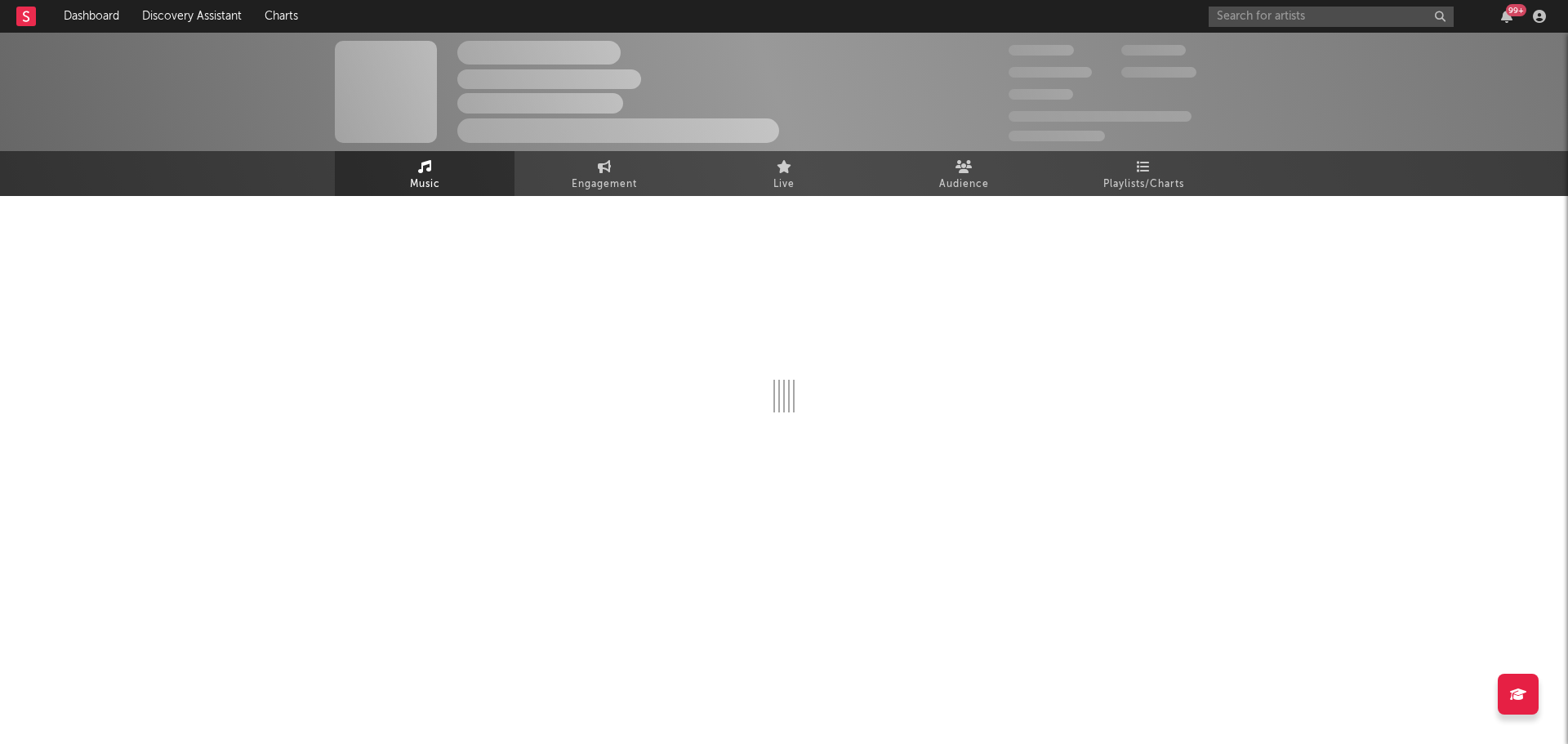
select select "6m"
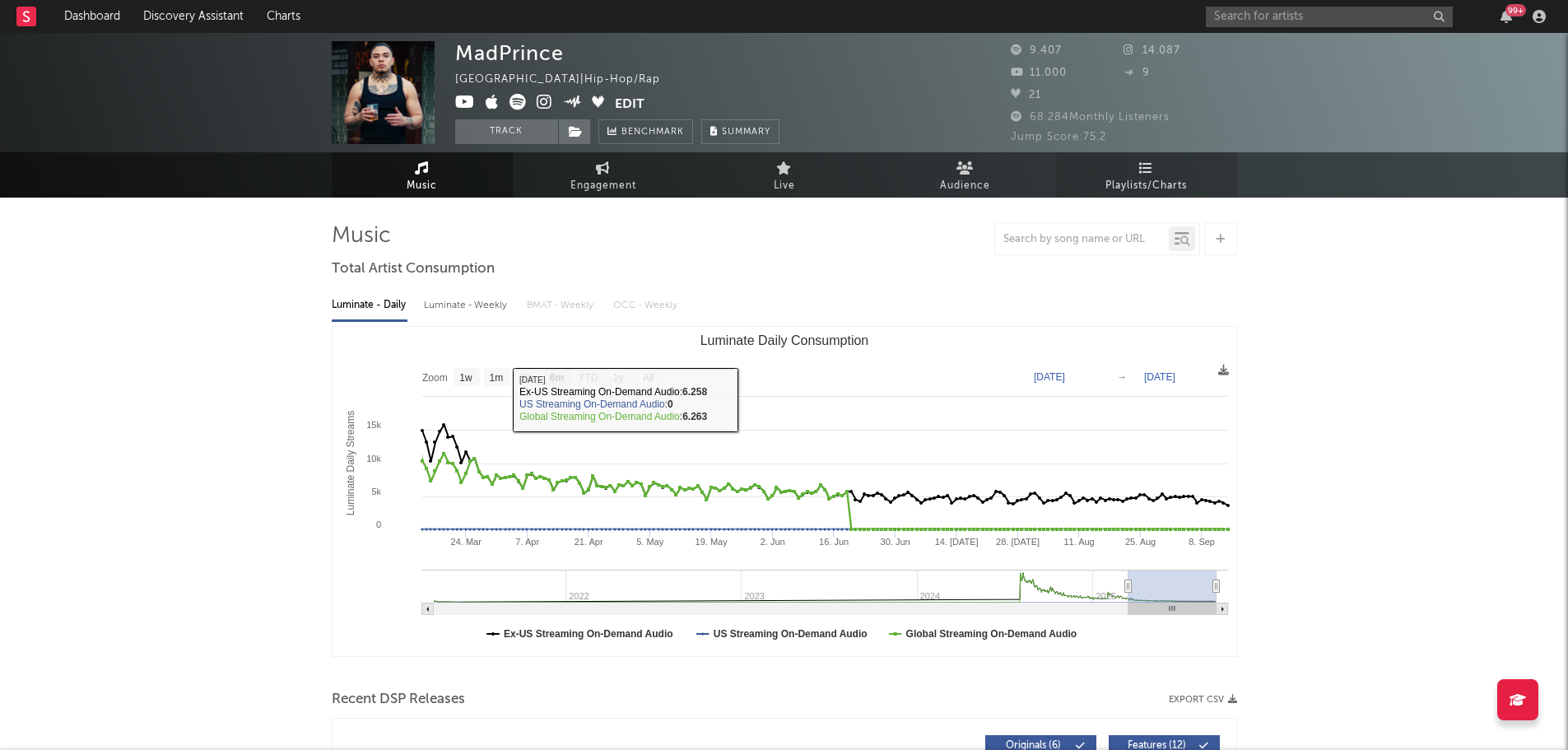
click at [1131, 183] on span "Playlists/Charts" at bounding box center [1146, 186] width 81 height 20
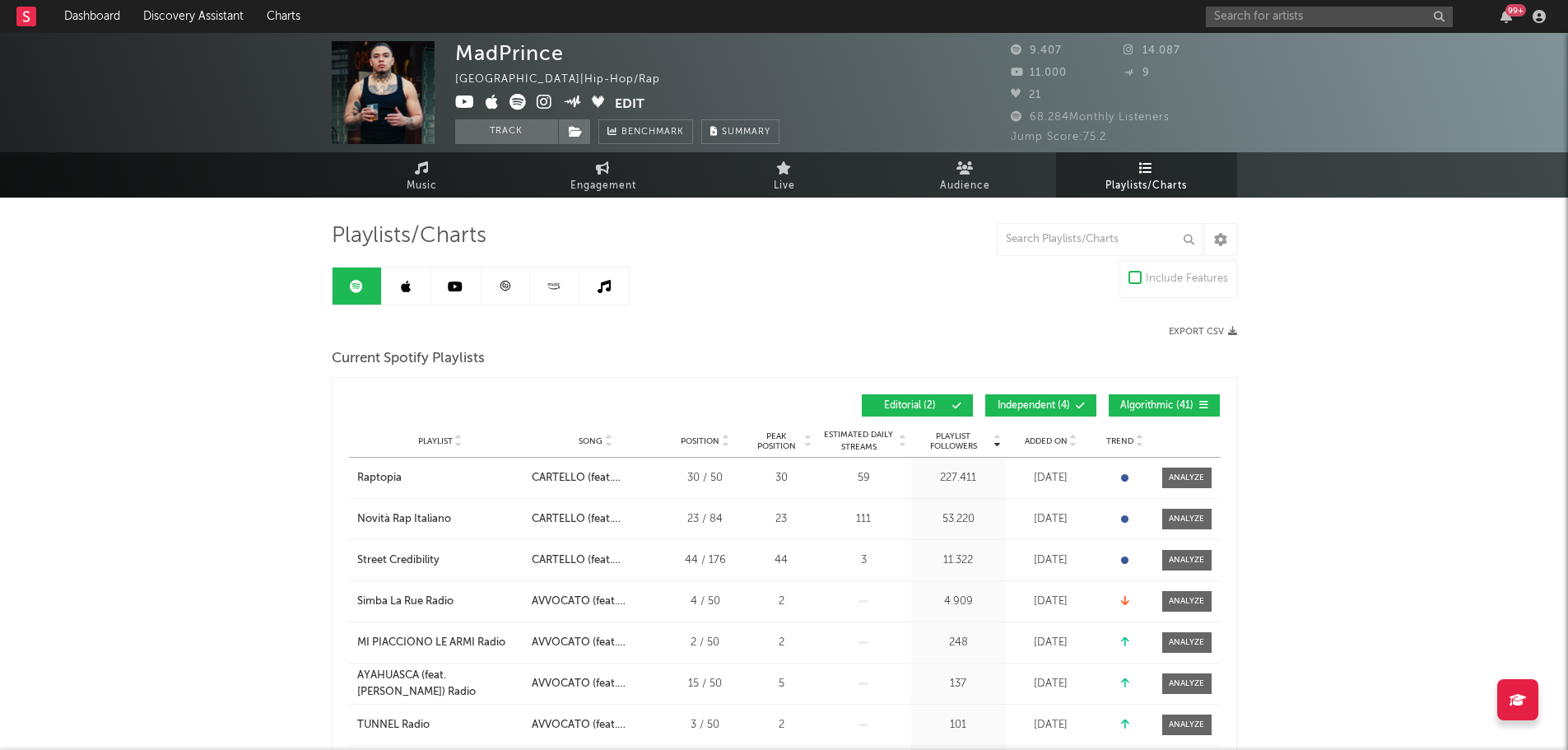
click at [1064, 411] on button "Independent ( 4 )" at bounding box center [1041, 406] width 111 height 23
click at [1130, 407] on span "Algorithmic ( 41 )" at bounding box center [1157, 406] width 75 height 9
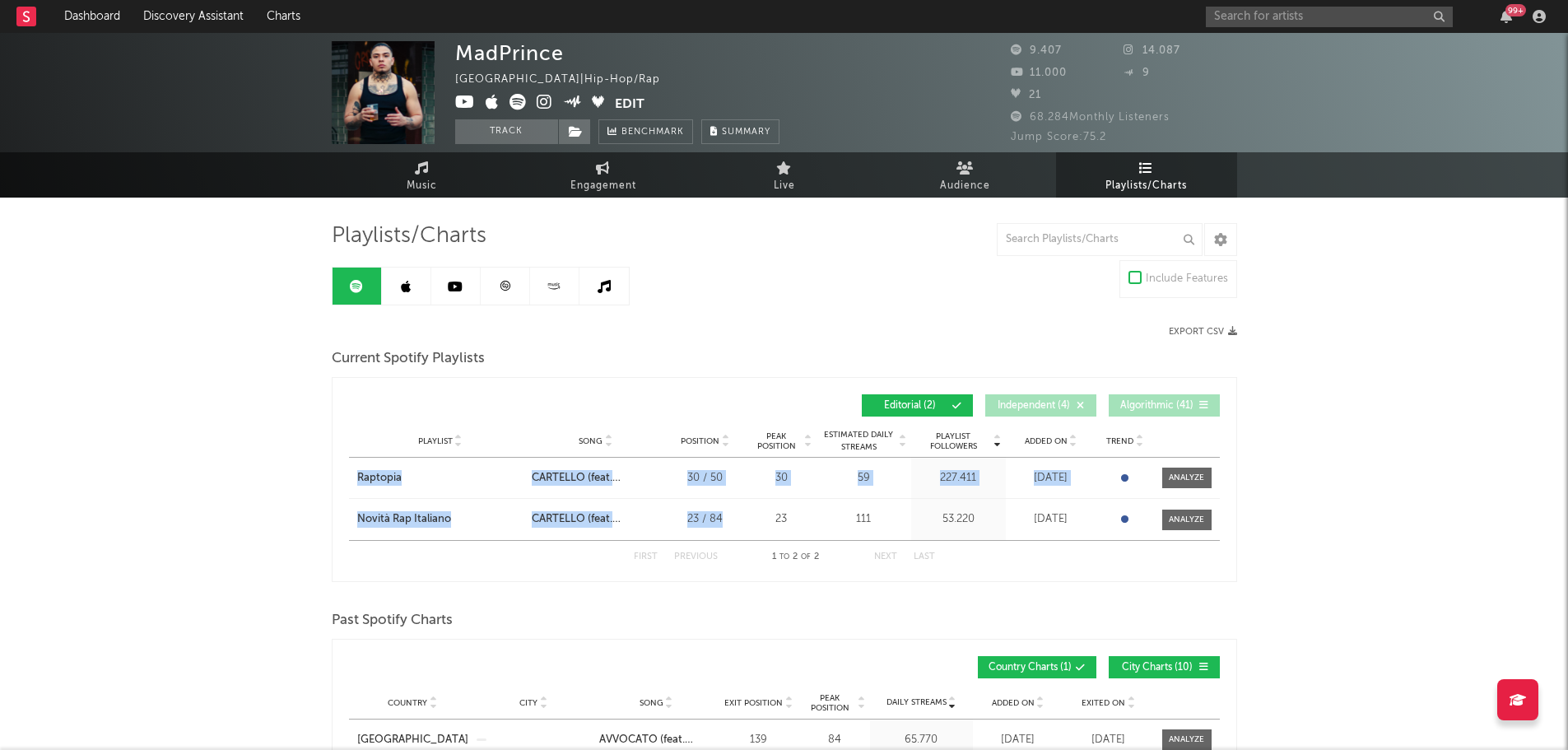
drag, startPoint x: 347, startPoint y: 475, endPoint x: 734, endPoint y: 518, distance: 389.4
click at [734, 518] on div "Playlist Followers Playlist Song Position Peak Position Playlist Followers Adde…" at bounding box center [784, 479] width 905 height 205
copy div "Raptopia City Song CARTELLO (feat. [PERSON_NAME]) Position 30 / 50 Peak Positio…"
click at [1279, 13] on input "text" at bounding box center [1329, 17] width 247 height 21
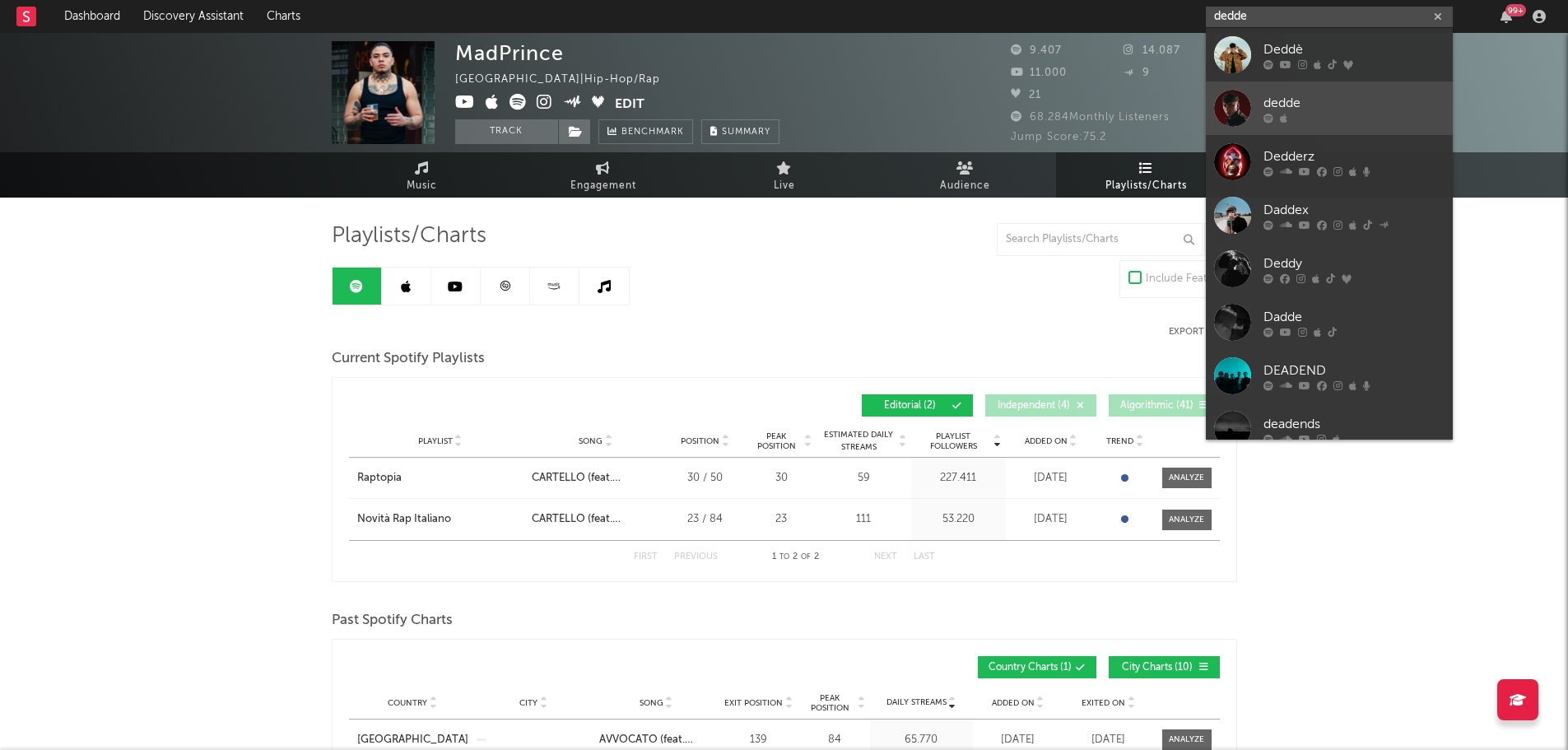
type input "dedde"
click at [1315, 105] on div "dedde" at bounding box center [1354, 103] width 181 height 20
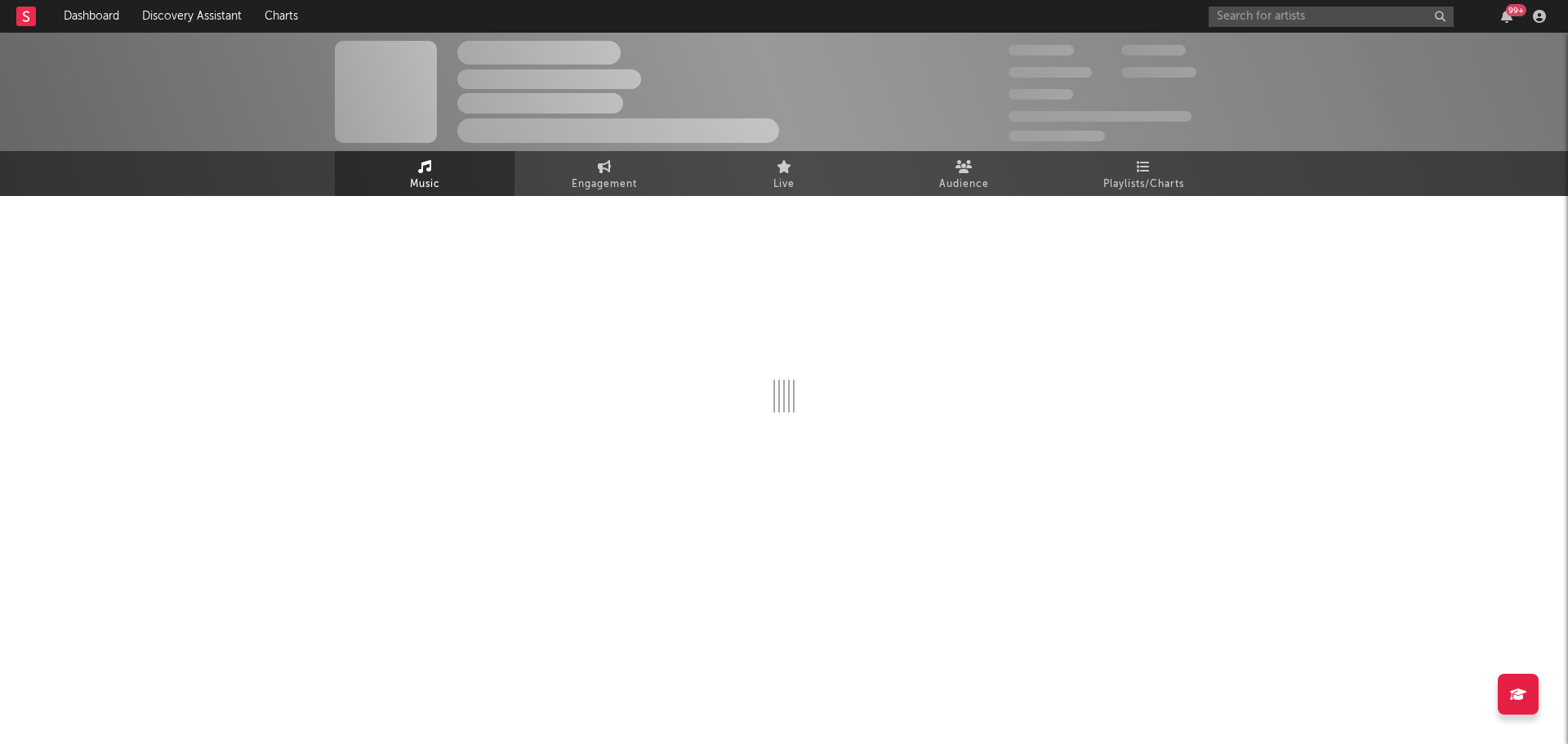
select select "1w"
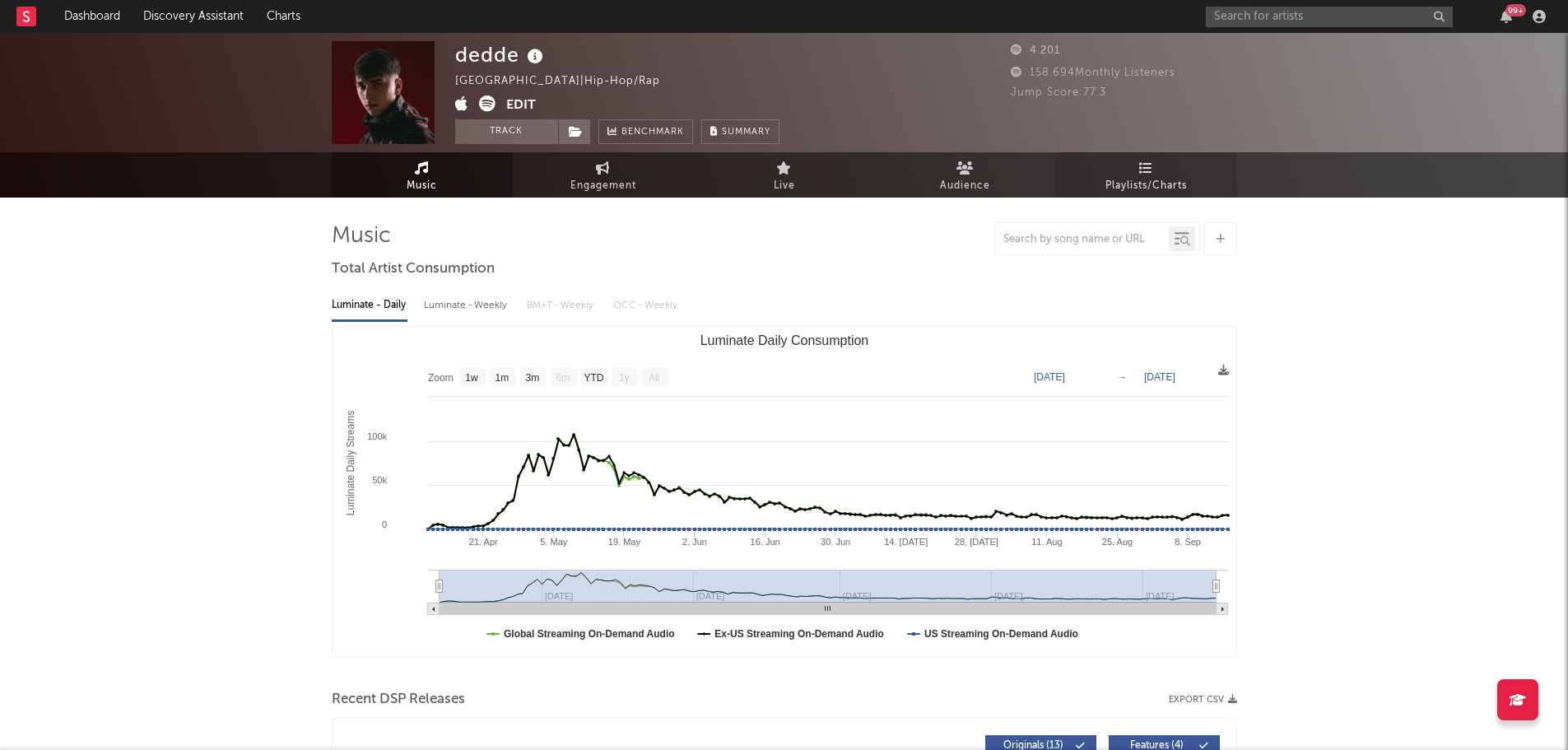
click at [1203, 178] on link "Playlists/Charts" at bounding box center [1147, 175] width 181 height 45
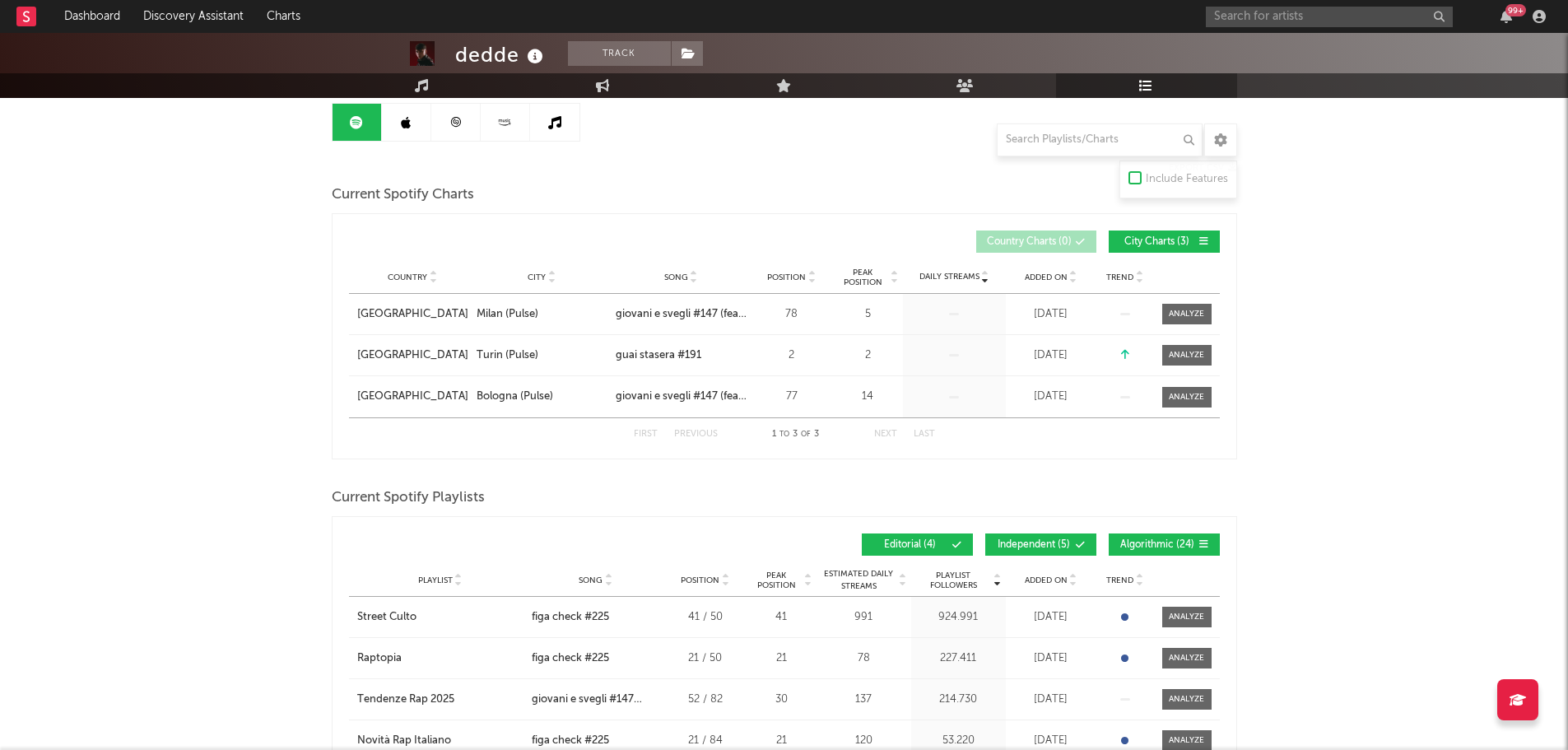
scroll to position [411, 0]
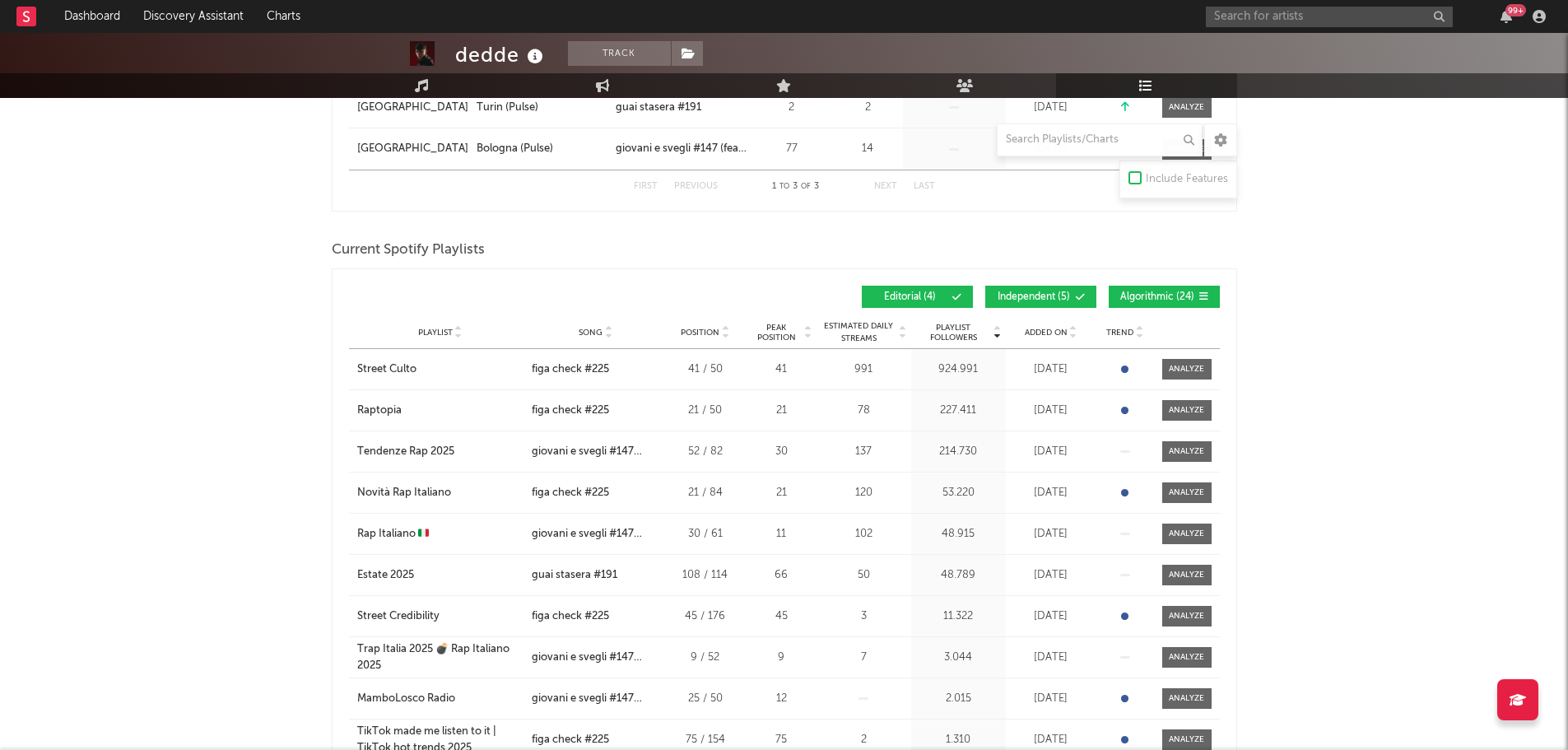
click at [1055, 333] on span "Added On" at bounding box center [1046, 332] width 42 height 9
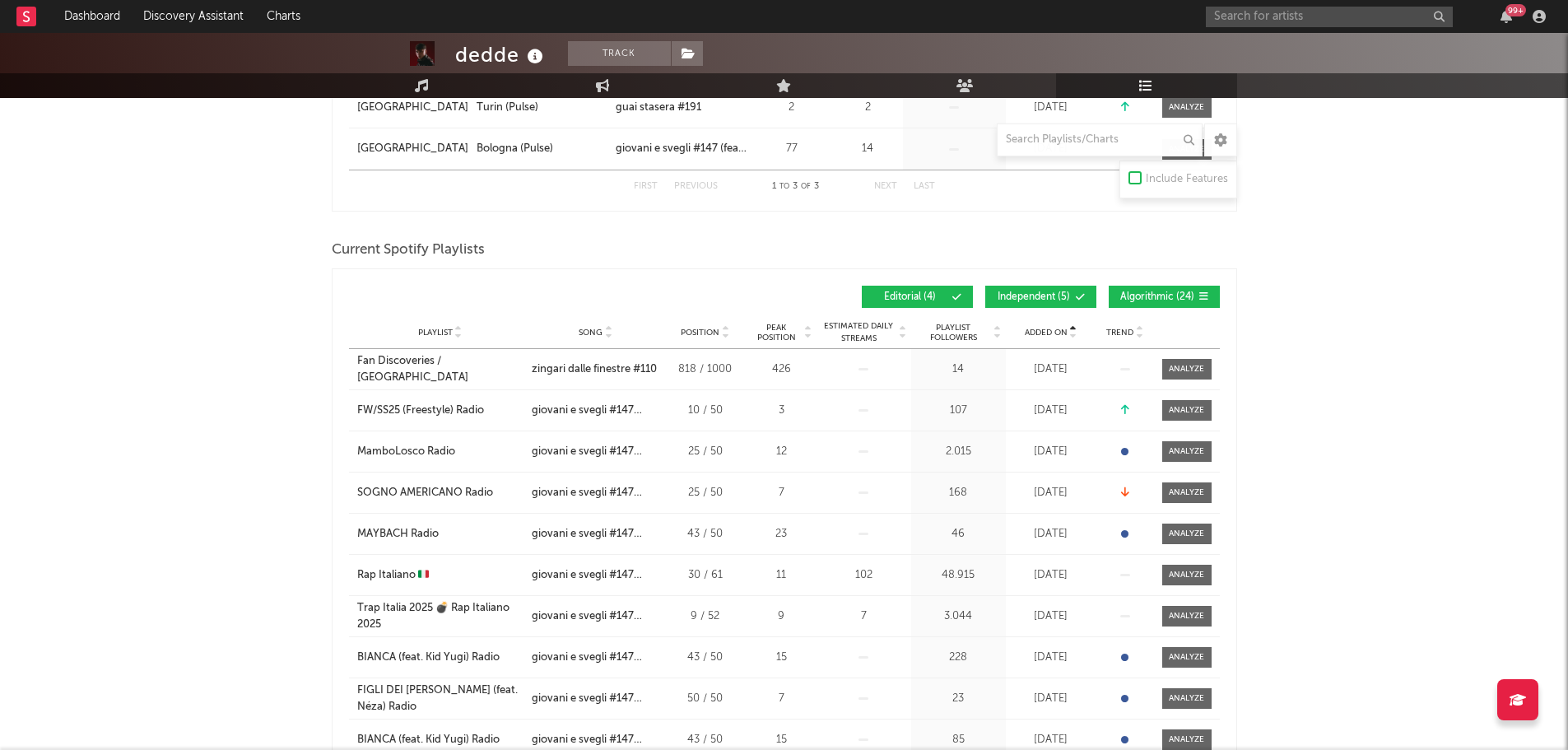
click at [1055, 332] on span "Added On" at bounding box center [1046, 332] width 42 height 9
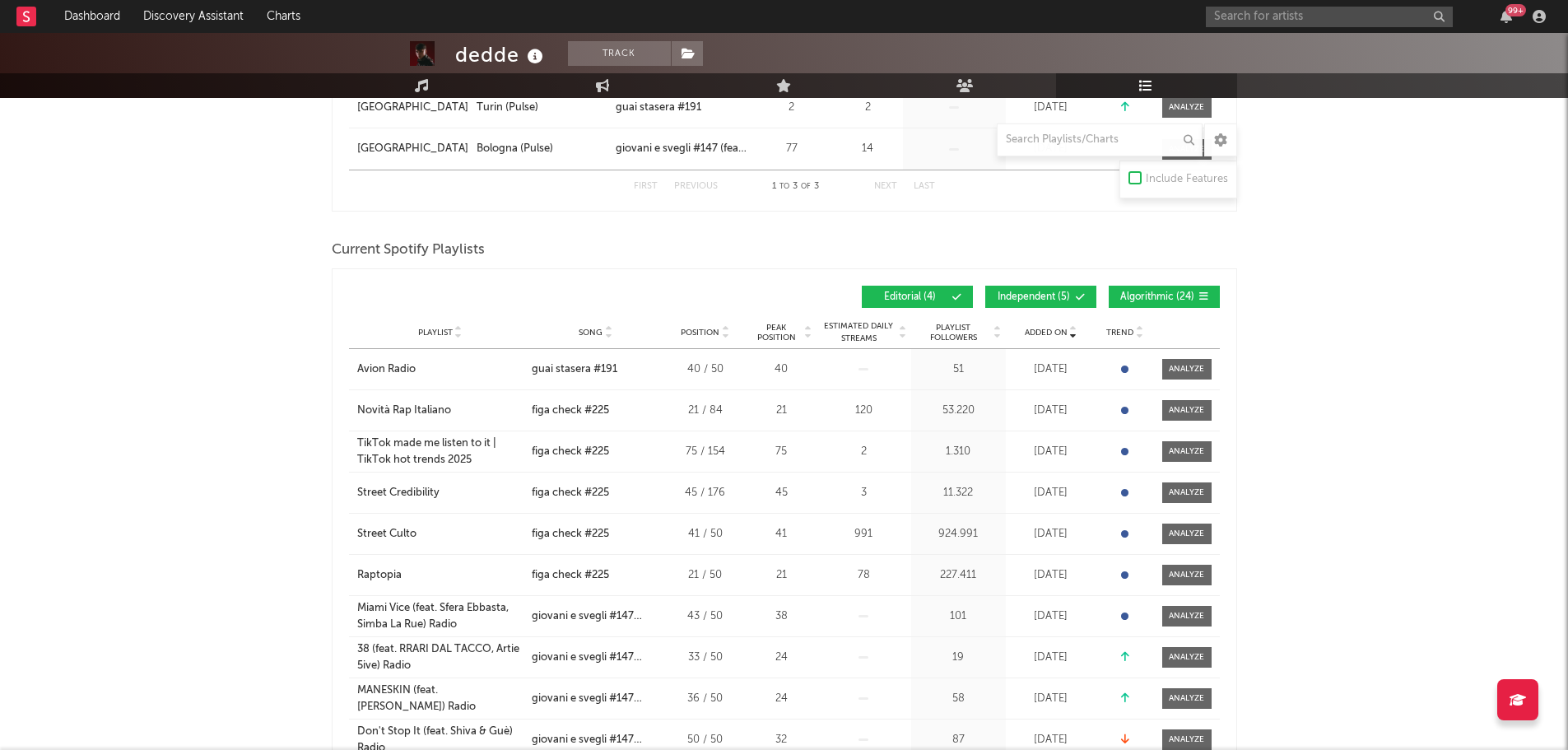
click at [1035, 292] on span "Independent ( 5 )" at bounding box center [1033, 297] width 75 height 9
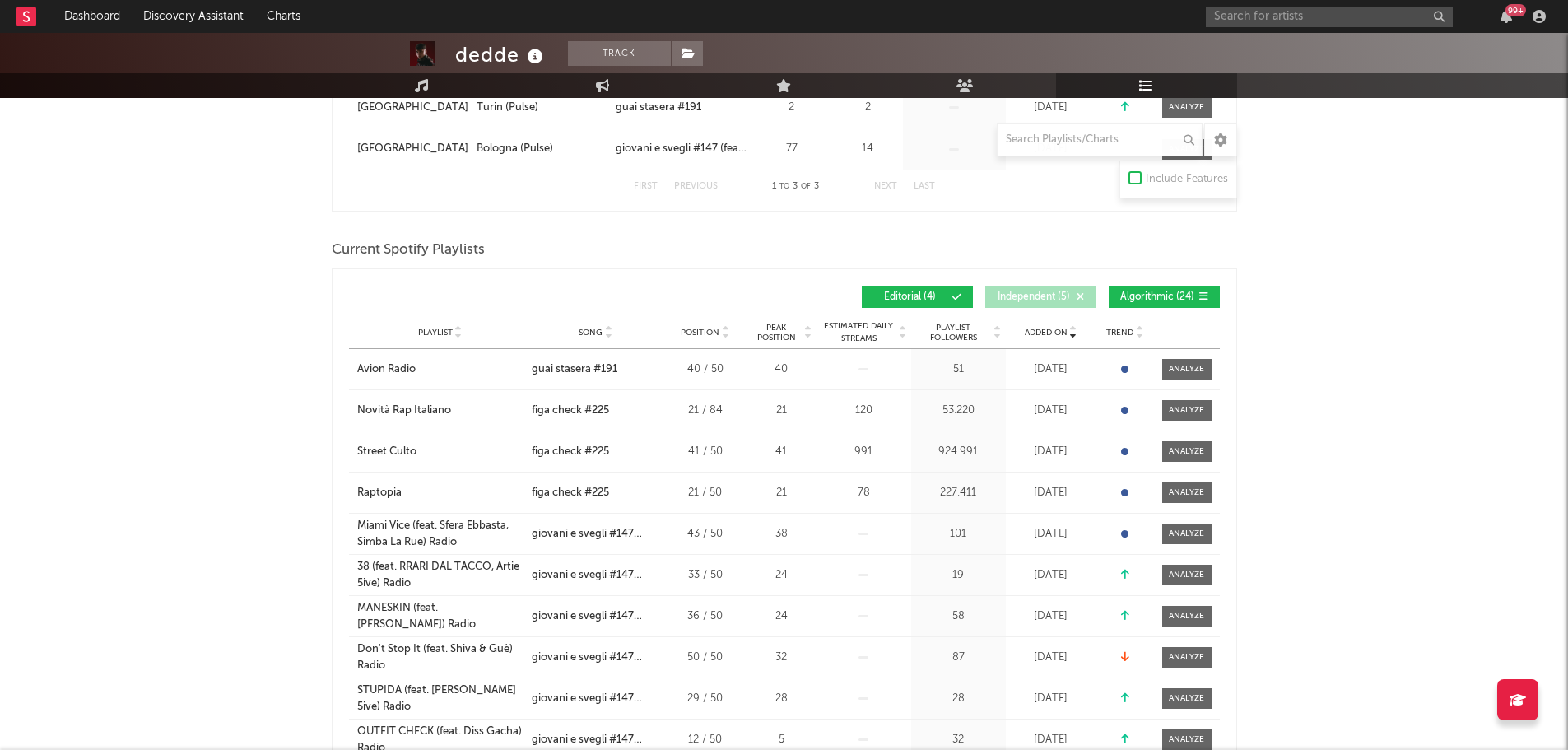
click at [1174, 286] on button "Algorithmic ( 24 )" at bounding box center [1164, 297] width 111 height 23
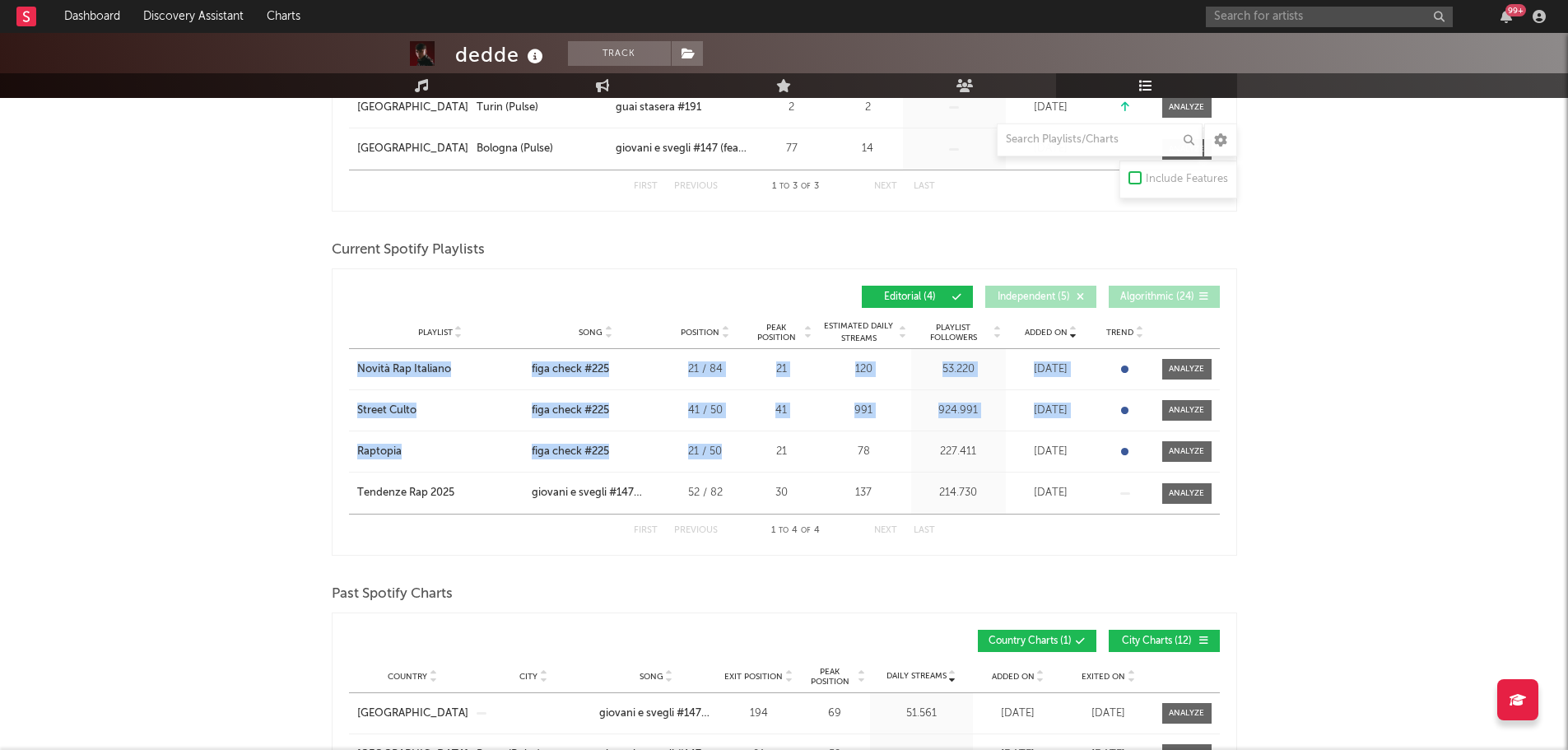
drag, startPoint x: 343, startPoint y: 363, endPoint x: 721, endPoint y: 463, distance: 391.0
click at [721, 463] on div "Added On Playlist Song Position Peak Position Playlist Followers Added On Trend…" at bounding box center [784, 412] width 905 height 288
copy div "Novità Rap Italiano City Song figa check #225 Position 21 / 84 Peak Position 21…"
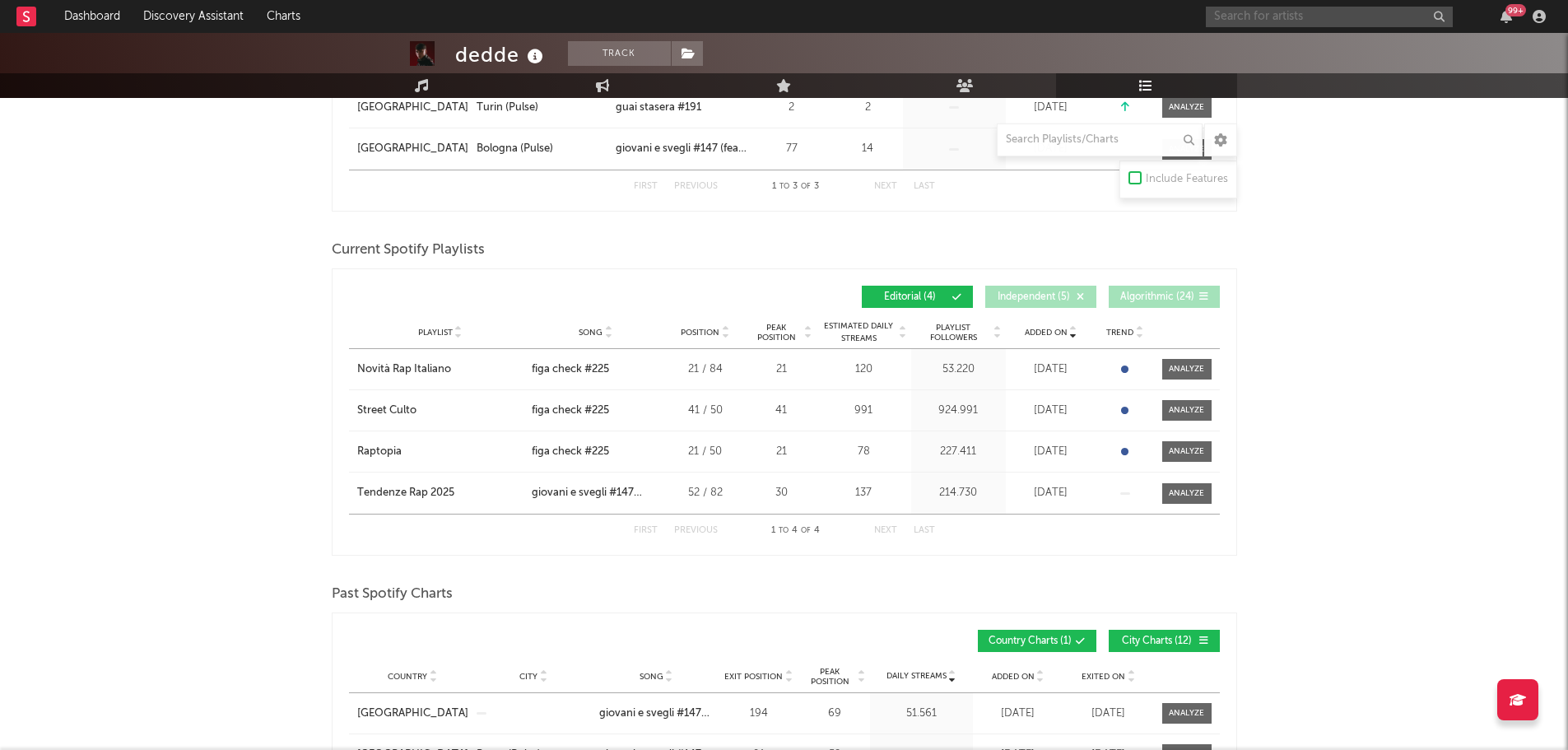
click at [1228, 17] on input "text" at bounding box center [1329, 17] width 247 height 21
type input "[PERSON_NAME]"
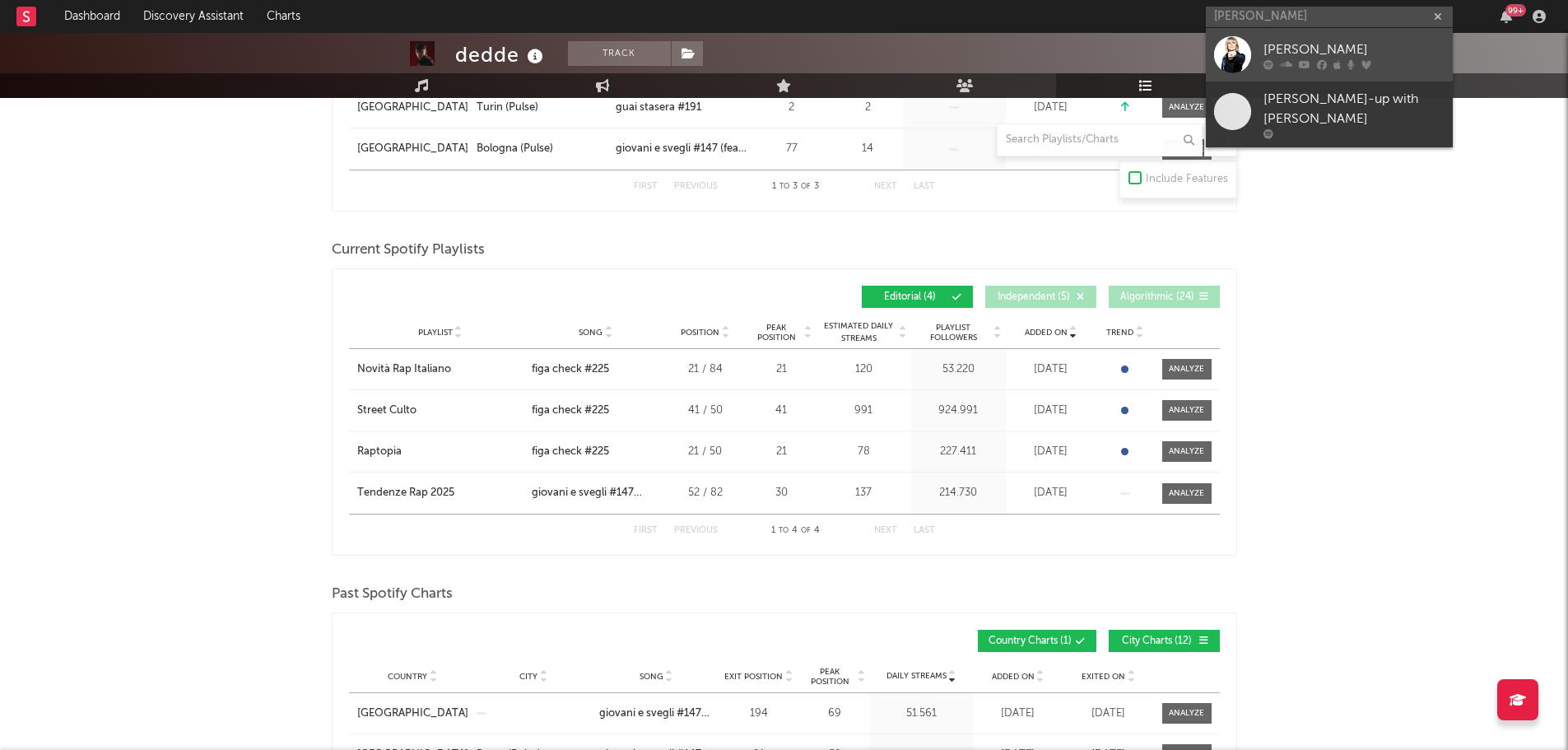
click at [1299, 52] on div "[PERSON_NAME]" at bounding box center [1354, 49] width 181 height 20
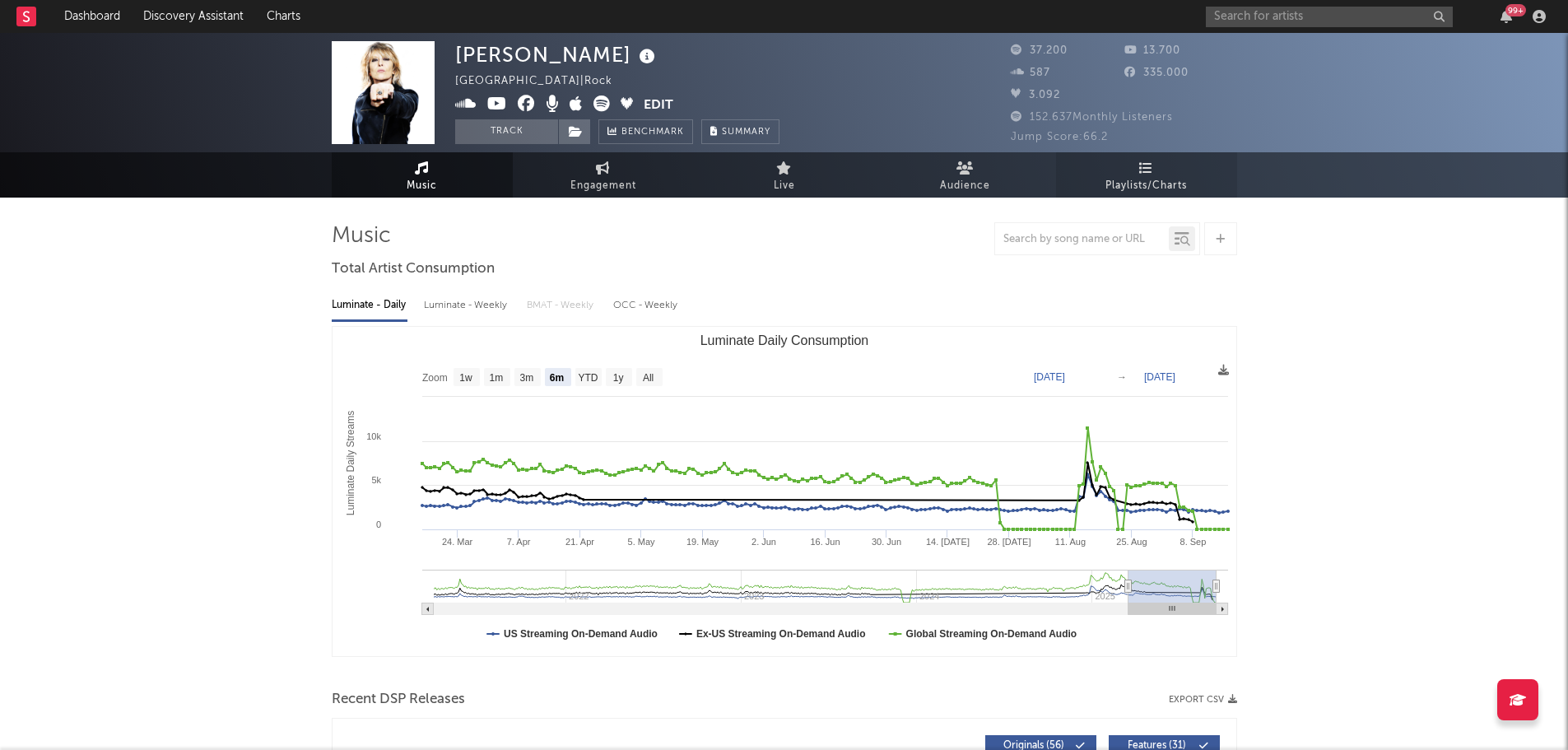
select select "6m"
click at [1152, 168] on icon at bounding box center [1146, 168] width 14 height 13
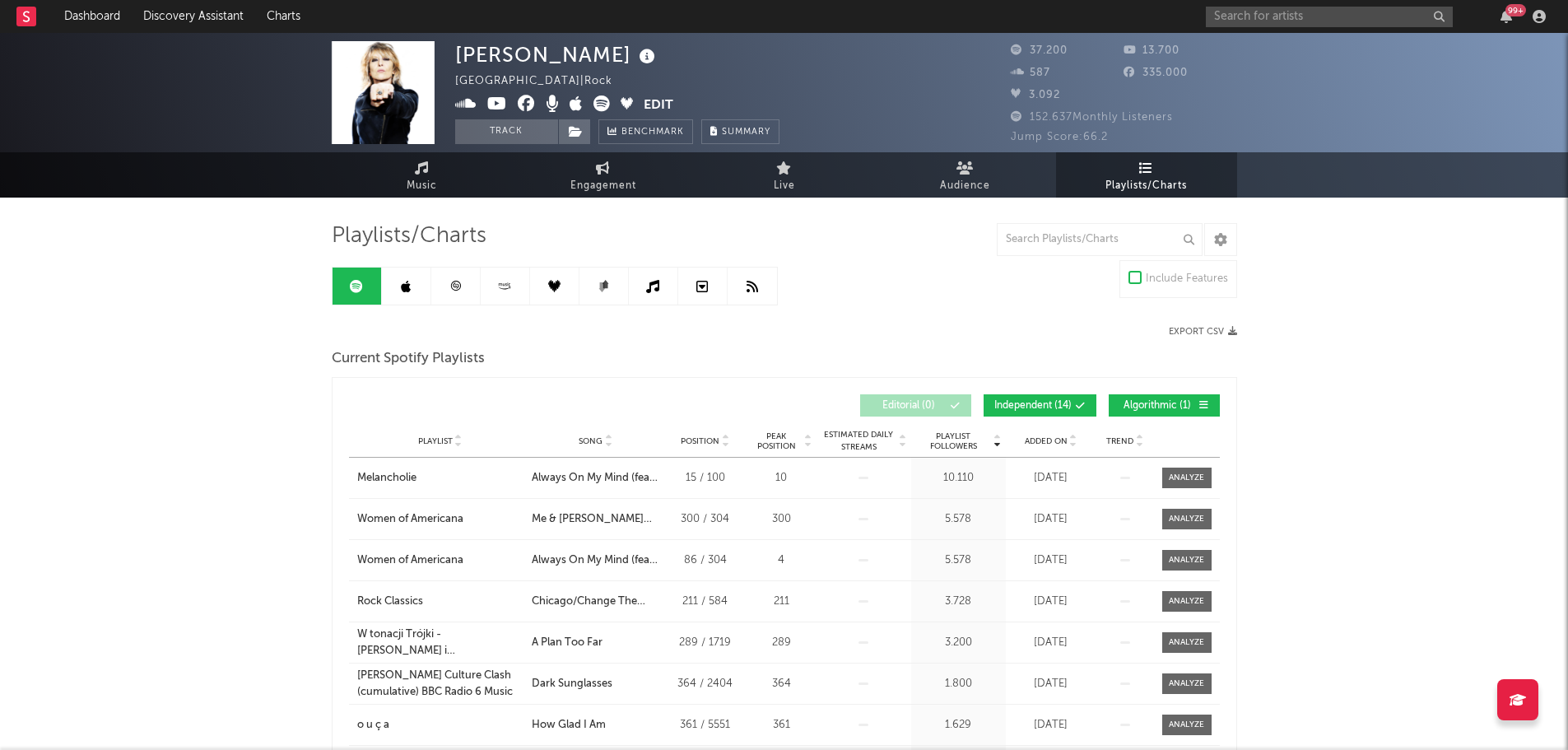
click at [1046, 440] on span "Added On" at bounding box center [1046, 442] width 42 height 9
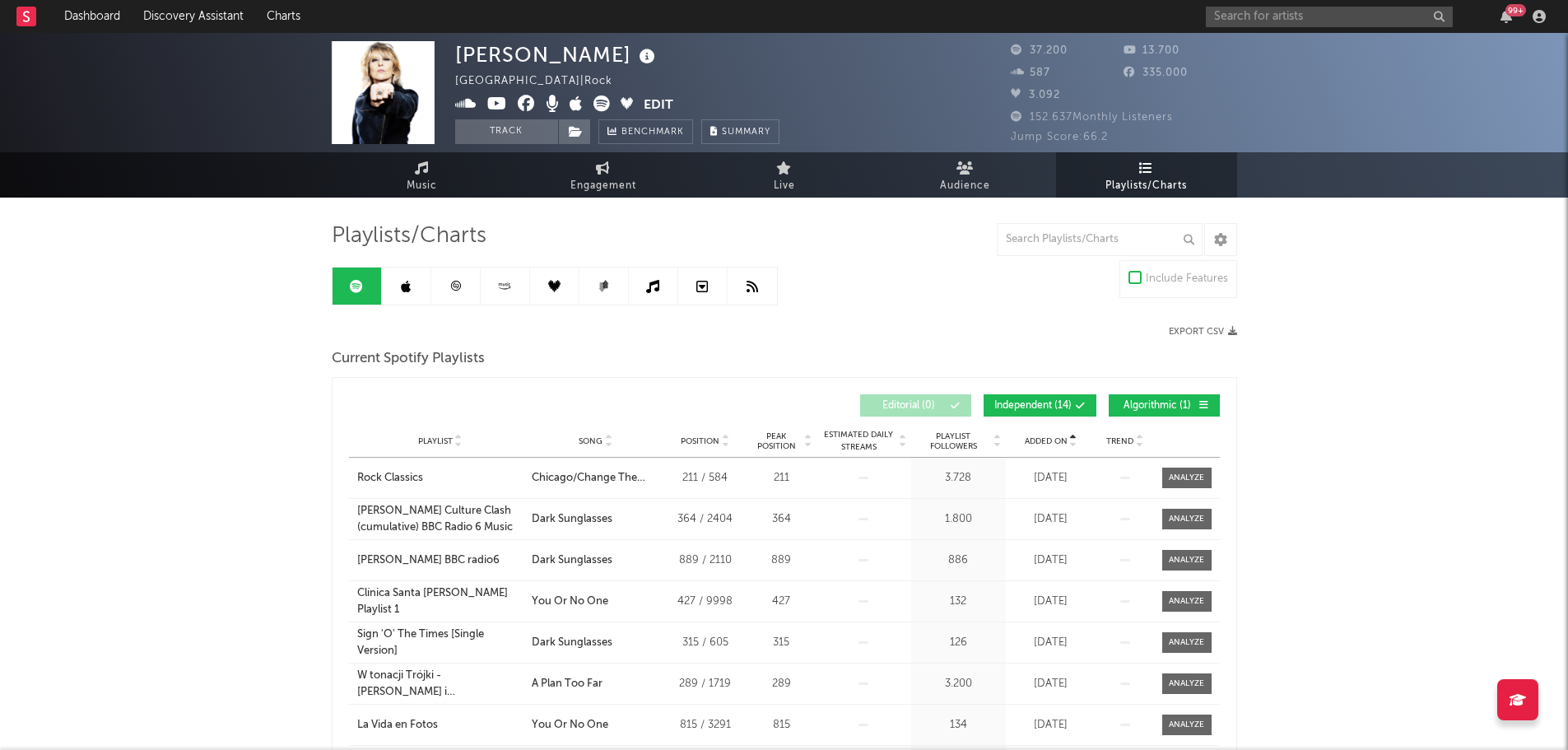
click at [1046, 440] on span "Added On" at bounding box center [1046, 442] width 42 height 9
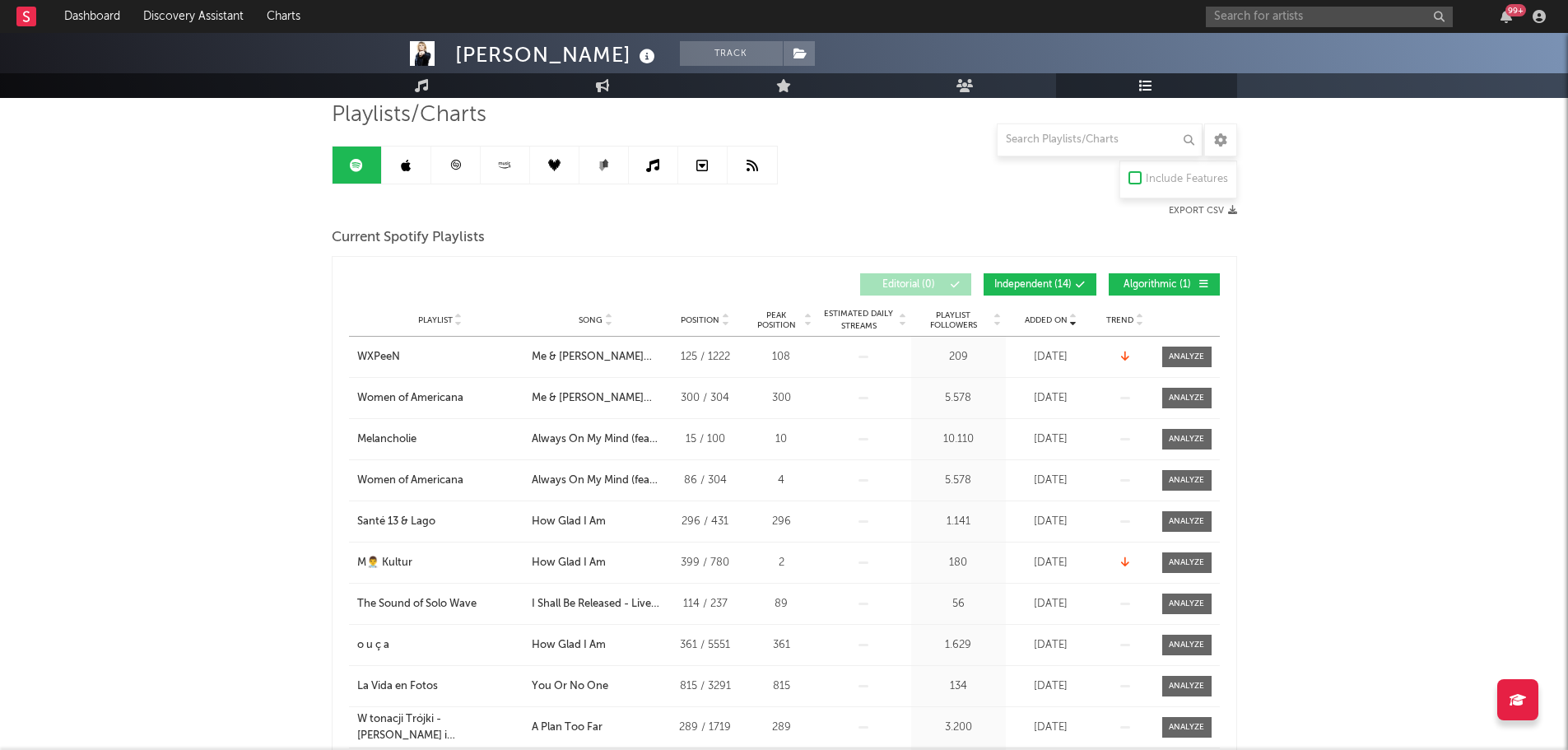
scroll to position [247, 0]
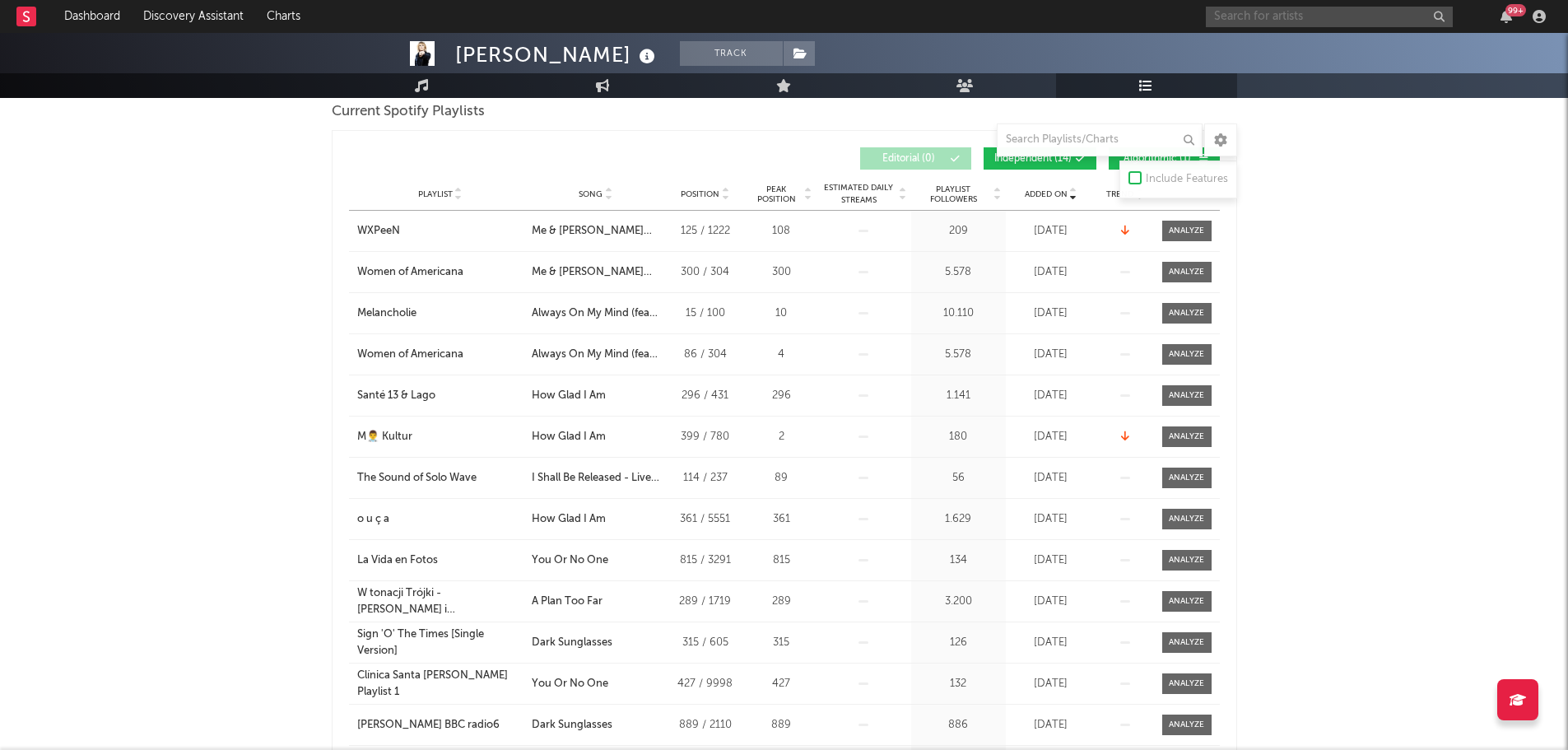
click at [1280, 12] on input "text" at bounding box center [1329, 17] width 247 height 21
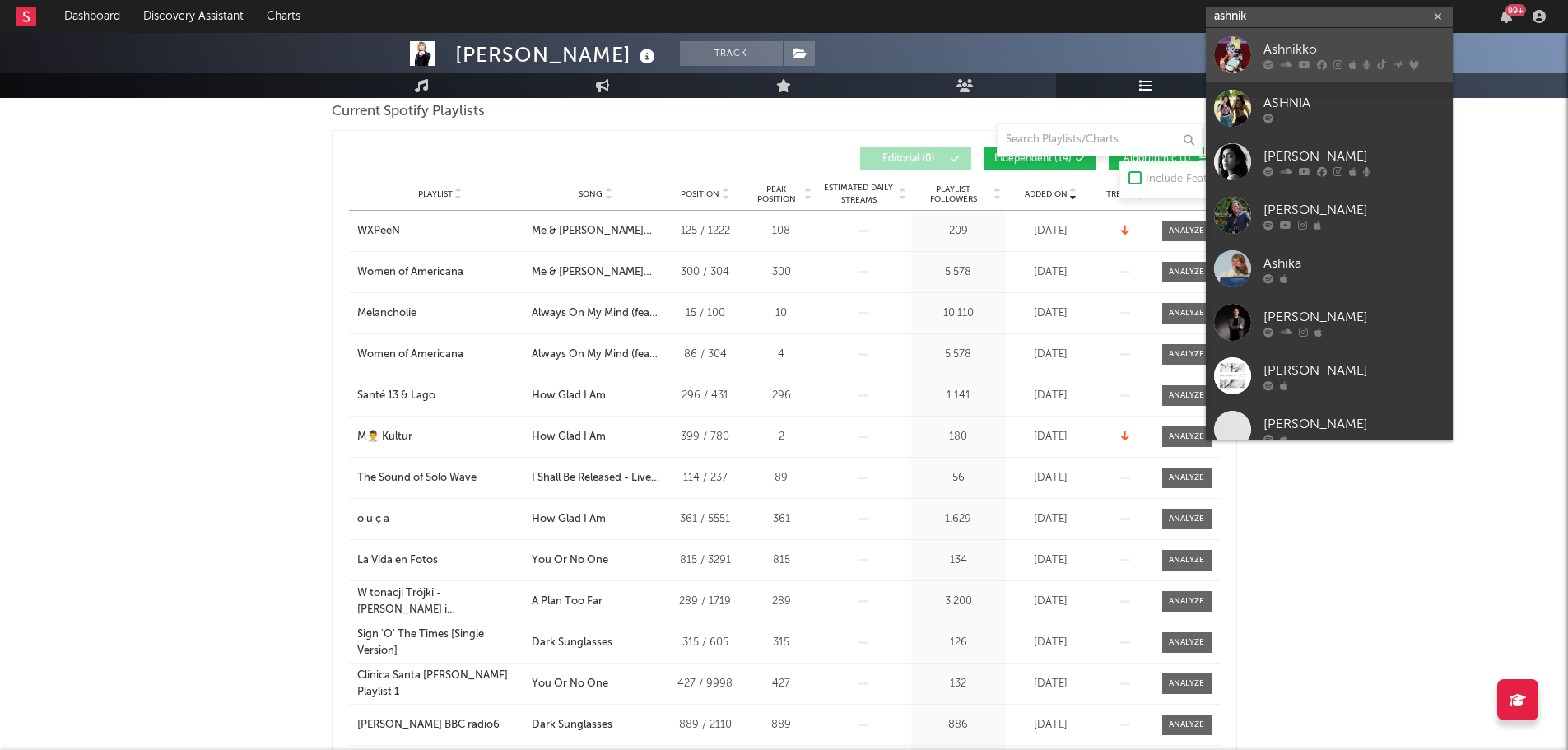
type input "ashnik"
click at [1310, 38] on link "Ashnikko" at bounding box center [1329, 55] width 247 height 54
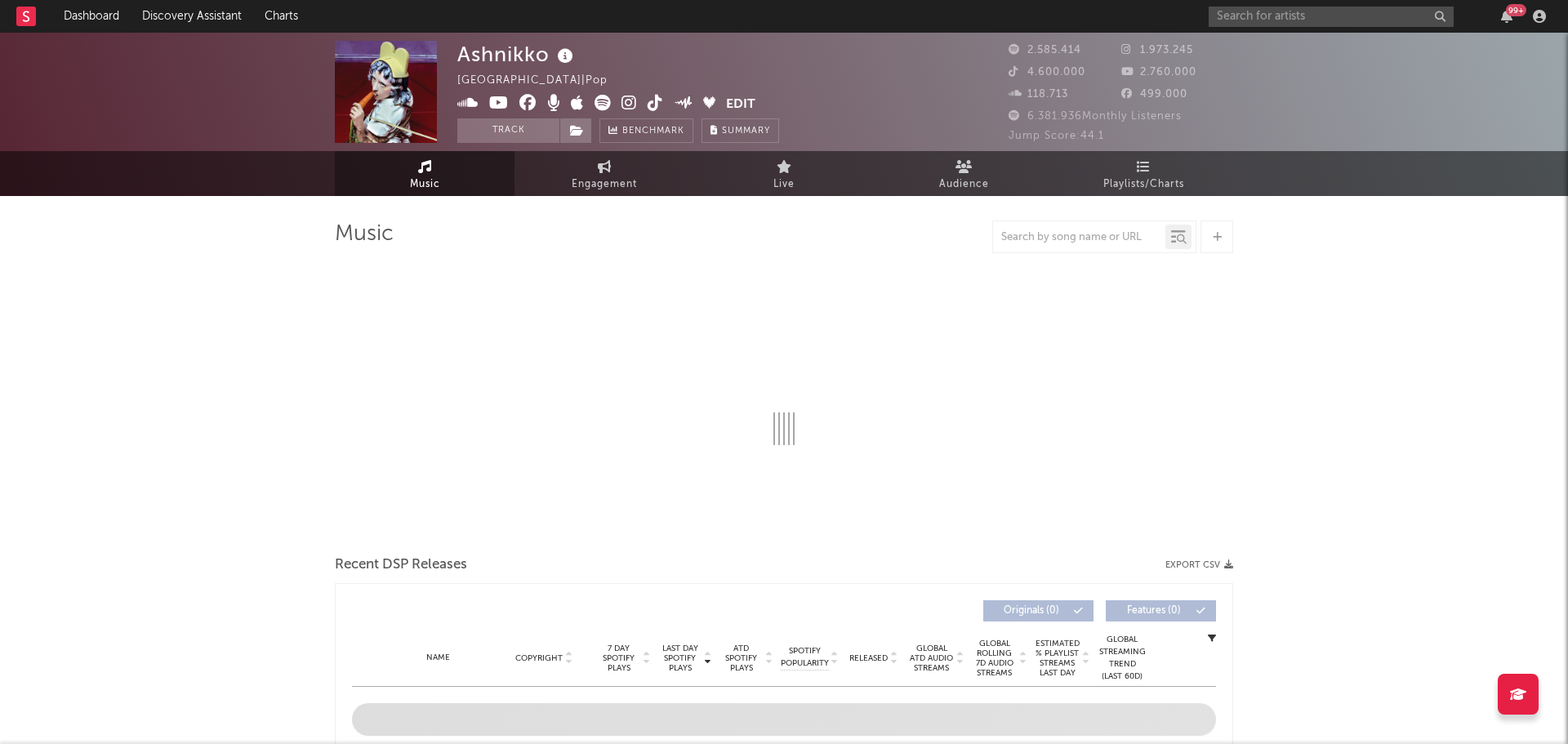
select select "6m"
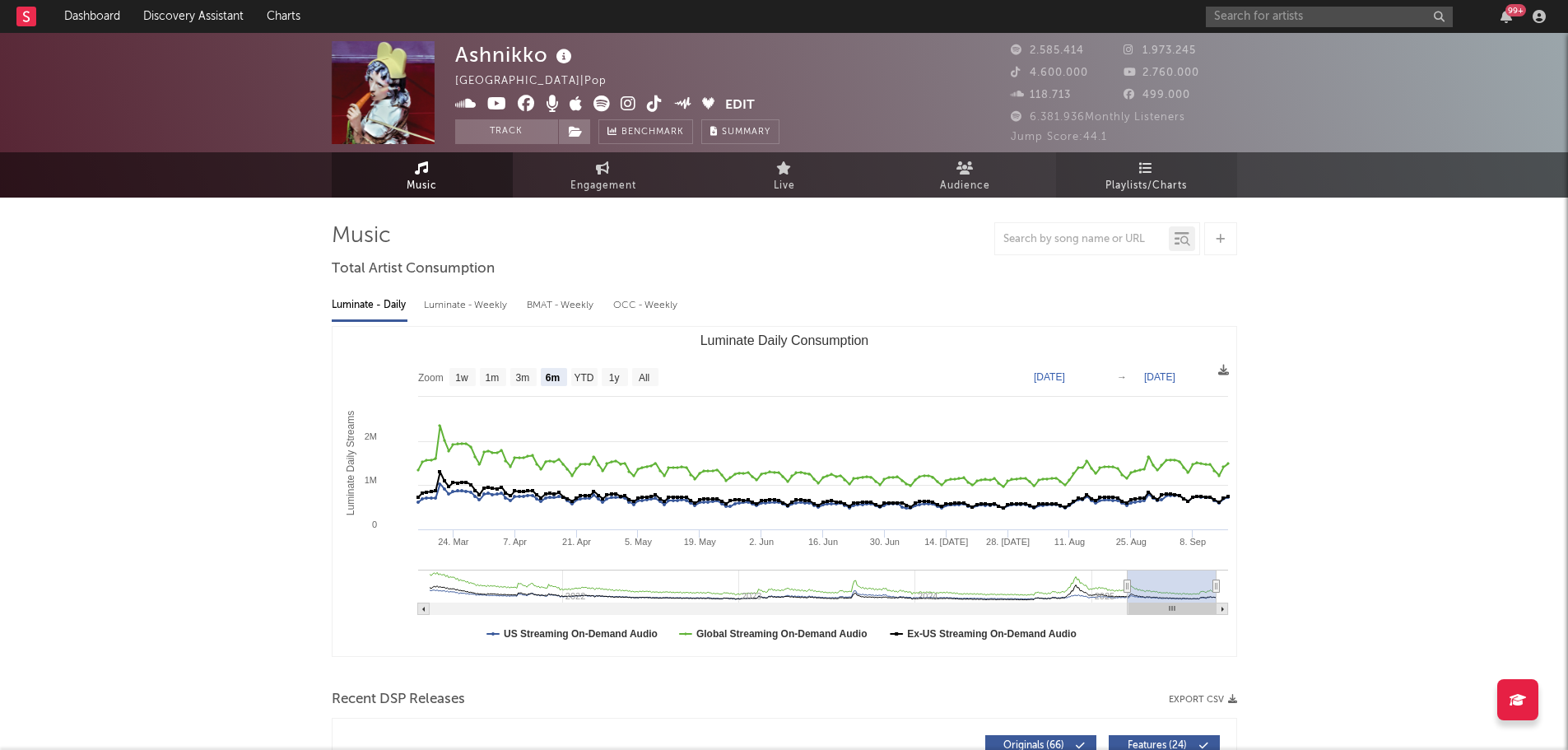
click at [1164, 173] on link "Playlists/Charts" at bounding box center [1147, 175] width 181 height 45
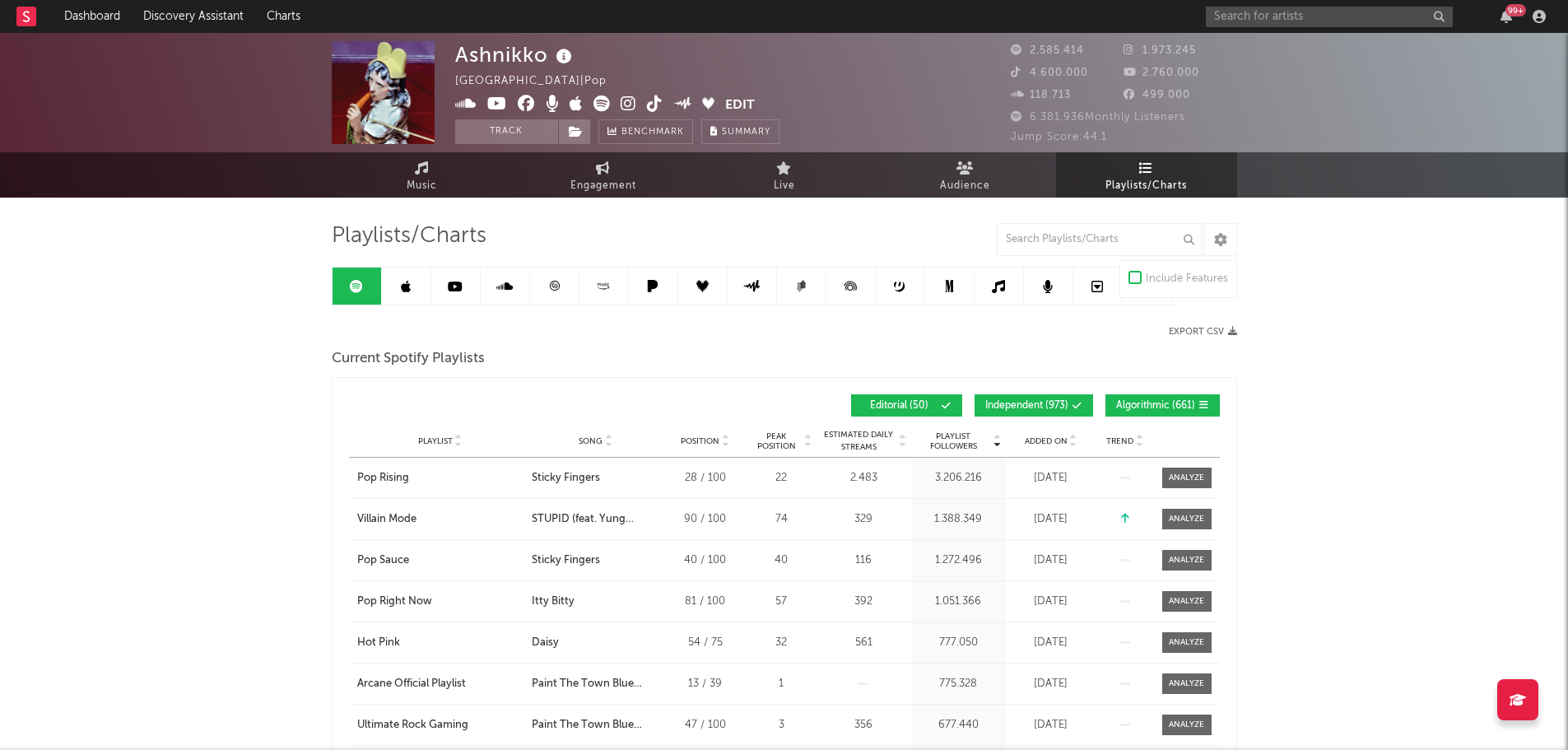
click at [1065, 410] on span "Independent ( 973 )" at bounding box center [1027, 406] width 83 height 9
click at [1135, 406] on span "Algorithmic ( 661 )" at bounding box center [1156, 406] width 79 height 9
click at [1042, 445] on div "Added On" at bounding box center [1050, 441] width 82 height 12
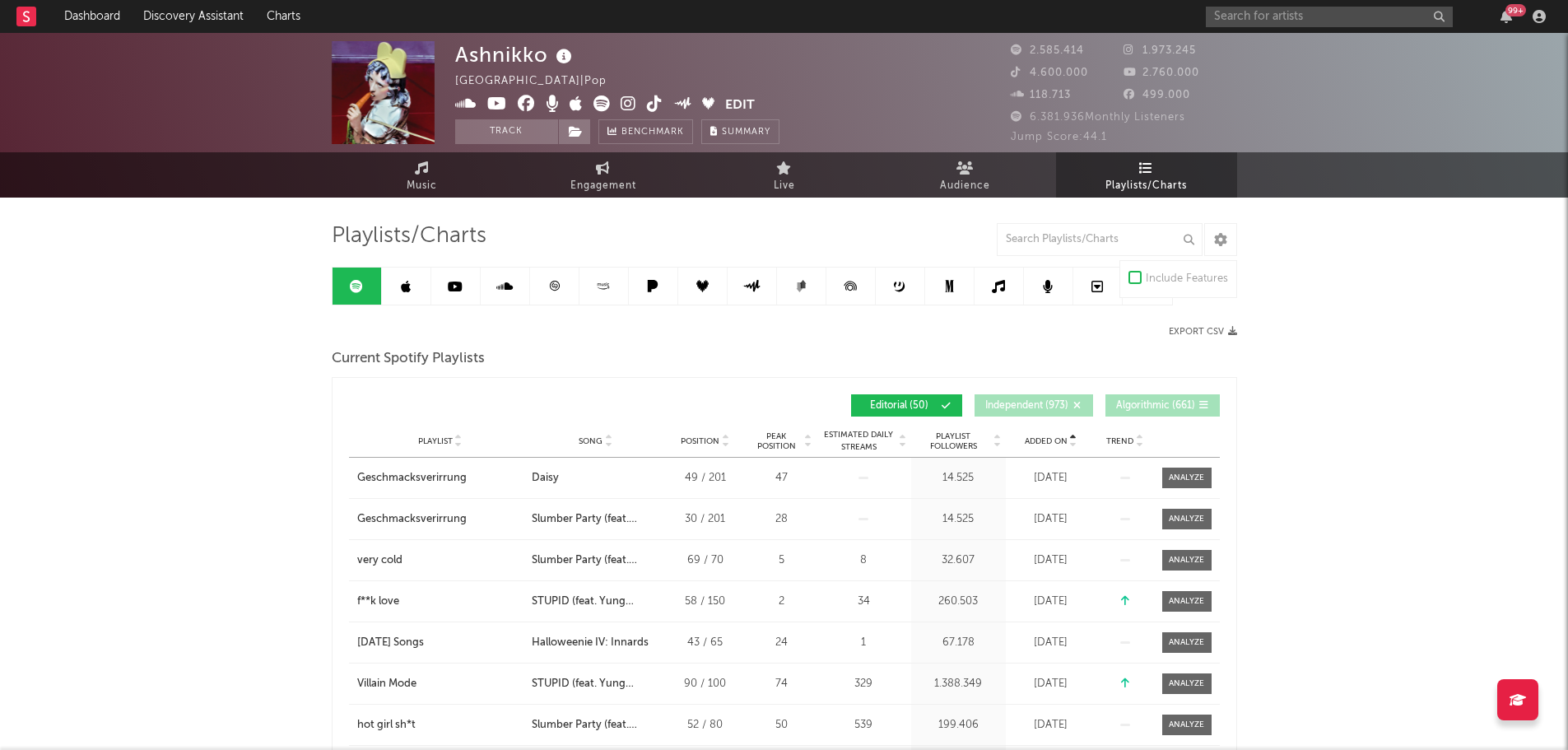
click at [1044, 439] on span "Added On" at bounding box center [1046, 442] width 42 height 9
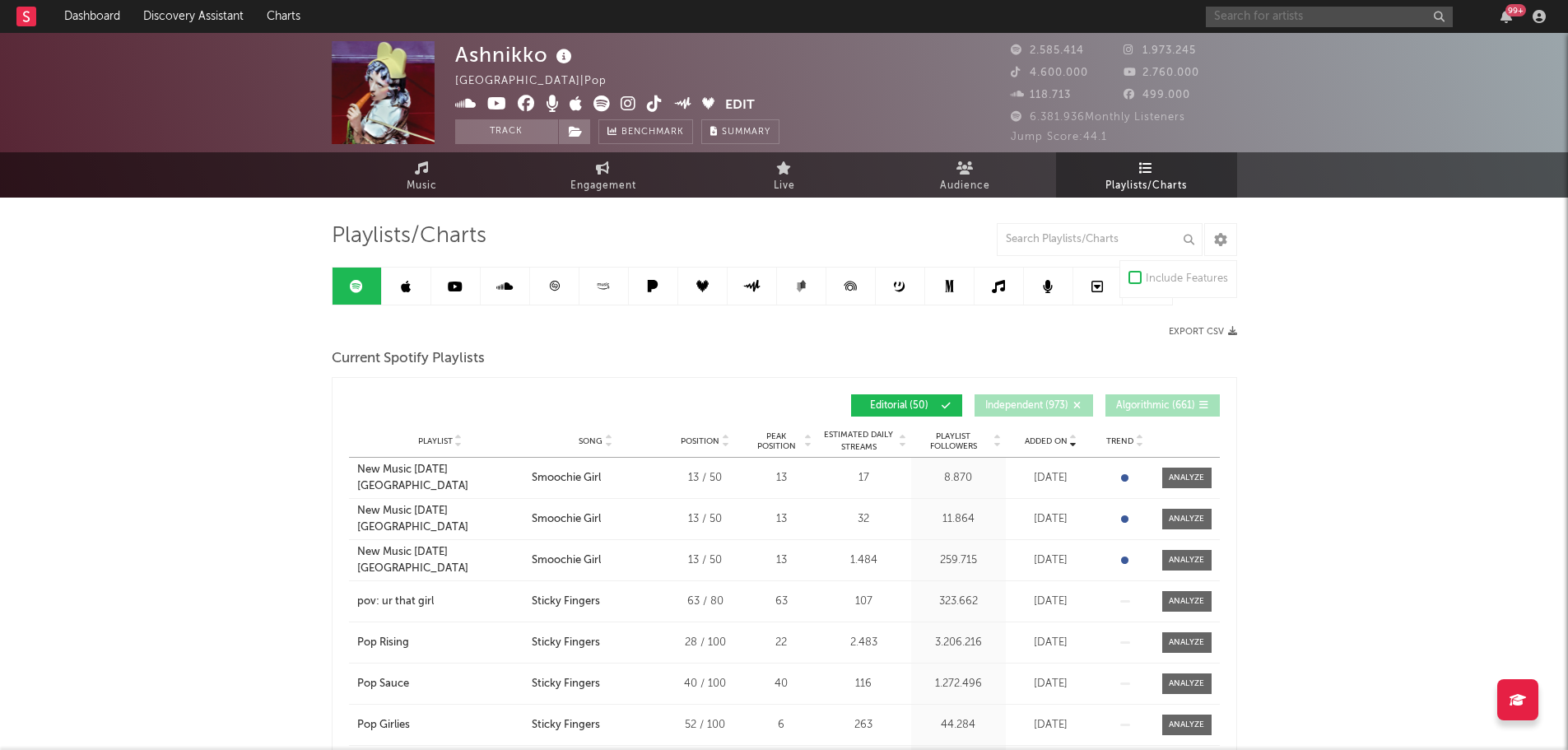
click at [1271, 9] on input "text" at bounding box center [1329, 17] width 247 height 21
click at [1272, 13] on input "biffy clyro" at bounding box center [1329, 17] width 247 height 21
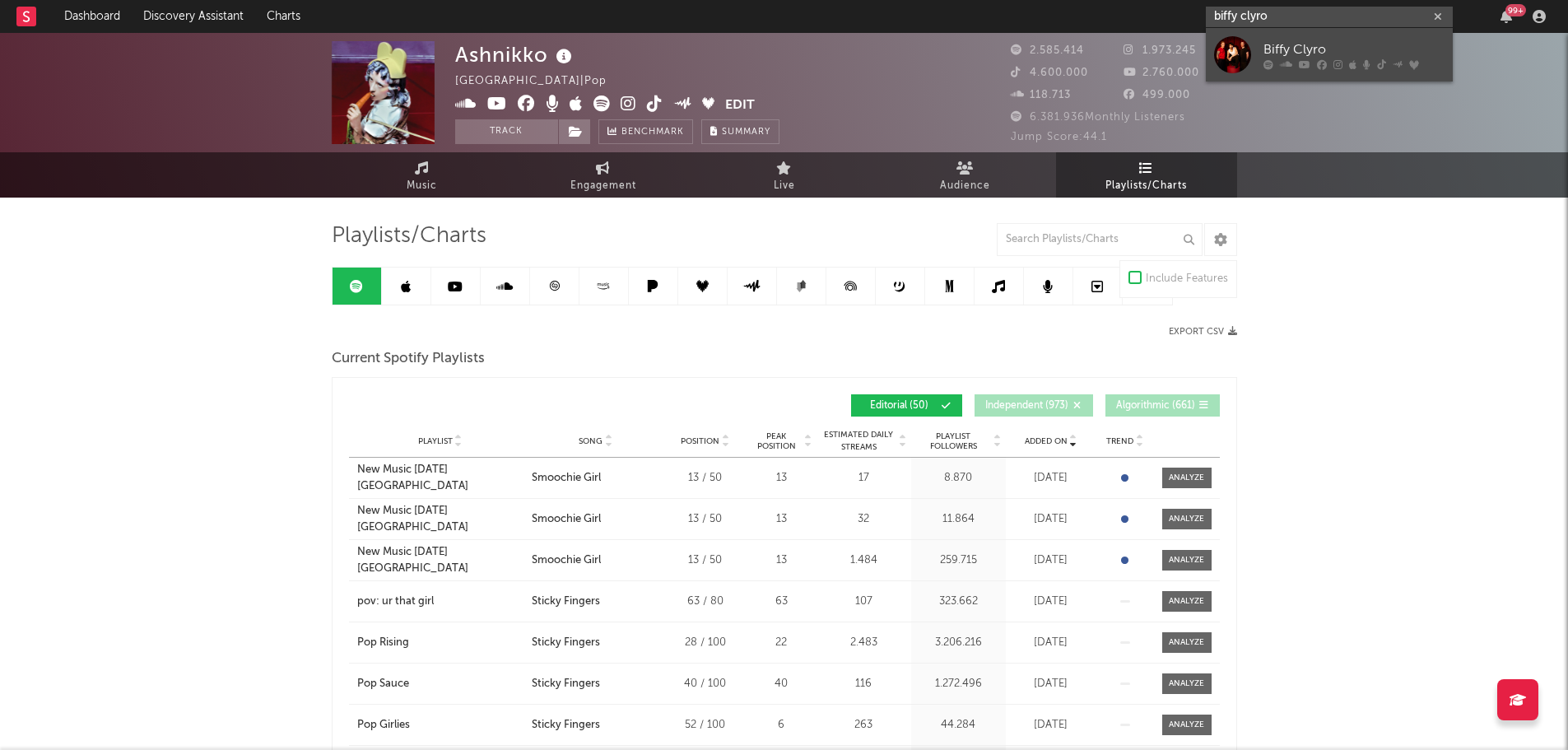
type input "biffy clyro"
click at [1266, 50] on div "Biffy Clyro" at bounding box center [1354, 49] width 181 height 20
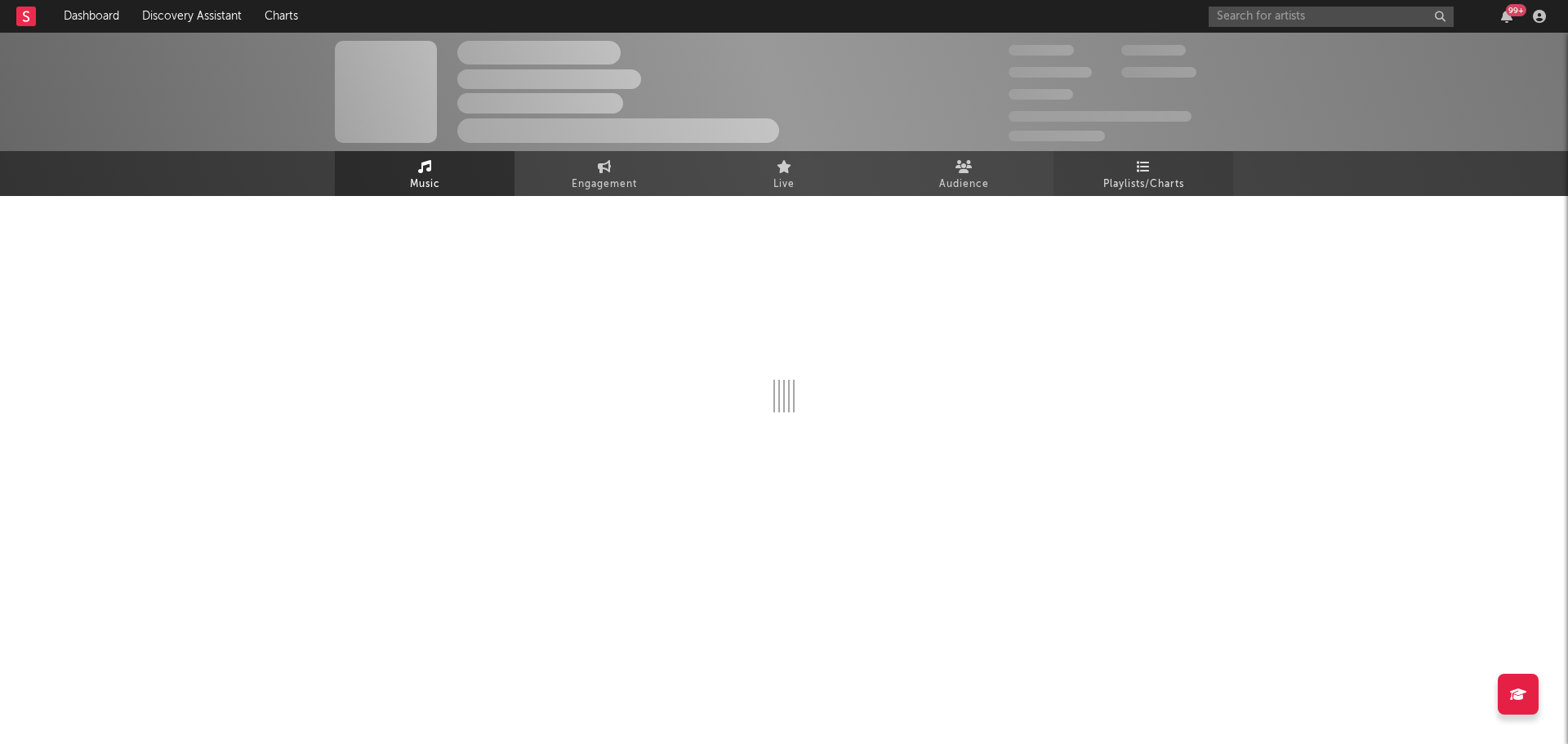
click at [1143, 165] on icon at bounding box center [1143, 167] width 14 height 13
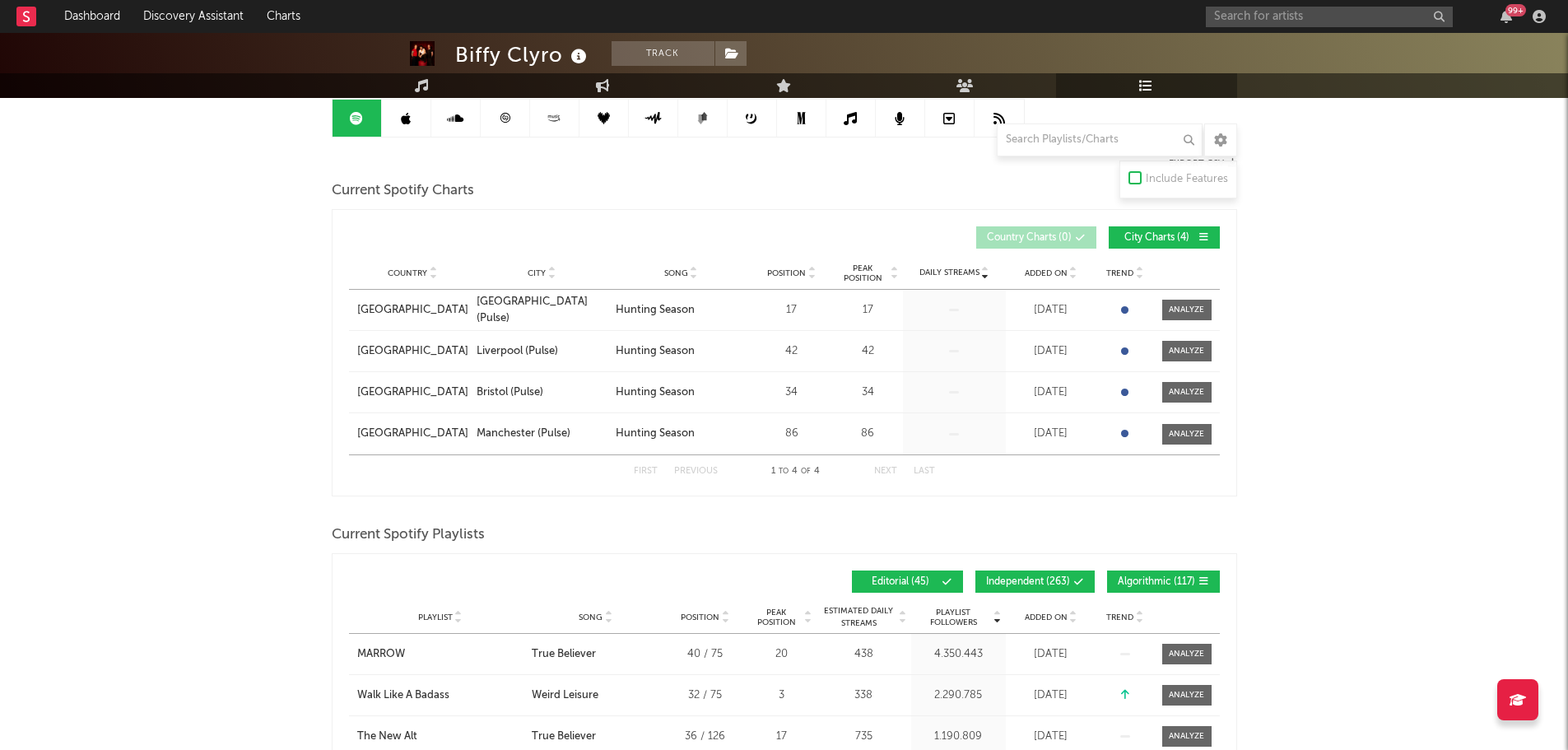
scroll to position [329, 0]
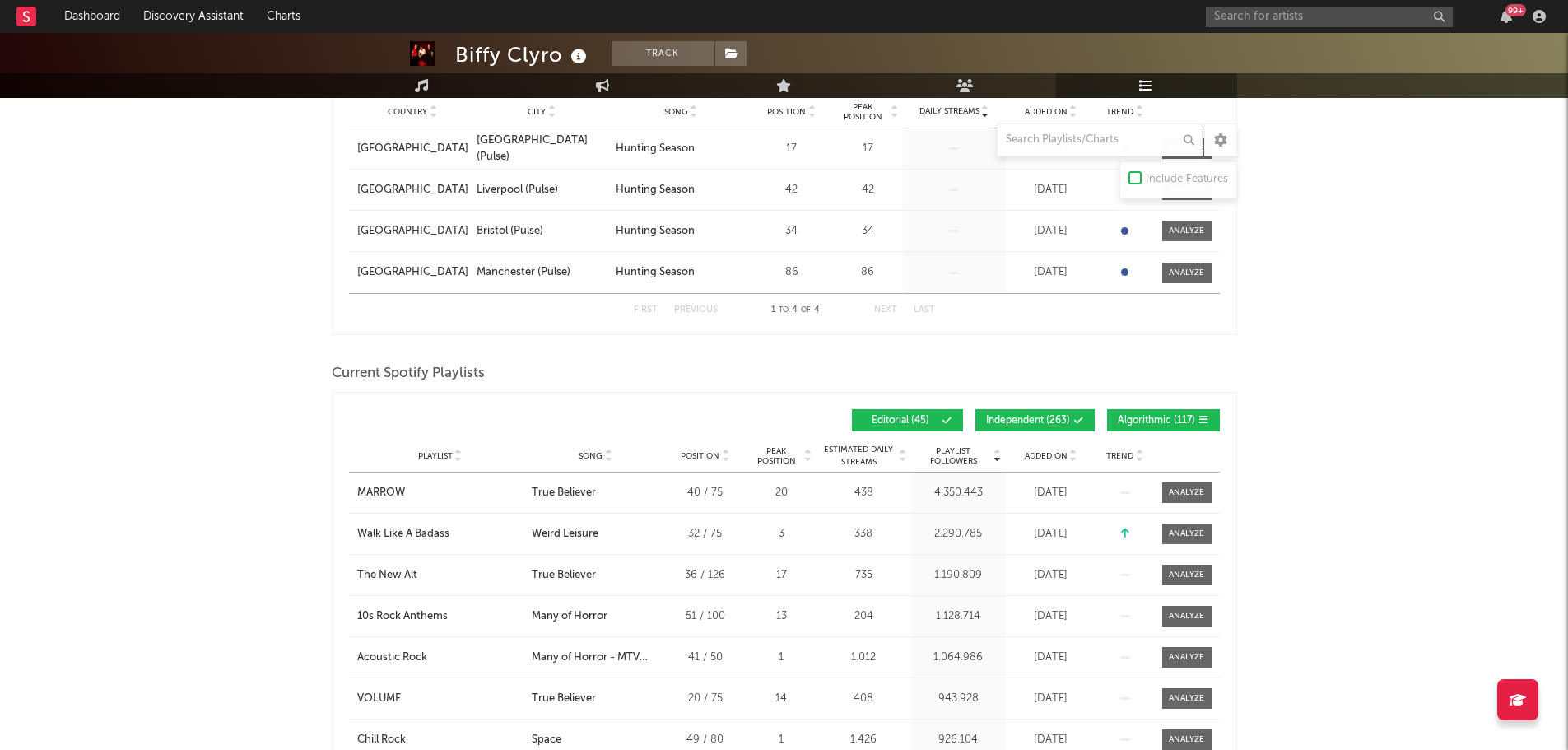
click at [1005, 416] on span "Independent ( 263 )" at bounding box center [1028, 421] width 84 height 9
click at [1156, 423] on span "Algorithmic ( 117 )" at bounding box center [1156, 421] width 77 height 9
click at [1044, 450] on div "Added On" at bounding box center [1050, 456] width 82 height 12
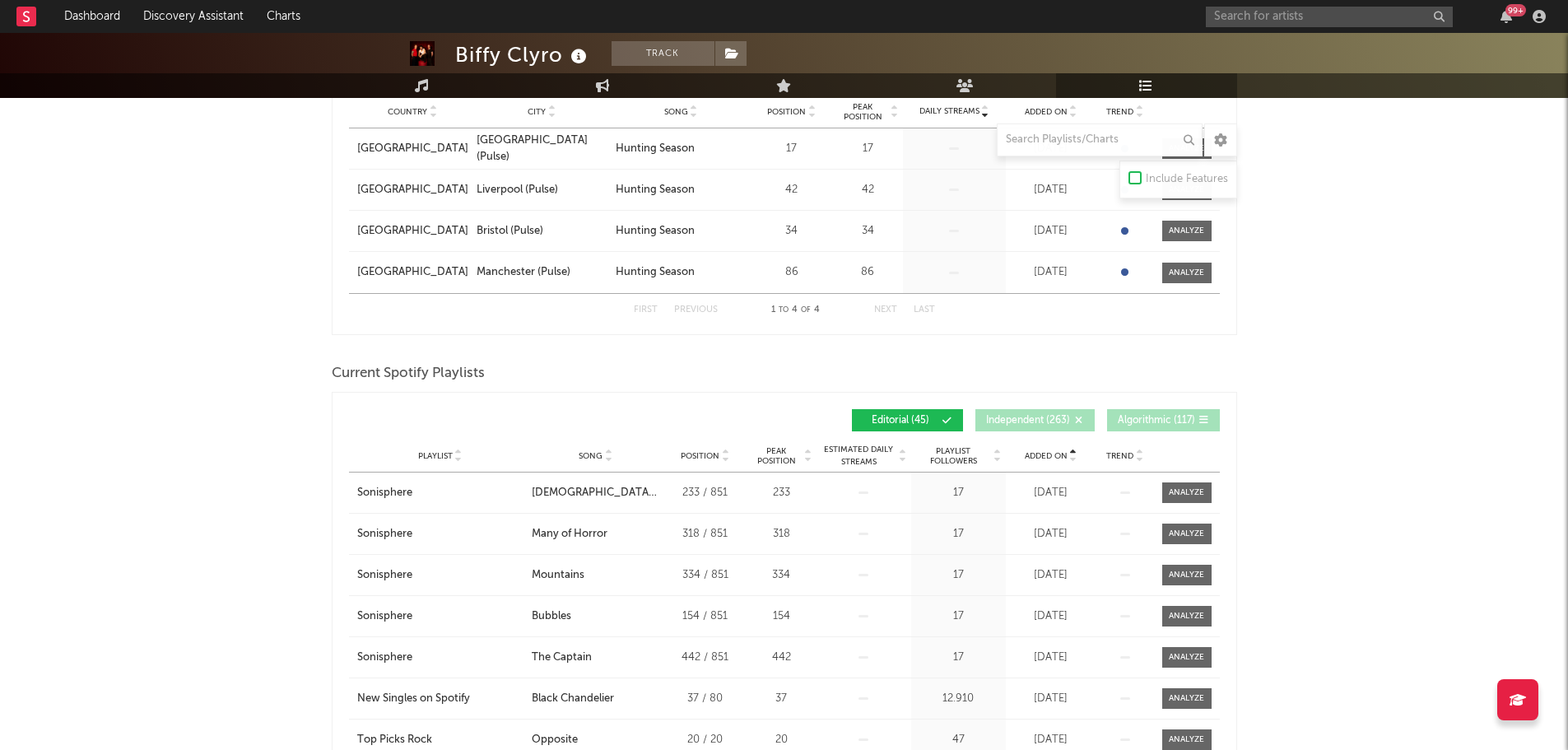
click at [1044, 450] on div "Added On" at bounding box center [1050, 456] width 82 height 12
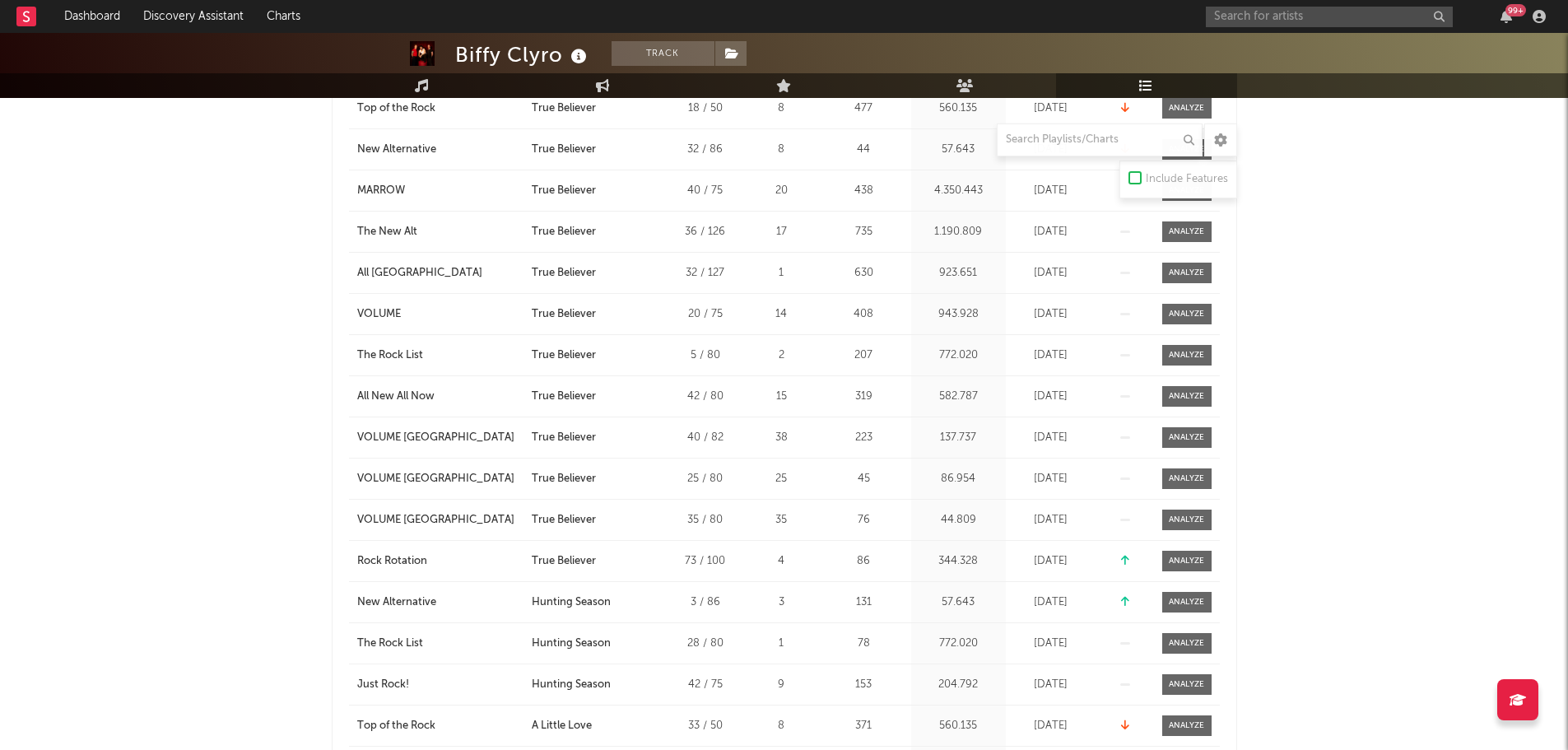
scroll to position [576, 0]
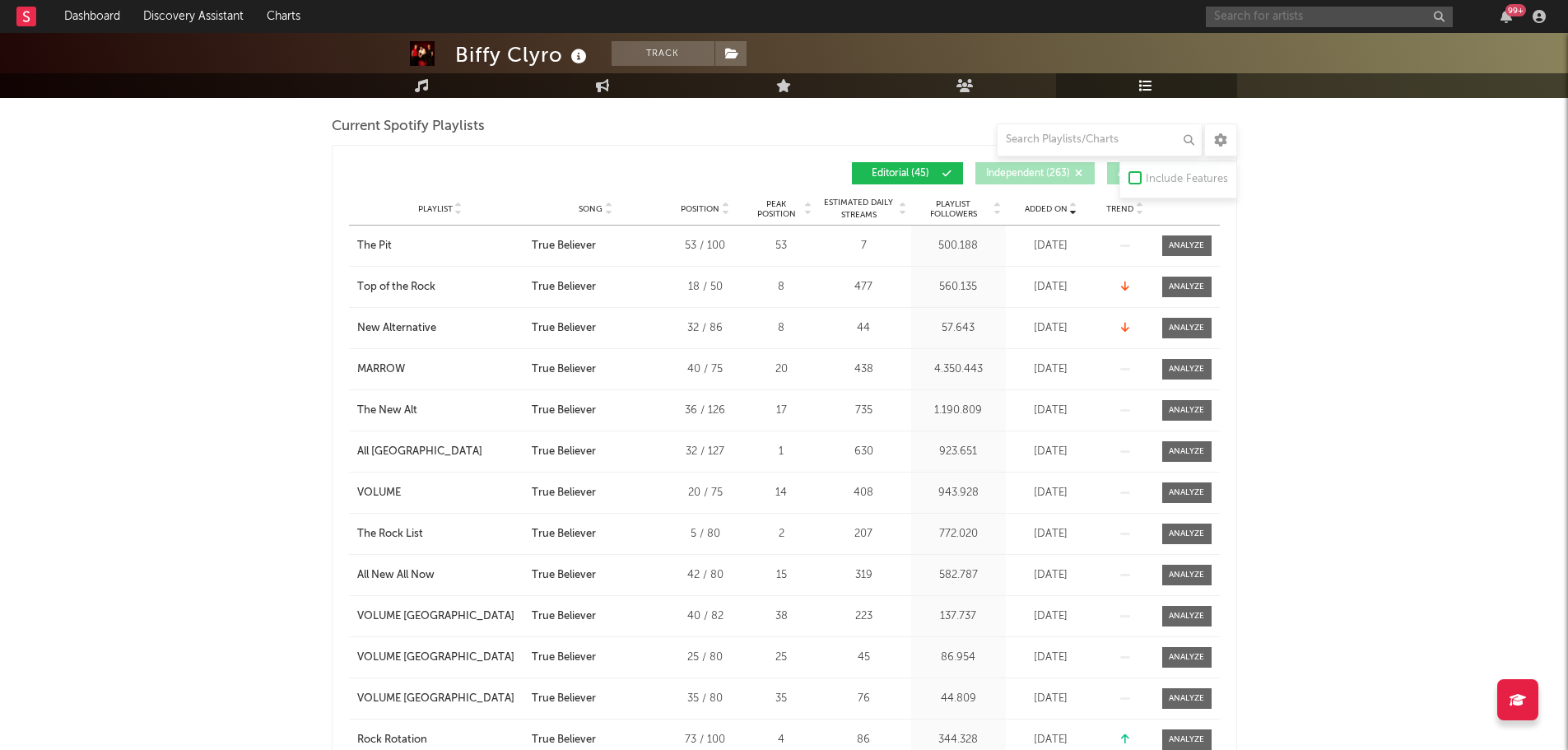
click at [1269, 9] on input "text" at bounding box center [1329, 17] width 247 height 21
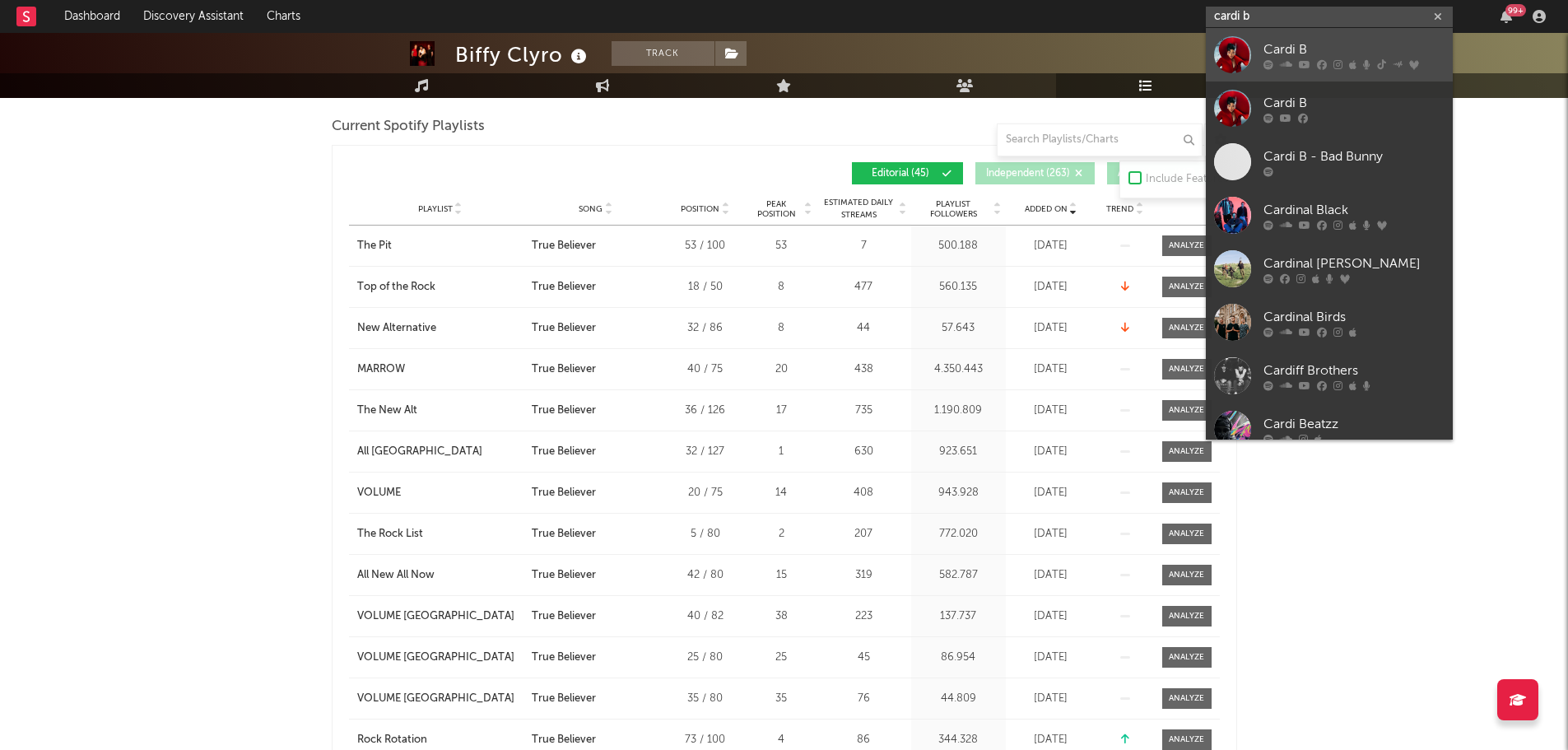
type input "cardi b"
drag, startPoint x: 1252, startPoint y: 41, endPoint x: 1131, endPoint y: 2, distance: 127.1
click at [1252, 41] on link "Cardi B" at bounding box center [1329, 55] width 247 height 54
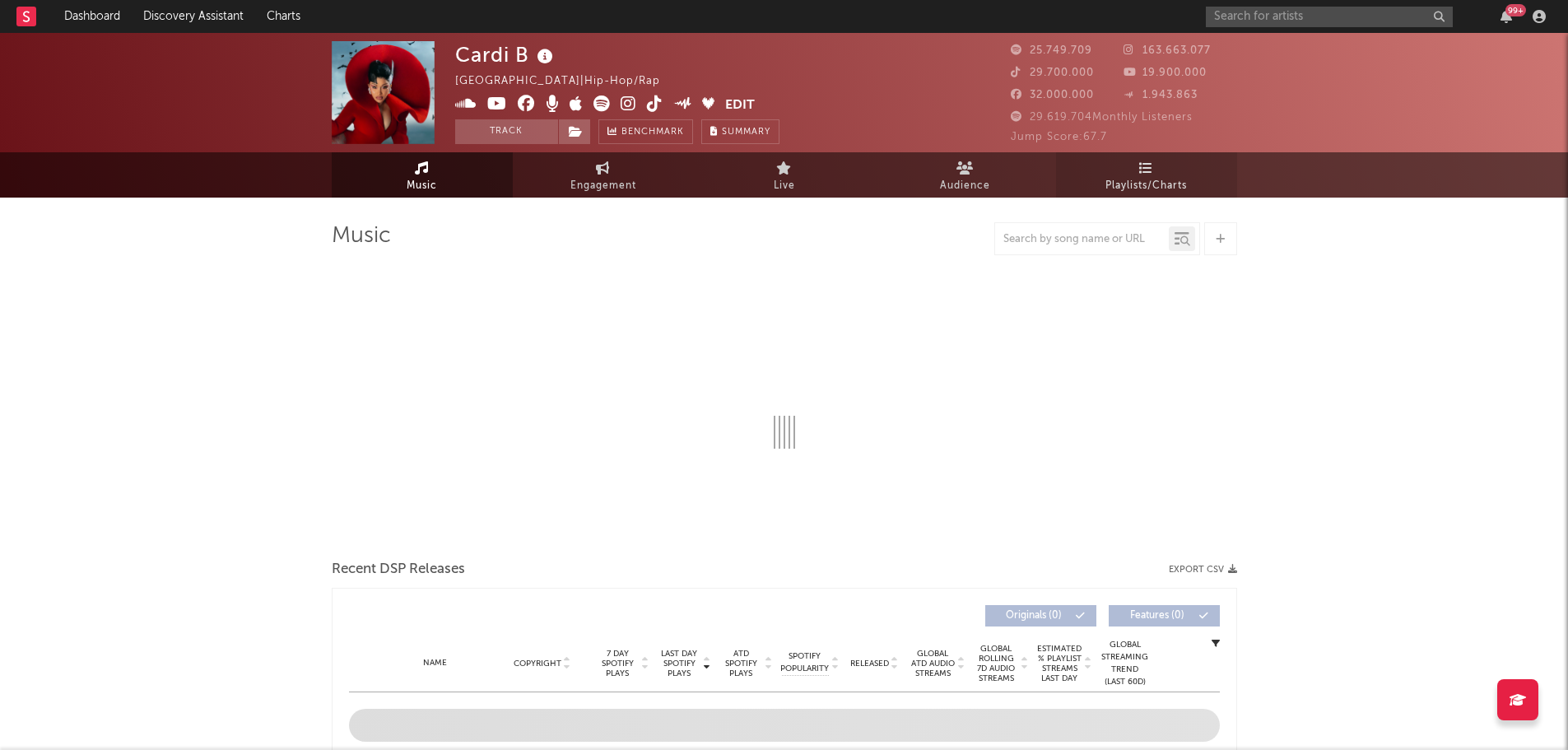
click at [1122, 188] on span "Playlists/Charts" at bounding box center [1146, 186] width 81 height 20
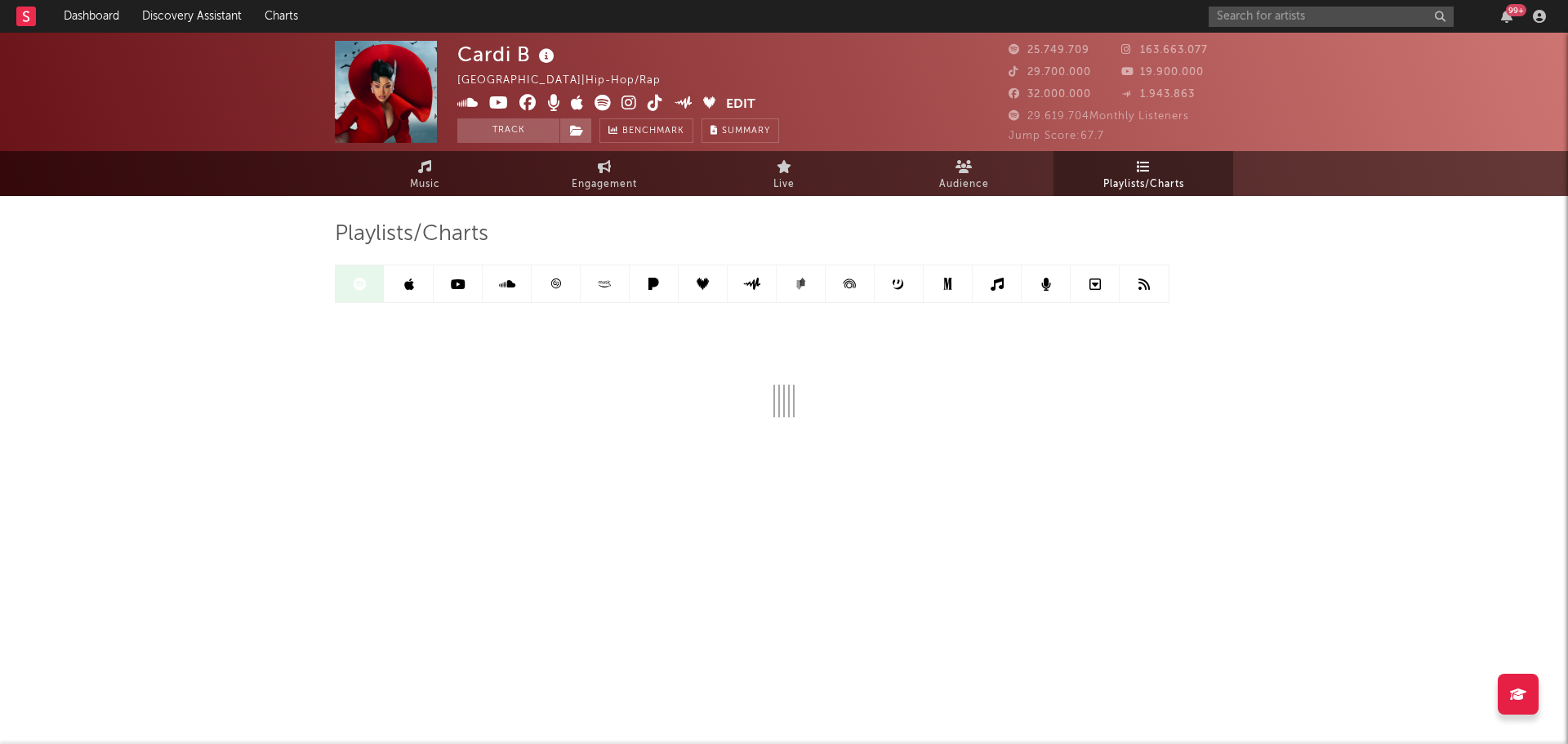
drag, startPoint x: 707, startPoint y: 354, endPoint x: 719, endPoint y: 334, distance: 23.3
click at [707, 354] on div "Playlists/Charts" at bounding box center [784, 319] width 898 height 197
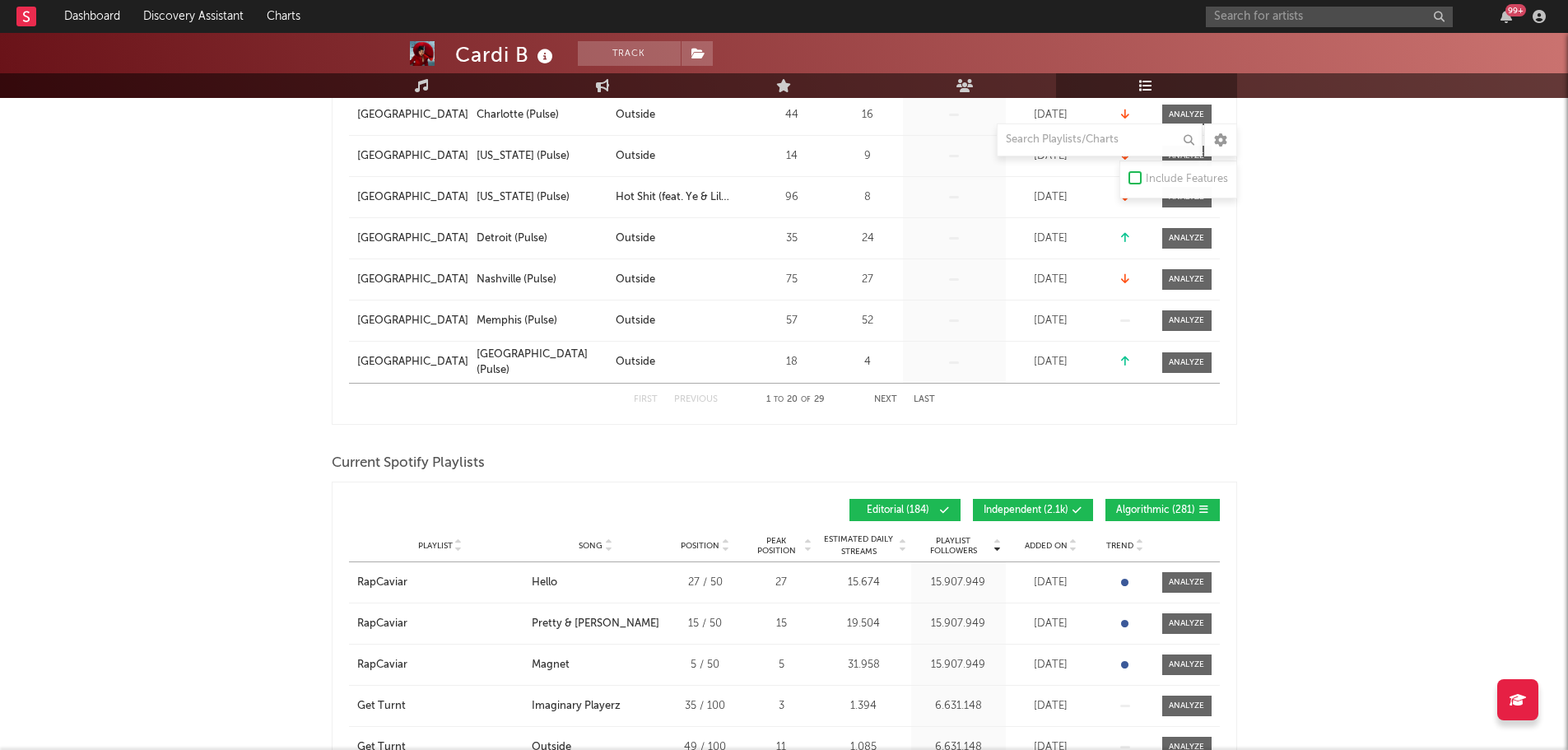
scroll to position [988, 0]
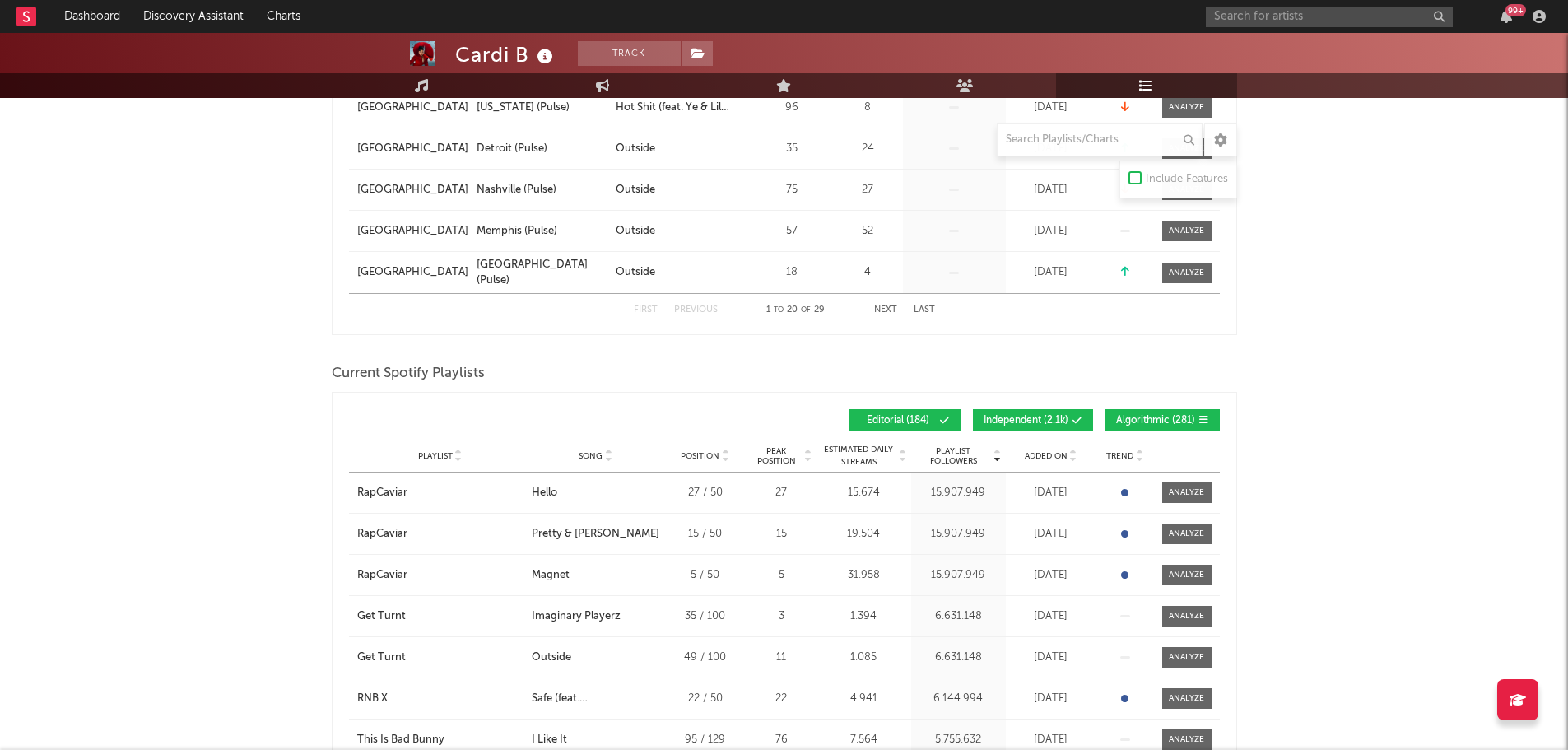
click at [1002, 416] on span "Independent ( 2.1k )" at bounding box center [1026, 421] width 85 height 9
click at [1166, 408] on div "Playlist Followers Playlist Song Position Peak Position Playlist Followers Adde…" at bounding box center [784, 420] width 870 height 39
click at [1148, 424] on span "Algorithmic ( 281 )" at bounding box center [1156, 421] width 79 height 9
click at [1071, 450] on icon at bounding box center [1073, 453] width 8 height 7
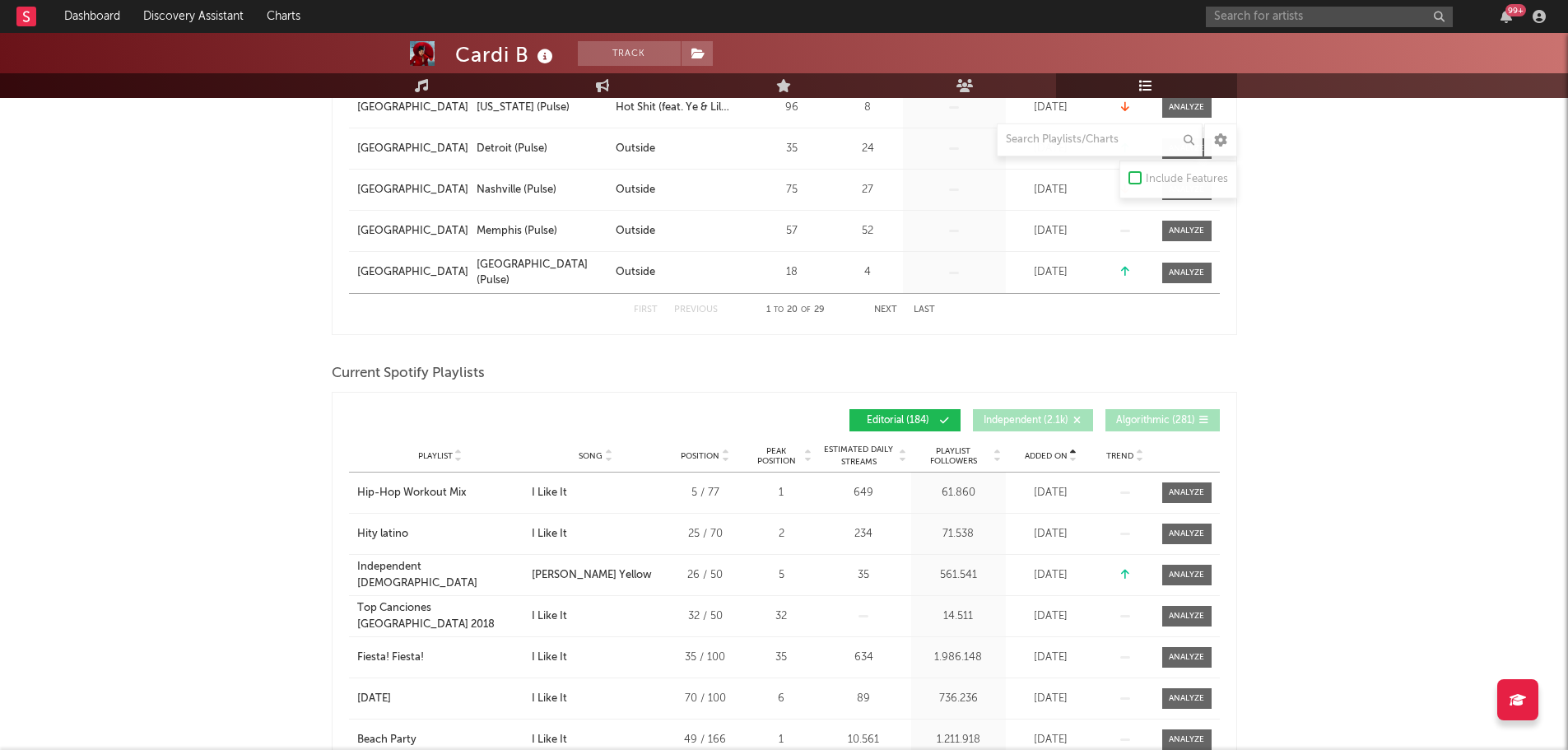
click at [1058, 453] on span "Added On" at bounding box center [1046, 456] width 42 height 9
click at [1055, 451] on span "Added On" at bounding box center [1046, 456] width 42 height 9
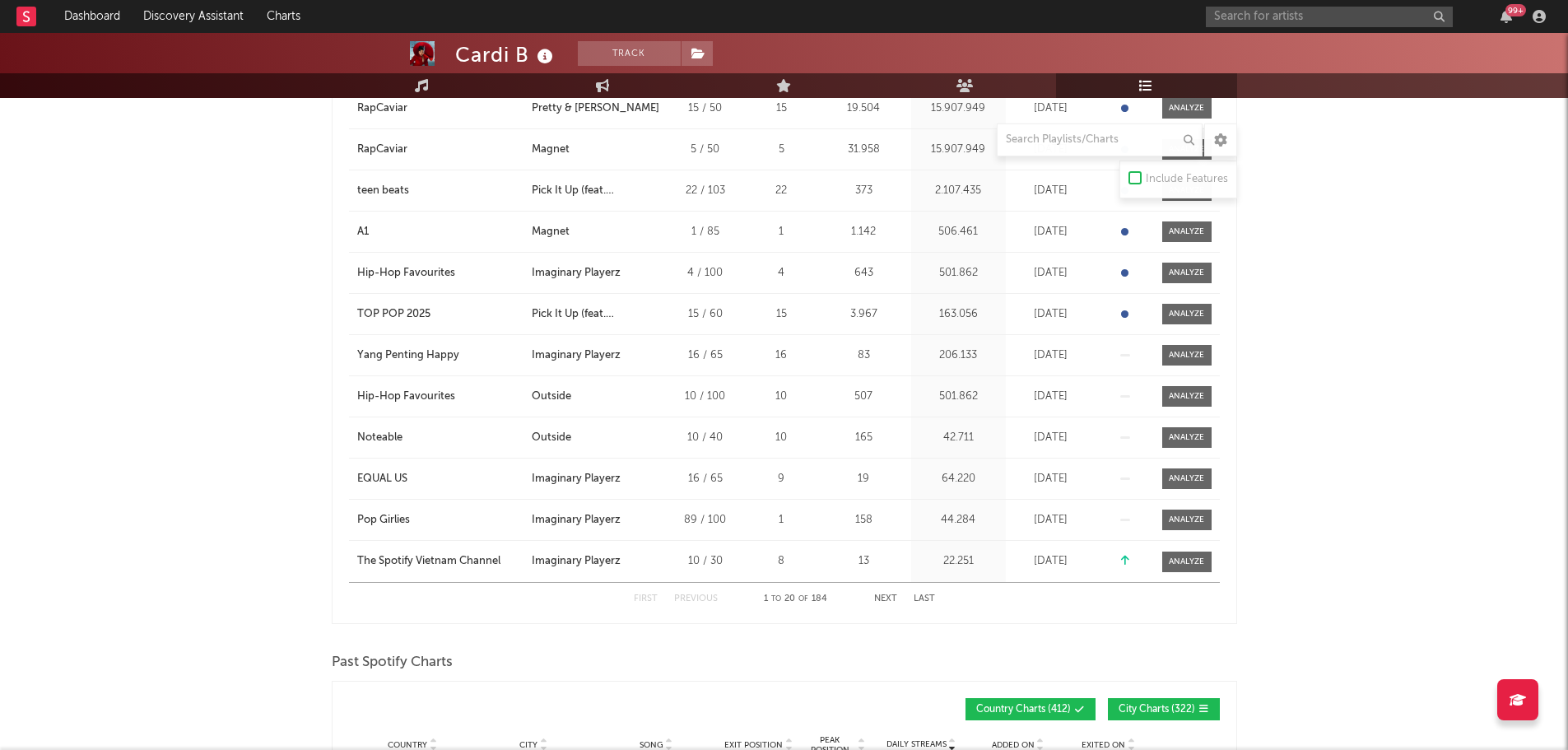
scroll to position [1729, 0]
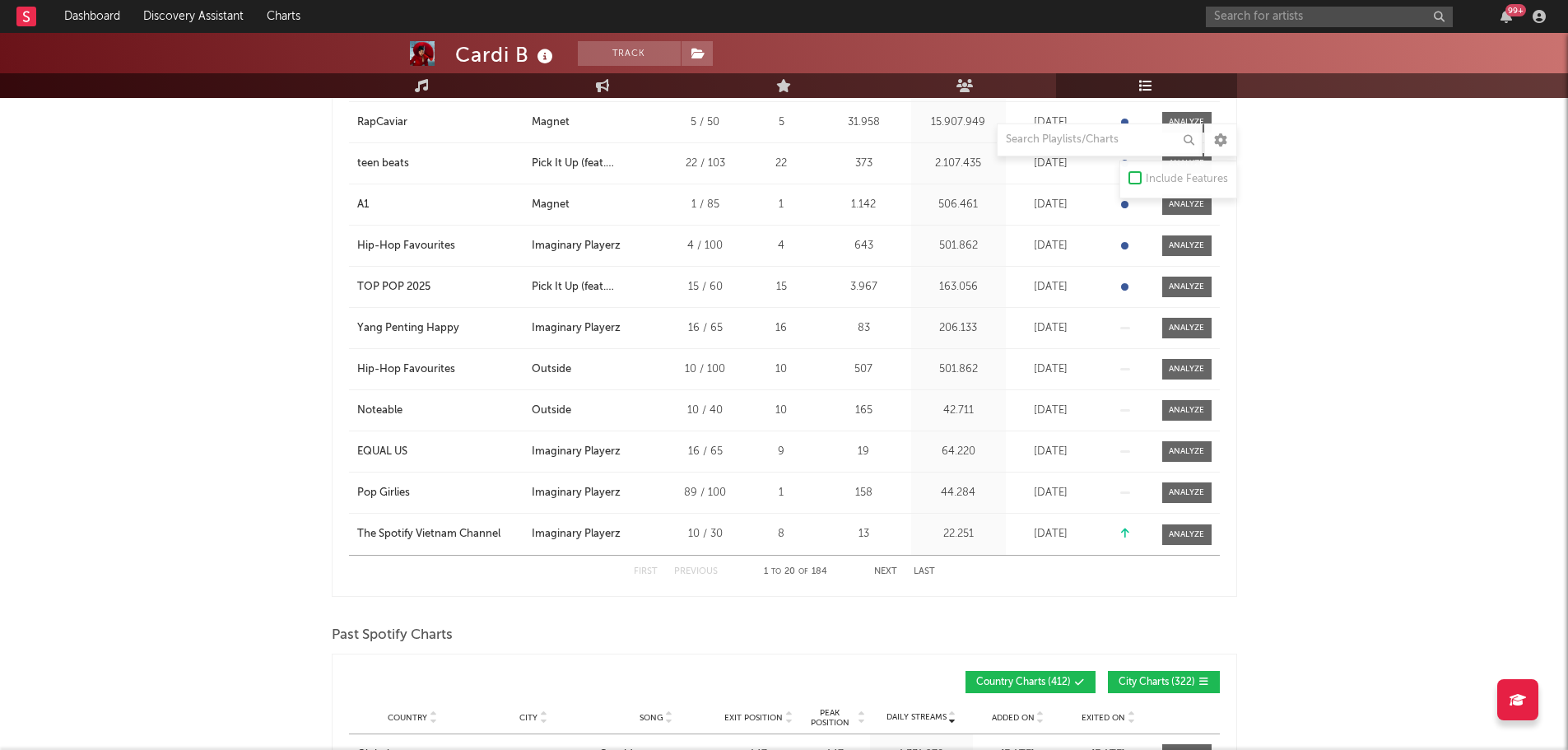
click at [889, 572] on button "Next" at bounding box center [885, 572] width 23 height 9
click at [1354, 24] on input "text" at bounding box center [1329, 17] width 247 height 21
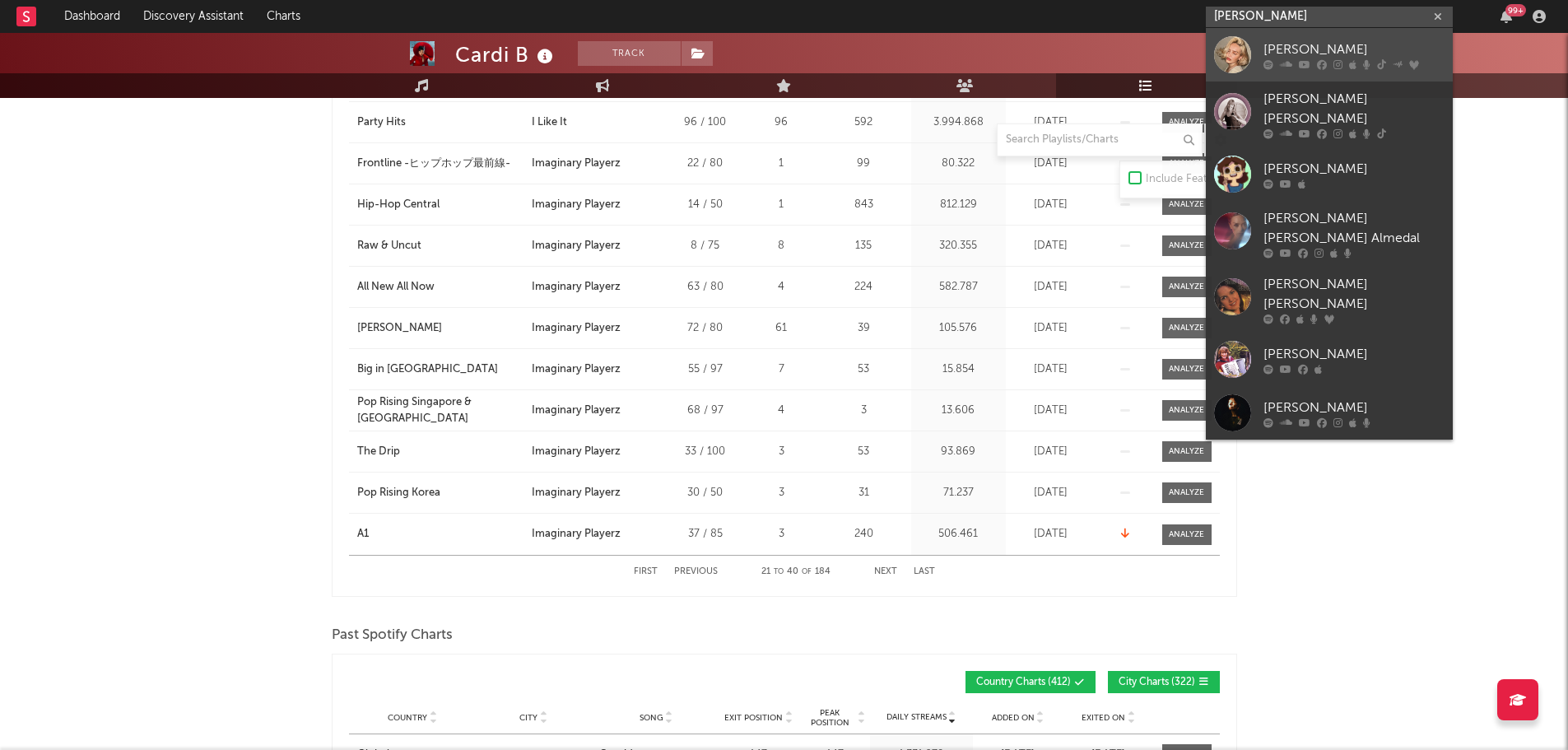
type input "[PERSON_NAME]"
click at [1308, 45] on div "[PERSON_NAME]" at bounding box center [1354, 49] width 181 height 20
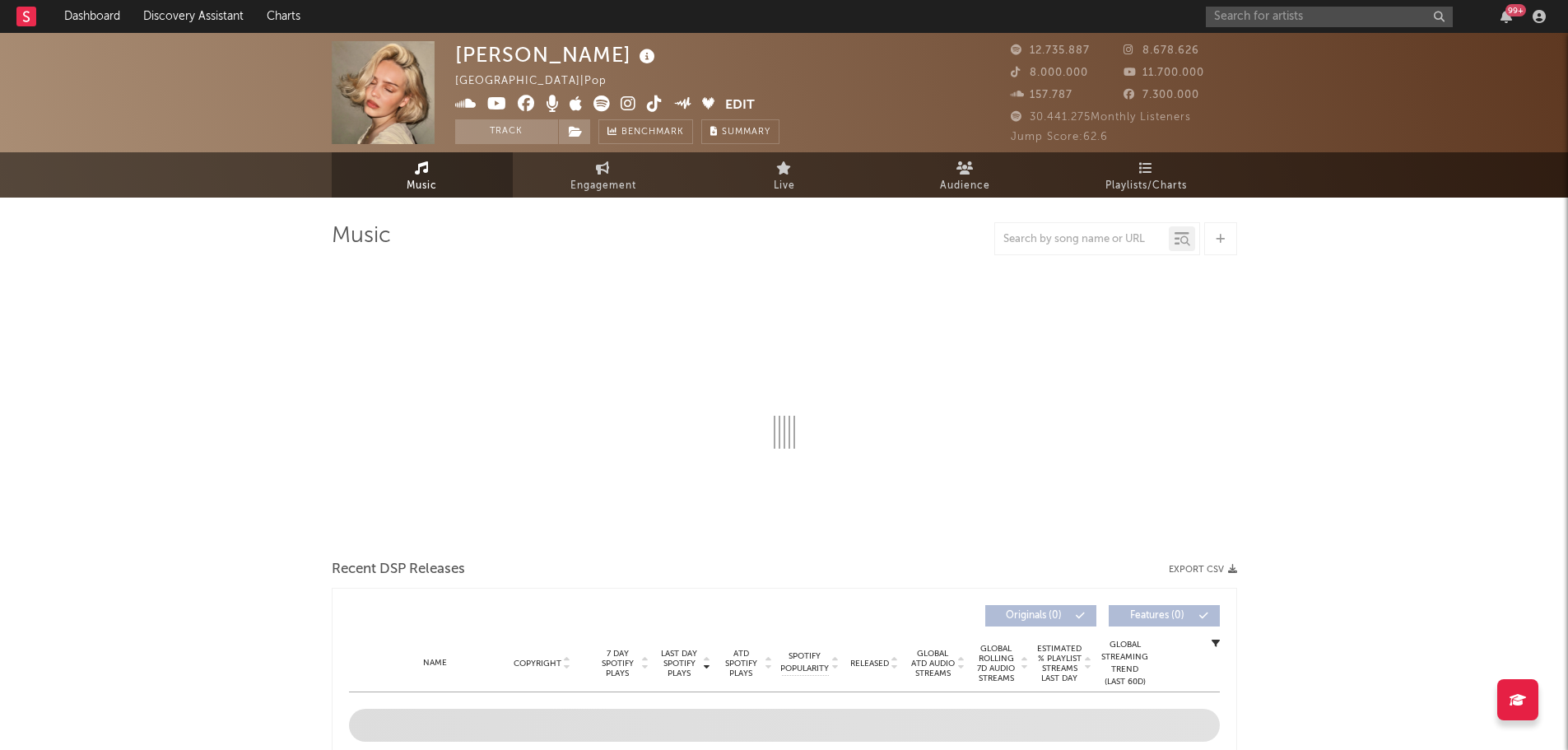
select select "6m"
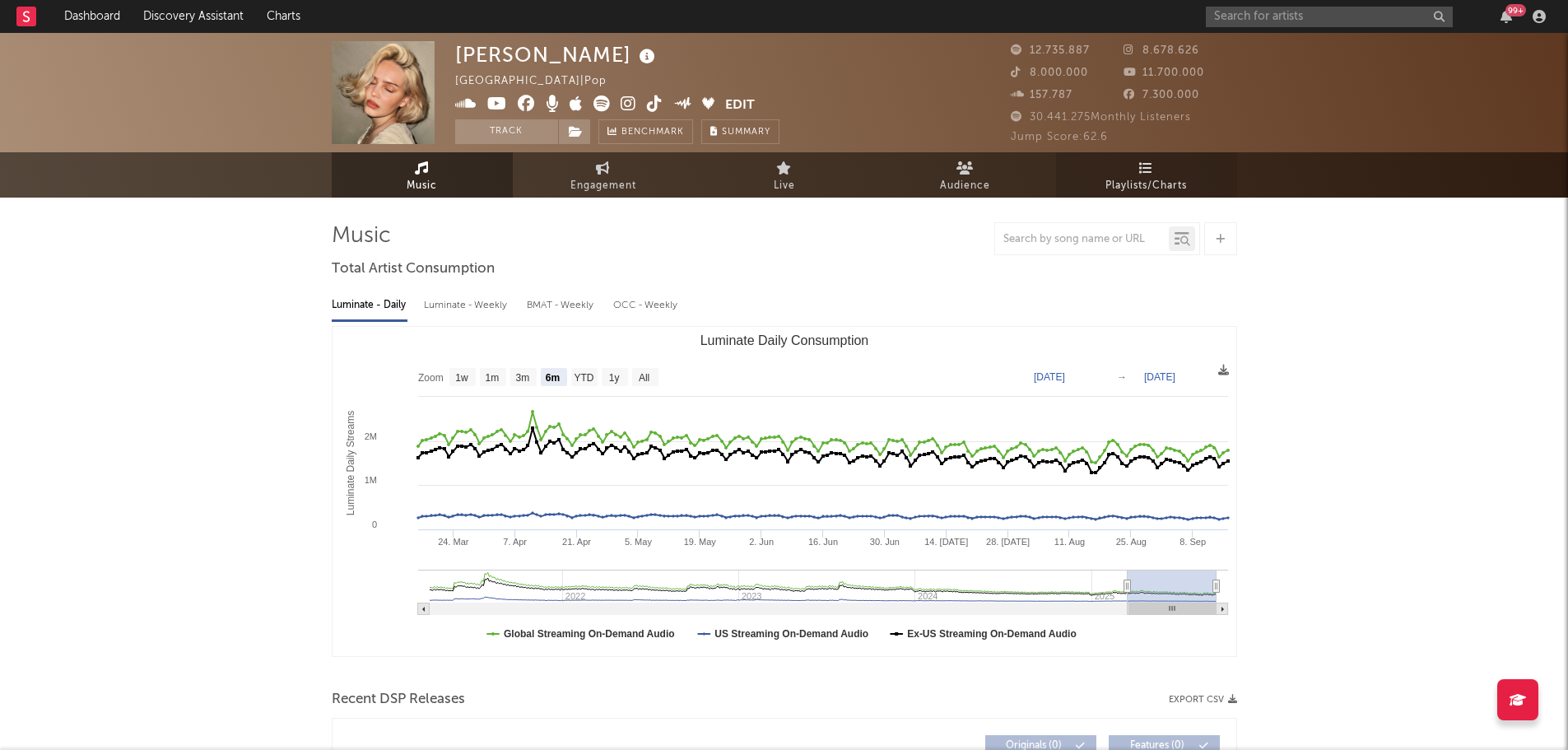
click at [1189, 155] on link "Playlists/Charts" at bounding box center [1147, 175] width 181 height 45
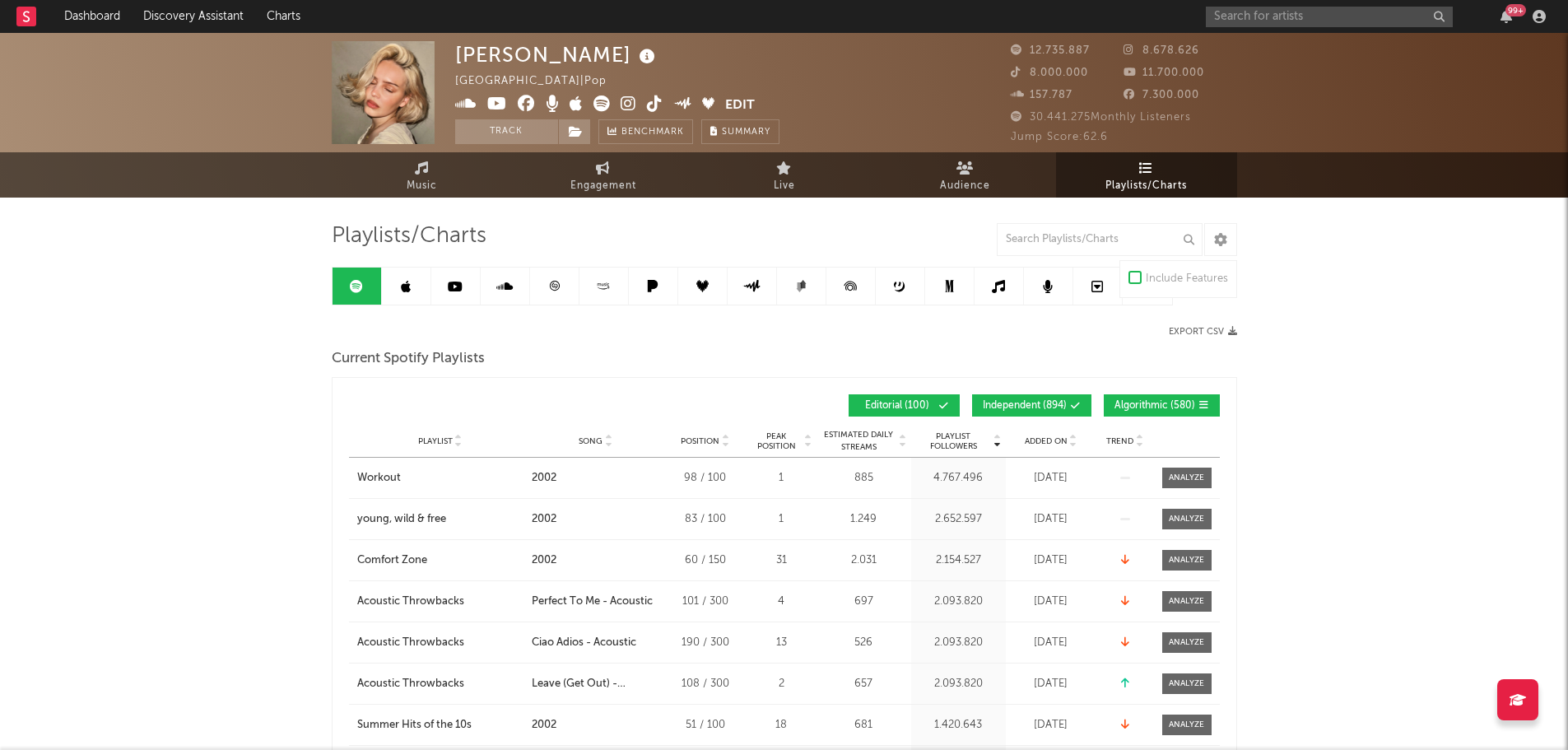
click at [1063, 409] on span "Independent ( 894 )" at bounding box center [1024, 406] width 84 height 9
click at [1120, 408] on span "Algorithmic ( 580 )" at bounding box center [1155, 406] width 81 height 9
click at [1052, 437] on span "Added On" at bounding box center [1046, 442] width 42 height 9
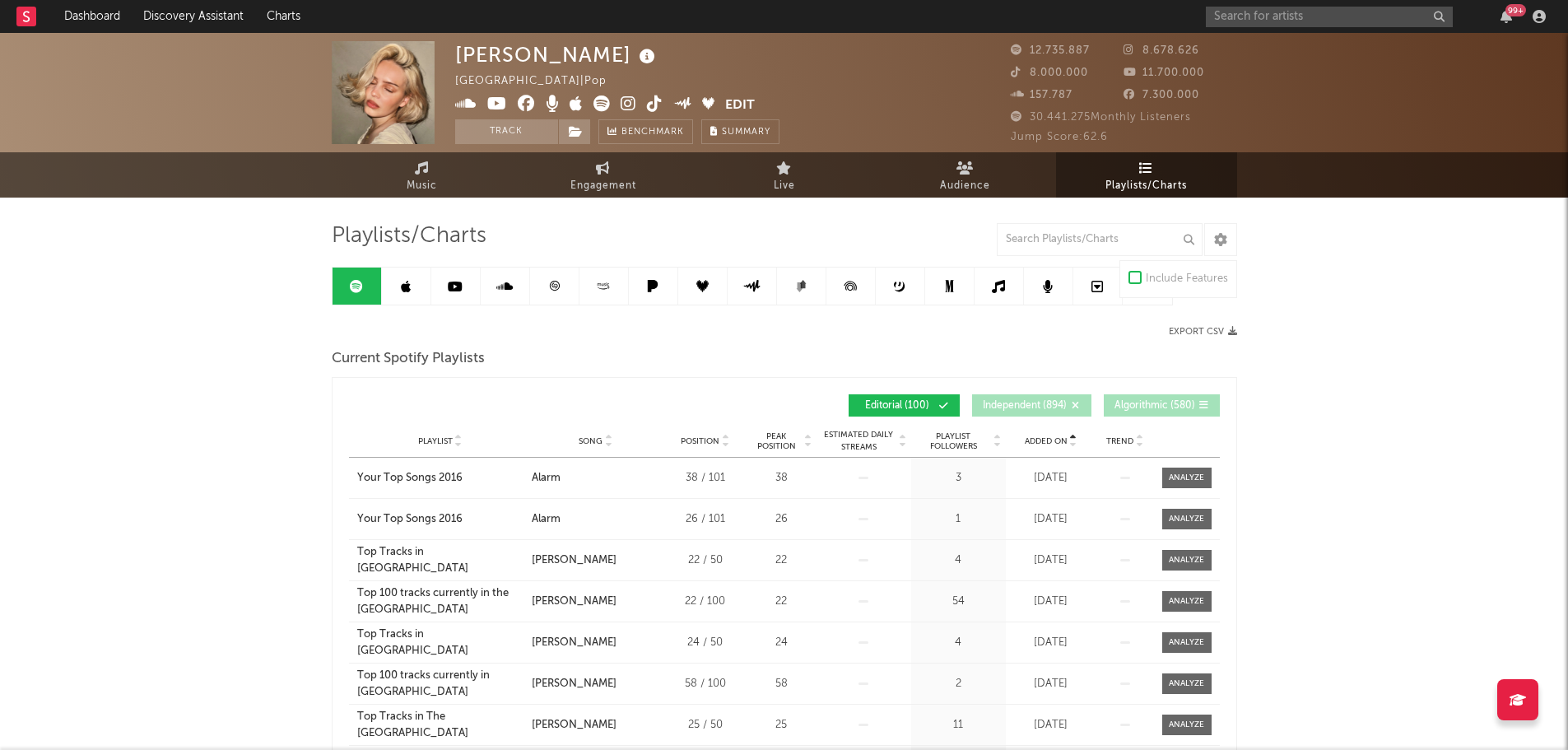
click at [1052, 437] on span "Added On" at bounding box center [1046, 442] width 42 height 9
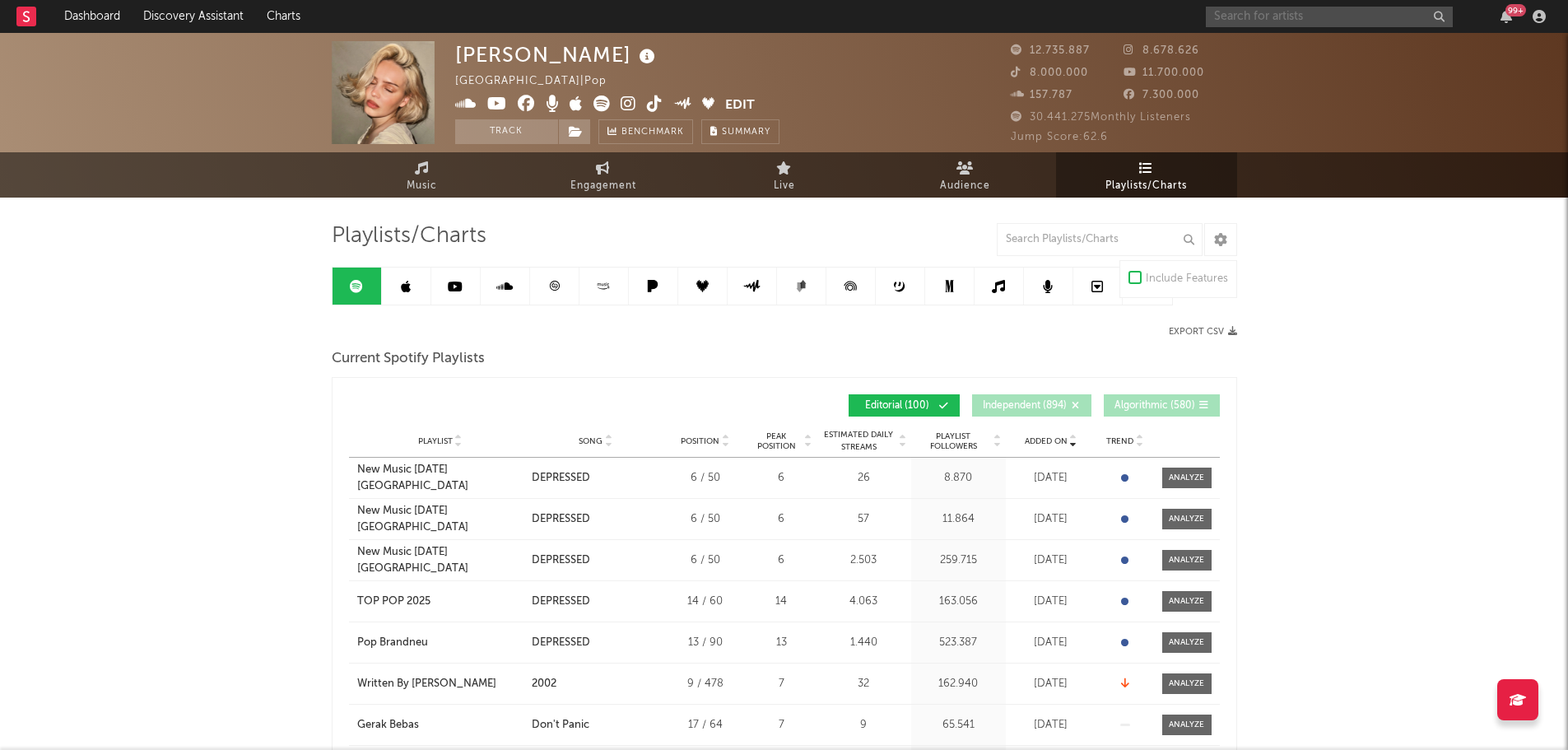
click at [1239, 20] on input "text" at bounding box center [1329, 17] width 247 height 21
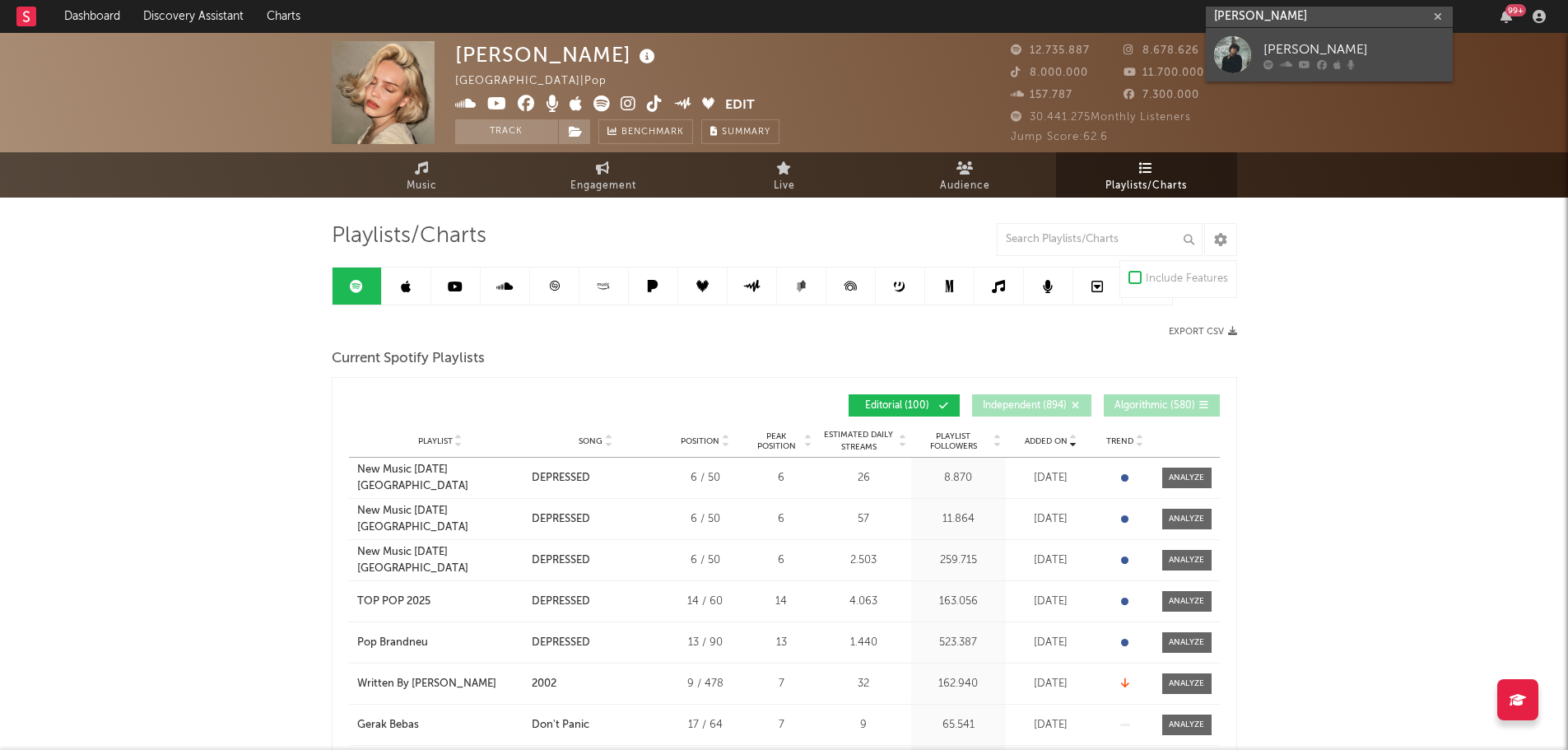
type input "[PERSON_NAME]"
click at [1370, 47] on div "[PERSON_NAME]" at bounding box center [1354, 49] width 181 height 20
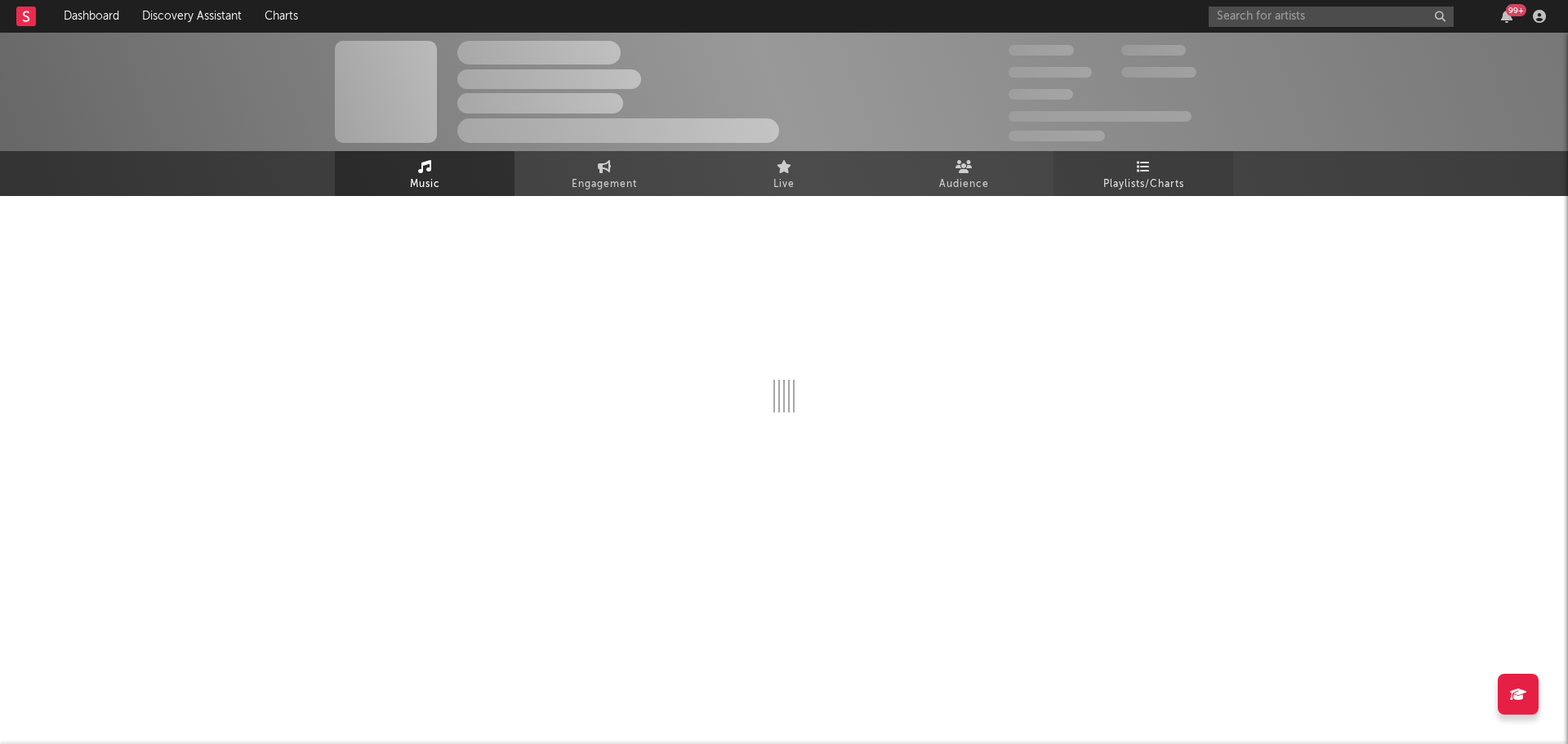
click at [1176, 168] on link "Playlists/Charts" at bounding box center [1143, 173] width 180 height 45
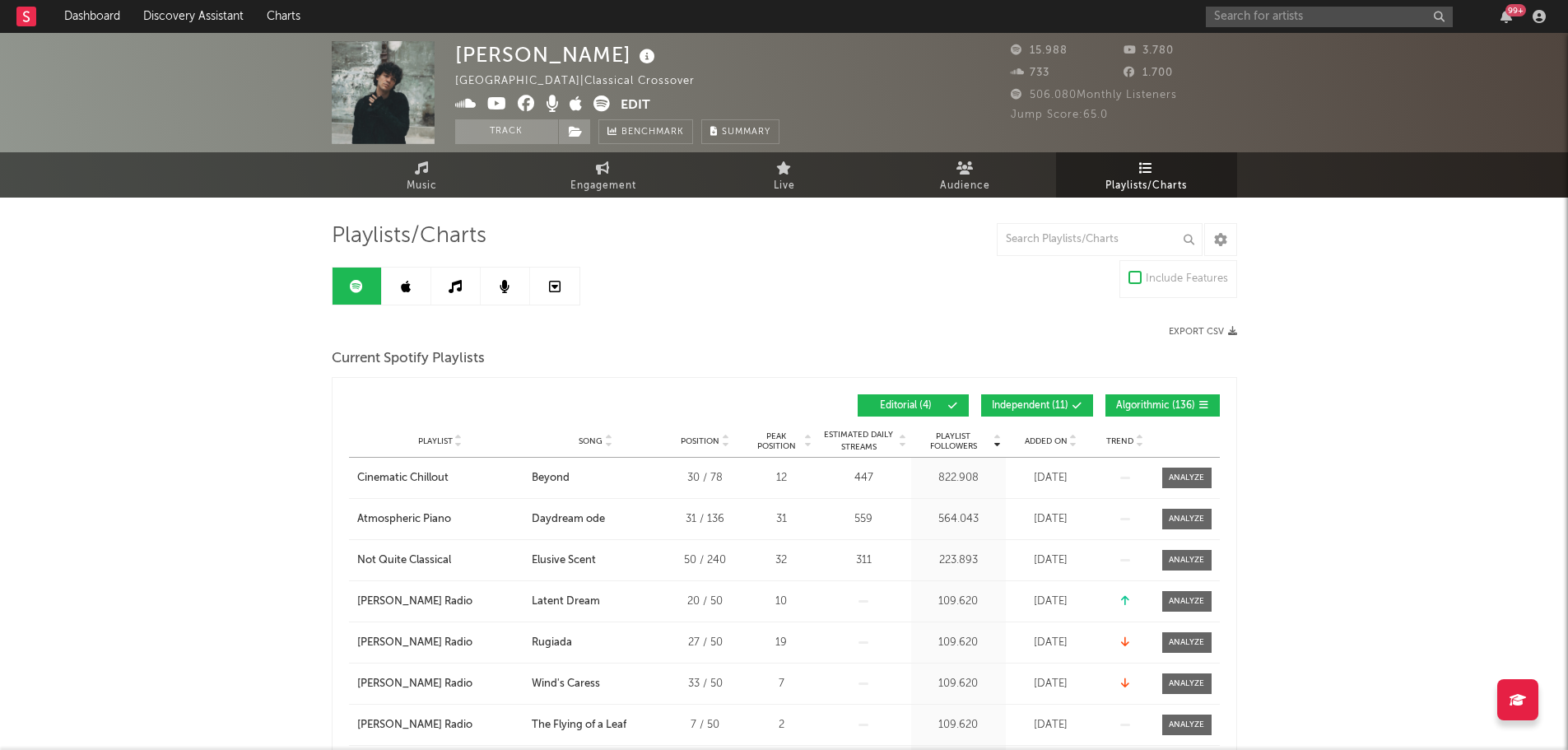
click at [1001, 405] on span "Independent ( 11 )" at bounding box center [1030, 406] width 76 height 9
click at [1142, 410] on span "Algorithmic ( 136 )" at bounding box center [1156, 406] width 79 height 9
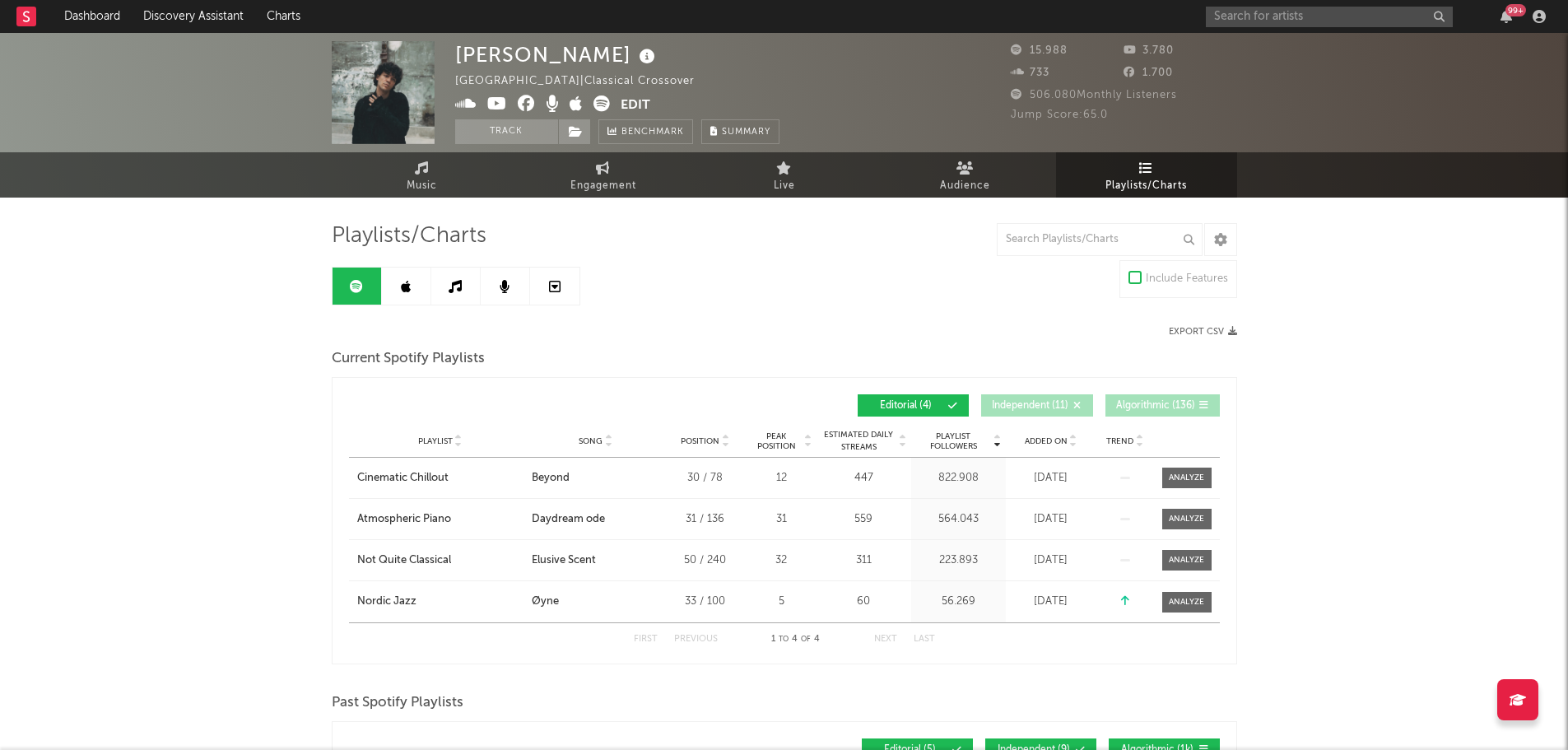
click at [1049, 440] on span "Added On" at bounding box center [1046, 442] width 42 height 9
click at [1299, 19] on input "text" at bounding box center [1329, 17] width 247 height 21
type input "ema feud"
drag, startPoint x: 1324, startPoint y: 40, endPoint x: 847, endPoint y: 101, distance: 480.9
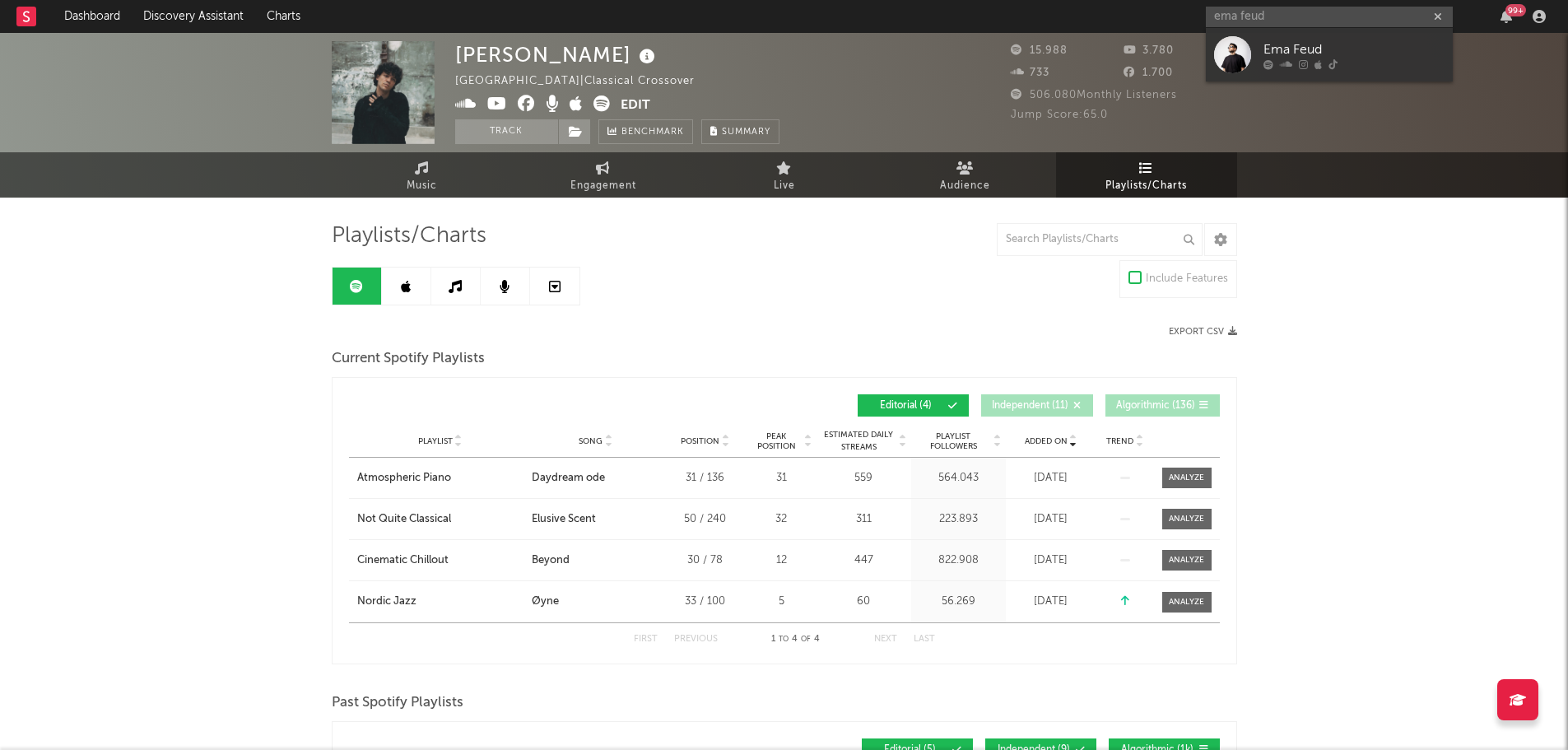
click at [1324, 40] on div "Ema Feud" at bounding box center [1354, 49] width 181 height 20
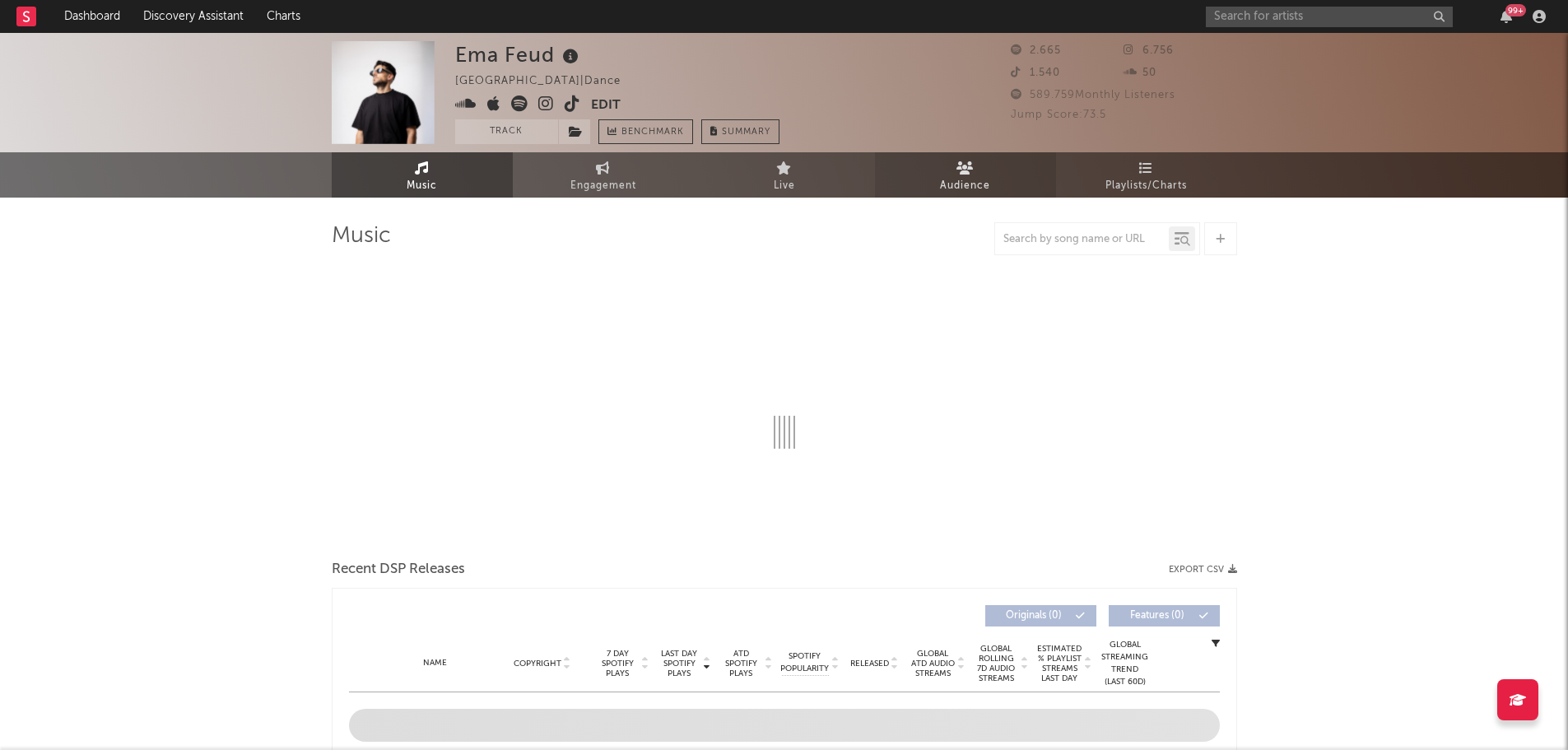
select select "6m"
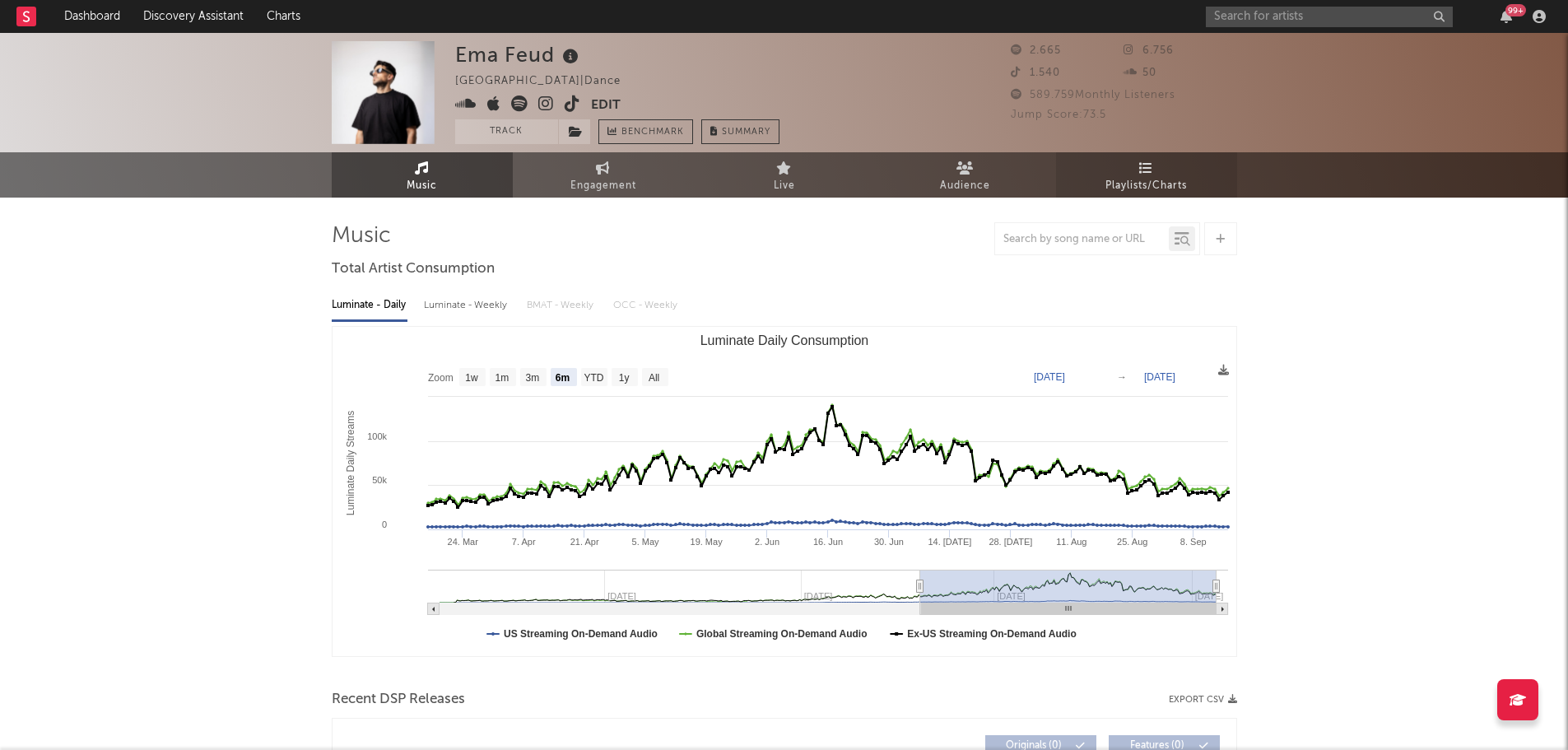
click at [1127, 158] on div "Ema Feud [GEOGRAPHIC_DATA] | Dance Edit Track Benchmark Summary 2.665 6.756 1.5…" at bounding box center [784, 115] width 1568 height 165
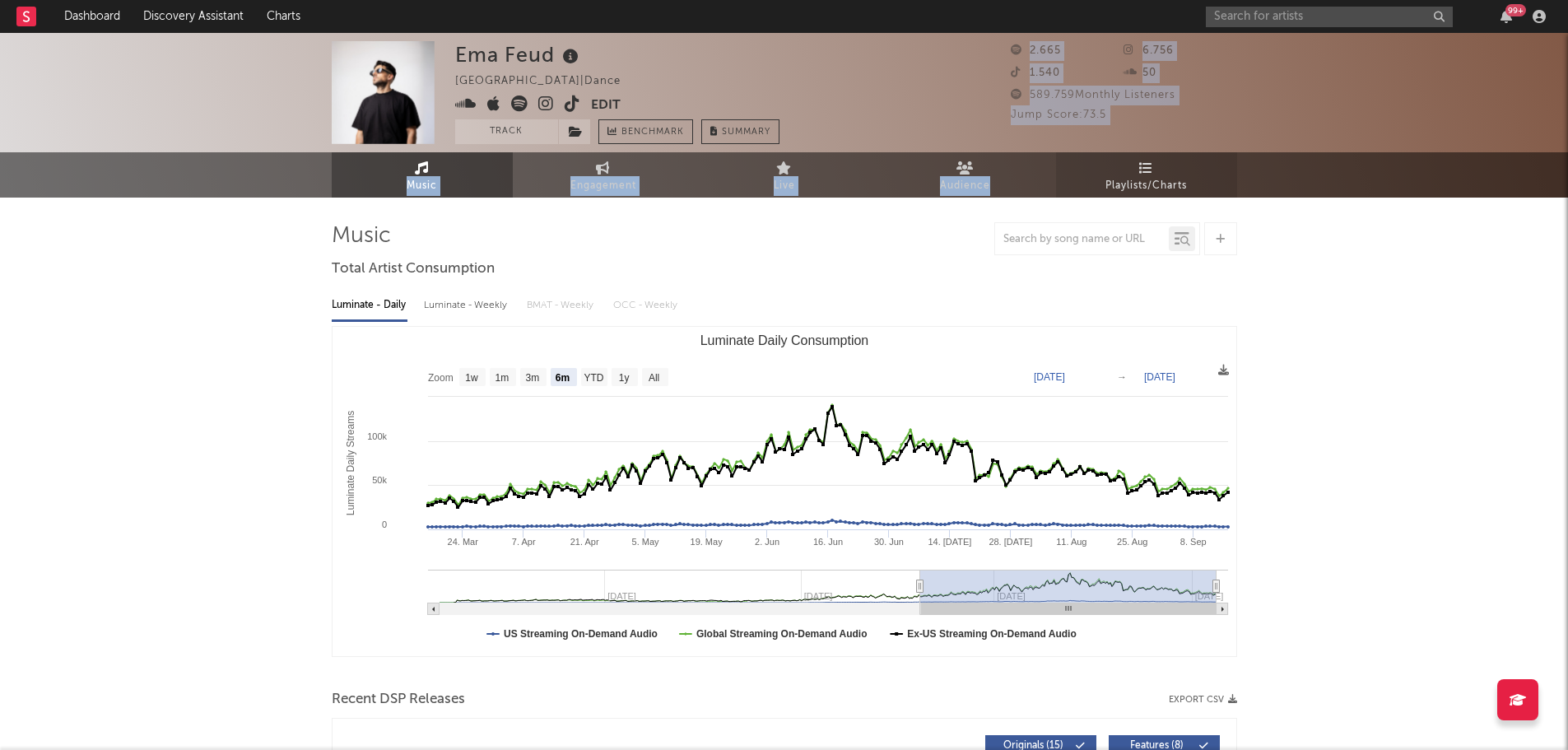
click at [1130, 165] on link "Playlists/Charts" at bounding box center [1147, 175] width 181 height 45
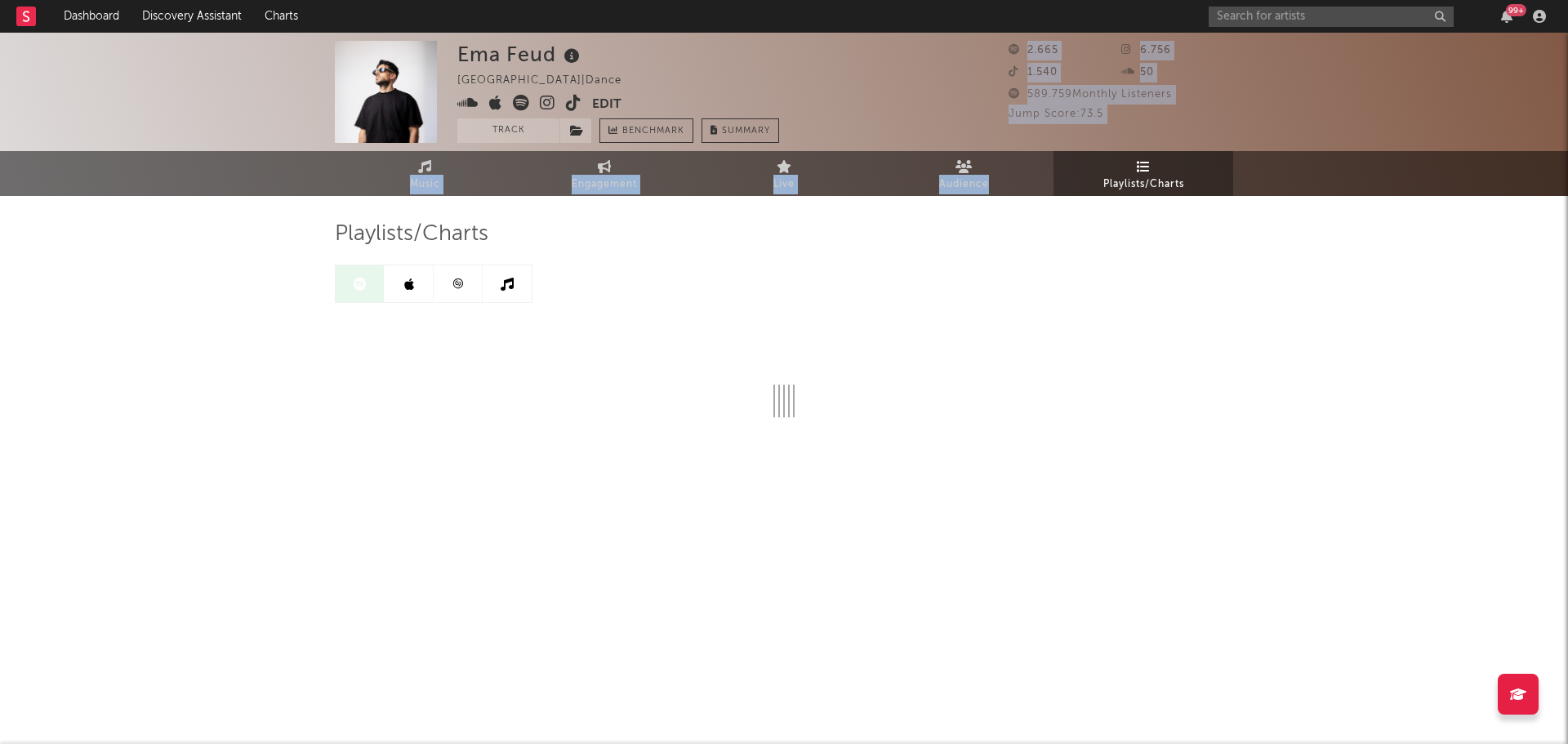
click at [1286, 256] on div "Ema Feud [GEOGRAPHIC_DATA] | Dance Edit Track Benchmark Summary 2.665 6.756 1.5…" at bounding box center [784, 302] width 1568 height 540
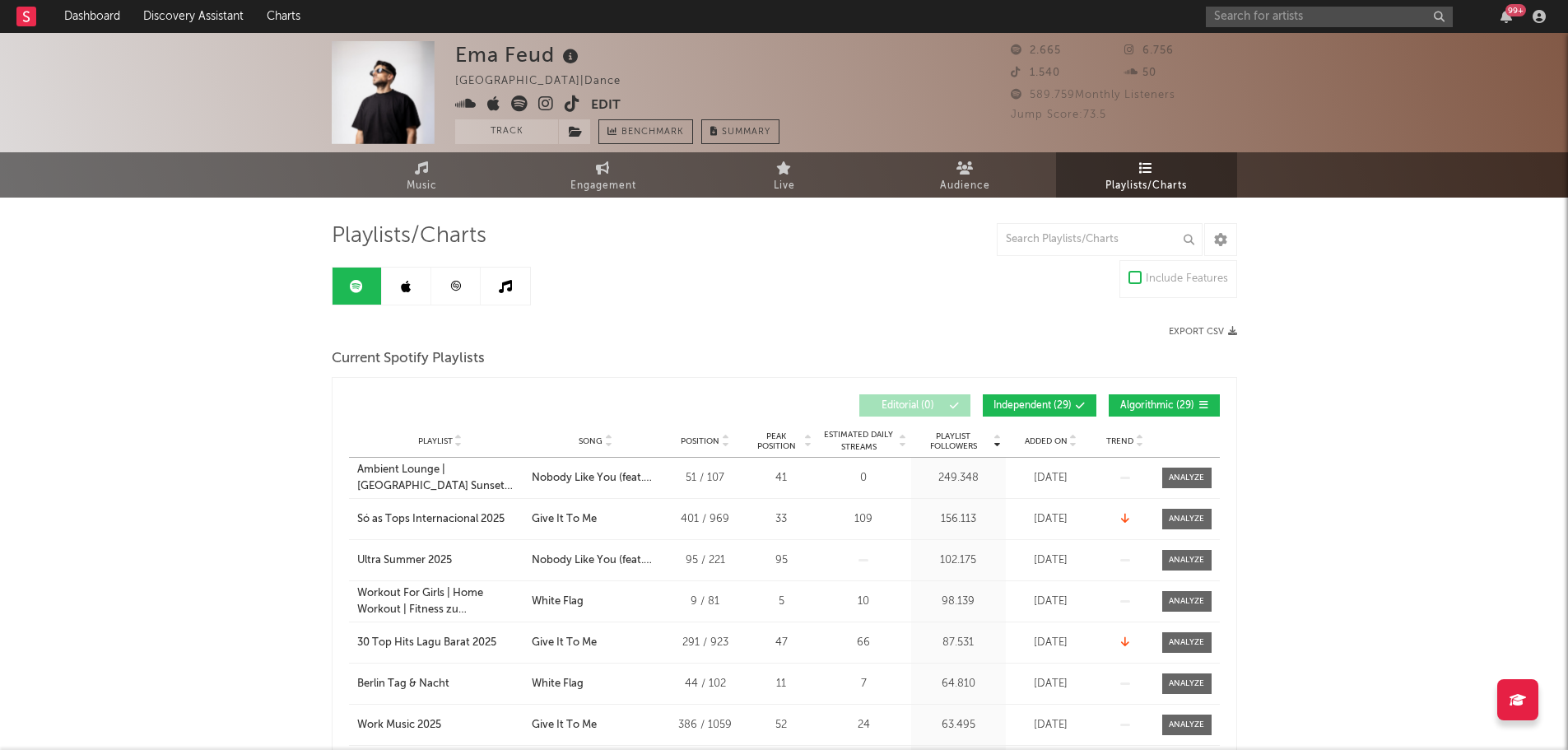
click at [1043, 413] on button "Independent ( 29 )" at bounding box center [1039, 406] width 113 height 23
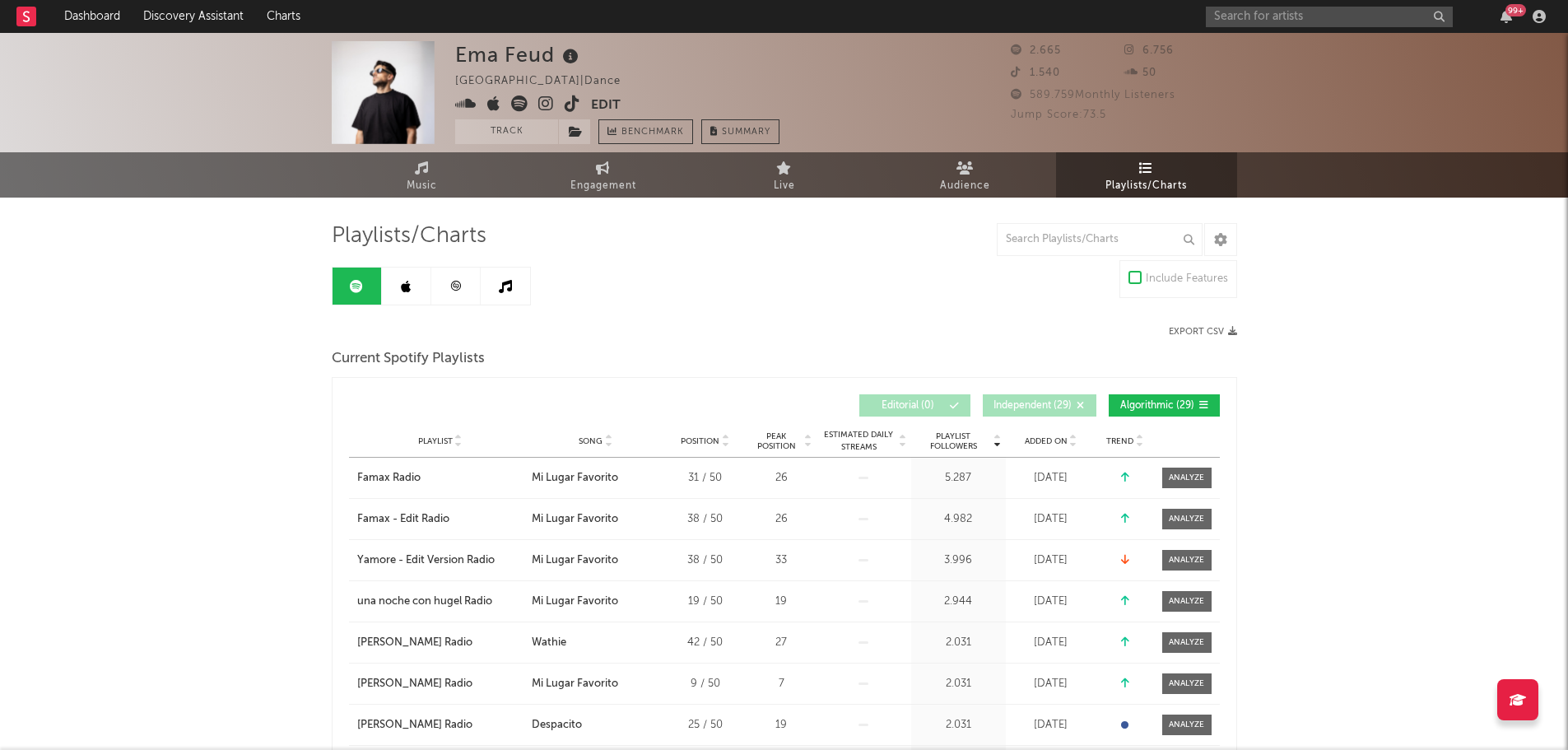
click at [1128, 405] on span "Algorithmic ( 29 )" at bounding box center [1157, 406] width 75 height 9
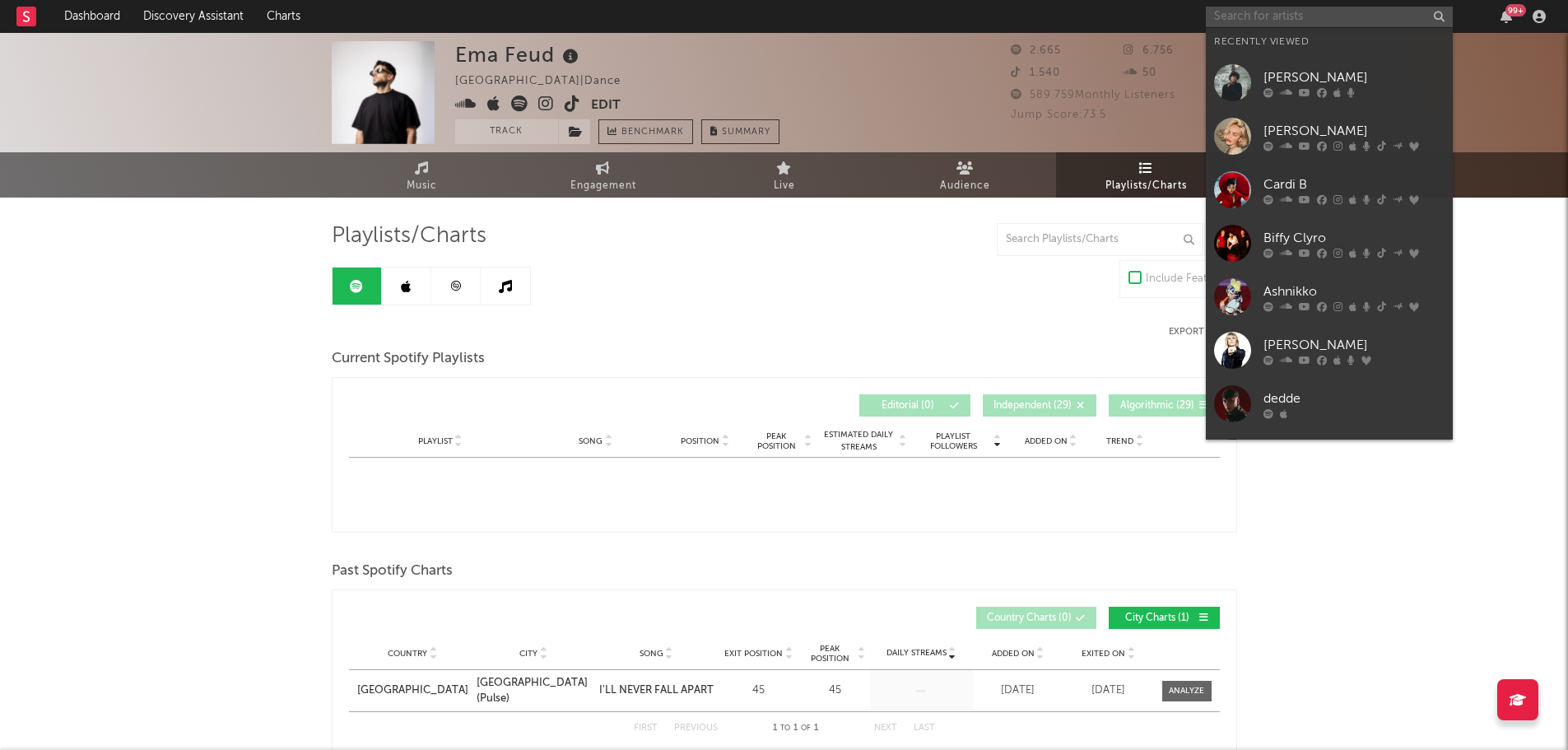
click at [1338, 12] on input "text" at bounding box center [1329, 17] width 247 height 21
type input "c"
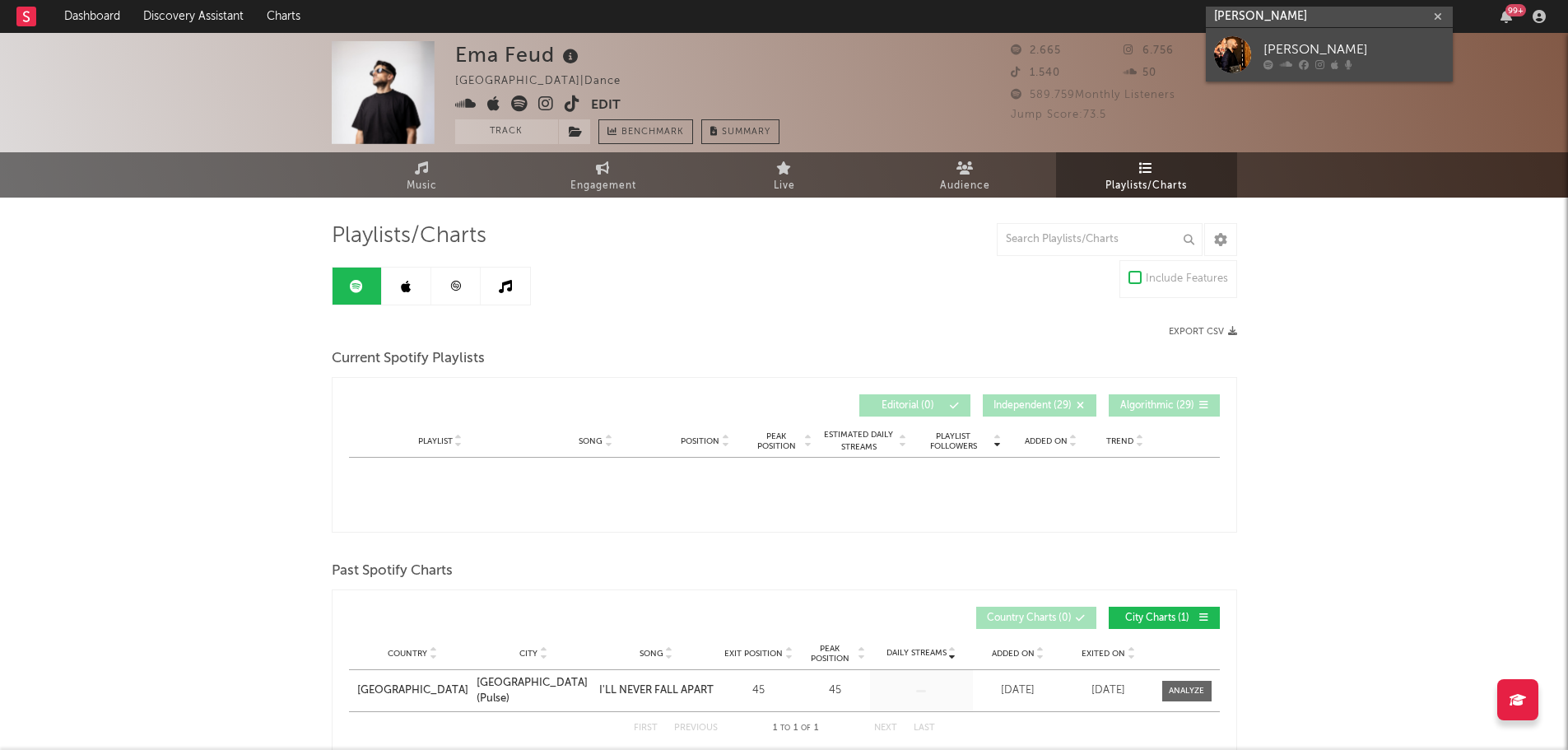
type input "[PERSON_NAME]"
click at [1331, 47] on div "[PERSON_NAME]" at bounding box center [1354, 49] width 181 height 20
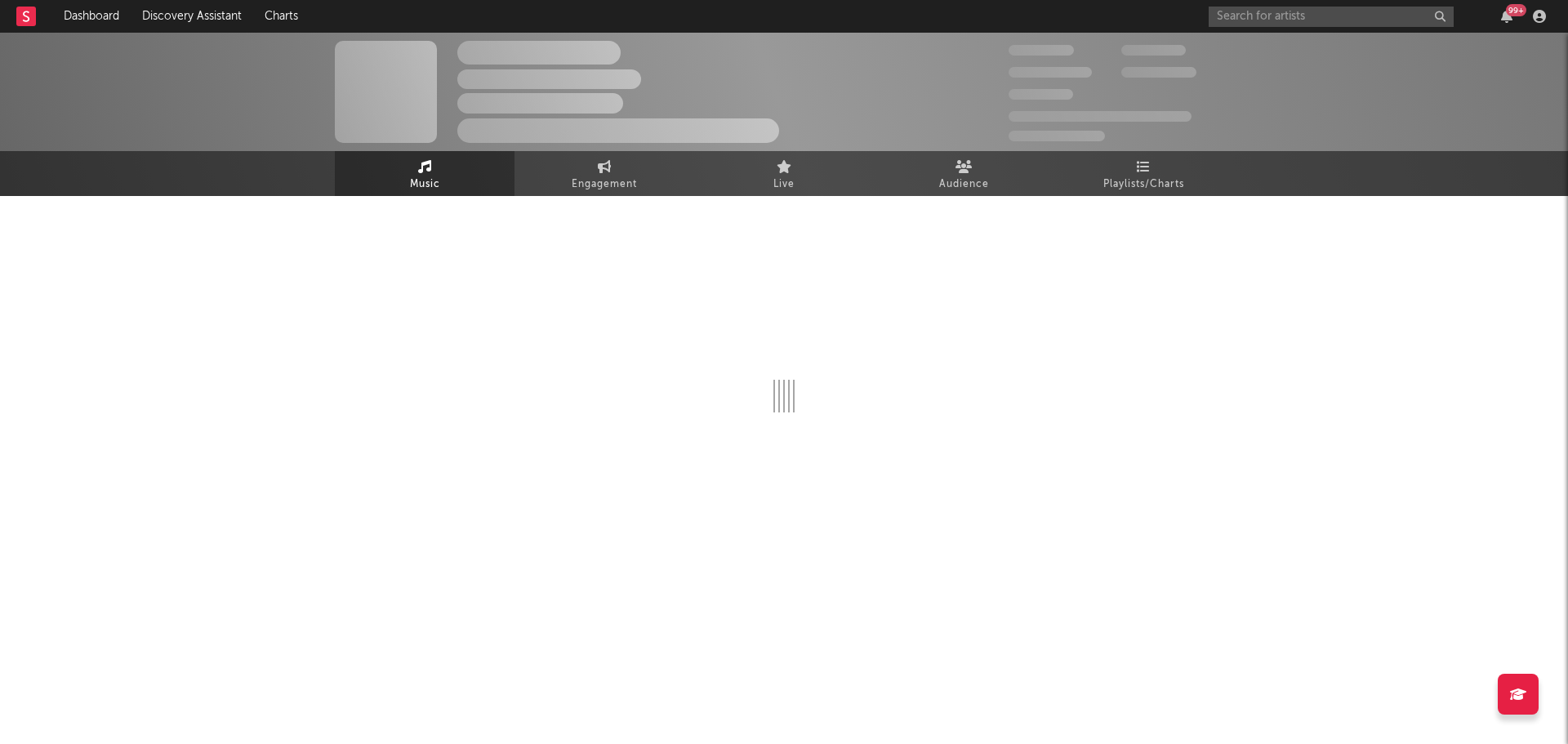
select select "6m"
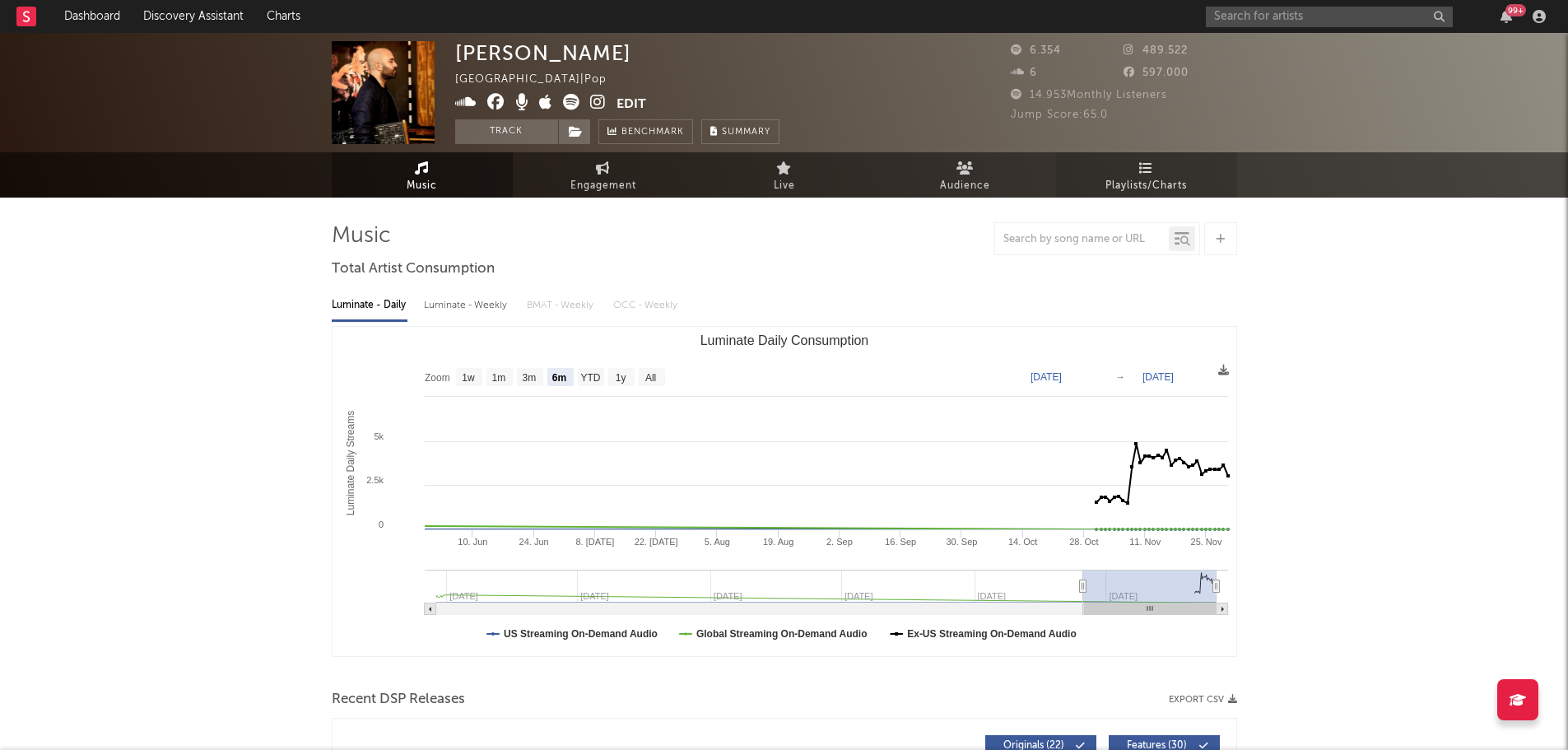
click at [1171, 173] on link "Playlists/Charts" at bounding box center [1147, 175] width 181 height 45
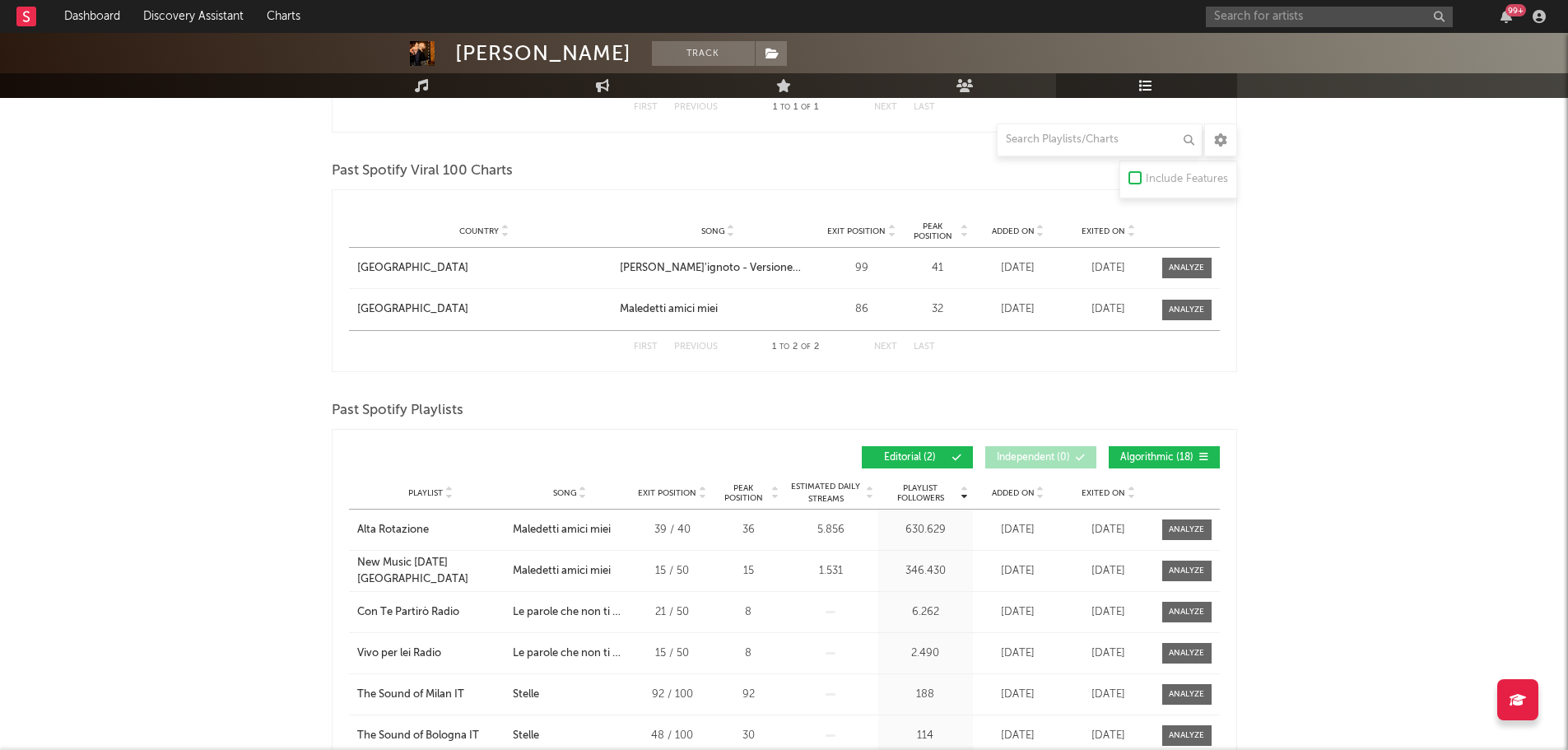
scroll to position [411, 0]
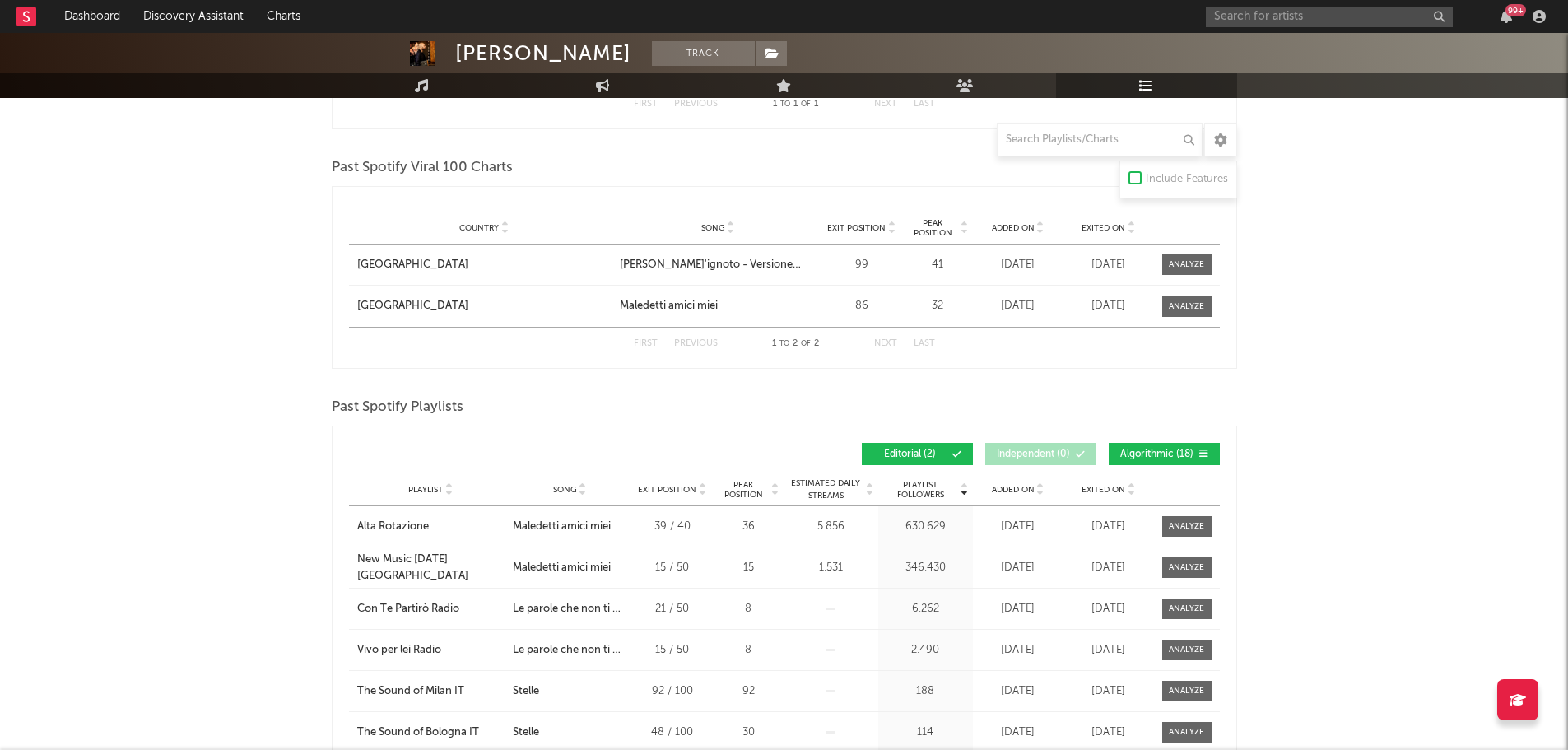
click at [1020, 489] on span "Added On" at bounding box center [1013, 490] width 42 height 9
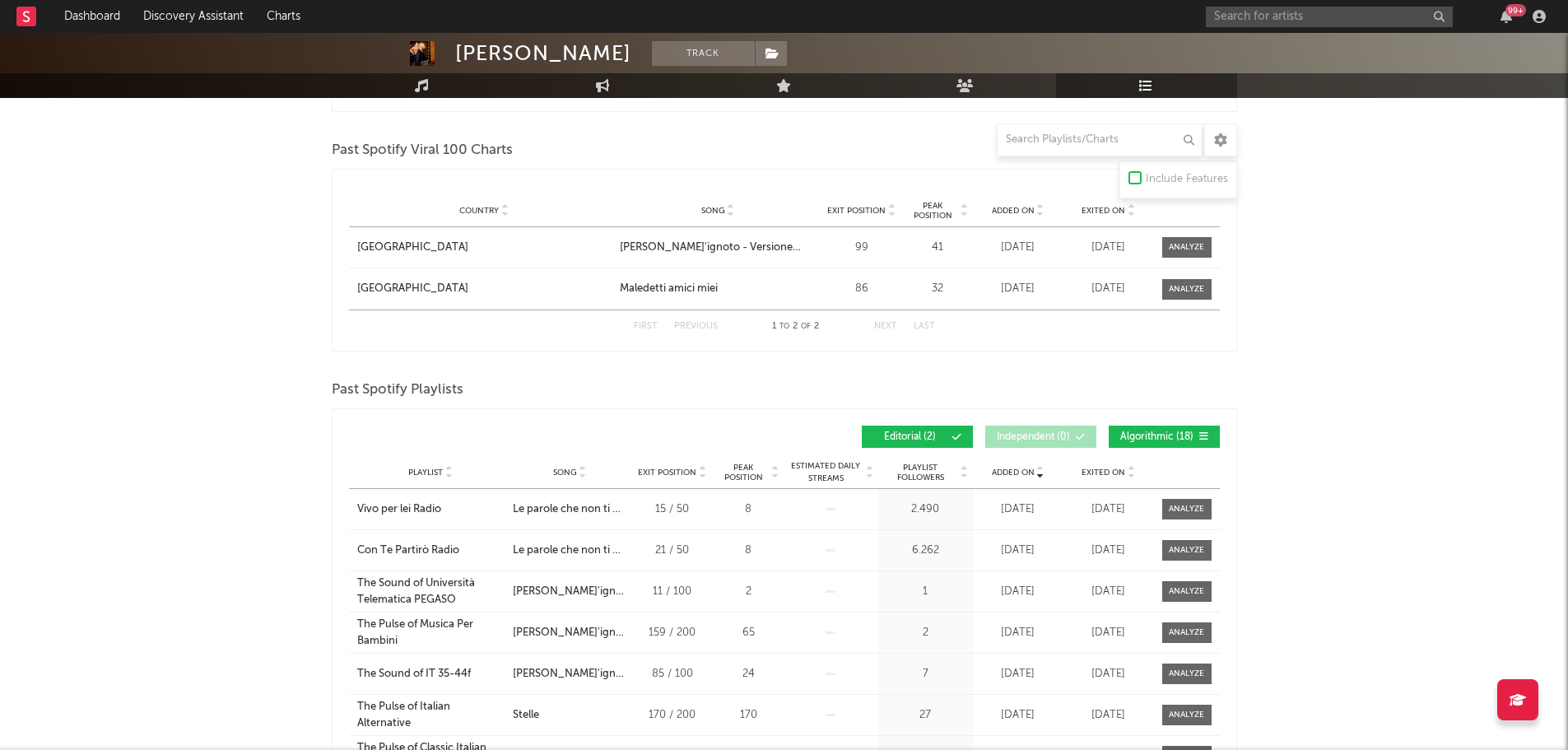
scroll to position [247, 0]
